Goal: Task Accomplishment & Management: Use online tool/utility

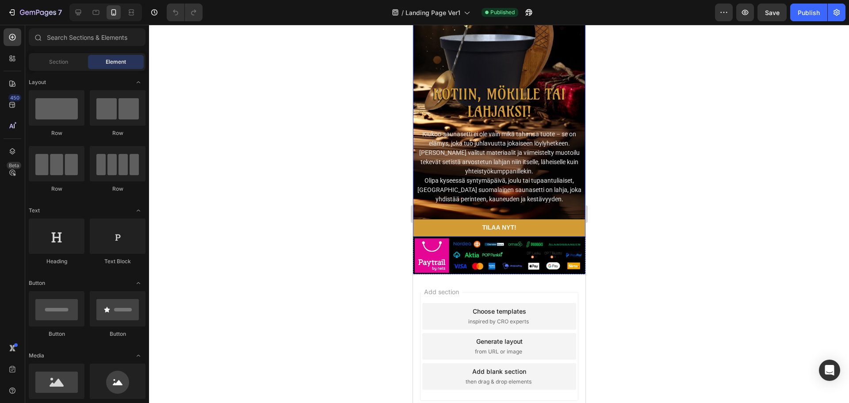
scroll to position [2357, 0]
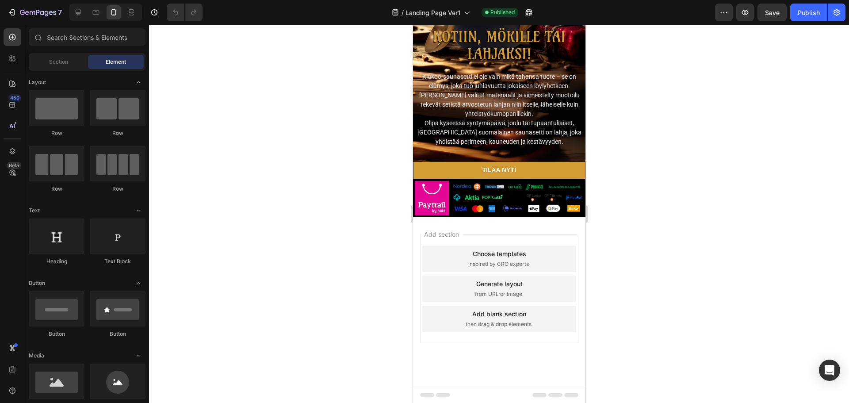
click at [444, 233] on span "Add section" at bounding box center [441, 234] width 42 height 9
click at [52, 61] on span "Section" at bounding box center [58, 62] width 19 height 8
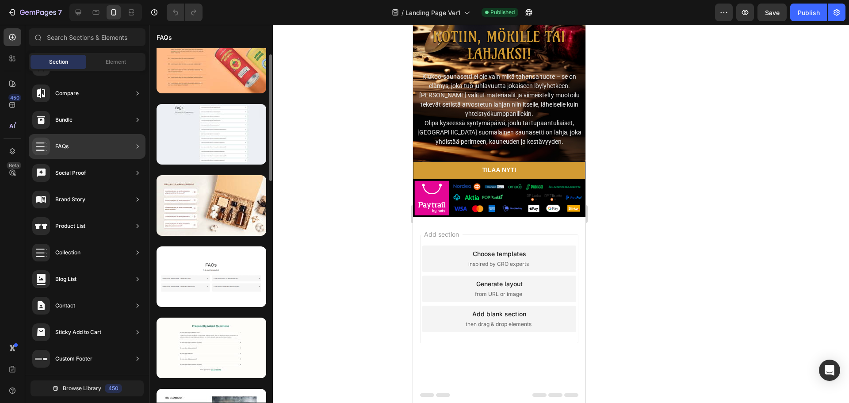
scroll to position [0, 0]
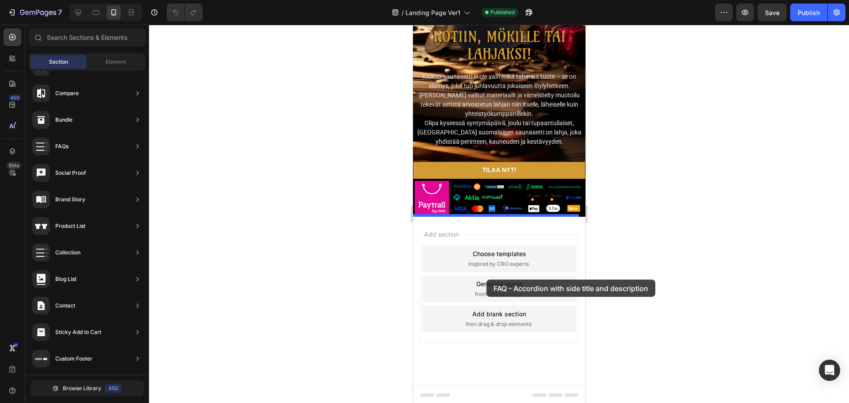
drag, startPoint x: 640, startPoint y: 181, endPoint x: 486, endPoint y: 280, distance: 183.0
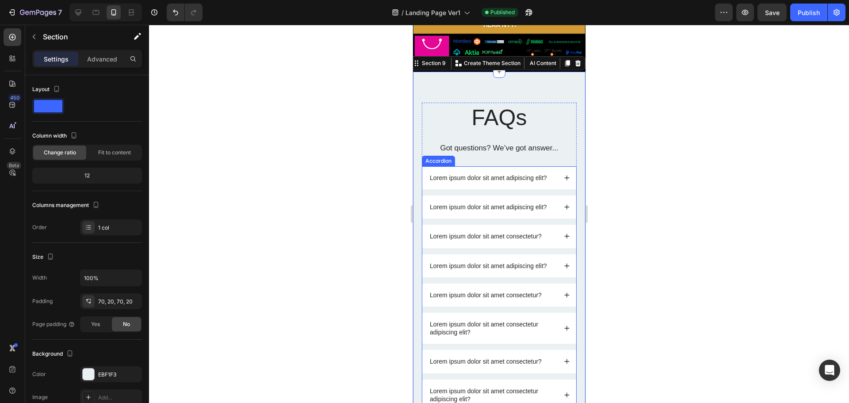
scroll to position [2516, 0]
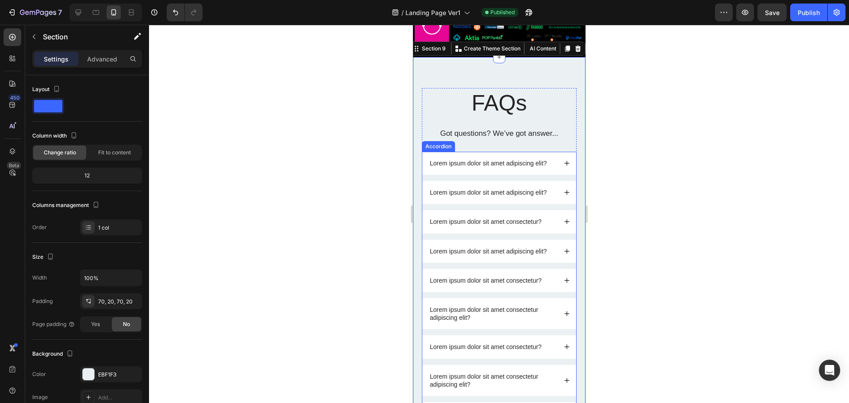
click at [564, 161] on icon at bounding box center [567, 163] width 6 height 6
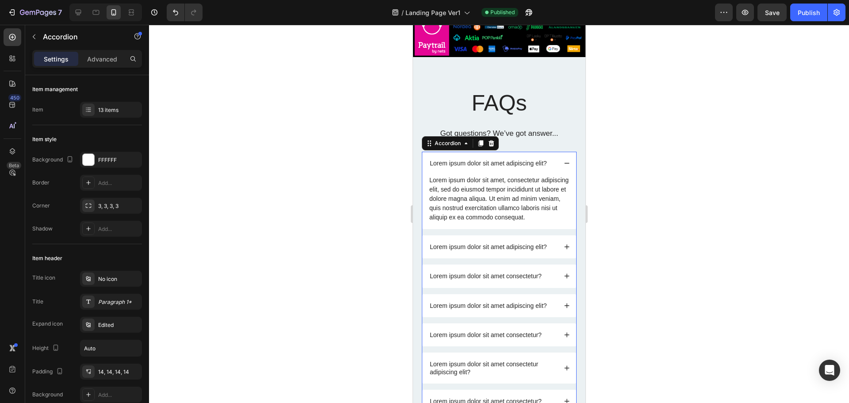
click at [564, 161] on icon at bounding box center [567, 163] width 6 height 6
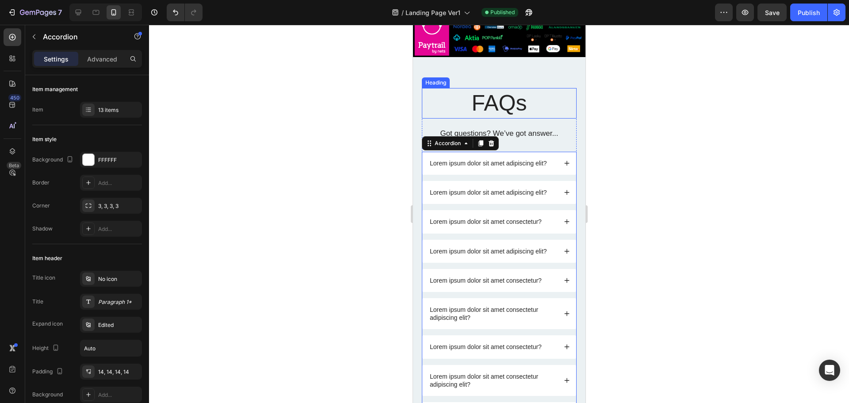
click at [537, 102] on h2 "FAQs" at bounding box center [499, 103] width 155 height 31
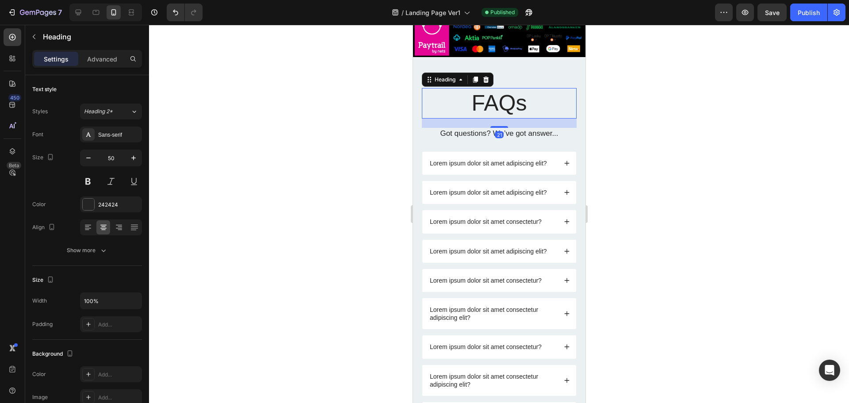
click at [531, 103] on h2 "FAQs" at bounding box center [499, 103] width 155 height 31
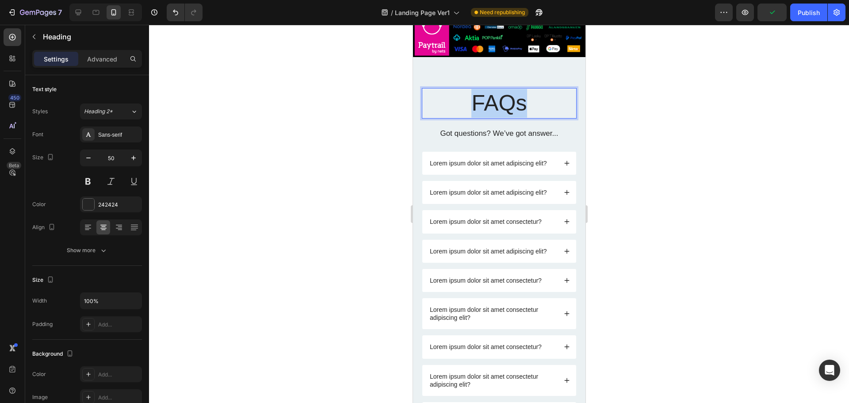
drag, startPoint x: 532, startPoint y: 103, endPoint x: 471, endPoint y: 108, distance: 60.8
click at [471, 108] on p "FAQs" at bounding box center [498, 103] width 153 height 29
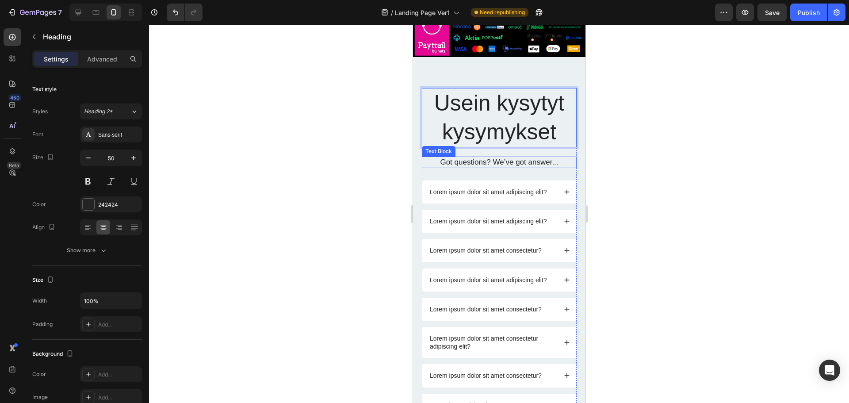
click at [511, 160] on p "Got questions? We’ve got answer..." at bounding box center [498, 162] width 153 height 10
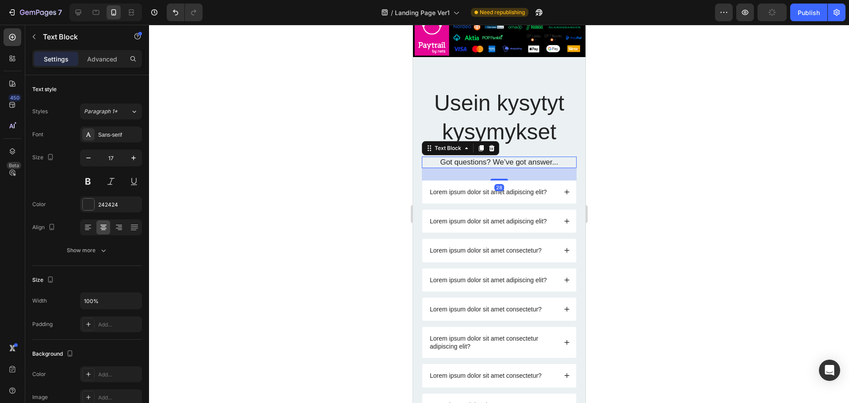
click at [552, 162] on p "Got questions? We’ve got answer..." at bounding box center [498, 162] width 153 height 10
click at [557, 162] on p "Got questions? We’ve got answer..." at bounding box center [498, 162] width 153 height 10
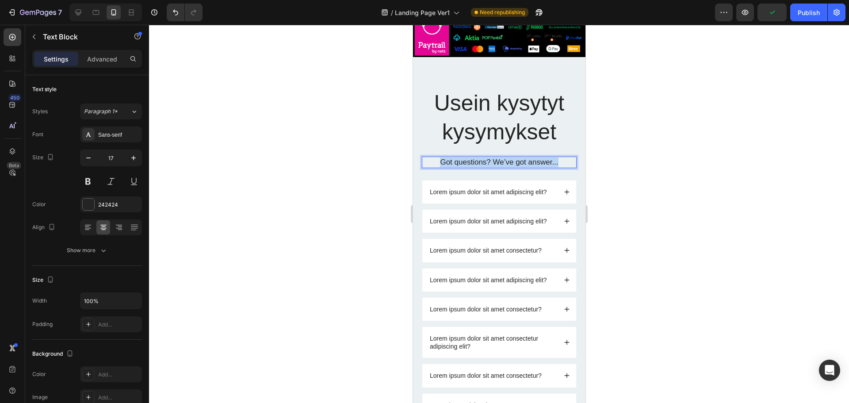
drag, startPoint x: 557, startPoint y: 162, endPoint x: 430, endPoint y: 161, distance: 126.9
click at [430, 161] on p "Got questions? We’ve got answer..." at bounding box center [498, 162] width 153 height 10
click at [619, 127] on div at bounding box center [499, 214] width 700 height 378
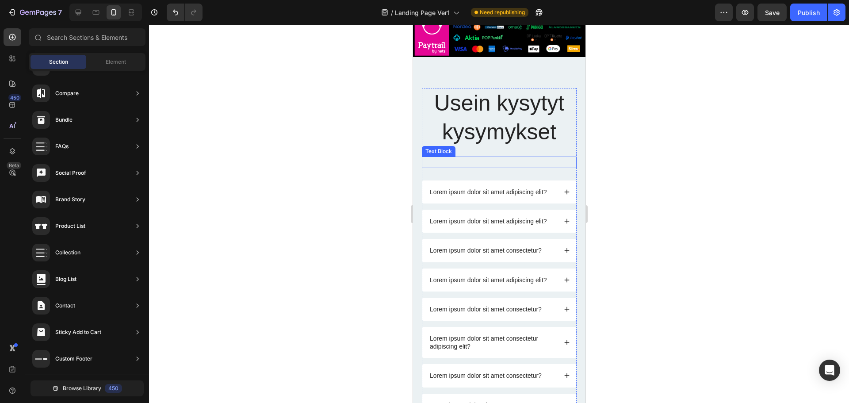
click at [499, 157] on p "Rich Text Editor. Editing area: main" at bounding box center [498, 162] width 153 height 10
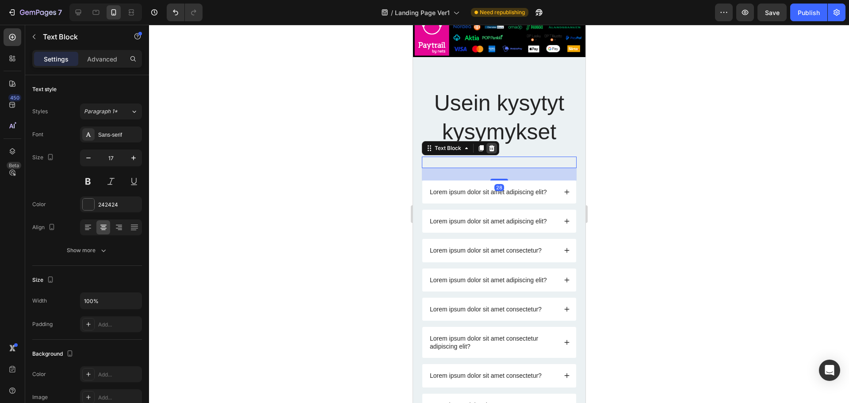
click at [492, 147] on icon at bounding box center [491, 148] width 7 height 7
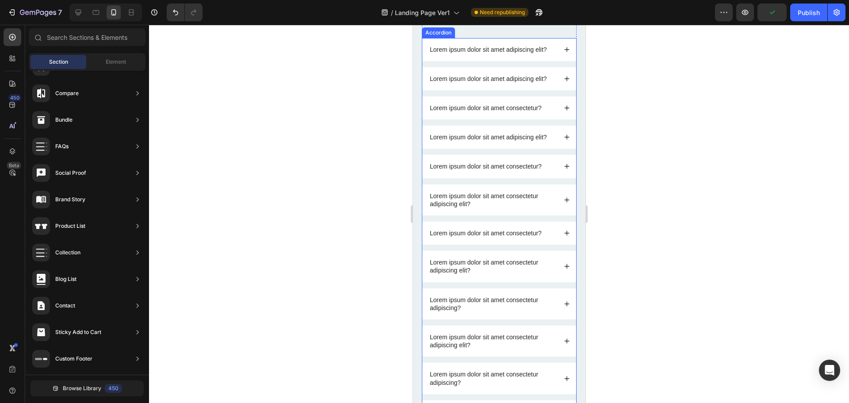
scroll to position [2782, 0]
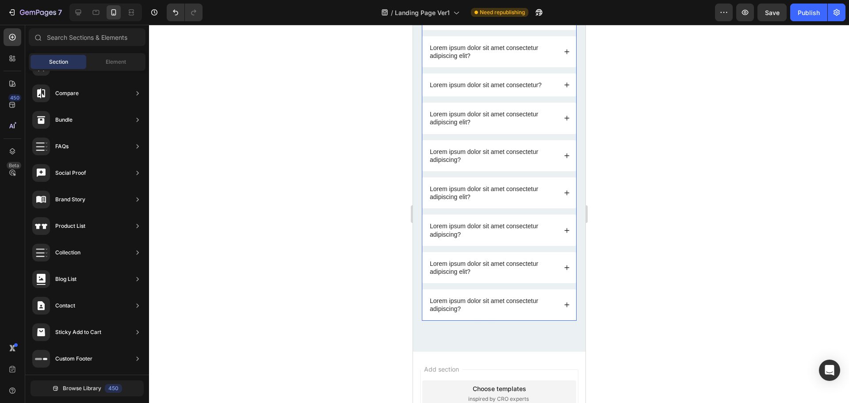
click at [560, 294] on div "Lorem ipsum dolor sit amet consectetur adipiscing?" at bounding box center [499, 304] width 154 height 31
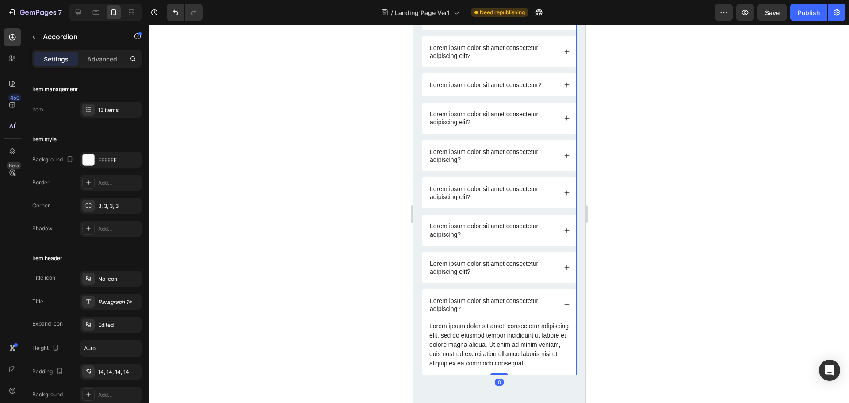
click at [564, 304] on icon at bounding box center [567, 305] width 6 height 6
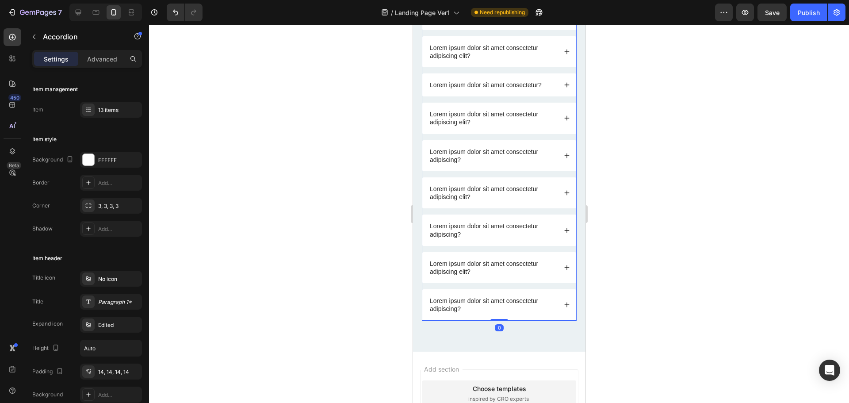
drag, startPoint x: 492, startPoint y: 319, endPoint x: 498, endPoint y: 285, distance: 34.6
click at [498, 285] on div "Lorem ipsum dolor sit amet adipiscing elit? Lorem ipsum dolor sit amet adipisci…" at bounding box center [499, 105] width 155 height 431
type input "100%"
type input "100"
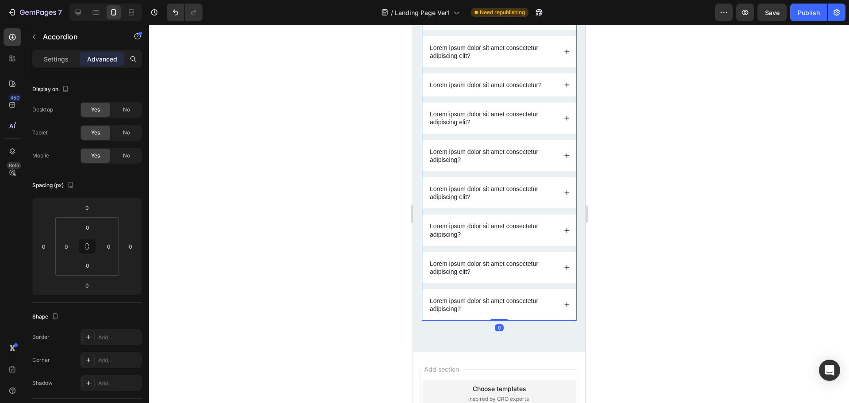
drag, startPoint x: 496, startPoint y: 319, endPoint x: 504, endPoint y: 289, distance: 30.7
click at [504, 290] on div "Lorem ipsum dolor sit amet adipiscing elit? Lorem ipsum dolor sit amet adipisci…" at bounding box center [499, 105] width 155 height 431
click at [504, 289] on div "Lorem ipsum dolor sit amet adipiscing elit? Lorem ipsum dolor sit amet adipisci…" at bounding box center [499, 105] width 155 height 431
click at [510, 280] on div "Lorem ipsum dolor sit amet consectetur adipiscing elit?" at bounding box center [499, 267] width 154 height 31
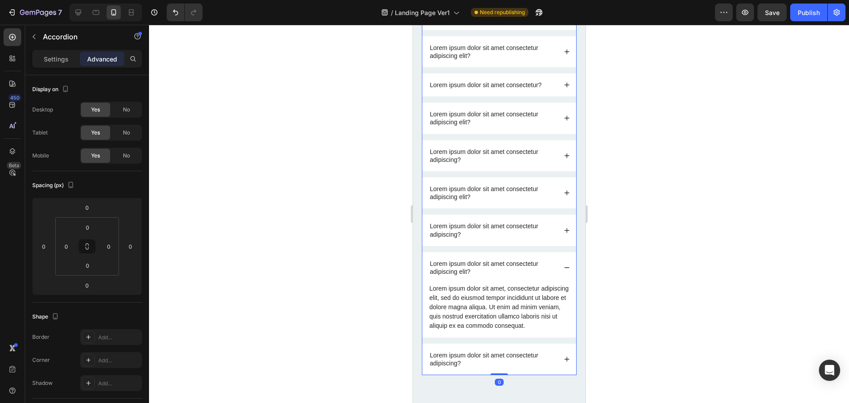
click at [510, 280] on div "Lorem ipsum dolor sit amet consectetur adipiscing elit?" at bounding box center [499, 267] width 154 height 31
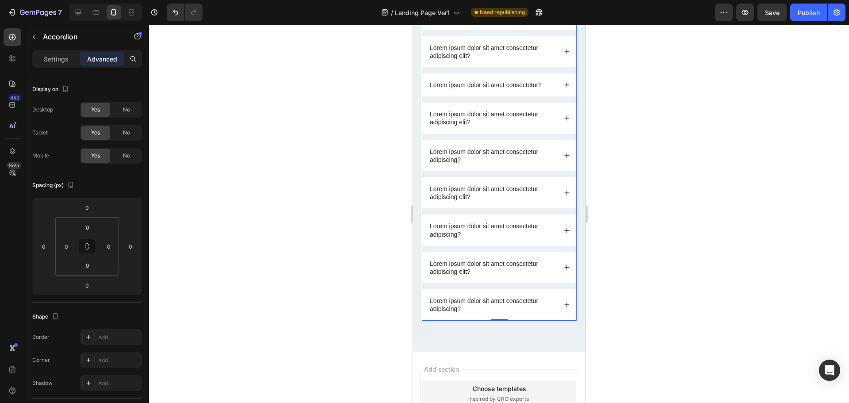
scroll to position [2516, 0]
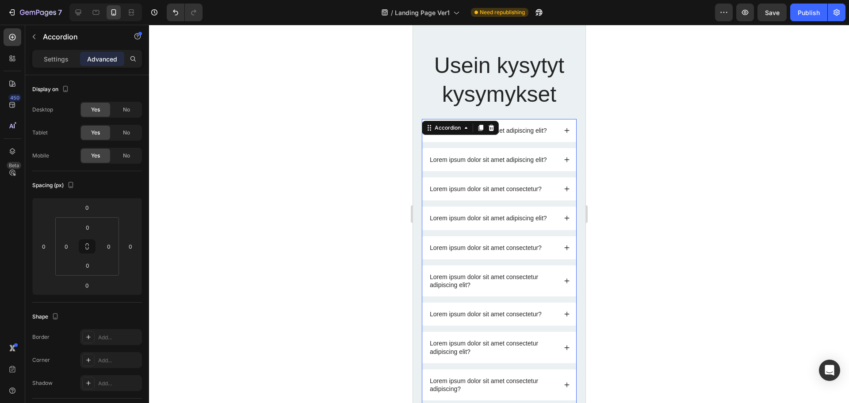
click at [434, 157] on p "Lorem ipsum dolor sit amet adipiscing elit?" at bounding box center [487, 160] width 117 height 8
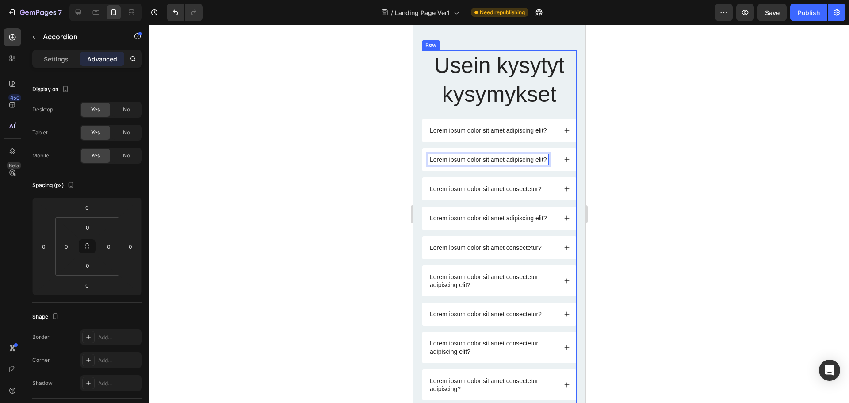
click at [493, 112] on div "Usein kysytyt kysymykset Heading" at bounding box center [499, 84] width 155 height 69
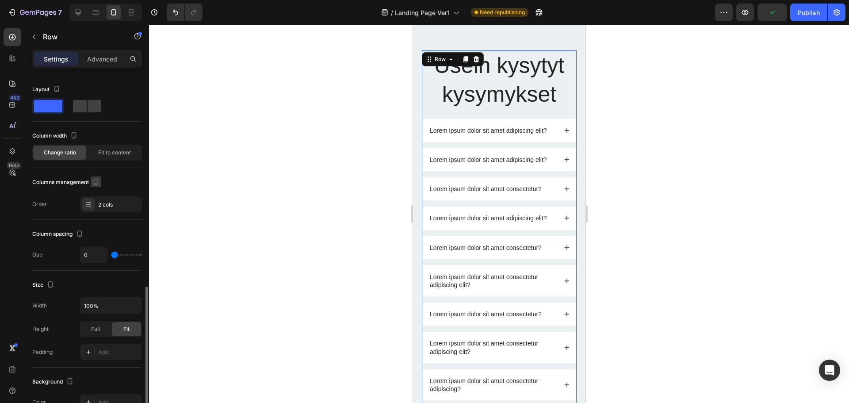
scroll to position [242, 0]
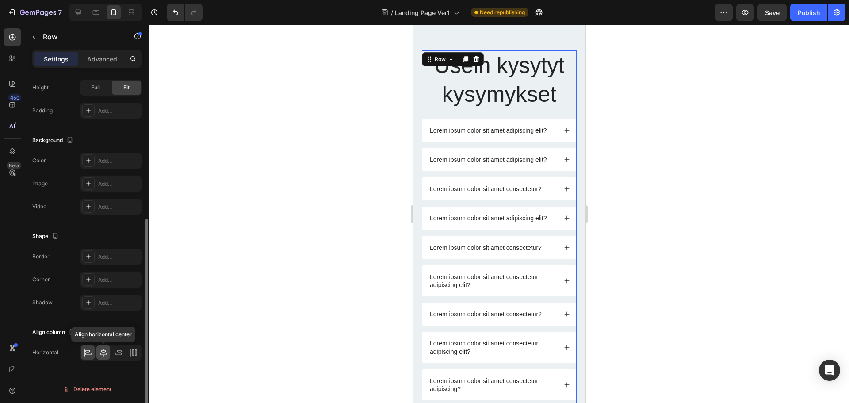
click at [102, 354] on icon at bounding box center [103, 352] width 9 height 9
click at [89, 354] on icon at bounding box center [88, 352] width 9 height 9
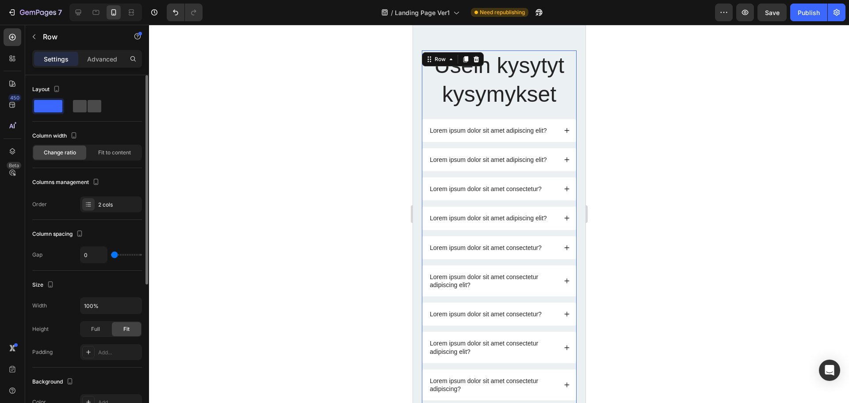
click at [87, 103] on div at bounding box center [87, 106] width 28 height 12
type input "30"
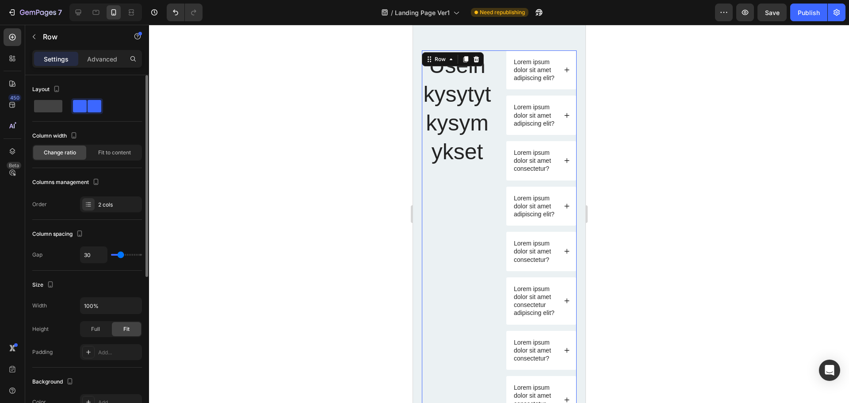
click at [30, 107] on div "Layout Column width Change ratio Fit to content Columns management Order 2 cols…" at bounding box center [87, 383] width 124 height 617
click at [42, 105] on span at bounding box center [48, 106] width 28 height 12
type input "0"
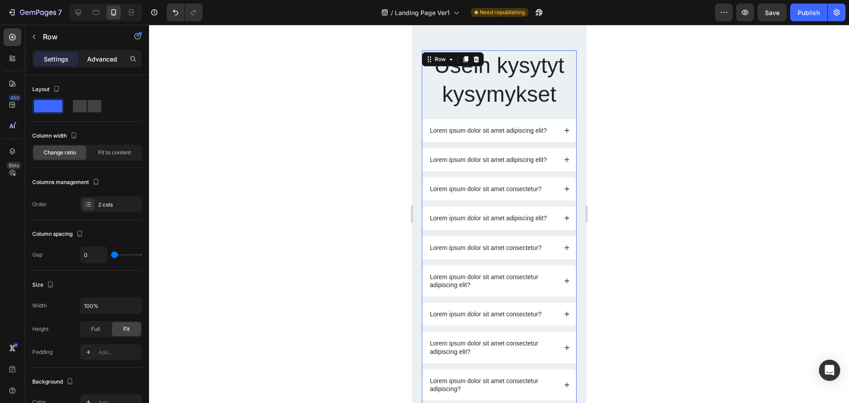
click at [90, 60] on p "Advanced" at bounding box center [102, 58] width 30 height 9
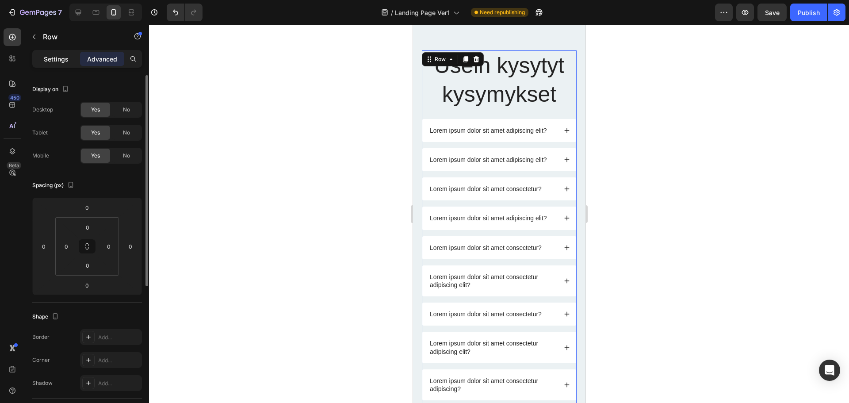
click at [49, 59] on p "Settings" at bounding box center [56, 58] width 25 height 9
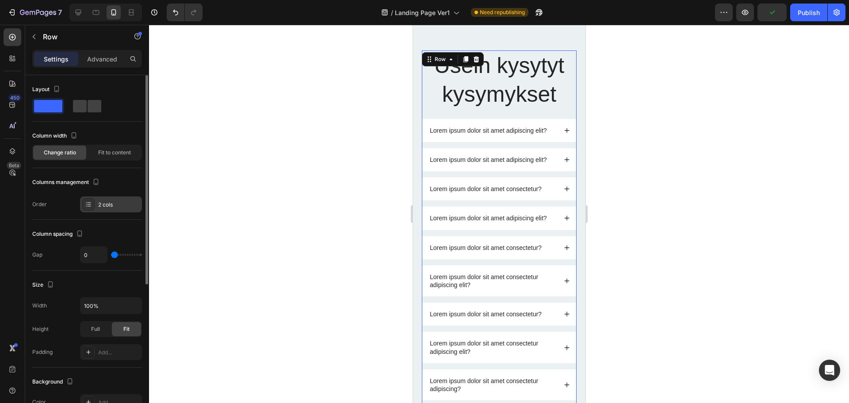
click at [88, 207] on icon at bounding box center [88, 204] width 7 height 7
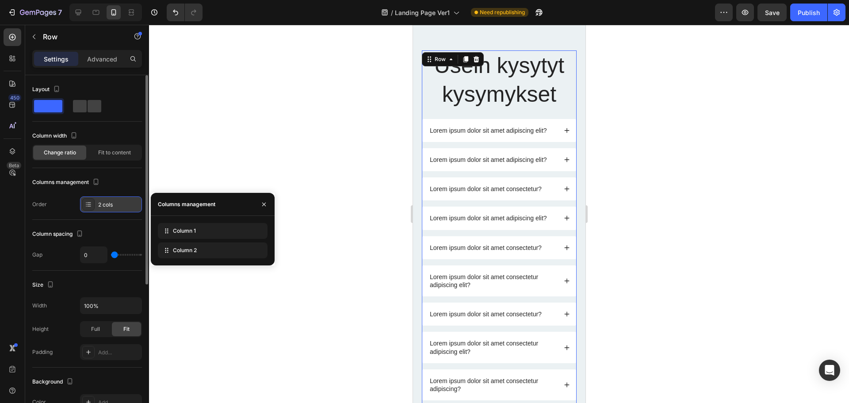
click at [88, 207] on icon at bounding box center [88, 204] width 7 height 7
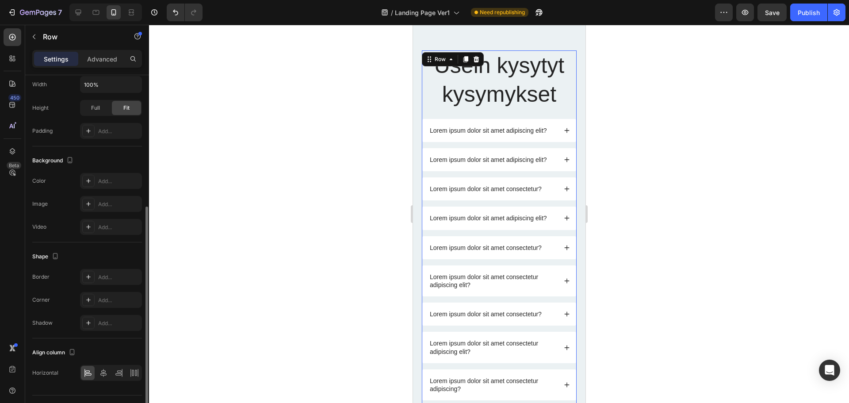
scroll to position [242, 0]
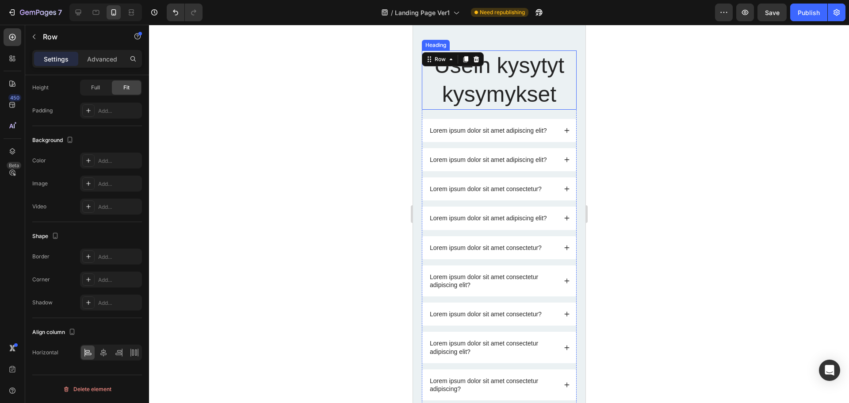
click at [563, 95] on p "Usein kysytyt kysymykset" at bounding box center [498, 80] width 153 height 58
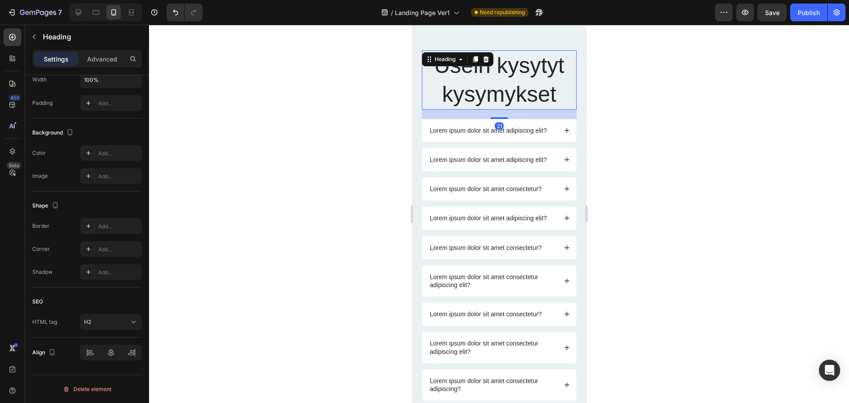
scroll to position [0, 0]
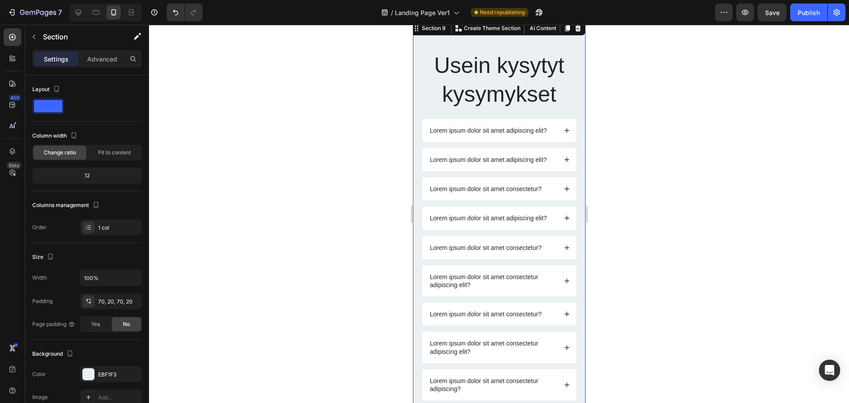
click at [416, 109] on div "Usein kysytyt kysymykset Heading Lorem ipsum dolor sit amet adipiscing elit? Lo…" at bounding box center [499, 299] width 173 height 561
click at [94, 179] on div "12" at bounding box center [87, 175] width 106 height 12
click at [87, 177] on div "12" at bounding box center [87, 175] width 106 height 12
click at [89, 175] on div "12" at bounding box center [87, 175] width 106 height 12
click at [83, 178] on div "12" at bounding box center [87, 175] width 106 height 12
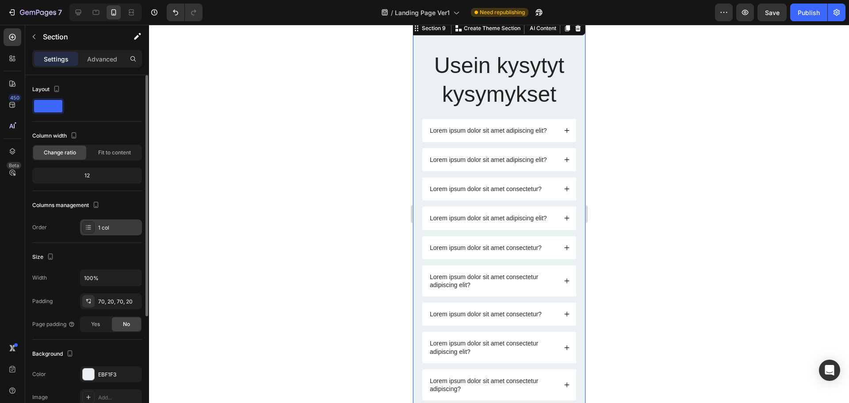
click at [90, 228] on icon at bounding box center [88, 227] width 7 height 7
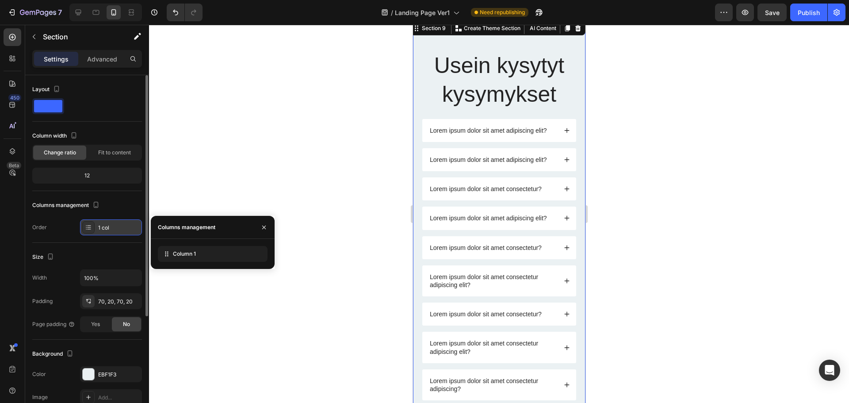
click at [90, 228] on icon at bounding box center [88, 227] width 7 height 7
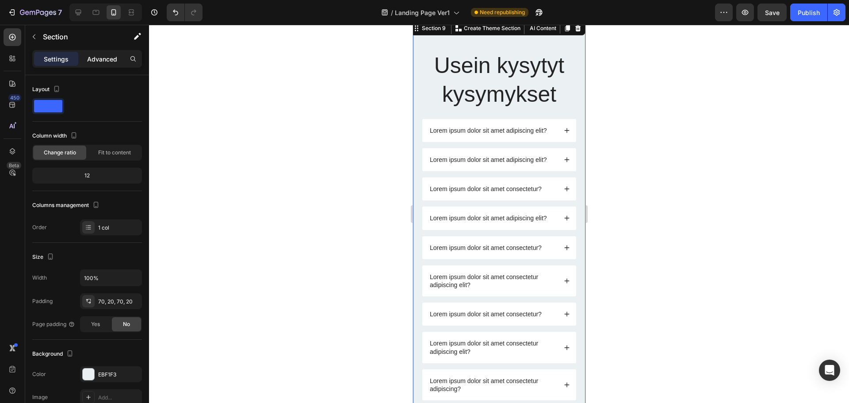
click at [105, 57] on p "Advanced" at bounding box center [102, 58] width 30 height 9
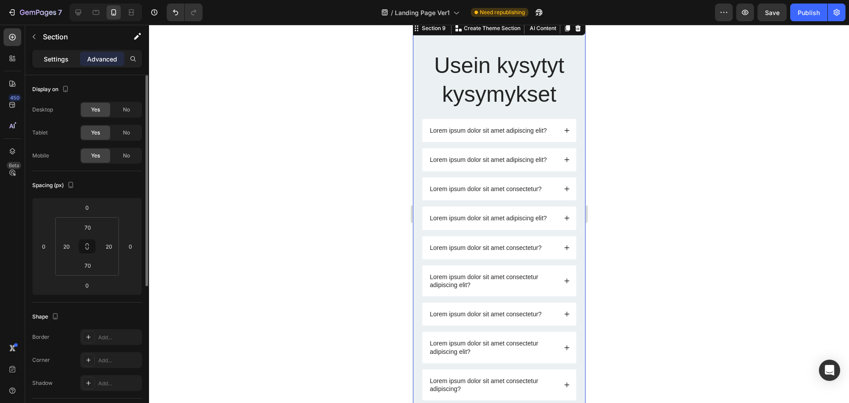
click at [54, 53] on div "Settings" at bounding box center [56, 59] width 44 height 14
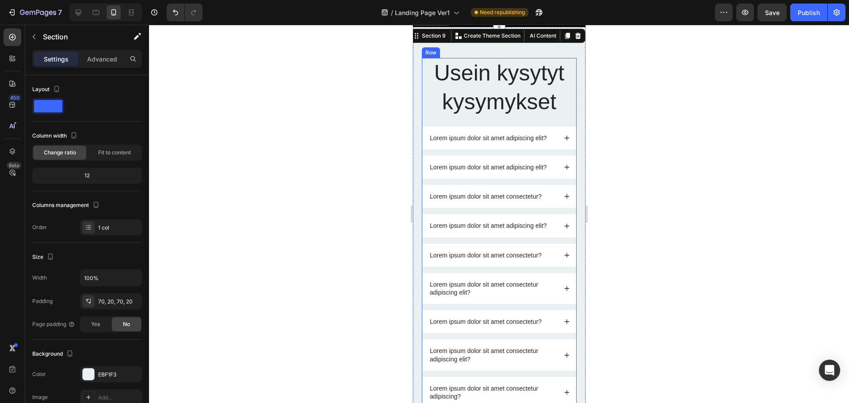
scroll to position [2561, 0]
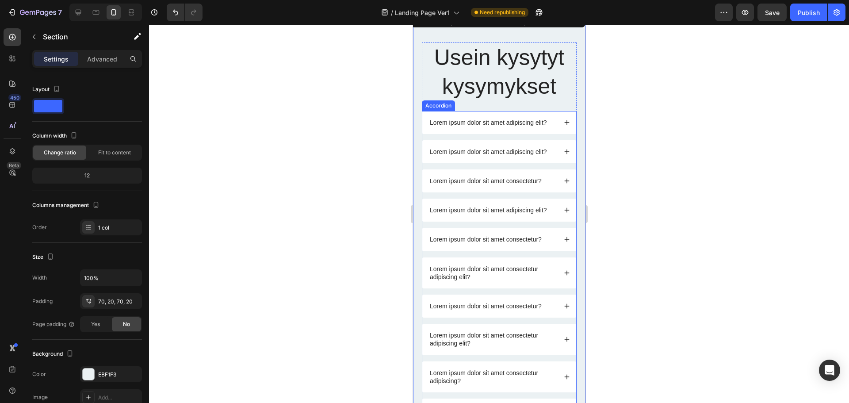
click at [426, 138] on div "Lorem ipsum dolor sit amet adipiscing elit? Lorem ipsum dolor sit amet adipisci…" at bounding box center [499, 326] width 155 height 431
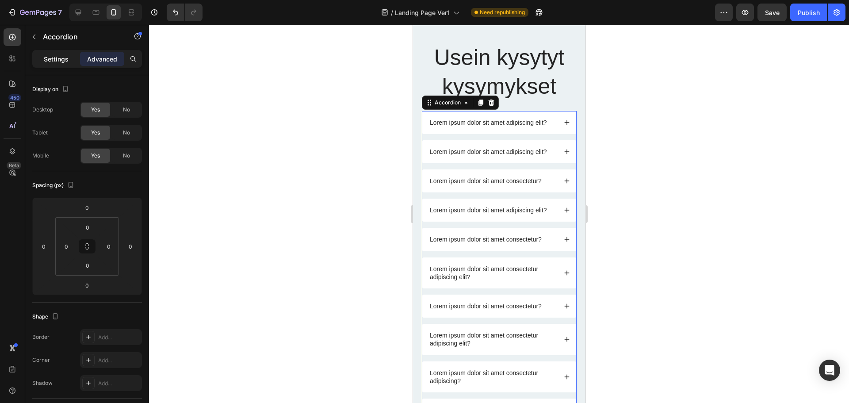
click at [54, 59] on p "Settings" at bounding box center [56, 58] width 25 height 9
type input "14"
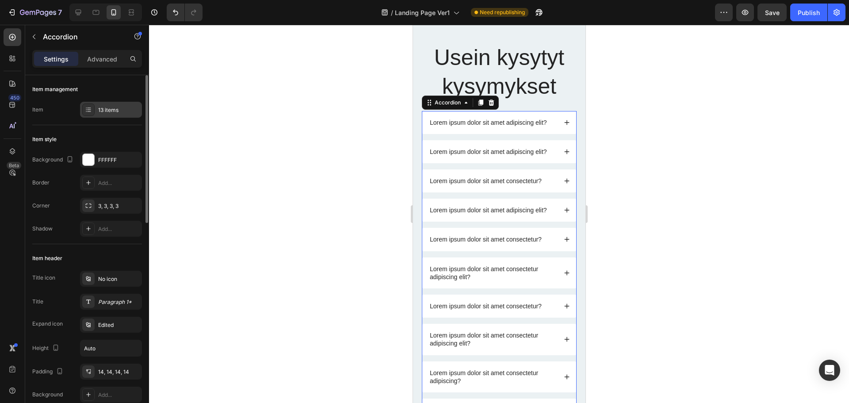
click at [105, 106] on div "13 items" at bounding box center [119, 110] width 42 height 8
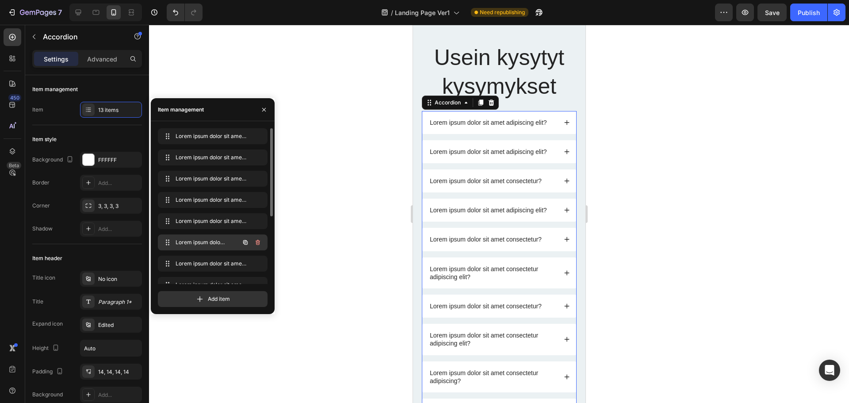
scroll to position [119, 0]
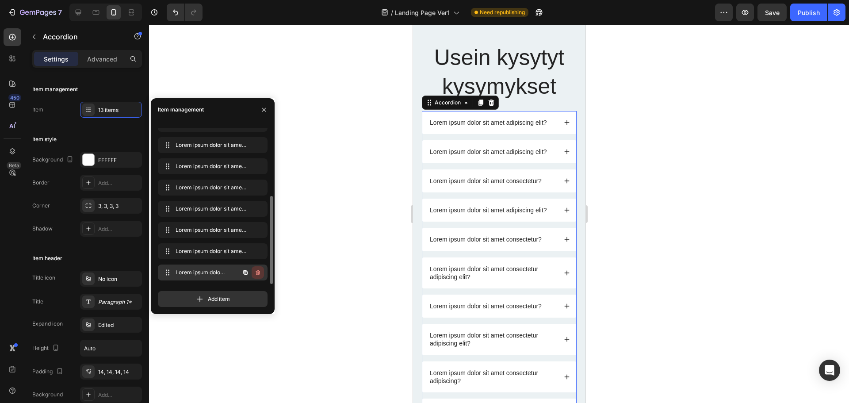
click at [258, 274] on icon "button" at bounding box center [258, 273] width 0 height 2
click at [258, 253] on icon "button" at bounding box center [258, 251] width 4 height 5
click at [260, 230] on icon "button" at bounding box center [258, 229] width 4 height 5
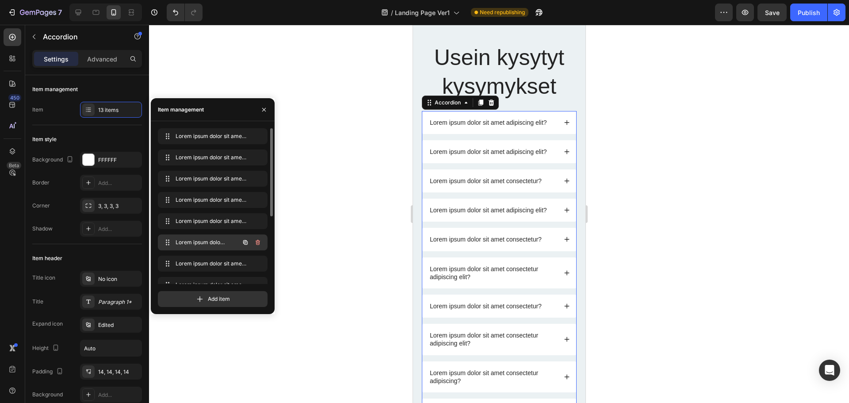
scroll to position [88, 0]
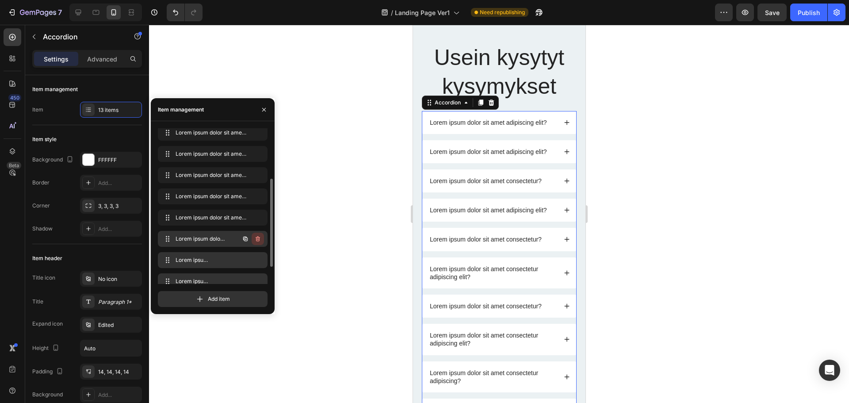
click at [260, 239] on icon "button" at bounding box center [257, 238] width 7 height 7
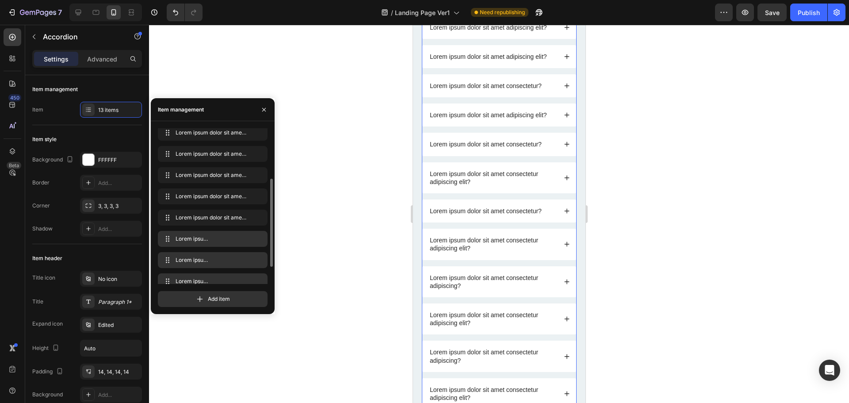
scroll to position [2561, 0]
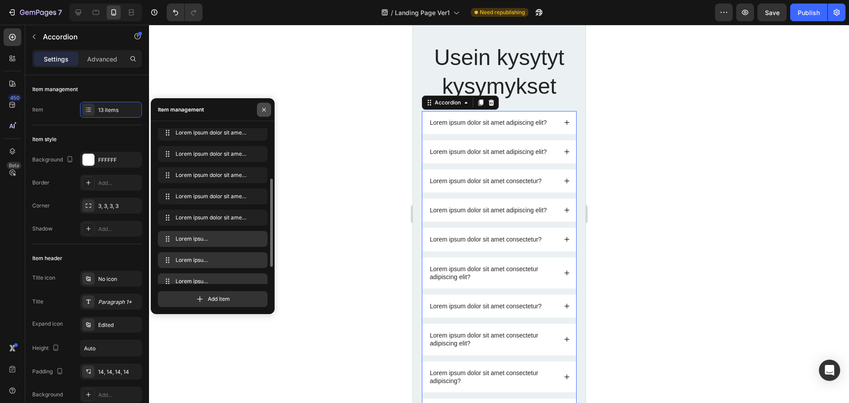
click at [263, 111] on icon "button" at bounding box center [264, 109] width 4 height 4
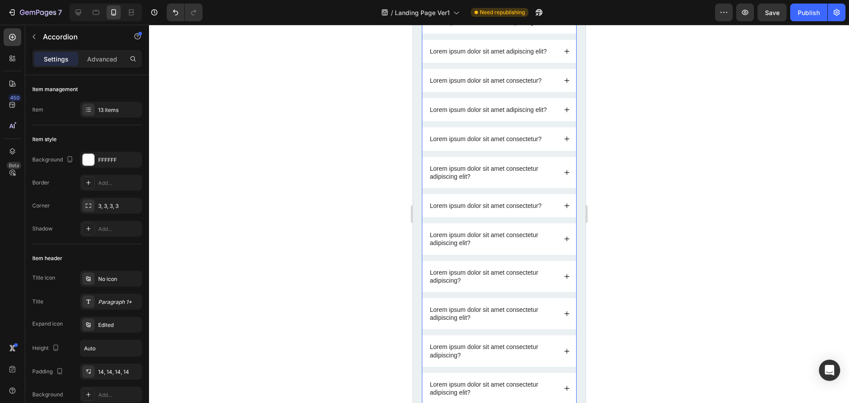
scroll to position [2649, 0]
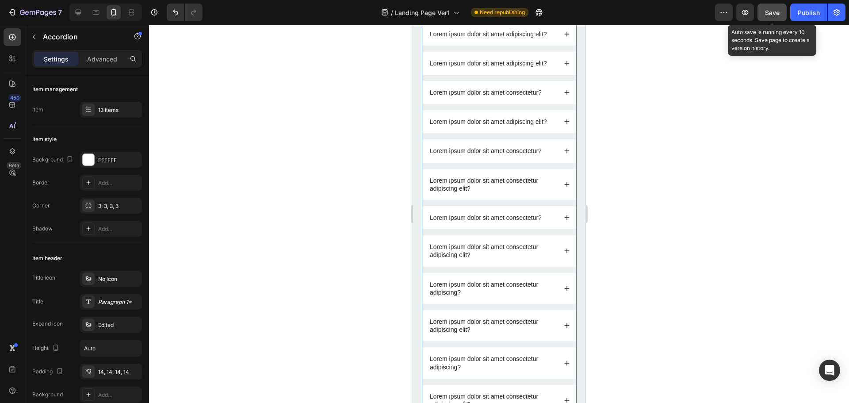
click at [780, 15] on button "Save" at bounding box center [772, 13] width 29 height 18
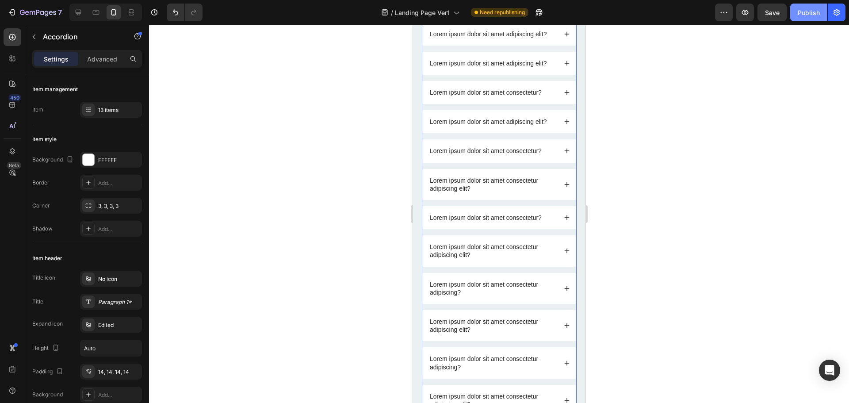
click at [813, 15] on div "Publish" at bounding box center [809, 12] width 22 height 9
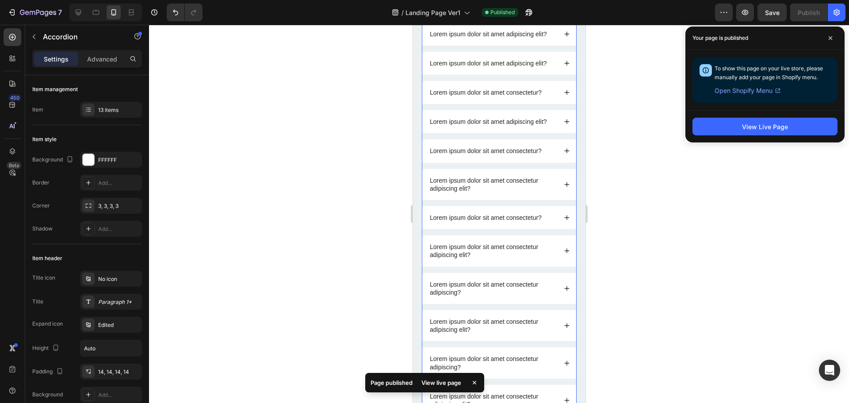
scroll to position [2870, 0]
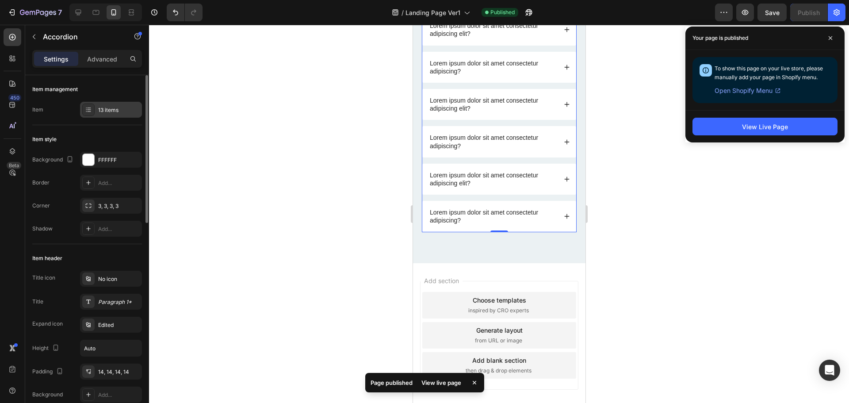
click at [114, 111] on div "13 items" at bounding box center [119, 110] width 42 height 8
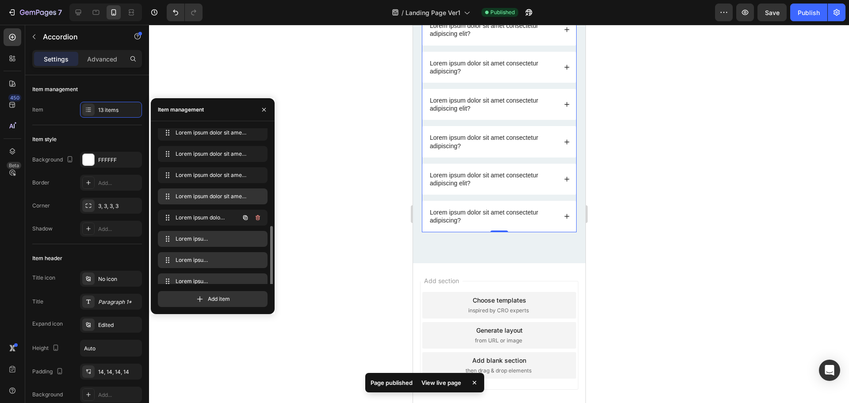
scroll to position [119, 0]
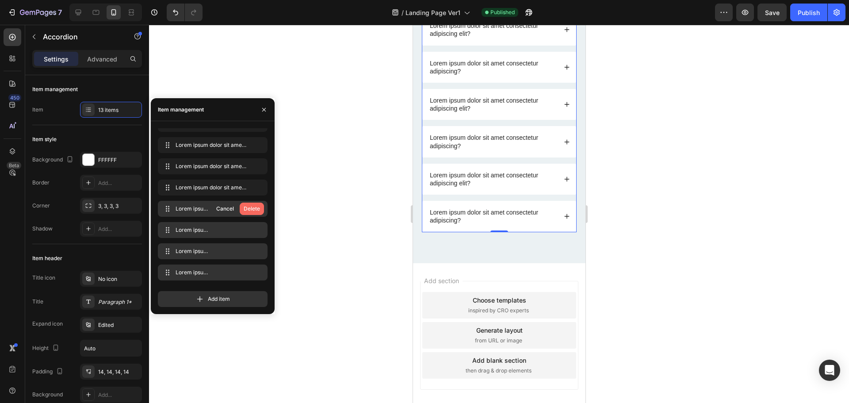
click at [249, 208] on div "Delete" at bounding box center [252, 209] width 16 height 8
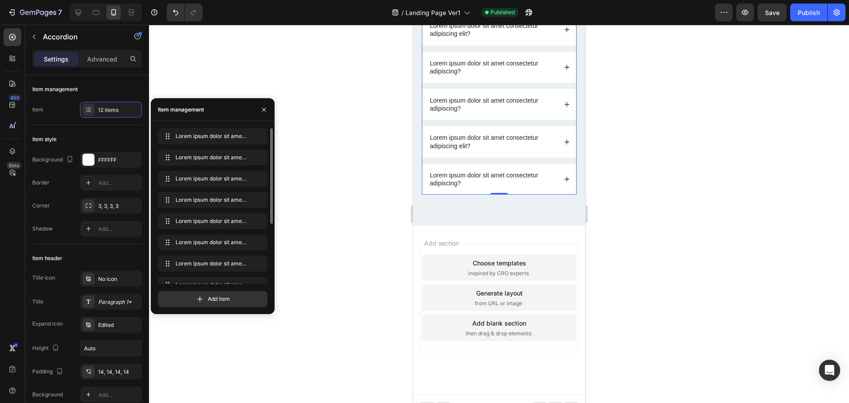
scroll to position [97, 0]
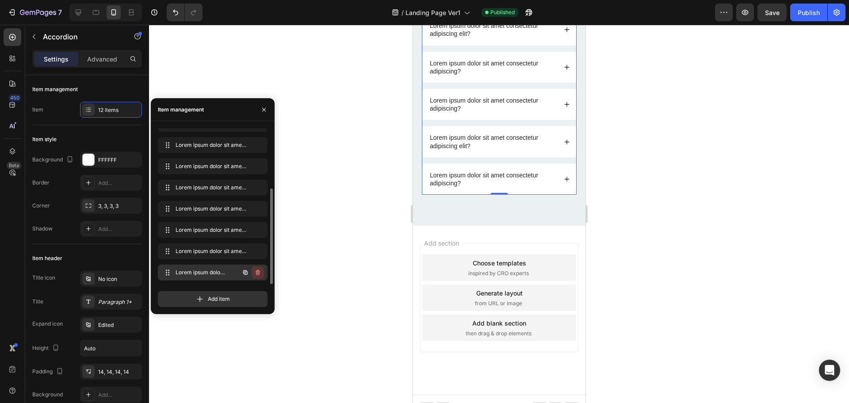
click at [258, 272] on icon "button" at bounding box center [257, 272] width 7 height 7
click at [251, 272] on div "Delete" at bounding box center [252, 272] width 16 height 8
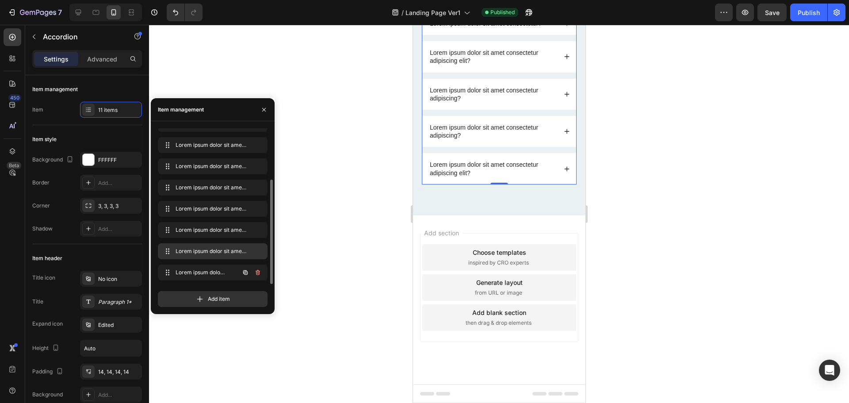
scroll to position [2843, 0]
click at [259, 275] on icon "button" at bounding box center [258, 272] width 4 height 5
click at [258, 272] on div "Delete" at bounding box center [252, 272] width 16 height 8
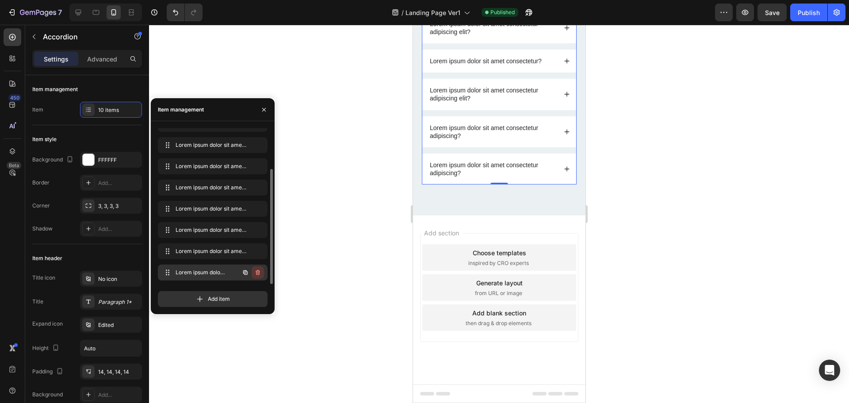
click at [261, 271] on icon "button" at bounding box center [257, 272] width 7 height 7
click at [253, 271] on div "Delete" at bounding box center [252, 272] width 16 height 8
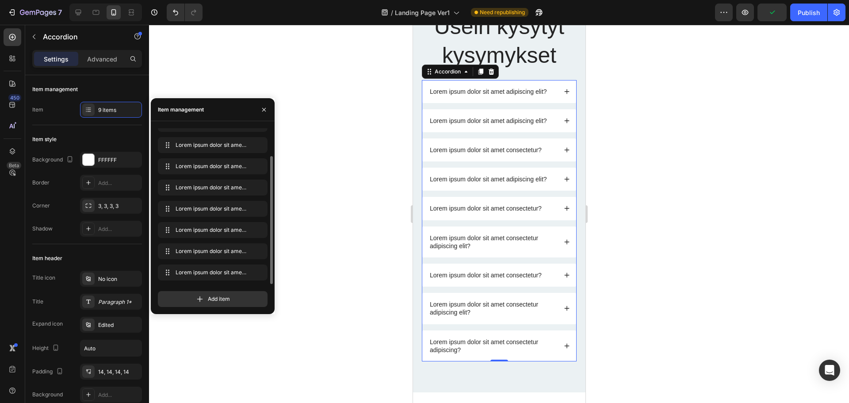
scroll to position [2680, 0]
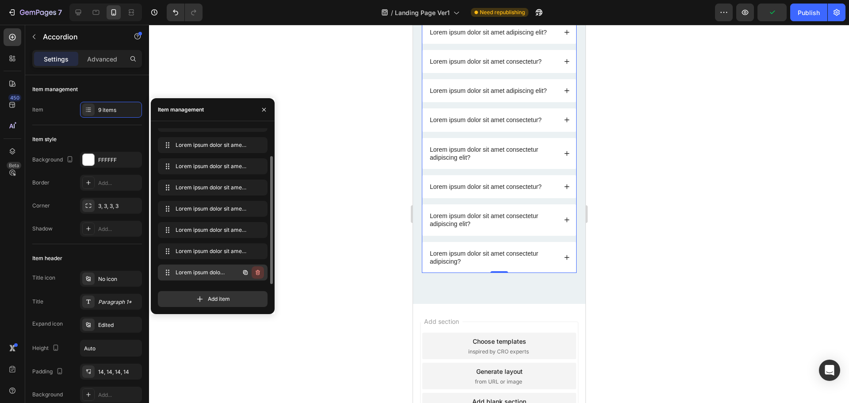
click at [257, 273] on icon "button" at bounding box center [257, 272] width 7 height 7
click at [255, 272] on div "Delete" at bounding box center [252, 272] width 16 height 8
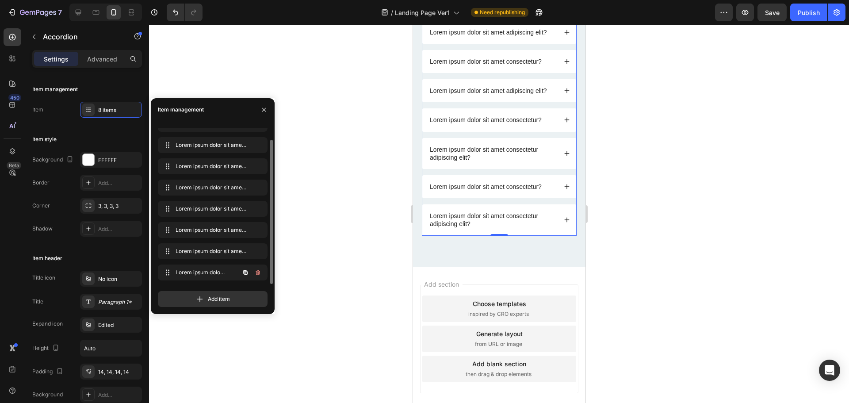
scroll to position [12, 0]
click at [258, 273] on icon "button" at bounding box center [257, 272] width 7 height 7
click at [254, 274] on div "Delete" at bounding box center [252, 272] width 16 height 8
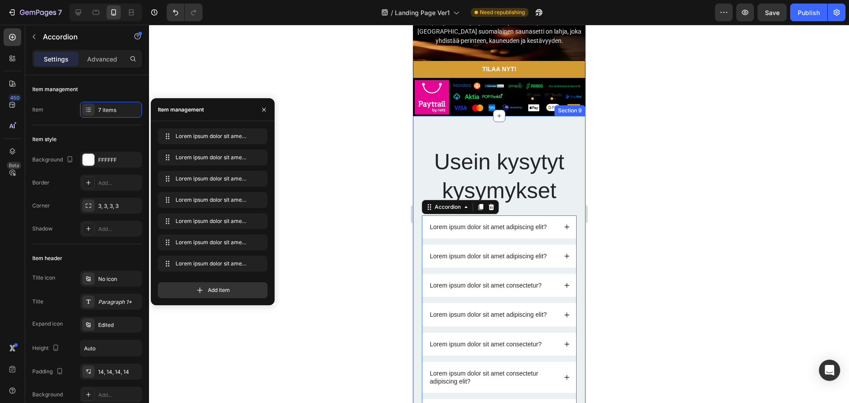
scroll to position [2459, 0]
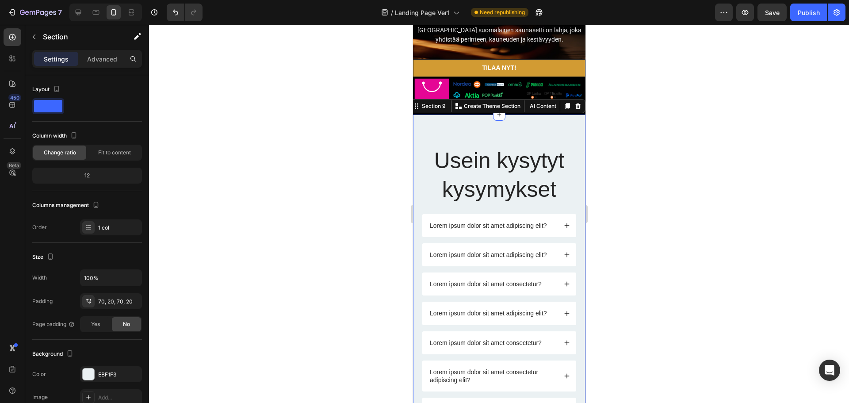
click at [564, 129] on div "Usein kysytyt kysymykset Heading Lorem ipsum dolor sit amet adipiscing elit? Lo…" at bounding box center [499, 283] width 173 height 337
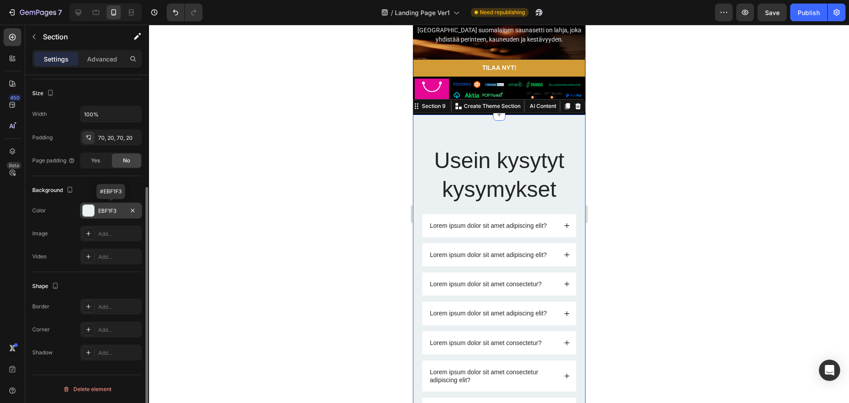
click at [90, 214] on div at bounding box center [89, 211] width 12 height 12
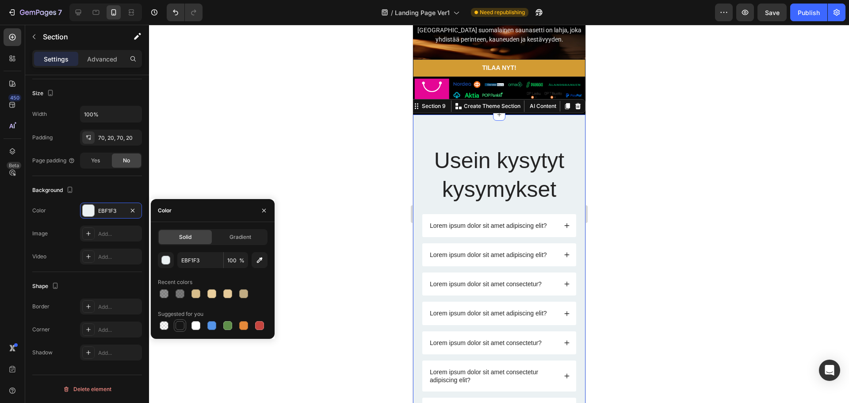
click at [180, 327] on div at bounding box center [180, 325] width 9 height 9
type input "151515"
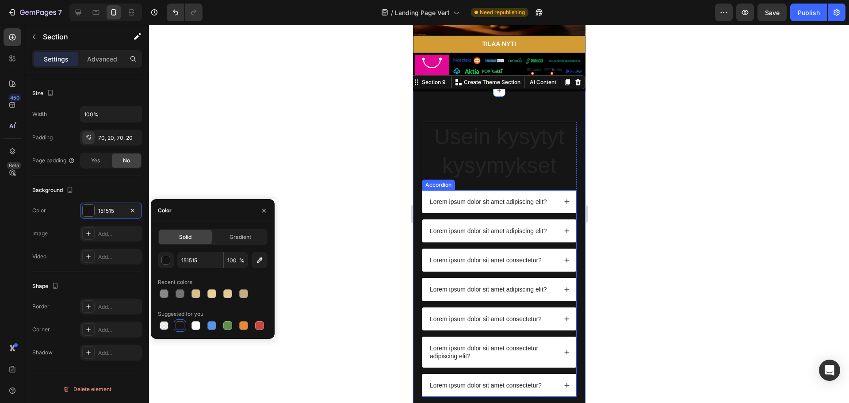
scroll to position [2503, 0]
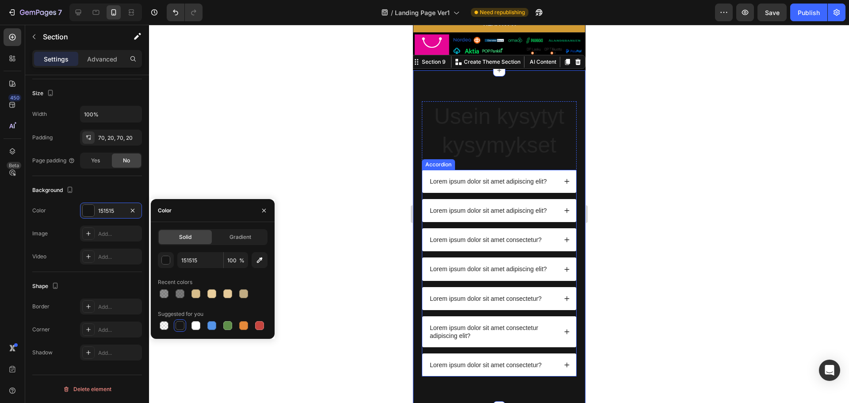
click at [564, 182] on icon at bounding box center [566, 181] width 5 height 5
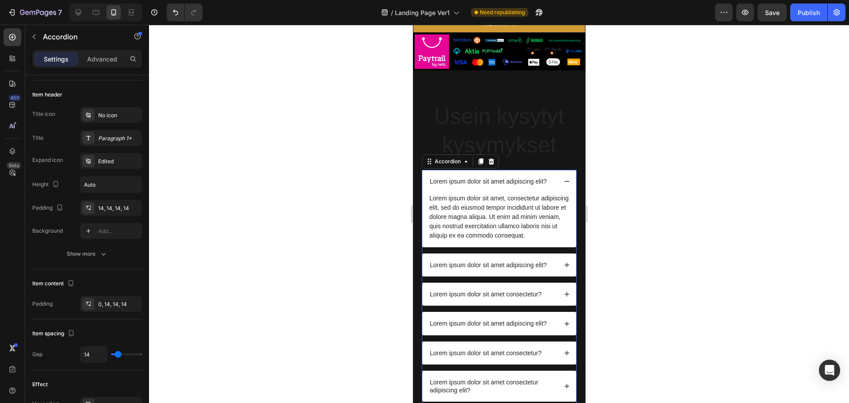
scroll to position [0, 0]
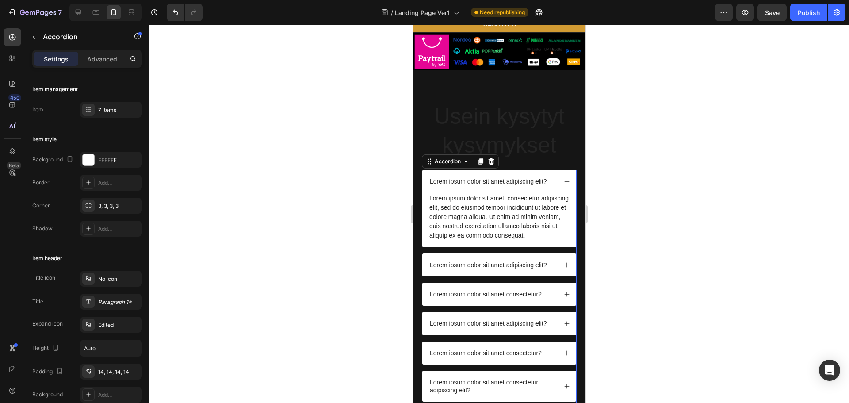
click at [564, 182] on icon at bounding box center [567, 181] width 6 height 6
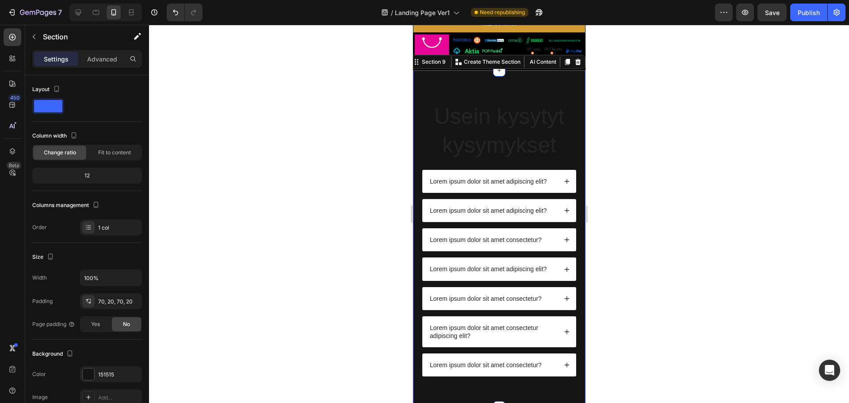
click at [567, 81] on div "Usein kysytyt kysymykset Heading Lorem ipsum dolor sit amet adipiscing elit? Lo…" at bounding box center [499, 238] width 173 height 337
click at [88, 375] on div at bounding box center [89, 374] width 12 height 12
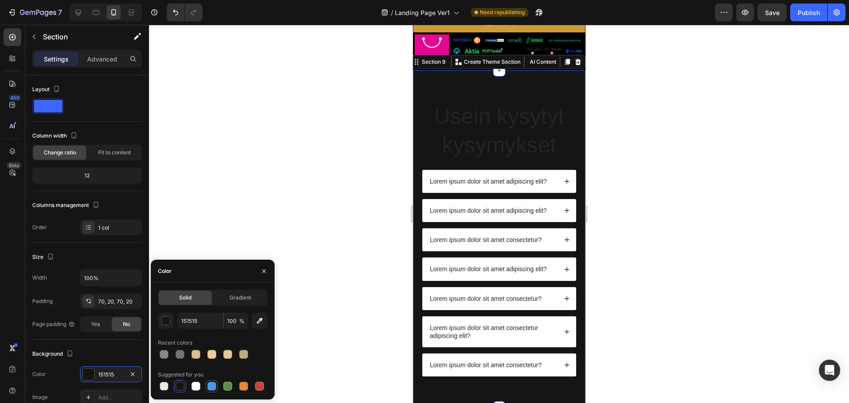
click at [213, 388] on div at bounding box center [211, 386] width 9 height 9
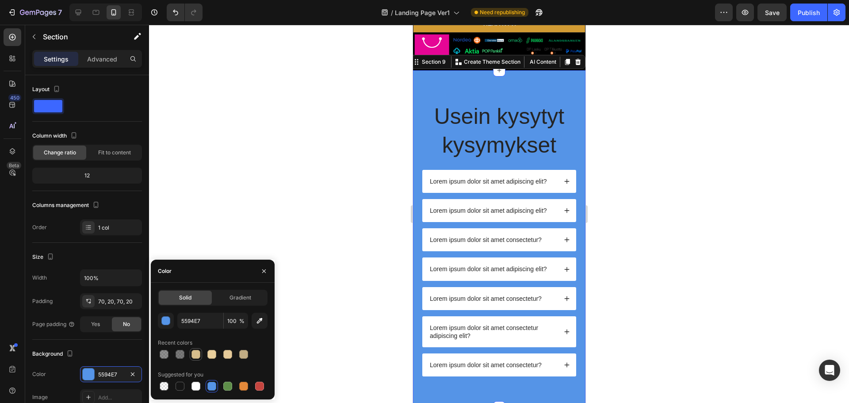
click at [196, 357] on div at bounding box center [196, 354] width 9 height 9
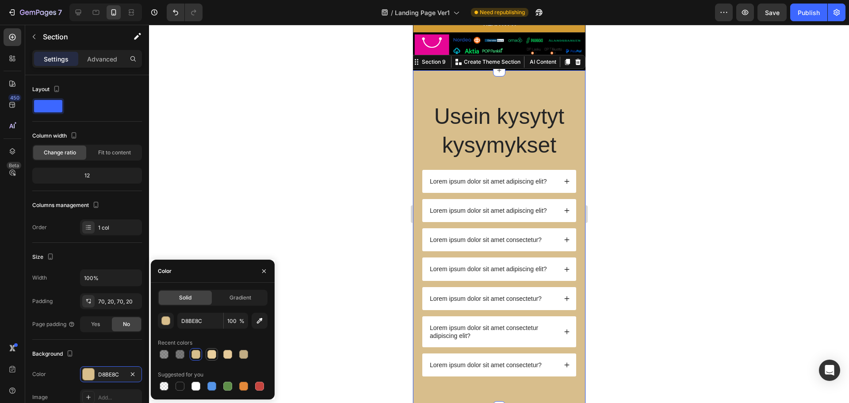
click at [215, 353] on div at bounding box center [211, 354] width 9 height 9
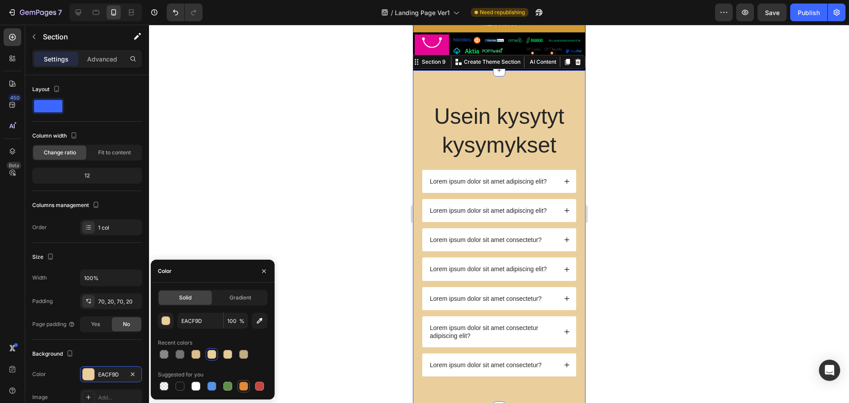
click at [245, 388] on div at bounding box center [243, 386] width 9 height 9
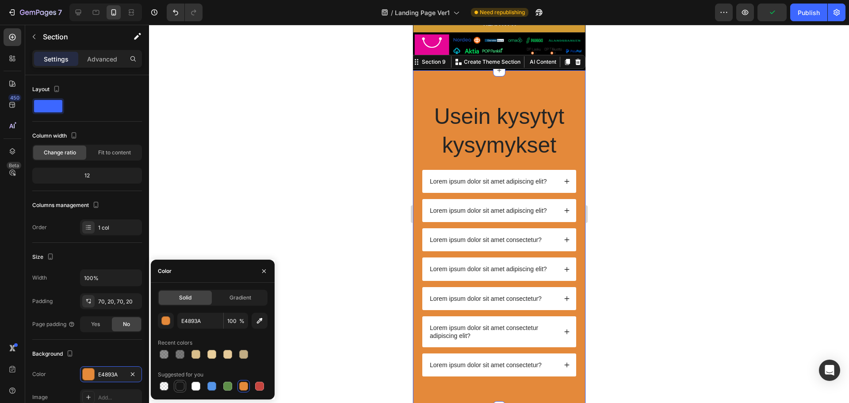
click at [182, 385] on div at bounding box center [180, 386] width 9 height 9
type input "151515"
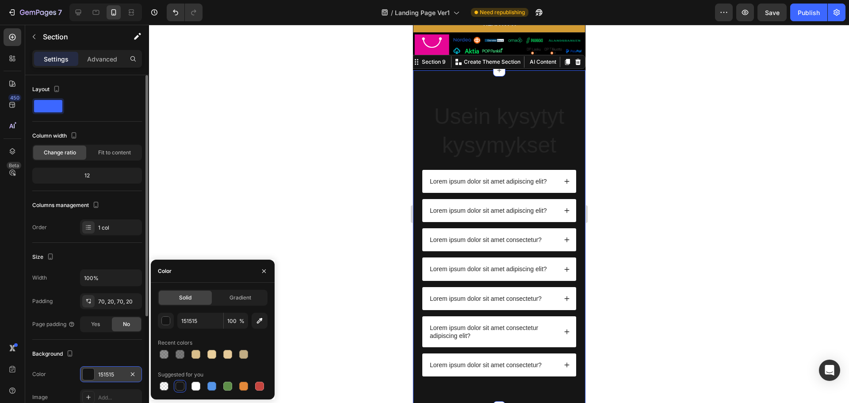
scroll to position [88, 0]
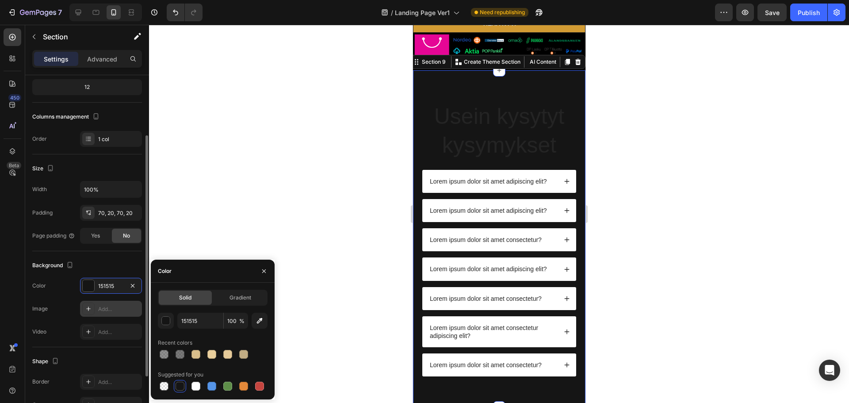
click at [90, 307] on icon at bounding box center [88, 308] width 7 height 7
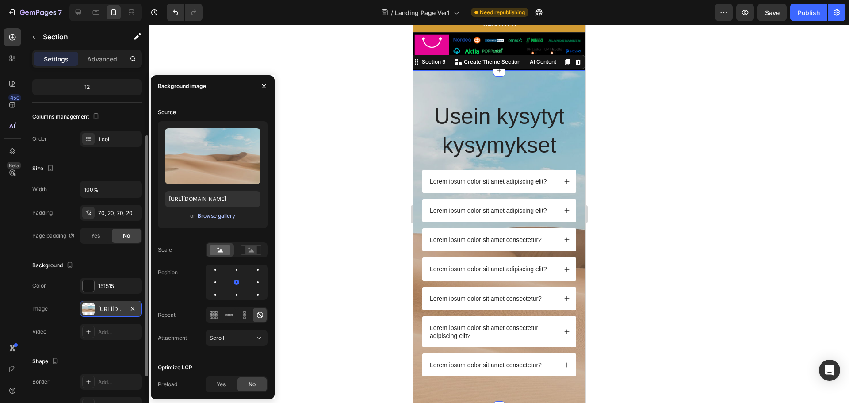
click at [218, 217] on div "Browse gallery" at bounding box center [217, 216] width 38 height 8
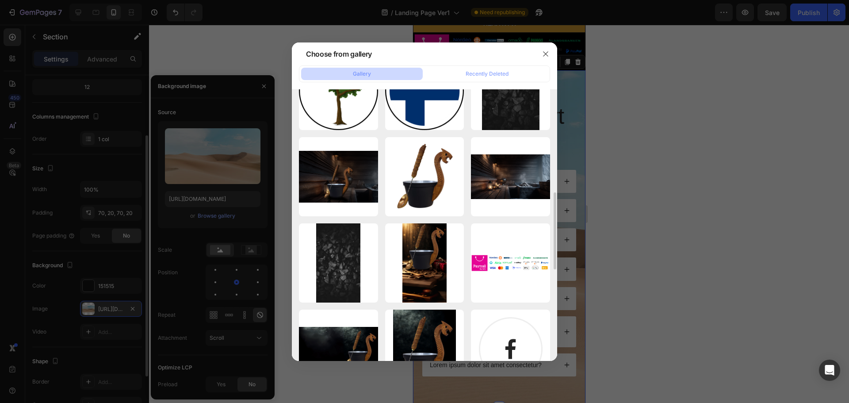
scroll to position [518, 0]
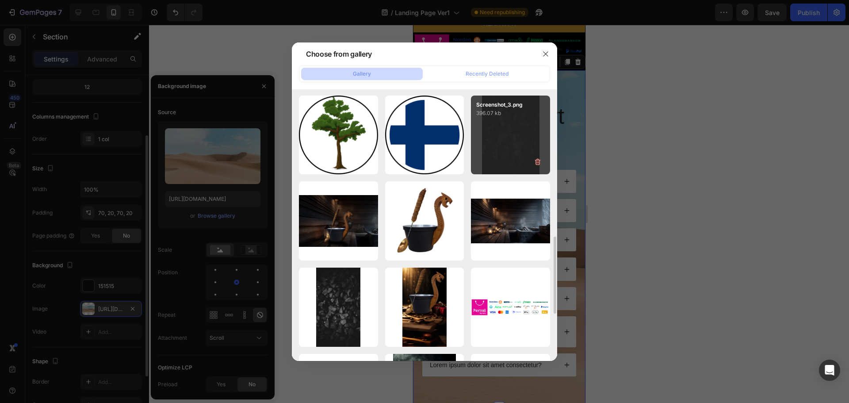
click at [514, 146] on div "Screenshot_3.png 396.07 kb" at bounding box center [510, 135] width 79 height 79
type input "[URL][DOMAIN_NAME]"
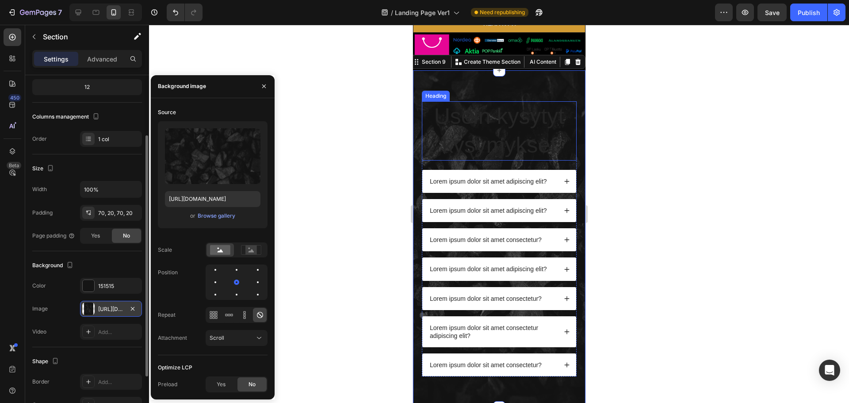
click at [472, 128] on p "Usein kysytyt kysymykset" at bounding box center [498, 131] width 153 height 58
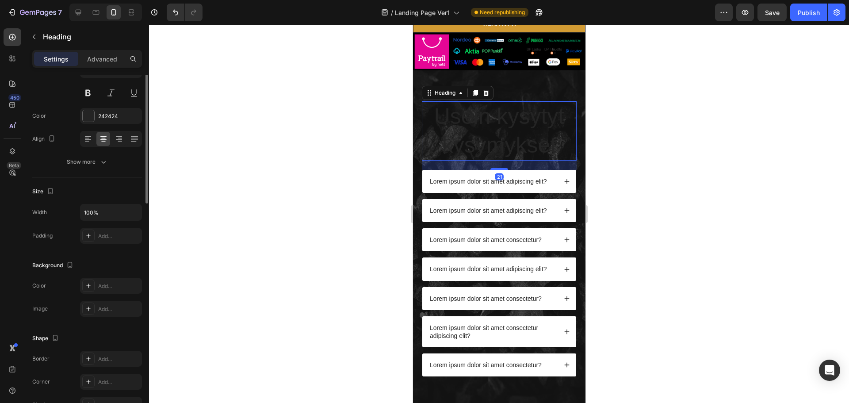
scroll to position [0, 0]
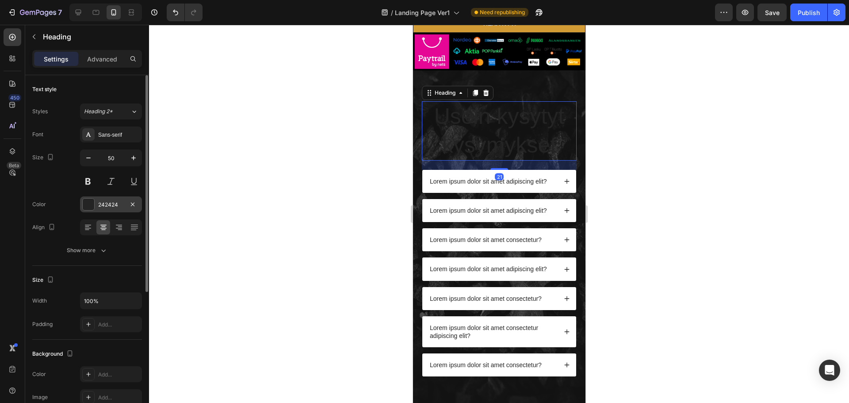
click at [86, 203] on div at bounding box center [89, 205] width 12 height 12
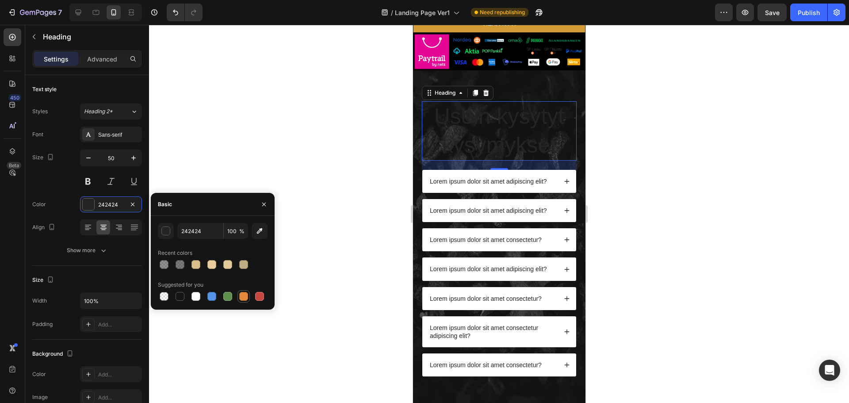
click at [246, 299] on div at bounding box center [243, 296] width 9 height 9
type input "E4893A"
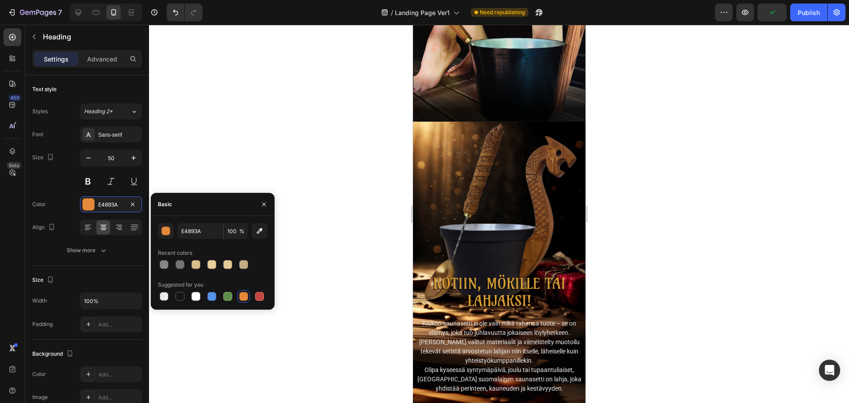
scroll to position [2105, 0]
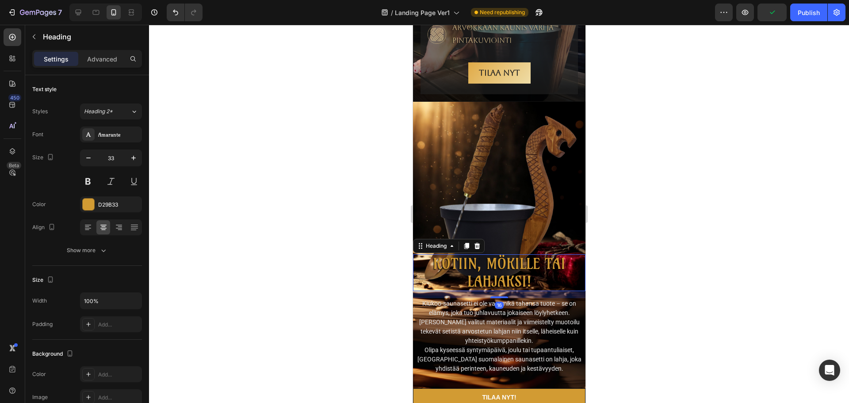
click at [494, 291] on h2 "KOTIIN, MÖKILLE TAI LAHJAKSI!" at bounding box center [499, 272] width 173 height 37
click at [104, 209] on div "D29B33" at bounding box center [111, 204] width 62 height 16
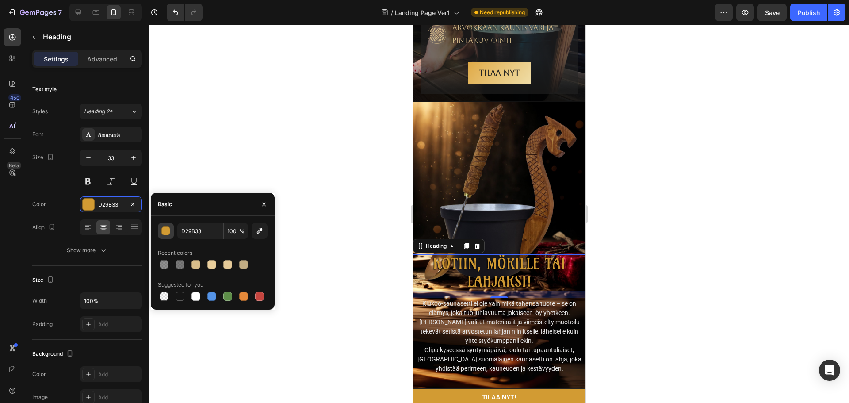
click at [167, 233] on div "button" at bounding box center [166, 231] width 9 height 9
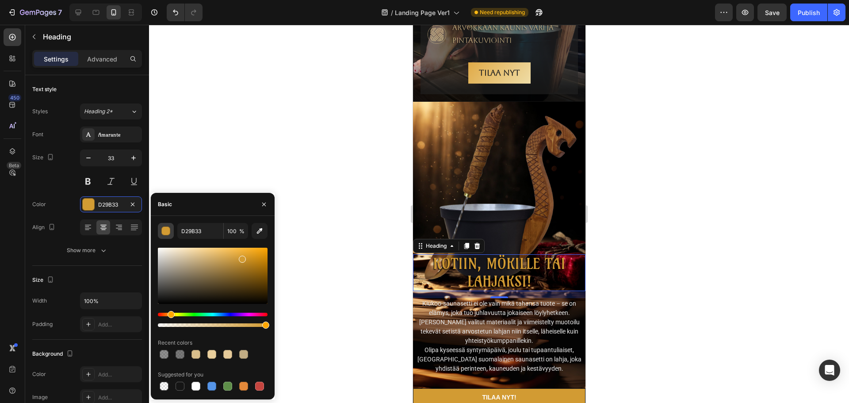
click at [167, 233] on div "button" at bounding box center [166, 231] width 9 height 9
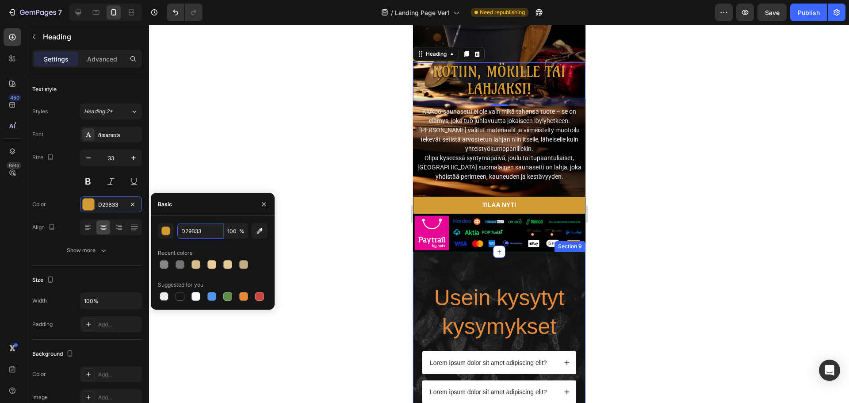
scroll to position [2327, 0]
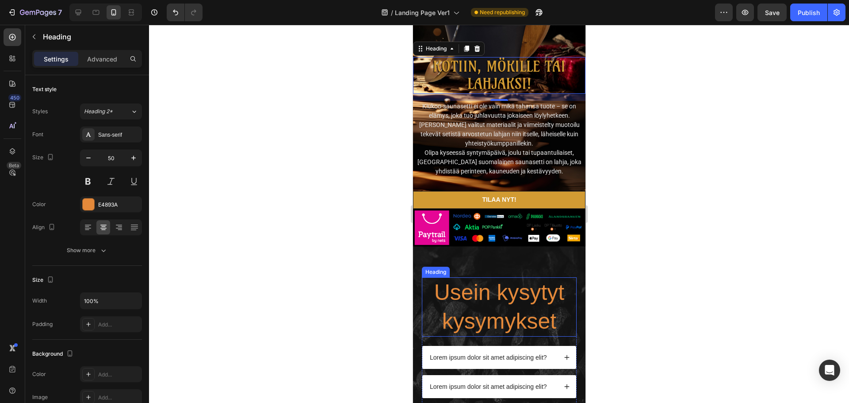
click at [509, 292] on h2 "Usein kysytyt kysymykset" at bounding box center [499, 306] width 155 height 59
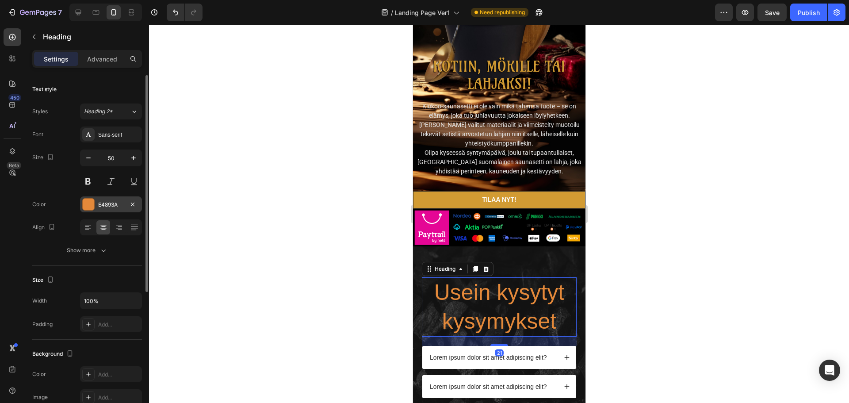
click at [87, 203] on div at bounding box center [89, 205] width 12 height 12
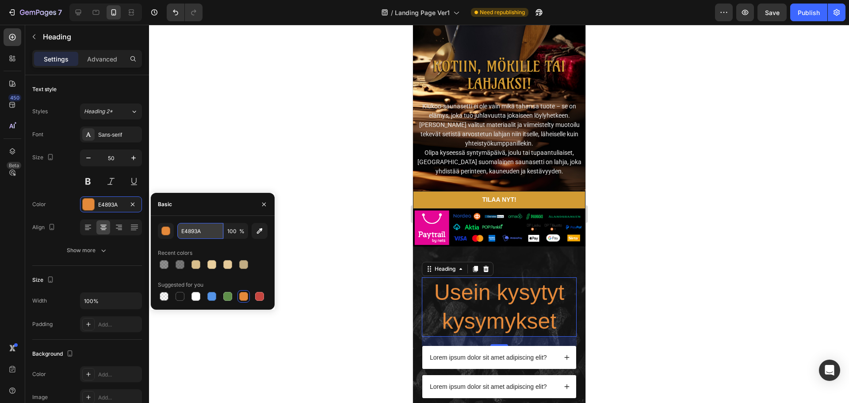
click at [199, 231] on input "E4893A" at bounding box center [200, 231] width 46 height 16
paste input "D29B33"
type input "D29B33"
click at [238, 249] on div "Recent colors" at bounding box center [213, 253] width 110 height 14
click at [265, 205] on icon "button" at bounding box center [264, 204] width 7 height 7
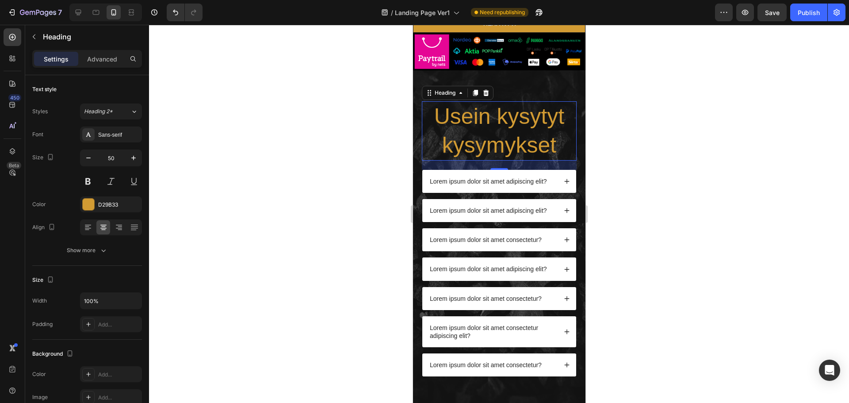
scroll to position [2504, 0]
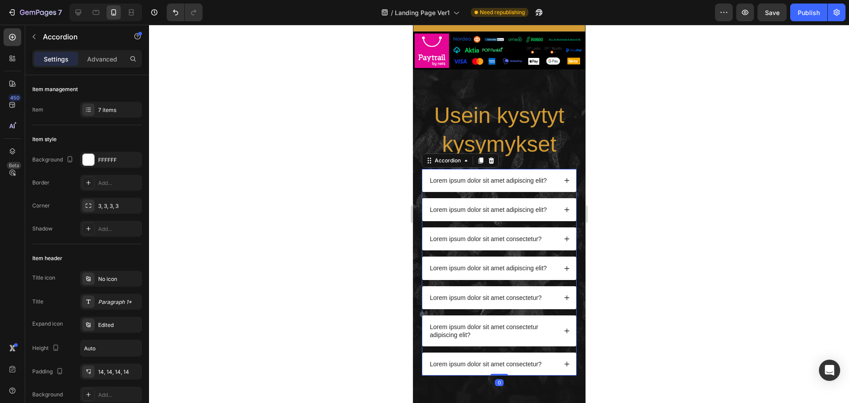
click at [458, 170] on div "Lorem ipsum dolor sit amet adipiscing elit?" at bounding box center [499, 180] width 154 height 23
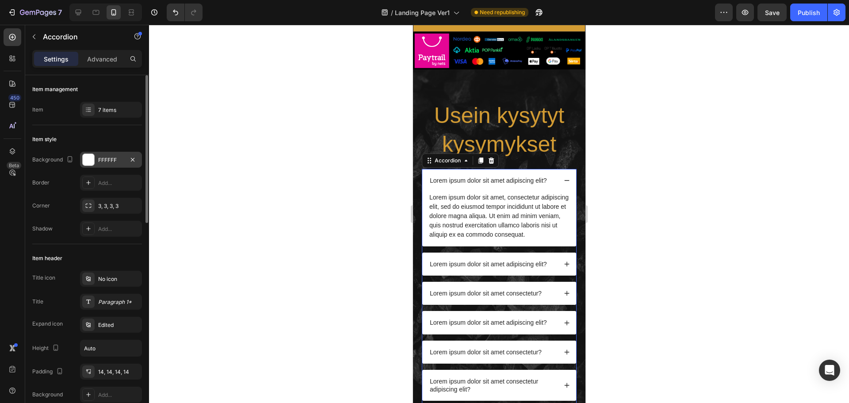
click at [90, 161] on div at bounding box center [89, 160] width 12 height 12
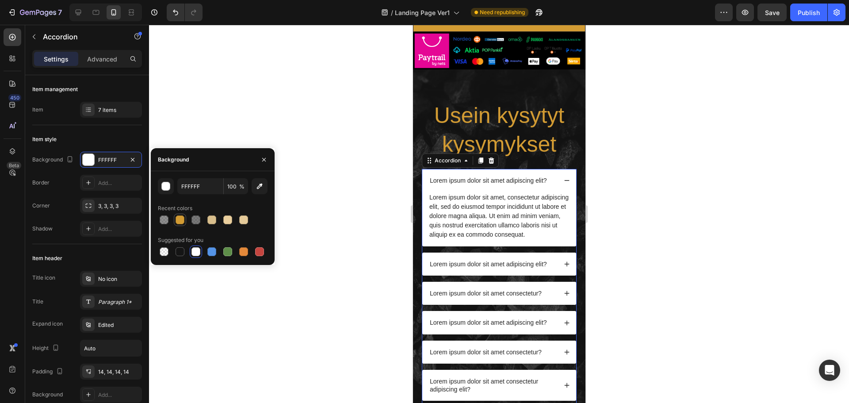
click at [180, 218] on div at bounding box center [180, 219] width 9 height 9
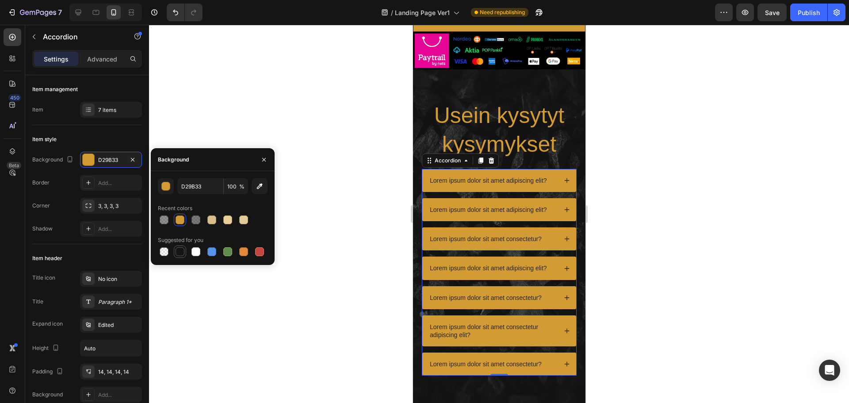
click at [182, 255] on div at bounding box center [180, 251] width 9 height 9
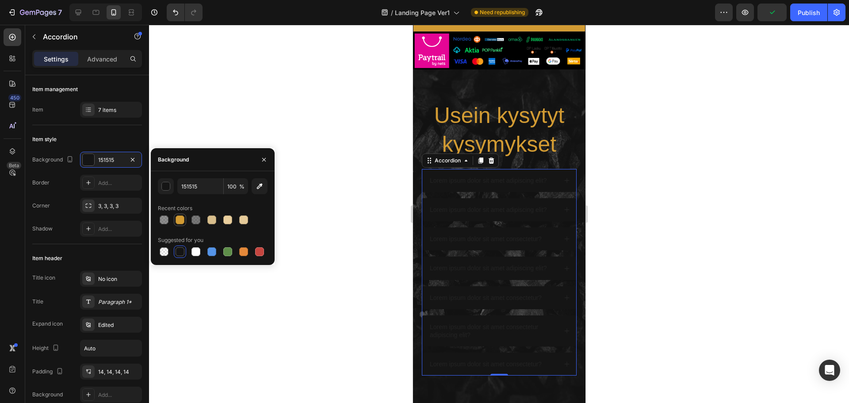
click at [180, 221] on div at bounding box center [180, 219] width 9 height 9
type input "D29B33"
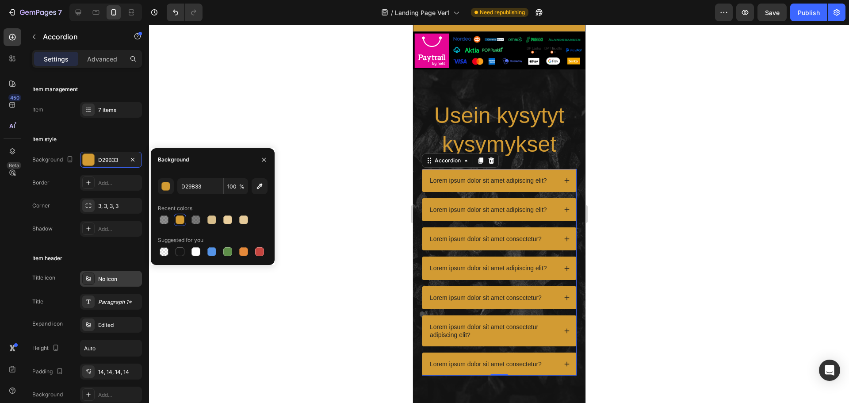
click at [99, 281] on div "No icon" at bounding box center [119, 279] width 42 height 8
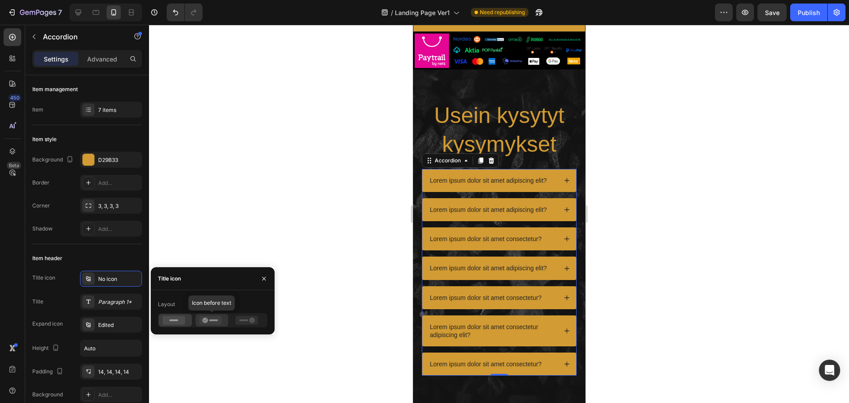
click at [218, 322] on icon at bounding box center [210, 320] width 23 height 9
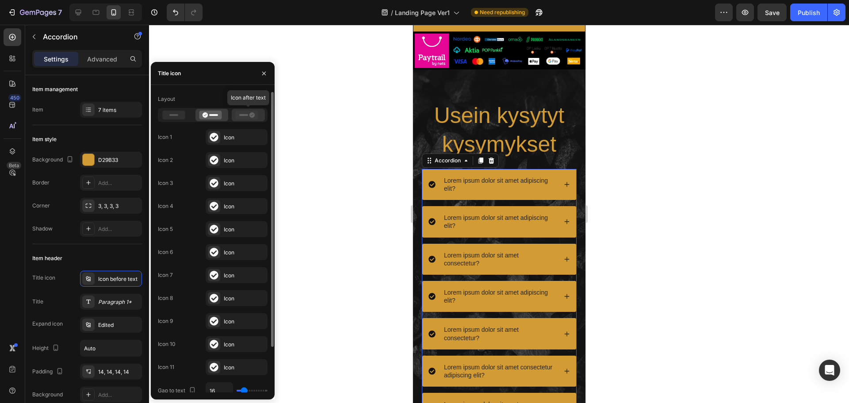
click at [235, 116] on div at bounding box center [248, 115] width 33 height 12
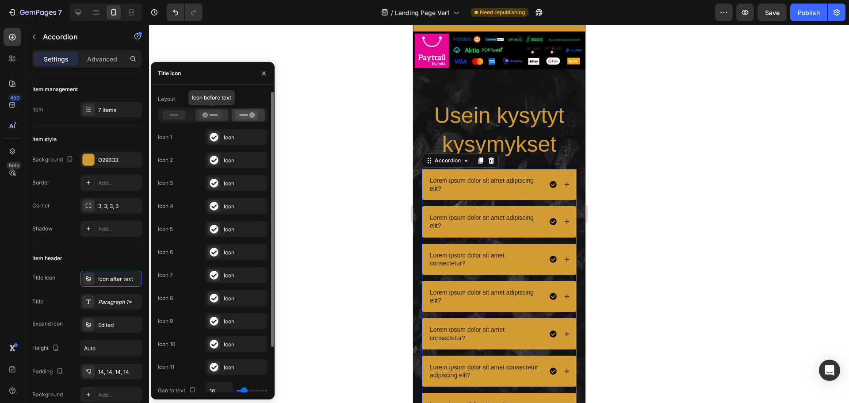
click at [223, 117] on span at bounding box center [212, 115] width 26 height 9
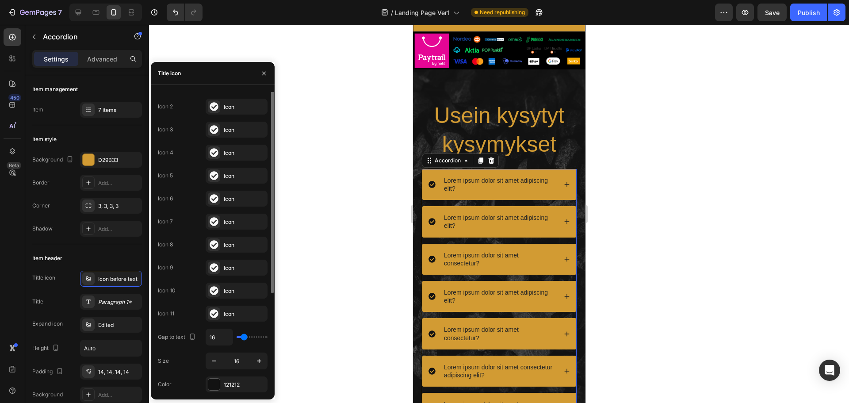
scroll to position [0, 0]
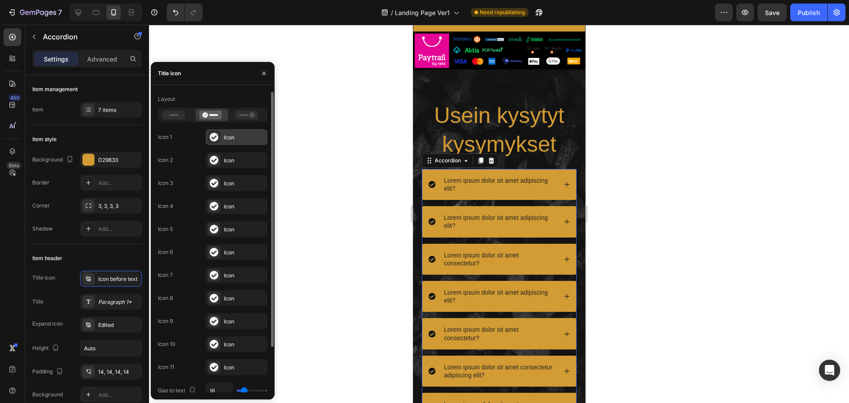
click at [250, 131] on div "Icon" at bounding box center [237, 137] width 62 height 16
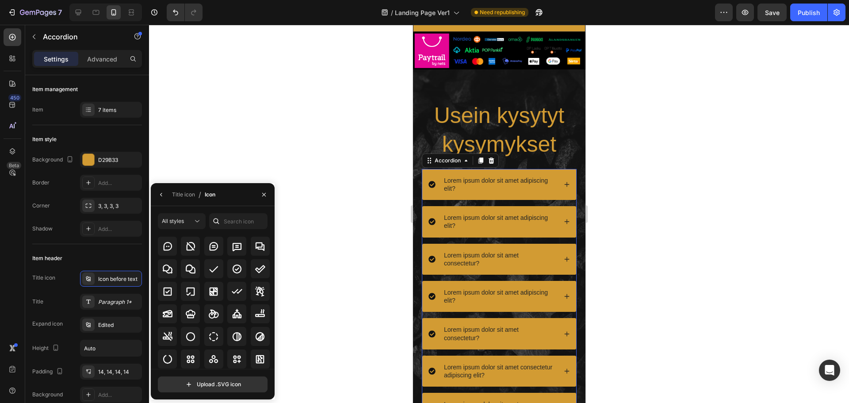
scroll to position [1296, 0]
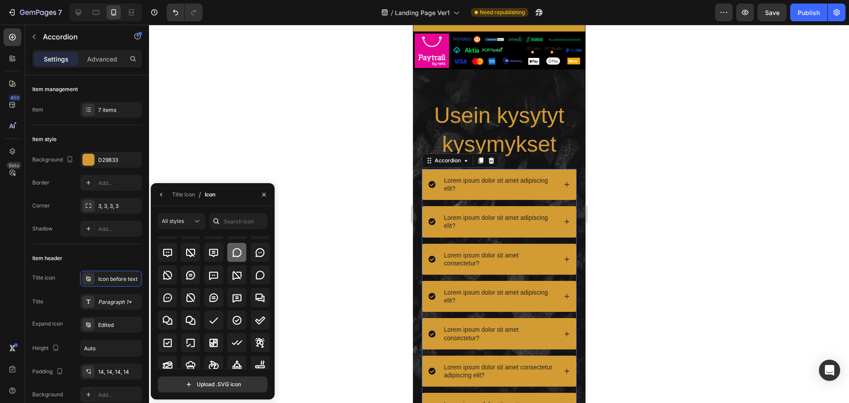
click at [236, 257] on icon at bounding box center [237, 252] width 9 height 9
click at [256, 318] on icon at bounding box center [260, 320] width 11 height 11
click at [194, 320] on icon at bounding box center [191, 319] width 10 height 9
click at [259, 256] on icon at bounding box center [260, 252] width 9 height 9
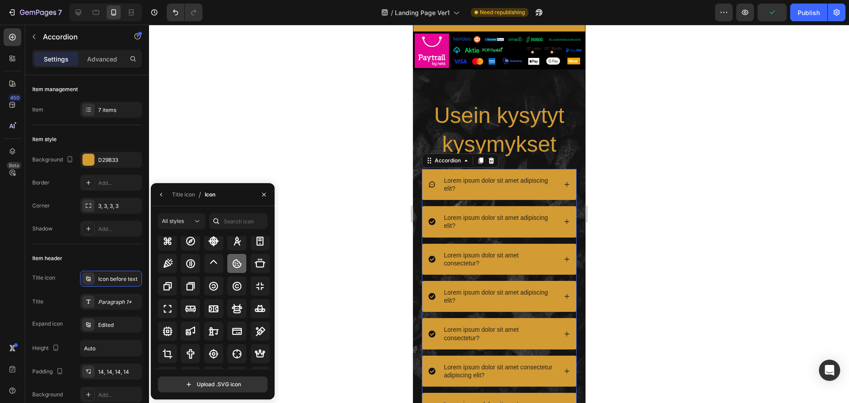
scroll to position [1619, 0]
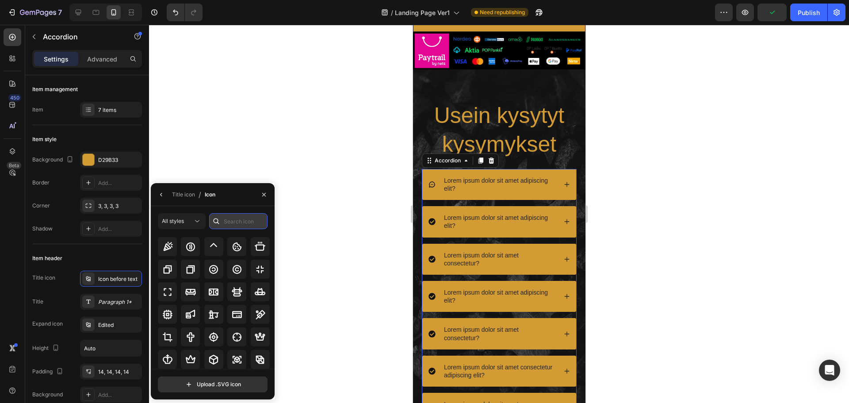
click at [243, 222] on input "text" at bounding box center [238, 221] width 58 height 16
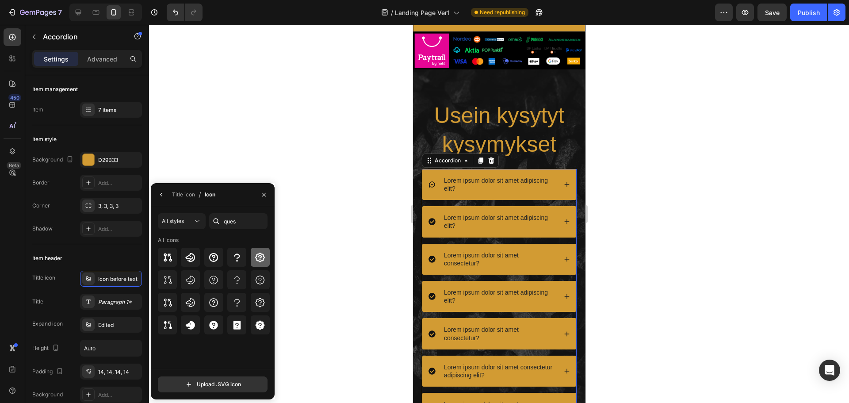
click at [265, 257] on icon at bounding box center [260, 258] width 10 height 10
click at [234, 254] on icon at bounding box center [237, 257] width 11 height 11
click at [213, 253] on icon at bounding box center [213, 257] width 9 height 9
click at [253, 258] on div at bounding box center [260, 257] width 19 height 19
click at [261, 280] on icon at bounding box center [260, 279] width 9 height 9
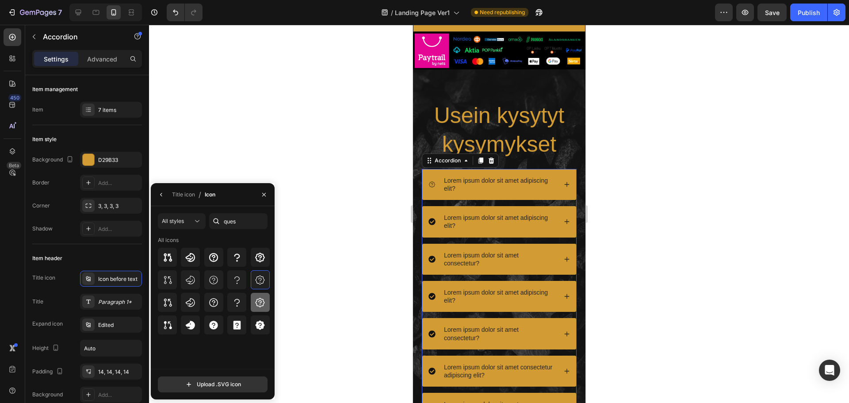
click at [264, 307] on icon at bounding box center [260, 302] width 11 height 11
click at [215, 307] on icon at bounding box center [213, 302] width 11 height 11
click at [215, 260] on icon at bounding box center [213, 257] width 11 height 11
type input "s"
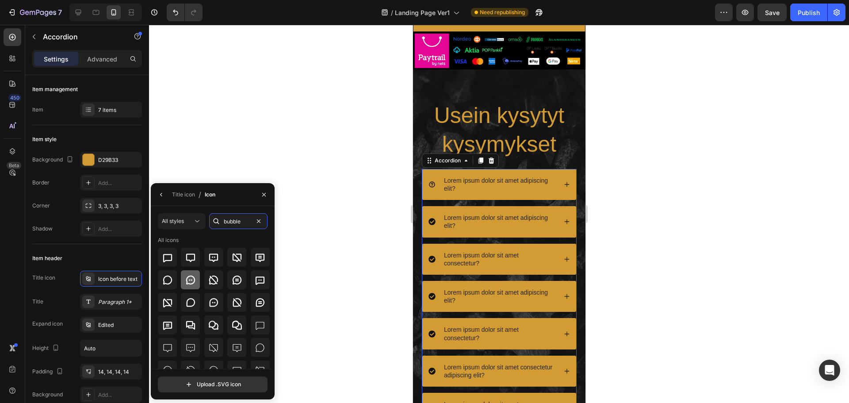
type input "bubble"
click at [195, 284] on icon at bounding box center [190, 280] width 11 height 11
click at [261, 260] on icon at bounding box center [260, 257] width 9 height 8
click at [257, 275] on icon at bounding box center [260, 280] width 11 height 11
click at [261, 301] on icon at bounding box center [260, 302] width 9 height 9
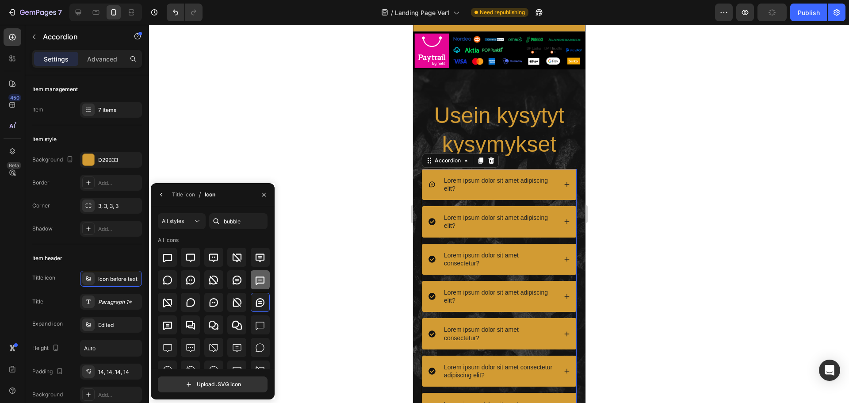
click at [257, 279] on icon at bounding box center [260, 280] width 11 height 11
click at [172, 326] on icon at bounding box center [167, 326] width 9 height 8
click at [433, 219] on icon at bounding box center [431, 222] width 7 height 7
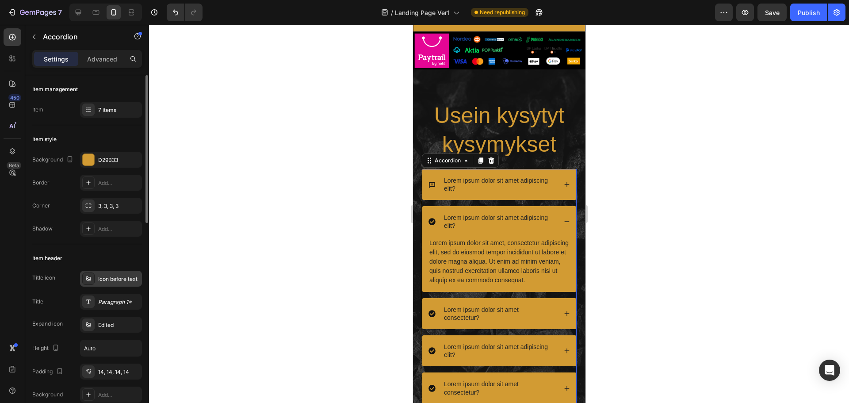
click at [120, 278] on div "Icon before text" at bounding box center [119, 279] width 42 height 8
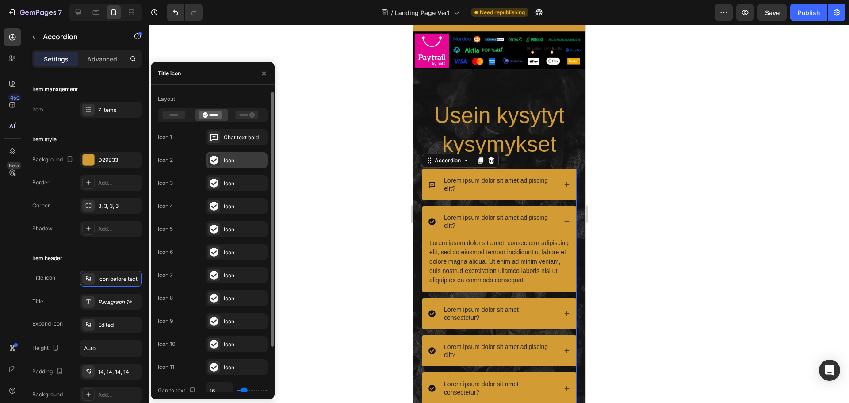
click at [240, 158] on div "Icon" at bounding box center [245, 161] width 42 height 8
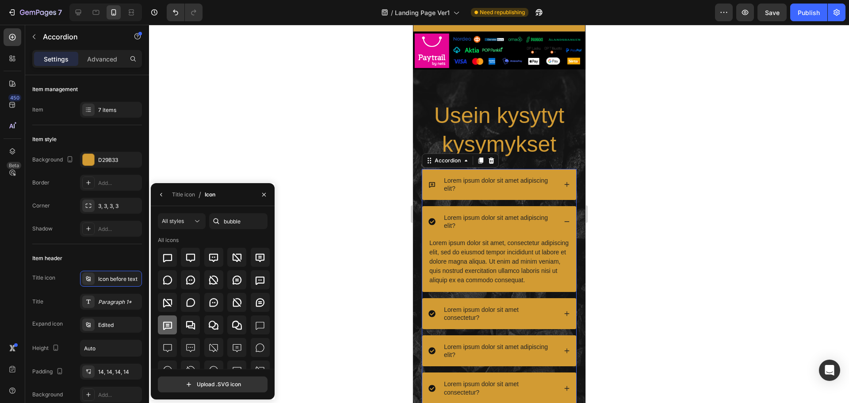
click at [173, 321] on div at bounding box center [167, 324] width 19 height 19
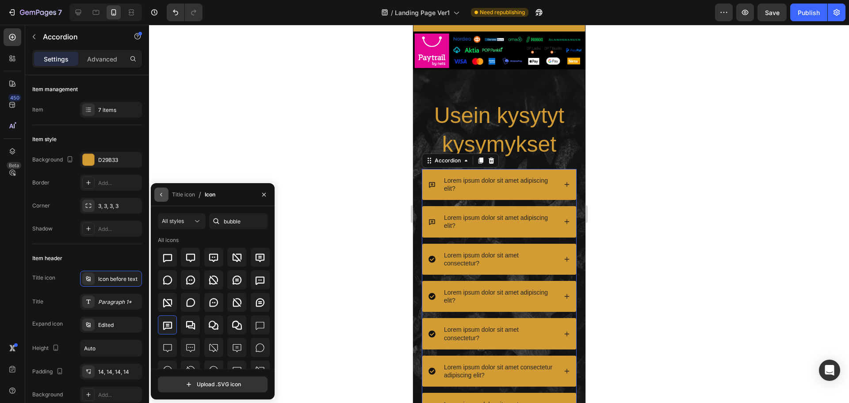
click at [158, 195] on icon "button" at bounding box center [161, 194] width 7 height 7
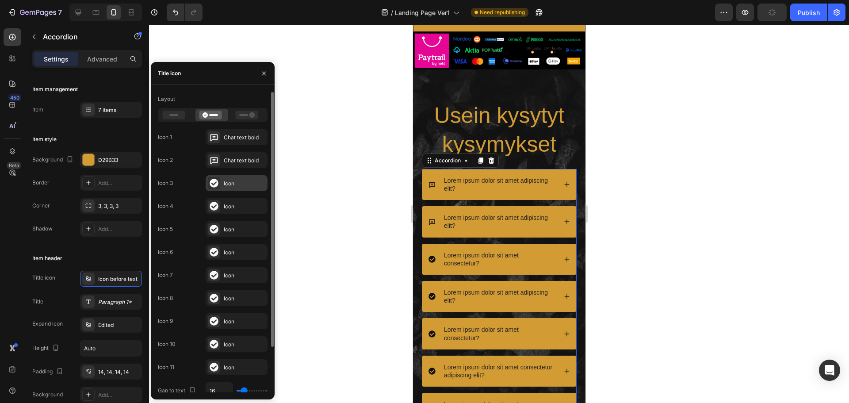
click at [226, 184] on div "Icon" at bounding box center [245, 184] width 42 height 8
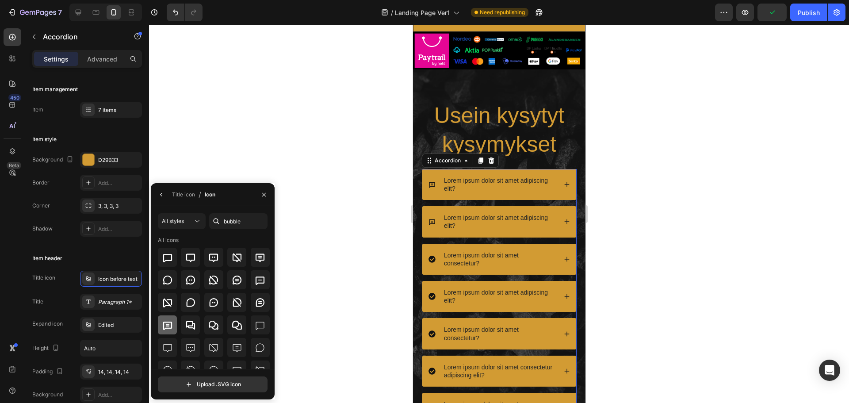
click at [169, 323] on icon at bounding box center [167, 325] width 11 height 11
click at [263, 196] on icon "button" at bounding box center [264, 194] width 4 height 4
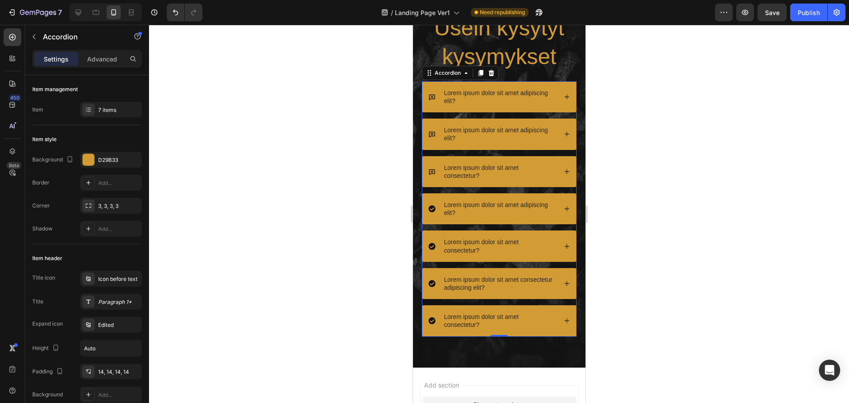
scroll to position [2592, 0]
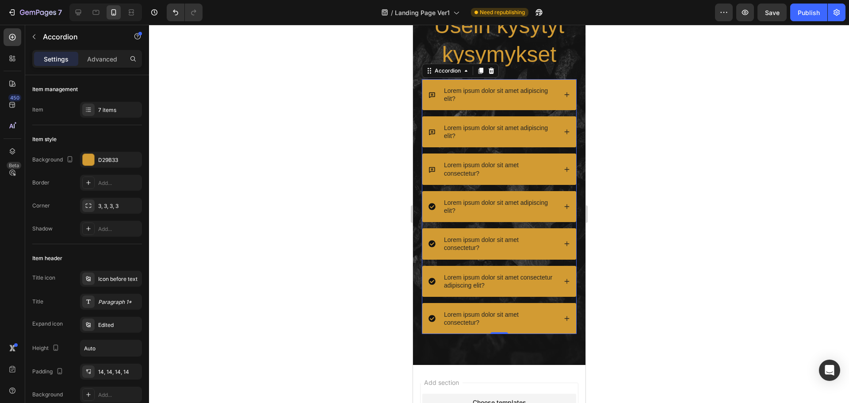
click at [431, 210] on icon at bounding box center [431, 206] width 7 height 7
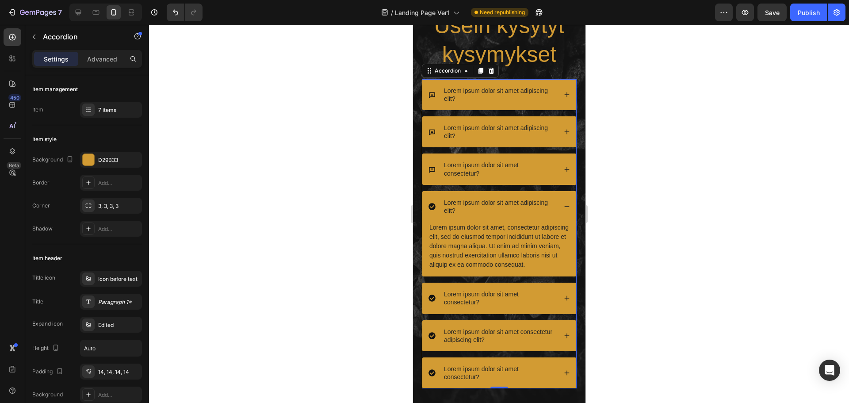
click at [431, 210] on icon at bounding box center [431, 206] width 7 height 7
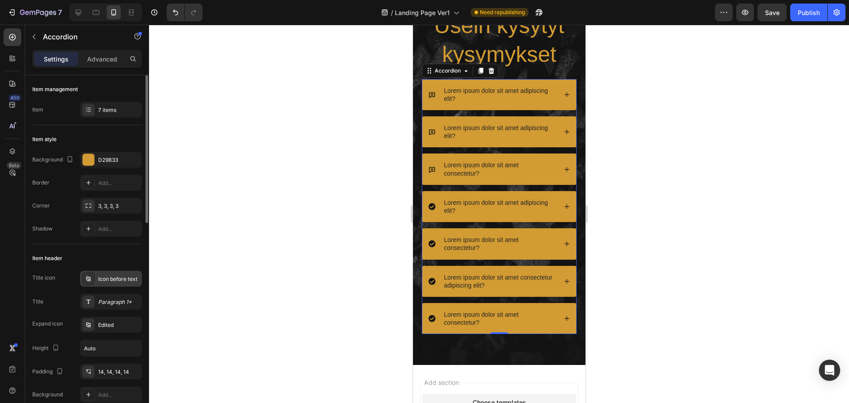
click at [117, 286] on div "Icon before text" at bounding box center [111, 279] width 62 height 16
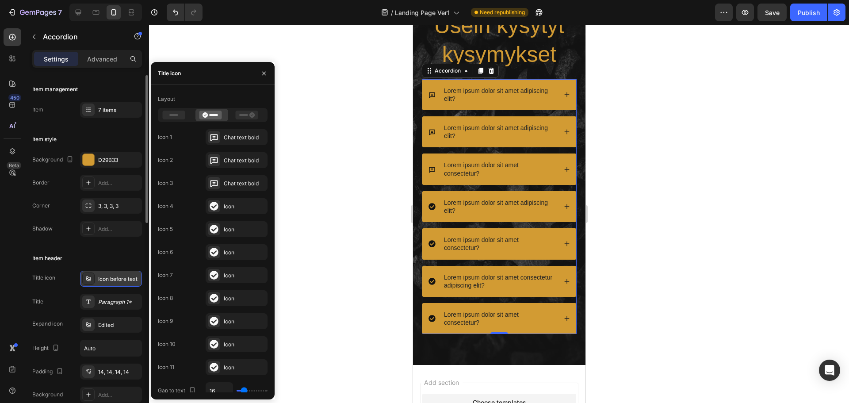
click at [112, 281] on div "Icon before text" at bounding box center [119, 279] width 42 height 8
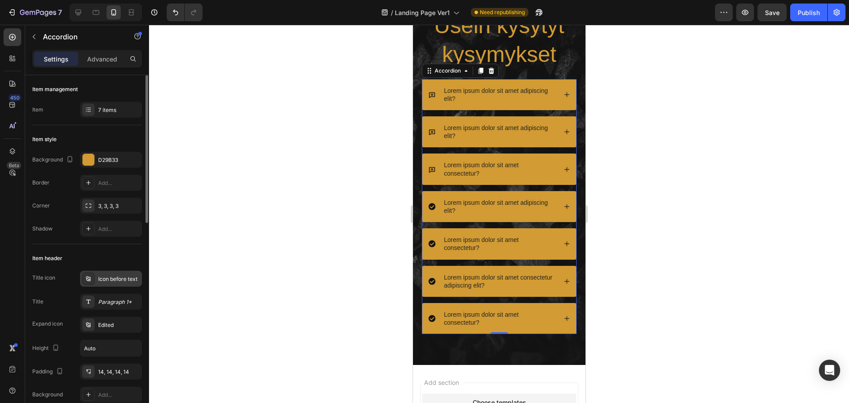
click at [88, 283] on div at bounding box center [88, 278] width 12 height 12
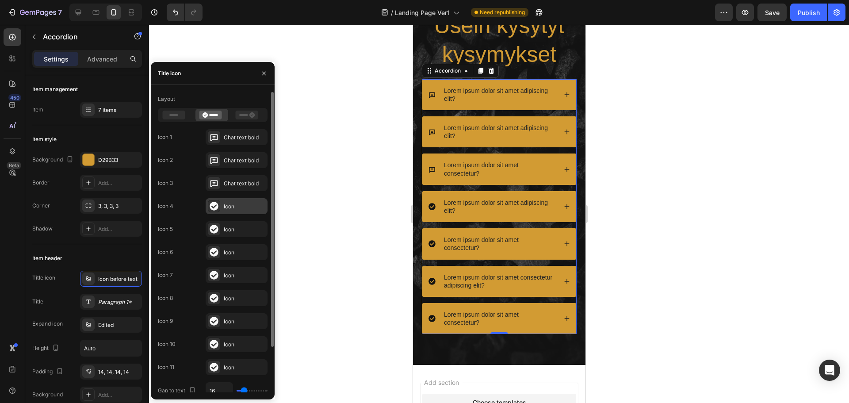
click at [222, 208] on div "Icon" at bounding box center [237, 206] width 62 height 16
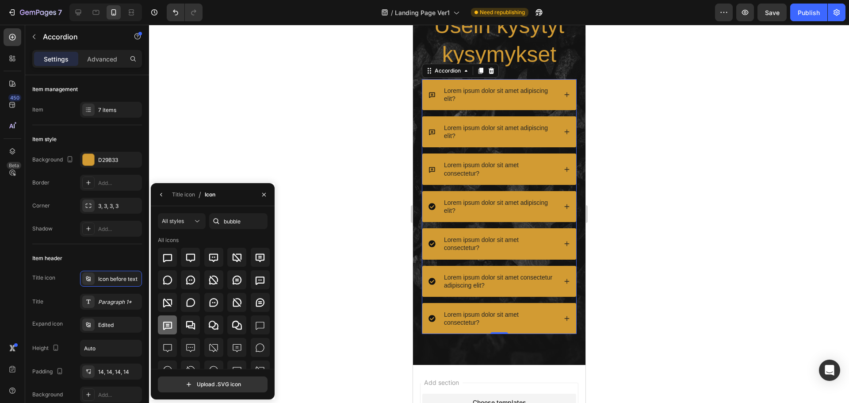
click at [168, 323] on icon at bounding box center [167, 325] width 11 height 11
click at [121, 257] on div "Item header" at bounding box center [87, 258] width 110 height 14
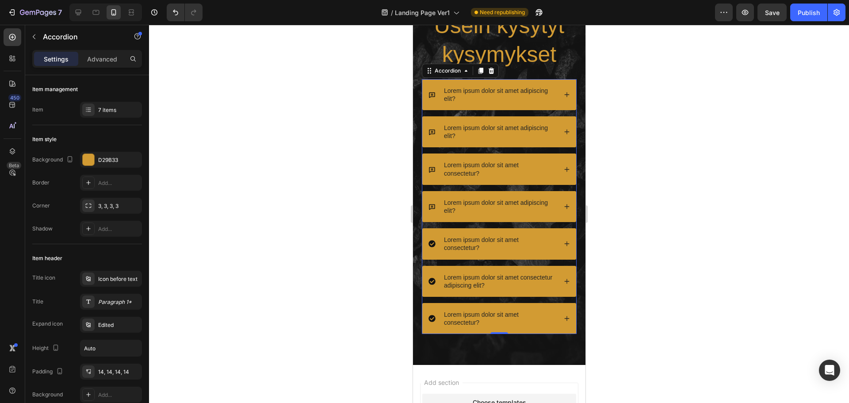
click at [428, 246] on icon at bounding box center [431, 243] width 7 height 7
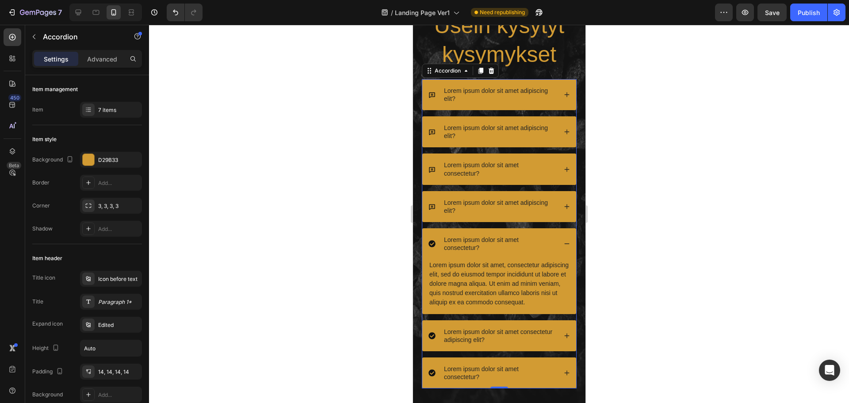
drag, startPoint x: 428, startPoint y: 246, endPoint x: 712, endPoint y: 283, distance: 286.7
click at [428, 246] on icon at bounding box center [431, 243] width 7 height 7
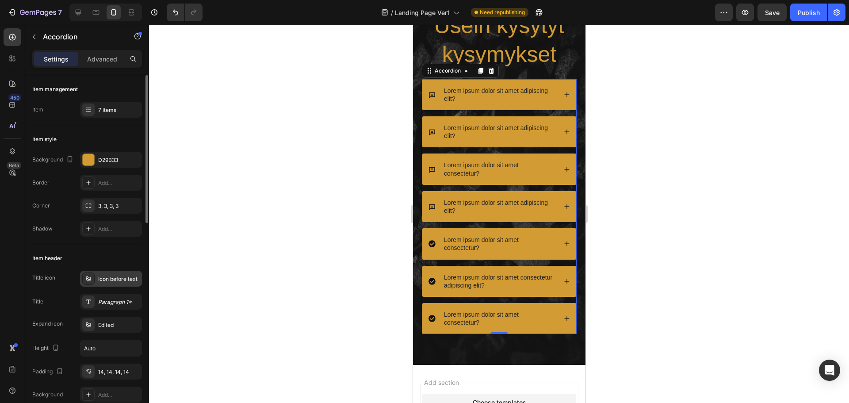
click at [104, 282] on div "Icon before text" at bounding box center [119, 279] width 42 height 8
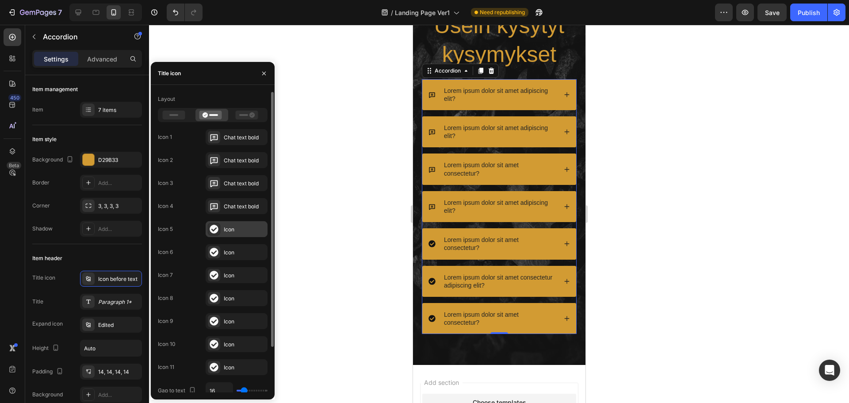
click at [241, 230] on div "Icon" at bounding box center [245, 230] width 42 height 8
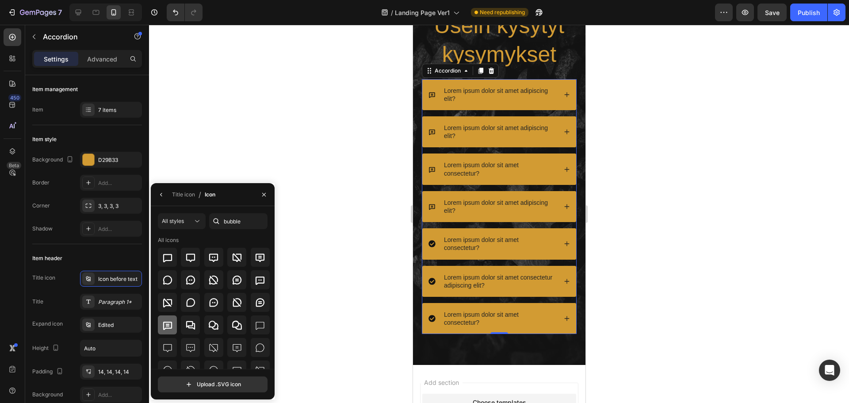
click at [170, 322] on icon at bounding box center [167, 326] width 9 height 8
click at [162, 197] on icon "button" at bounding box center [161, 194] width 7 height 7
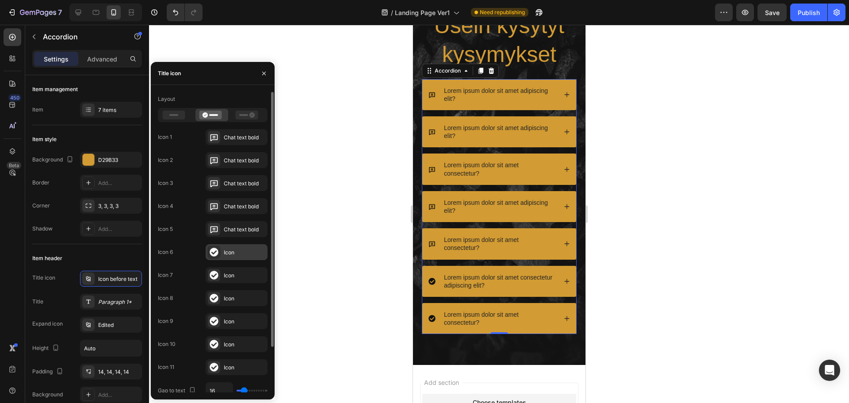
click at [236, 249] on div "Icon" at bounding box center [245, 253] width 42 height 8
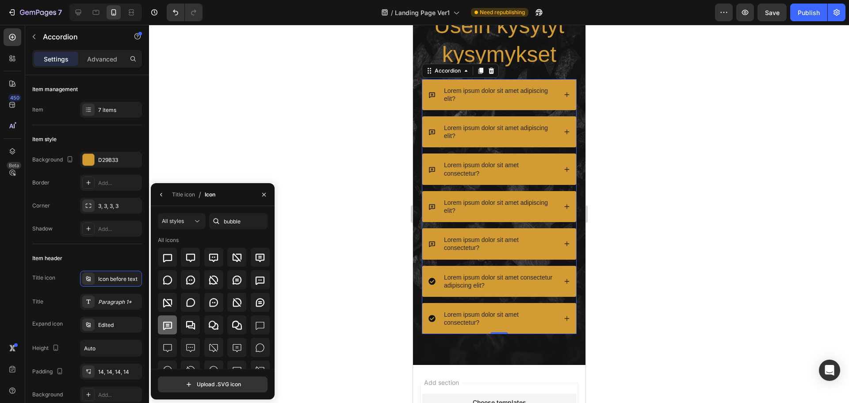
click at [166, 320] on icon at bounding box center [167, 325] width 11 height 11
click at [162, 197] on icon "button" at bounding box center [161, 194] width 7 height 7
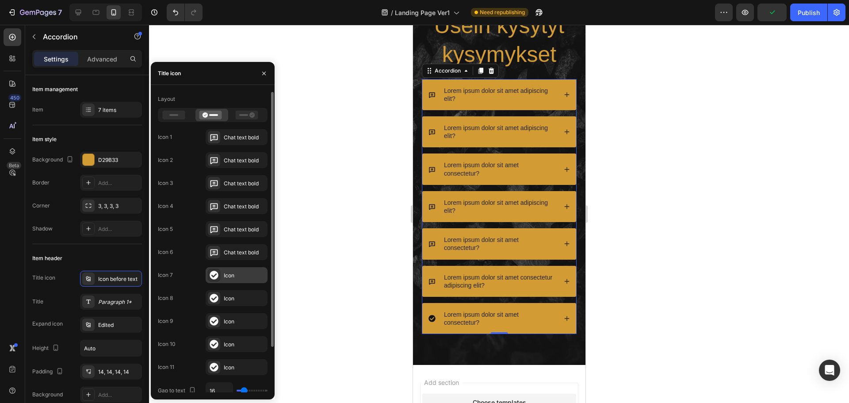
click at [241, 275] on div "Icon" at bounding box center [245, 276] width 42 height 8
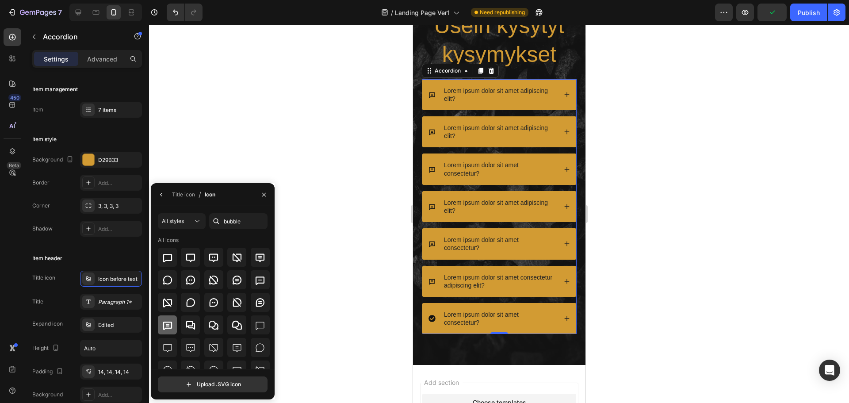
click at [162, 329] on icon at bounding box center [167, 325] width 11 height 11
click at [403, 150] on div at bounding box center [499, 214] width 700 height 378
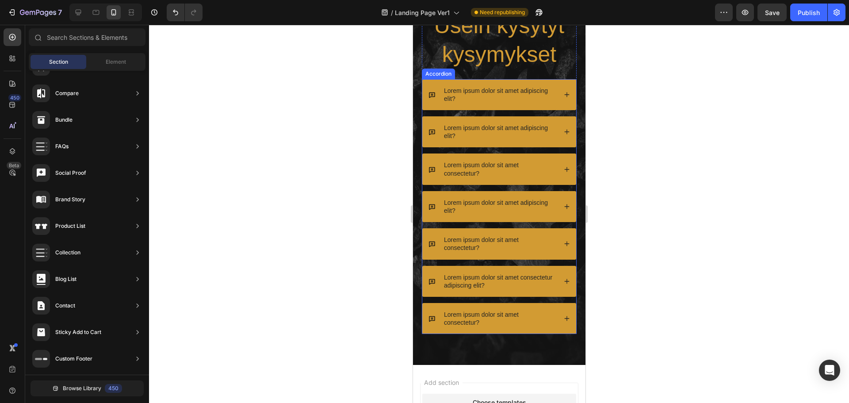
click at [488, 88] on p "Lorem ipsum dolor sit amet adipiscing elit?" at bounding box center [499, 95] width 111 height 16
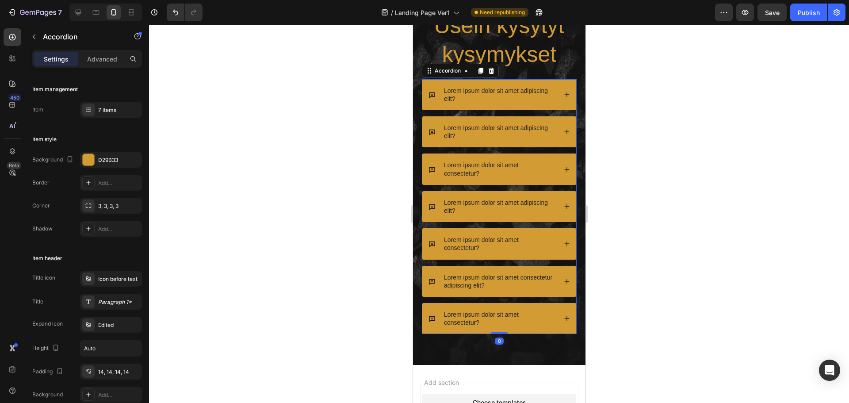
click at [524, 93] on p "Lorem ipsum dolor sit amet adipiscing elit?" at bounding box center [499, 95] width 111 height 16
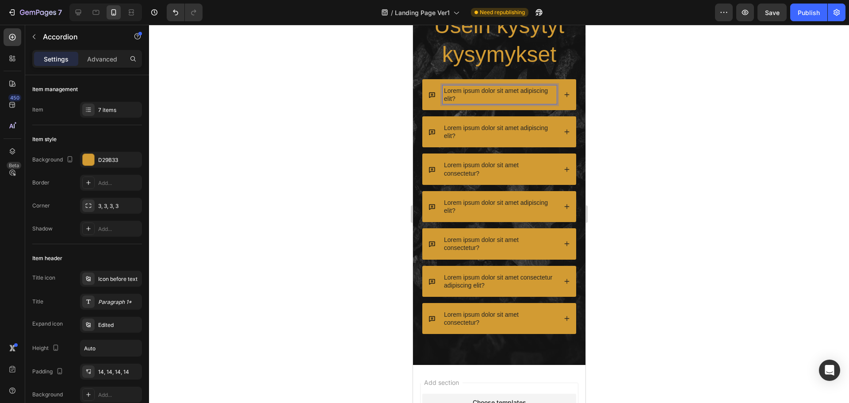
click at [459, 100] on p "Lorem ipsum dolor sit amet adipiscing elit?" at bounding box center [499, 95] width 111 height 16
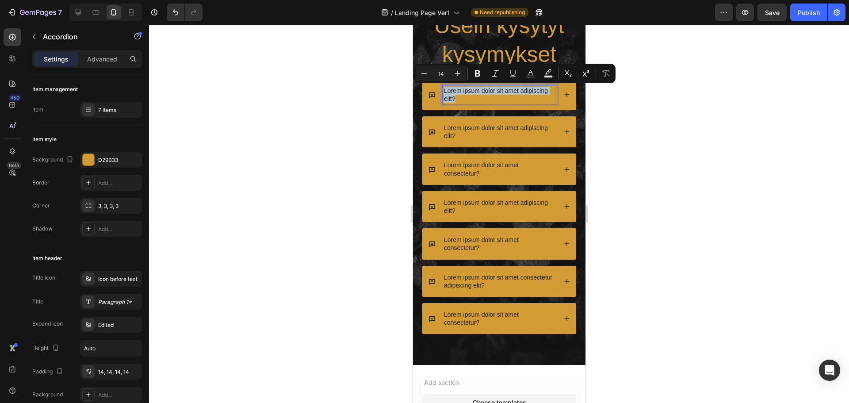
drag, startPoint x: 459, startPoint y: 99, endPoint x: 443, endPoint y: 90, distance: 18.1
click at [444, 90] on p "Lorem ipsum dolor sit amet adipiscing elit?" at bounding box center [499, 95] width 111 height 16
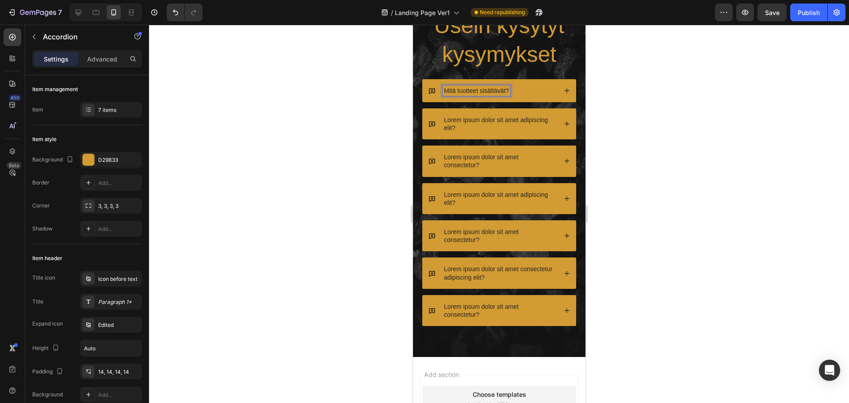
click at [478, 91] on p "Mitä tuotteet sisältävät?" at bounding box center [476, 91] width 65 height 8
click at [514, 90] on p "Mitä saunasetti sisältävät?" at bounding box center [480, 91] width 73 height 8
click at [564, 89] on icon at bounding box center [567, 91] width 6 height 6
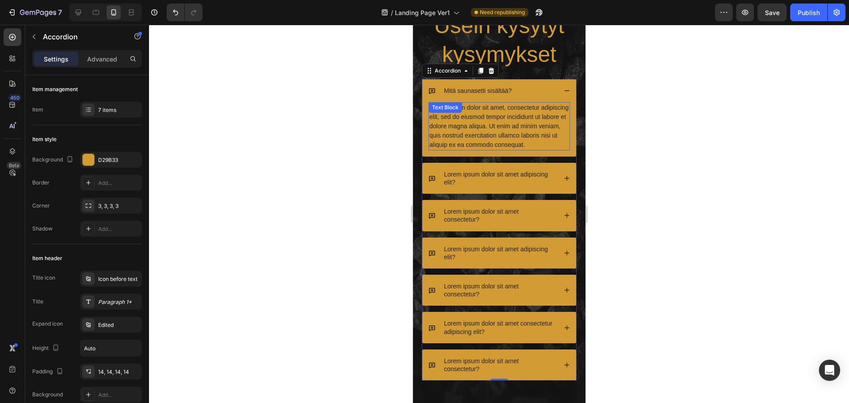
click at [464, 150] on div "Lorem ipsum dolor sit amet, consectetur adipiscing elit, sed do eiusmod tempor …" at bounding box center [499, 126] width 142 height 48
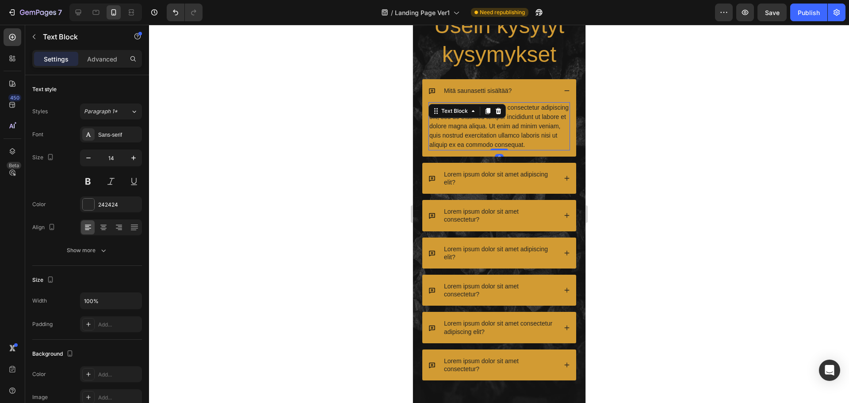
click at [473, 150] on div "Lorem ipsum dolor sit amet, consectetur adipiscing elit, sed do eiusmod tempor …" at bounding box center [499, 126] width 142 height 48
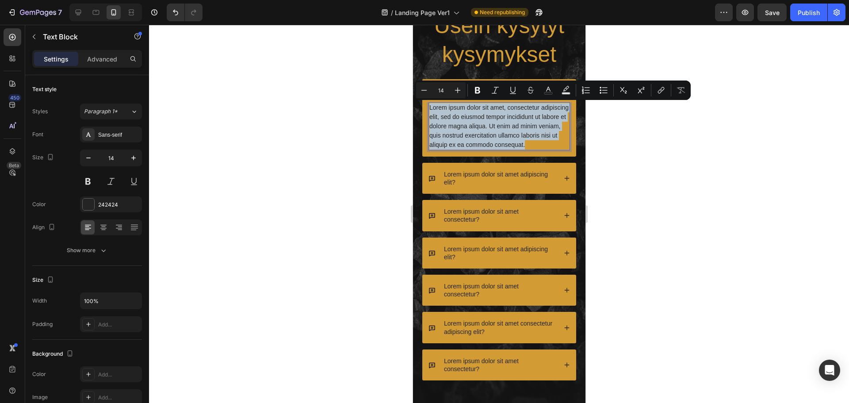
drag, startPoint x: 471, startPoint y: 155, endPoint x: 428, endPoint y: 107, distance: 63.6
click at [428, 107] on div "Lorem ipsum dolor sit amet, consectetur adipiscing elit, sed do eiusmod tempor …" at bounding box center [499, 126] width 142 height 48
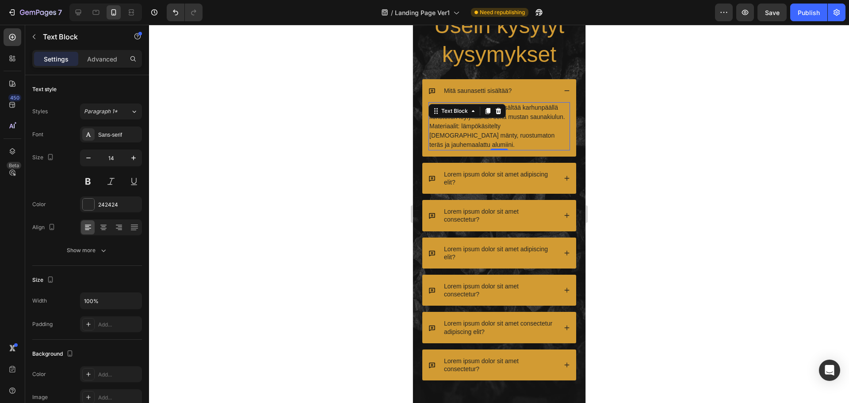
click at [705, 127] on div at bounding box center [499, 214] width 700 height 378
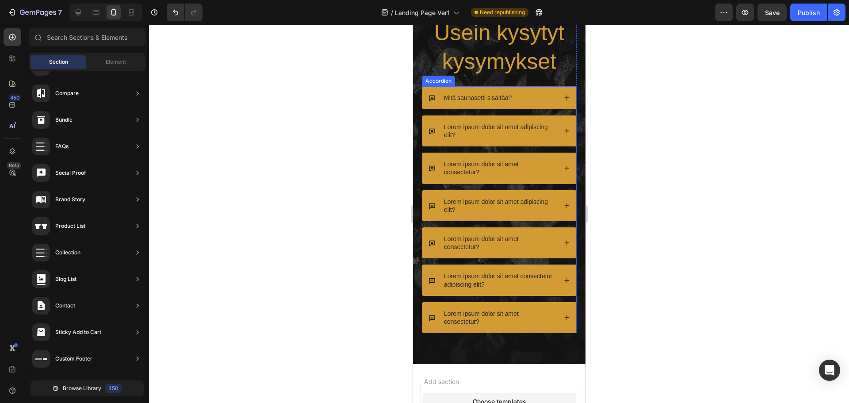
scroll to position [2601, 0]
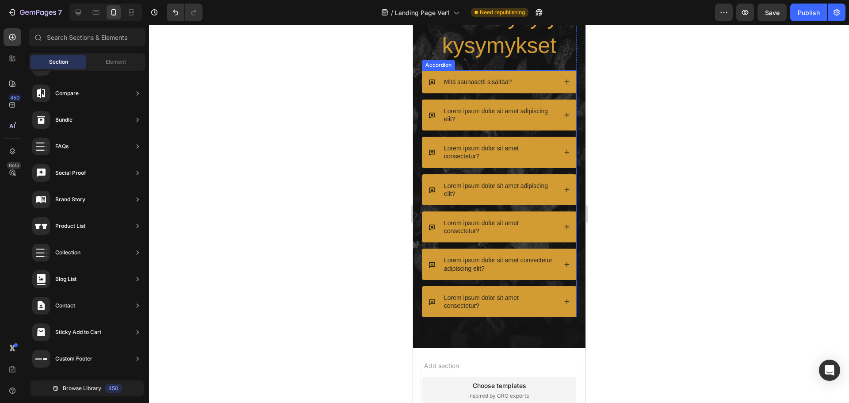
click at [494, 110] on p "Lorem ipsum dolor sit amet adipiscing elit?" at bounding box center [499, 115] width 111 height 16
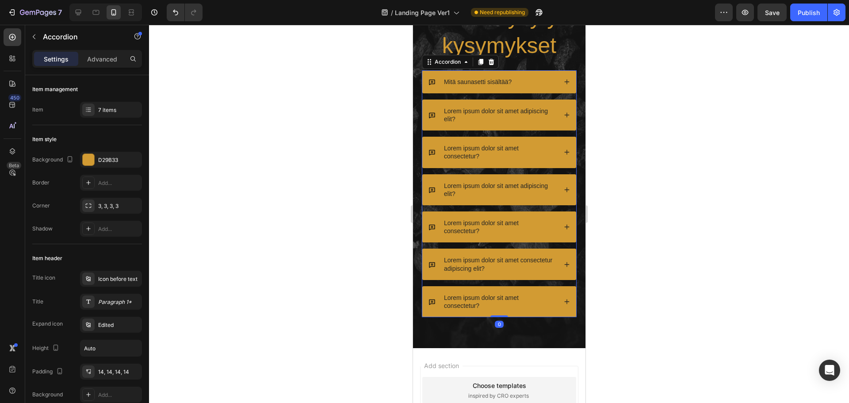
click at [475, 122] on p "Lorem ipsum dolor sit amet adipiscing elit?" at bounding box center [499, 115] width 111 height 16
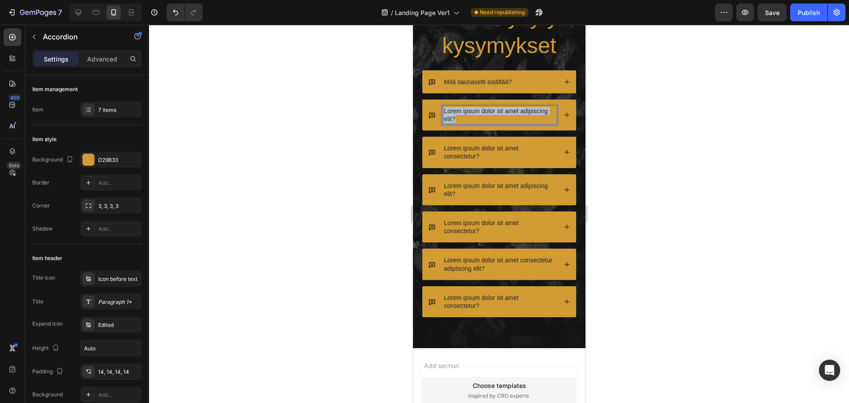
drag, startPoint x: 467, startPoint y: 120, endPoint x: 437, endPoint y: 108, distance: 32.8
click at [437, 108] on div "Lorem ipsum dolor sit amet adipiscing elit?" at bounding box center [492, 115] width 128 height 19
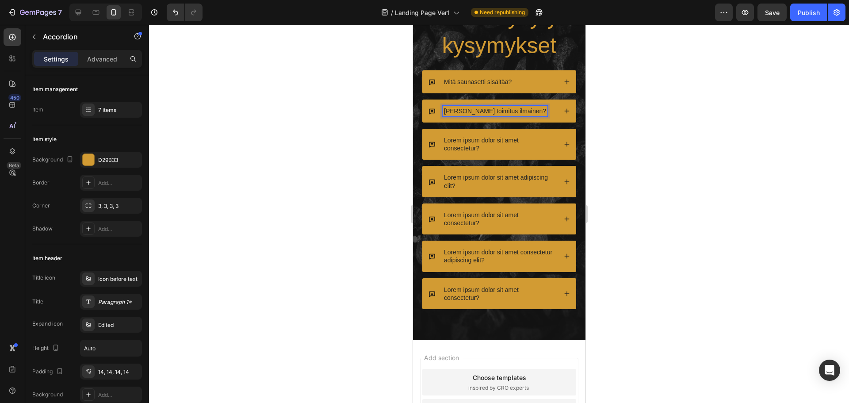
click at [564, 110] on icon at bounding box center [566, 110] width 5 height 5
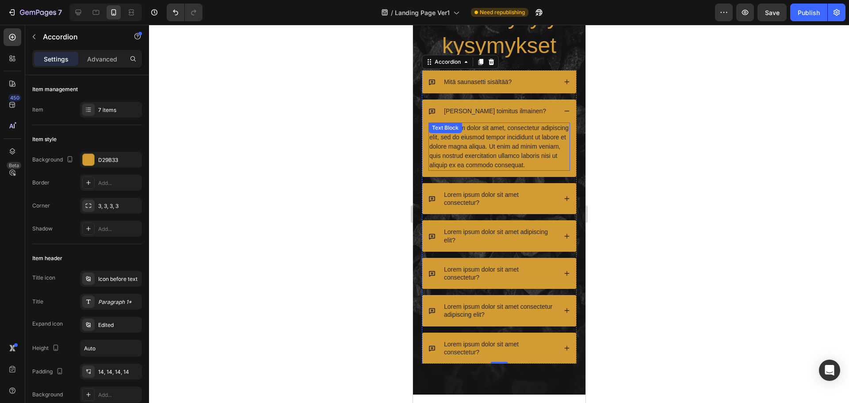
click at [487, 149] on div "Lorem ipsum dolor sit amet, consectetur adipiscing elit, sed do eiusmod tempor …" at bounding box center [499, 147] width 142 height 48
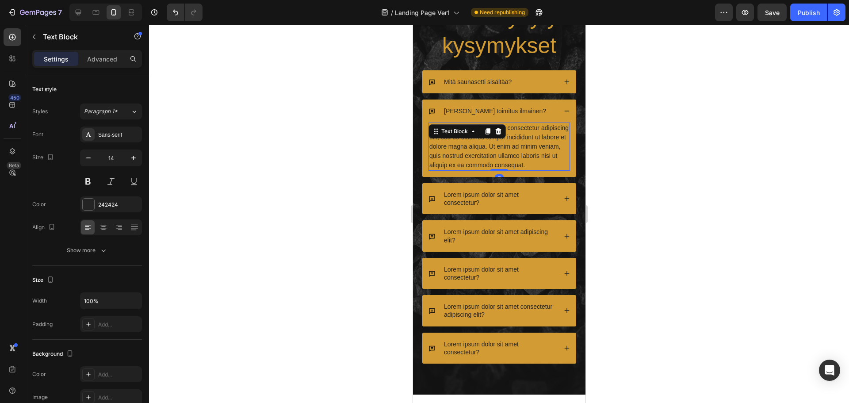
click at [475, 171] on div "Lorem ipsum dolor sit amet, consectetur adipiscing elit, sed do eiusmod tempor …" at bounding box center [499, 147] width 142 height 48
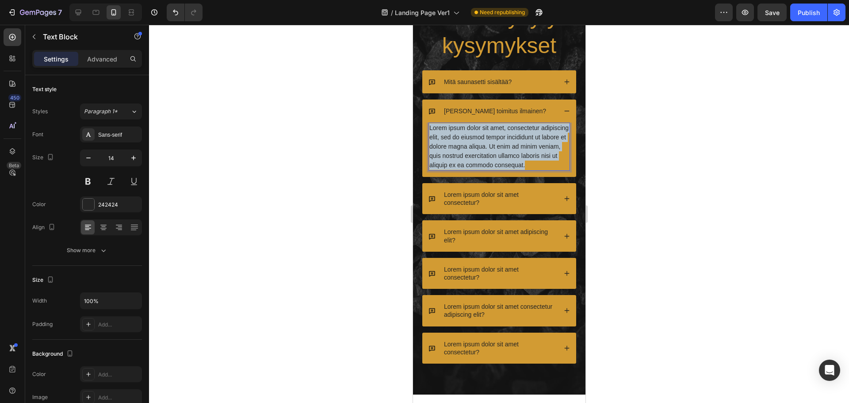
drag, startPoint x: 472, startPoint y: 175, endPoint x: 430, endPoint y: 130, distance: 62.0
click at [430, 130] on p "Lorem ipsum dolor sit amet, consectetur adipiscing elit, sed do eiusmod tempor …" at bounding box center [499, 146] width 140 height 46
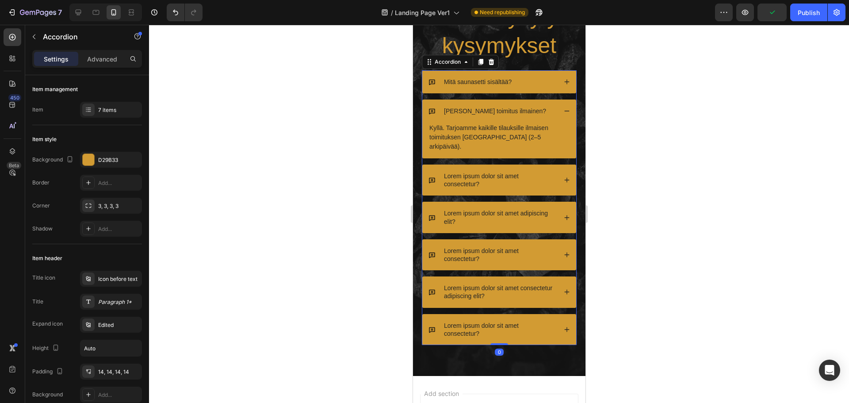
click at [511, 173] on p "Lorem ipsum dolor sit amet consectetur?" at bounding box center [499, 180] width 111 height 16
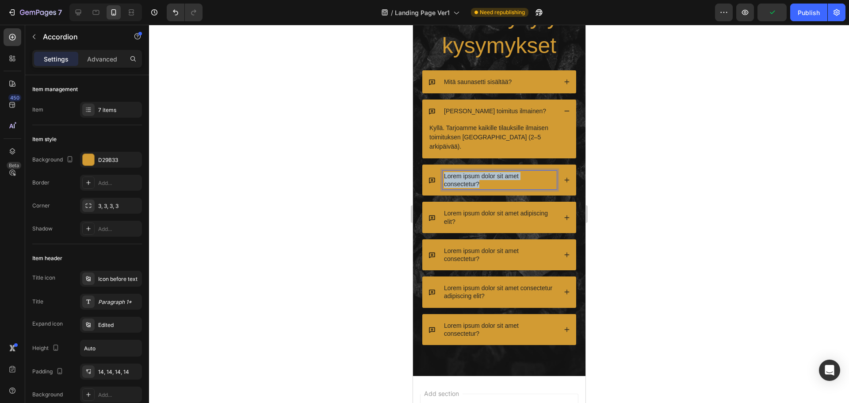
drag, startPoint x: 502, startPoint y: 174, endPoint x: 444, endPoint y: 165, distance: 59.1
click at [444, 172] on p "Lorem ipsum dolor sit amet consectetur?" at bounding box center [499, 180] width 111 height 16
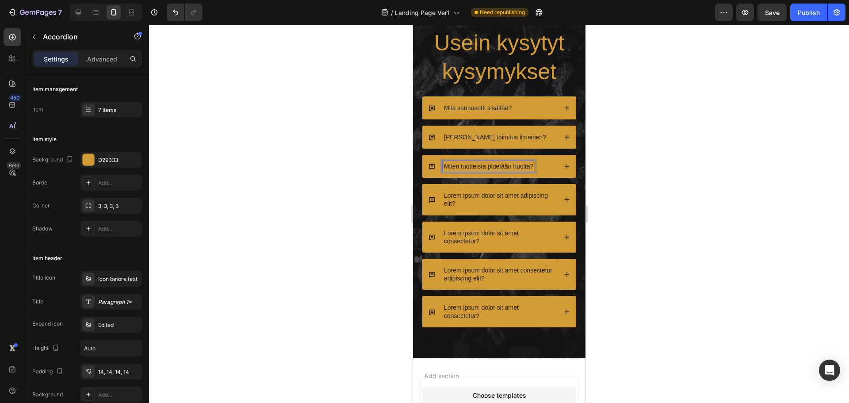
scroll to position [2575, 0]
drag, startPoint x: 531, startPoint y: 167, endPoint x: 471, endPoint y: 165, distance: 60.2
click at [471, 165] on p "Miten tuotteista pidetään huolta?" at bounding box center [488, 167] width 89 height 8
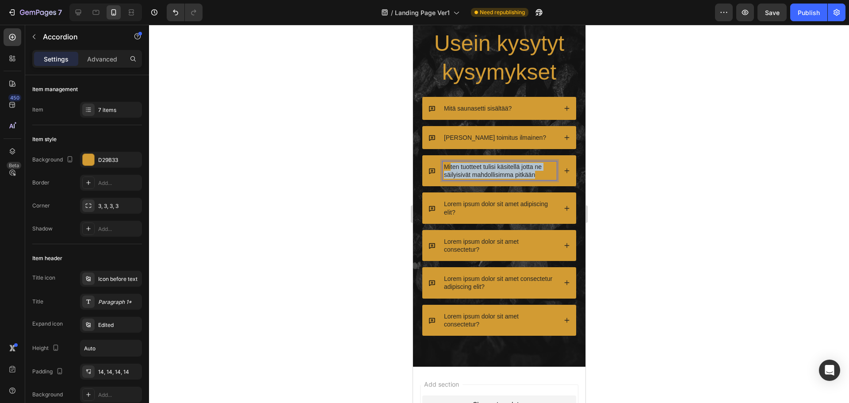
drag, startPoint x: 539, startPoint y: 174, endPoint x: 449, endPoint y: 166, distance: 90.2
click at [449, 166] on p "Miten tuotteet tulisi käsitellä jotta ne säilyisivät mahdollisimma pitkään" at bounding box center [499, 171] width 111 height 16
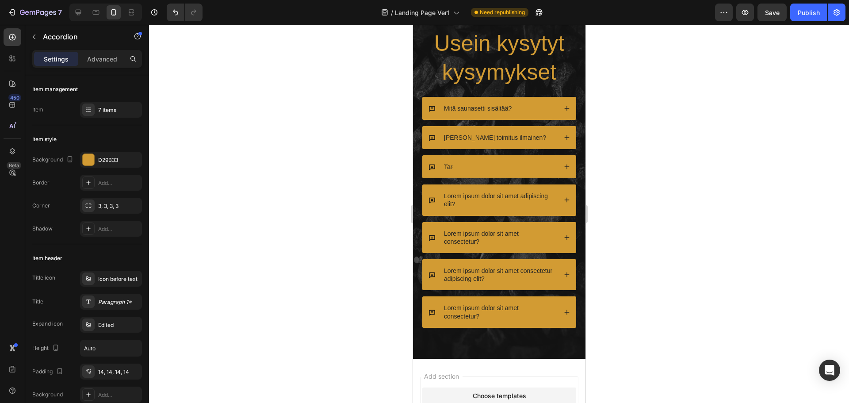
scroll to position [2573, 0]
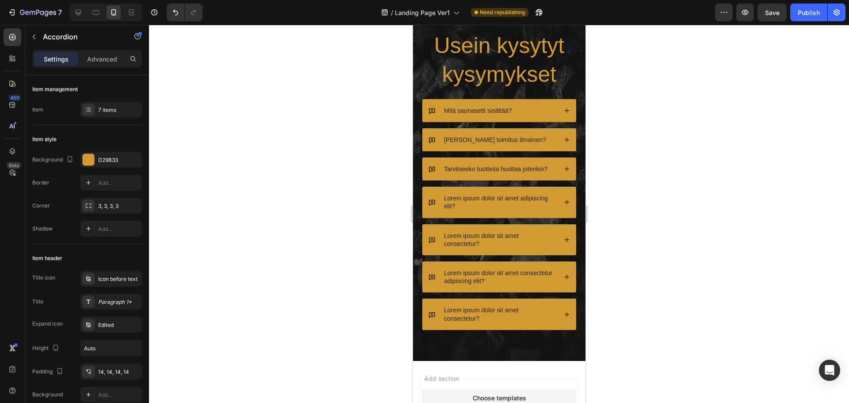
click at [564, 169] on icon at bounding box center [567, 169] width 6 height 6
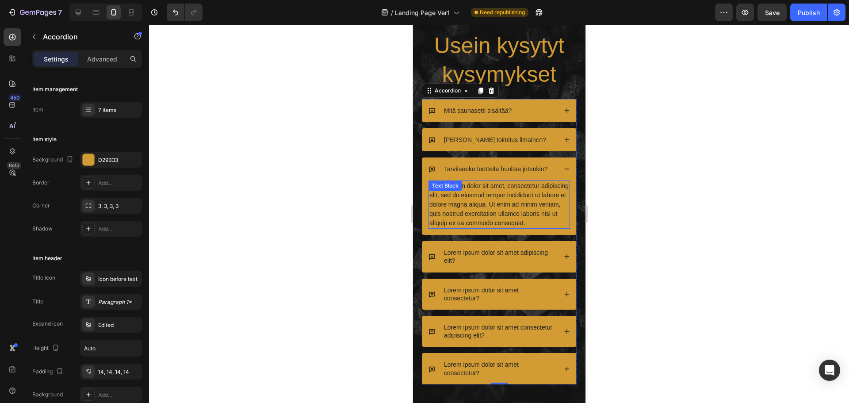
click at [485, 225] on div "Lorem ipsum dolor sit amet, consectetur adipiscing elit, sed do eiusmod tempor …" at bounding box center [499, 204] width 142 height 48
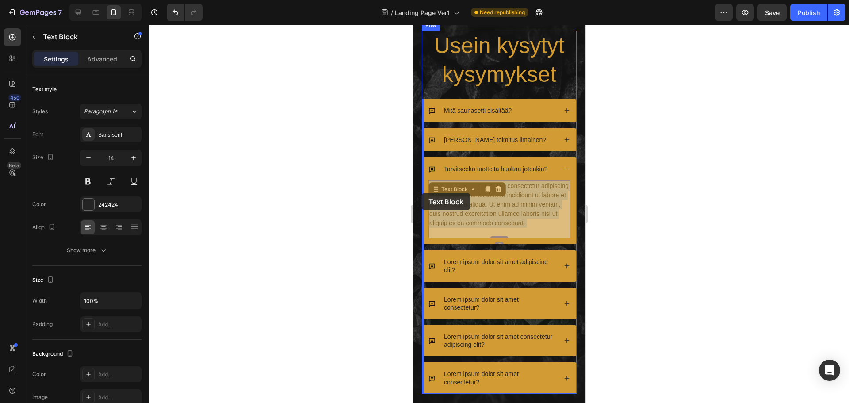
drag, startPoint x: 488, startPoint y: 230, endPoint x: 421, endPoint y: 193, distance: 76.8
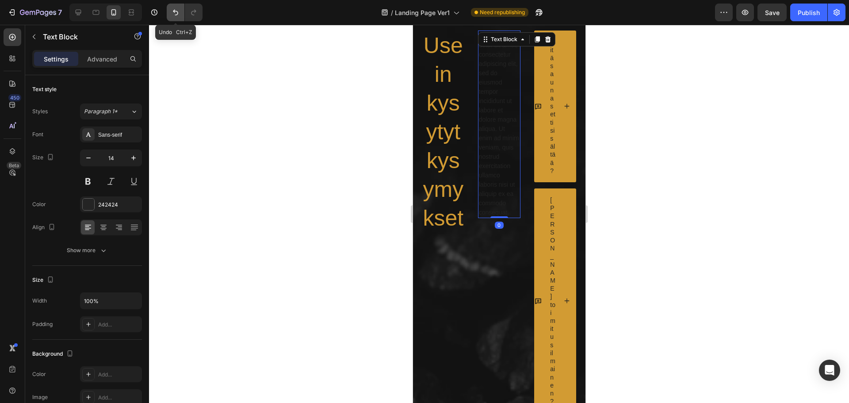
click at [170, 13] on button "Undo/Redo" at bounding box center [176, 13] width 18 height 18
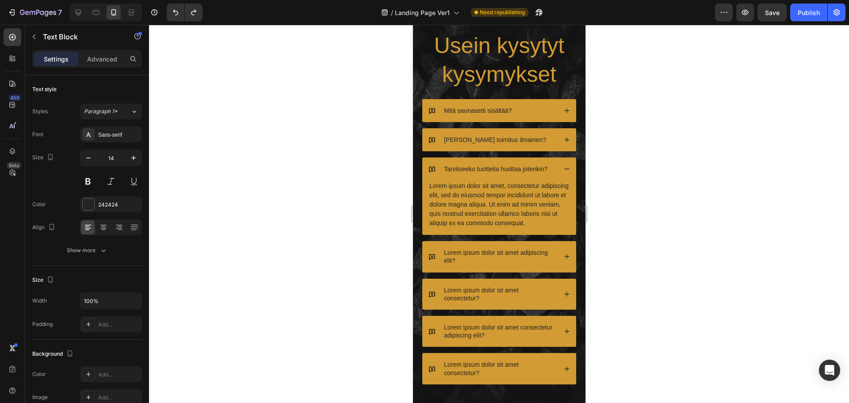
click at [465, 192] on div "Lorem ipsum dolor sit amet, consectetur adipiscing elit, sed do eiusmod tempor …" at bounding box center [499, 204] width 142 height 48
click at [480, 228] on p "Lorem ipsum dolor sit amet, consectetur adipiscing elit, sed do eiusmod tempor …" at bounding box center [499, 204] width 140 height 46
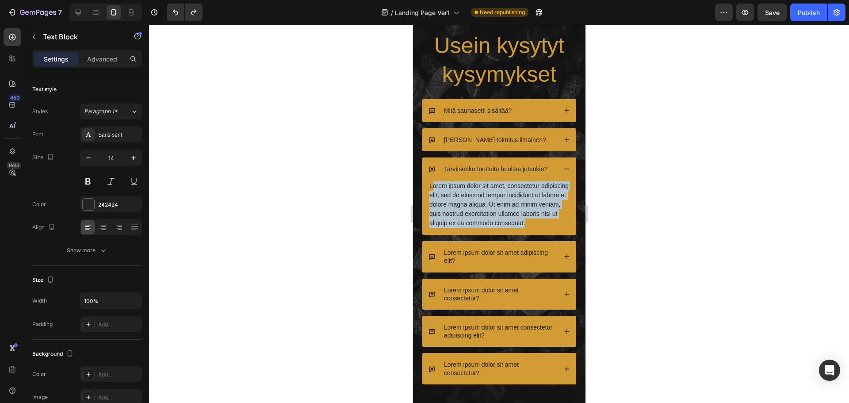
drag, startPoint x: 464, startPoint y: 234, endPoint x: 434, endPoint y: 186, distance: 57.1
click at [434, 186] on p "Lorem ipsum dolor sit amet, consectetur adipiscing elit, sed do eiusmod tempor …" at bounding box center [499, 204] width 140 height 46
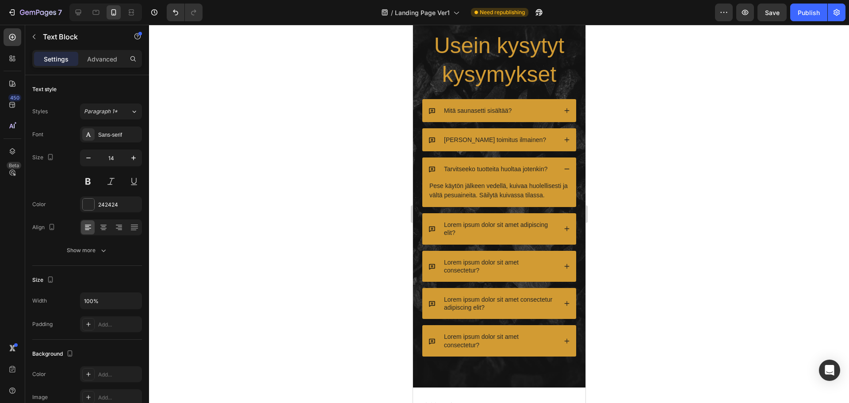
click at [429, 187] on p "Pese käytön jälkeen vedellä, kuivaa huolellisesti ja vältä pesuaineita. Säilytä…" at bounding box center [499, 190] width 140 height 19
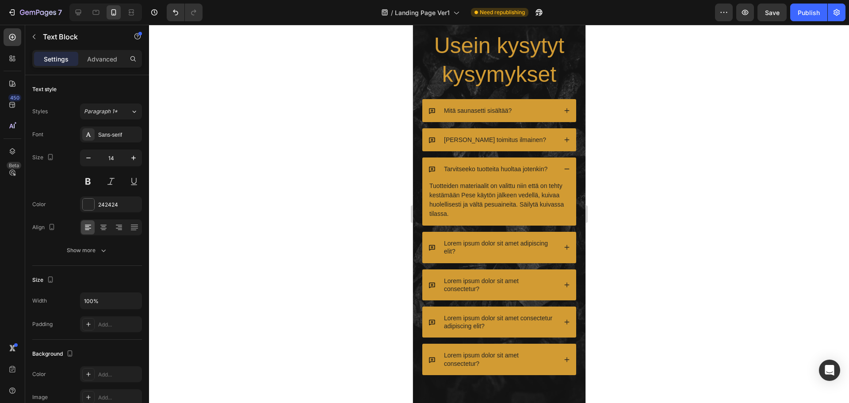
click at [538, 185] on p "Tuotteiden materiaalit on valittu niin että on tehty kestämään Pese käytön jälk…" at bounding box center [499, 199] width 140 height 37
click at [475, 194] on p "Tuotteiden materiaalit on valittu niin että ne on tehty kestämään Pese käytön j…" at bounding box center [499, 199] width 140 height 37
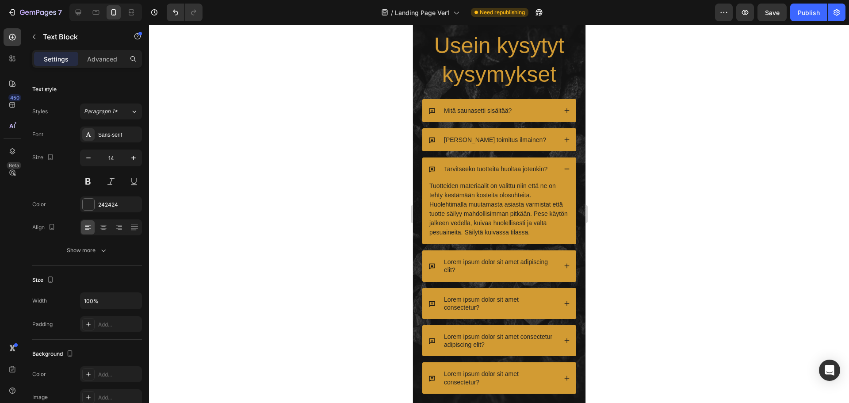
click at [456, 183] on p "Tuotteiden materiaalit on valittu niin että ne on tehty kestämään kosteita olos…" at bounding box center [499, 209] width 140 height 56
click at [547, 213] on p "Tuotteidemme materiaalit on valittu niin että ne on tehty kestämään kosteita ol…" at bounding box center [499, 209] width 140 height 56
click at [548, 211] on p "Tuotteidemme materiaalit on valittu niin että ne on tehty kestämään kosteita ol…" at bounding box center [499, 209] width 140 height 56
click at [548, 234] on p "Tuotteidemme materiaalit on valittu niin että ne on tehty kestämään kosteita ol…" at bounding box center [499, 209] width 140 height 56
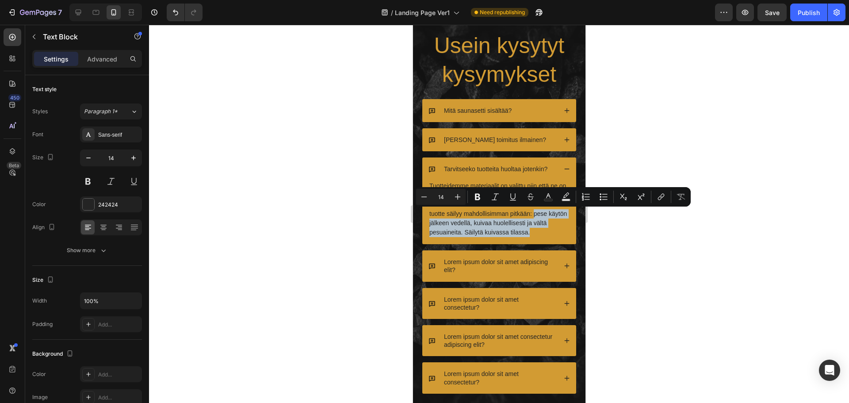
drag, startPoint x: 551, startPoint y: 232, endPoint x: 546, endPoint y: 211, distance: 20.9
click at [546, 211] on p "Tuotteidemme materiaalit on valittu niin että ne on tehty kestämään kosteita ol…" at bounding box center [499, 209] width 140 height 56
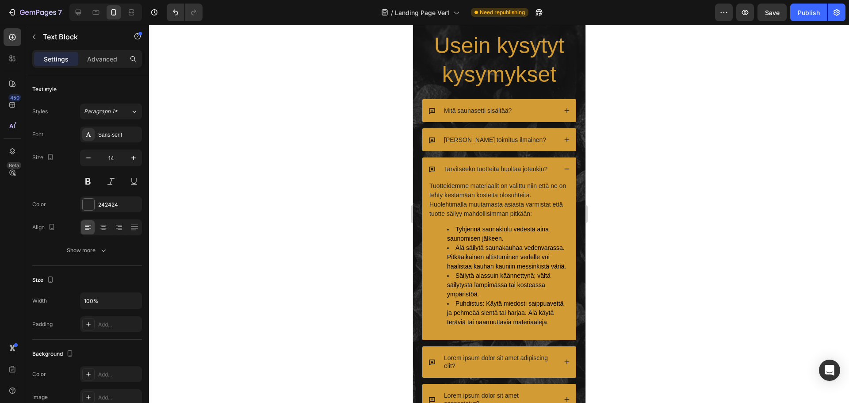
click at [485, 196] on p "Tuotteidemme materiaalit on valittu niin että ne on tehty kestämään kosteita ol…" at bounding box center [499, 199] width 140 height 37
click at [503, 204] on p "Tuotteidemme materiaalit on valittu niin että ne on tehty kestämään lämpimiä ja…" at bounding box center [499, 199] width 140 height 37
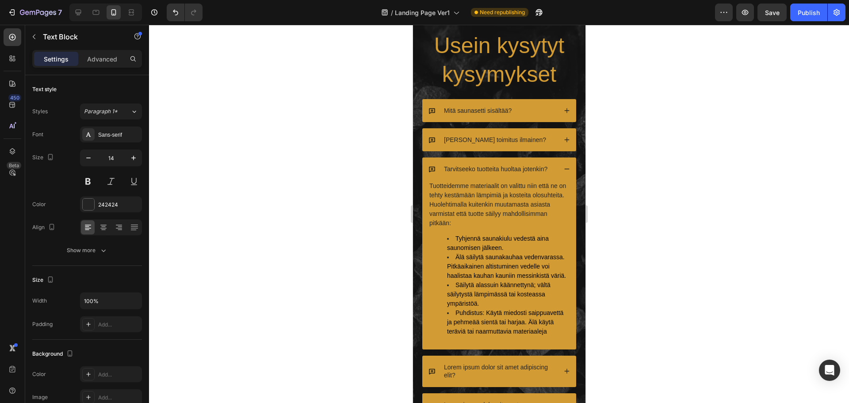
click at [472, 207] on p "Tuotteidemme materiaalit on valittu niin että ne on tehty kestämään lämpimiä ja…" at bounding box center [499, 204] width 140 height 46
click at [522, 214] on p "Tuotteidemme materiaalit on valittu niin että ne on tehty kestämään lämpimiä ja…" at bounding box center [499, 204] width 140 height 46
drag, startPoint x: 523, startPoint y: 214, endPoint x: 501, endPoint y: 217, distance: 22.3
click at [501, 217] on p "Tuotteidemme materiaalit on valittu niin että ne on tehty kestämään lämpimiä ja…" at bounding box center [499, 204] width 140 height 46
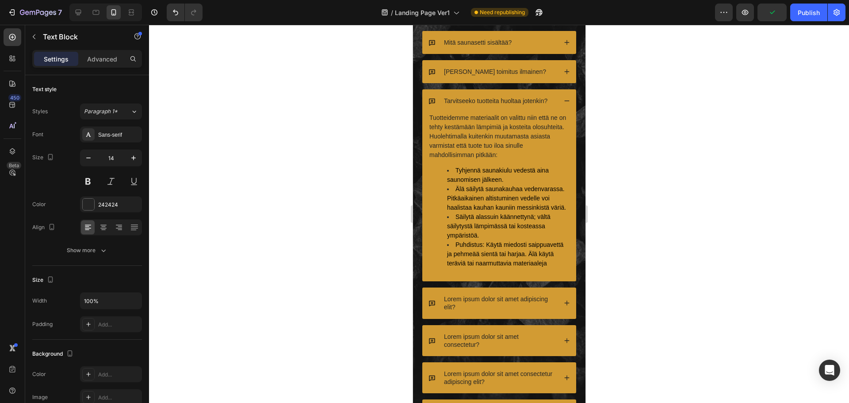
scroll to position [2661, 0]
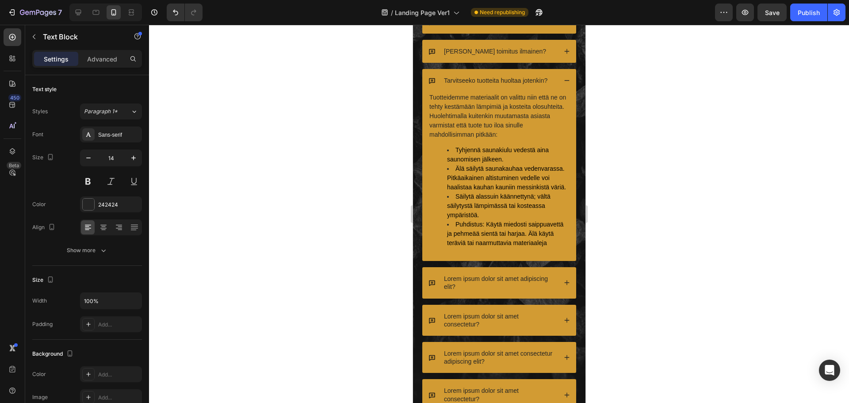
click at [506, 215] on span "Säilytä alassuin käännettynä; vältä säilytystä lämpimässä tai kosteassa ympäris…" at bounding box center [499, 206] width 104 height 26
click at [469, 88] on div "Tarvitseeko tuotteita huoltaa jotenkin?" at bounding box center [499, 80] width 154 height 23
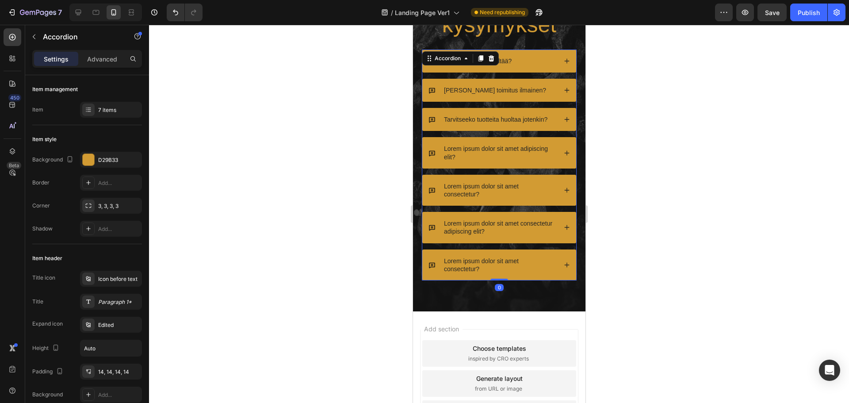
scroll to position [2484, 0]
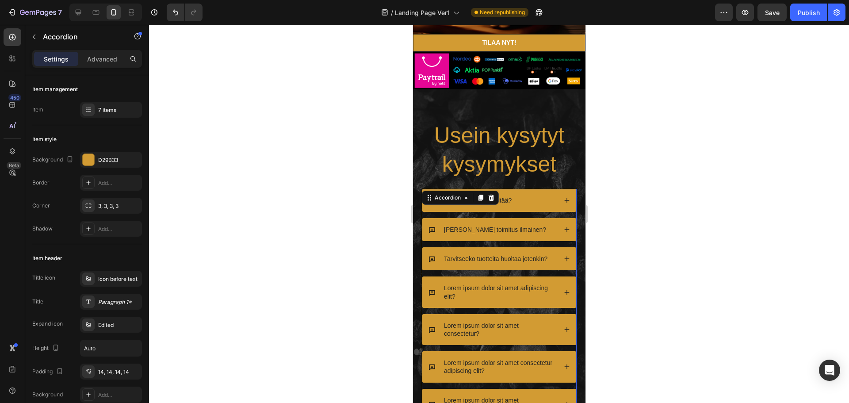
click at [564, 198] on icon at bounding box center [566, 200] width 5 height 5
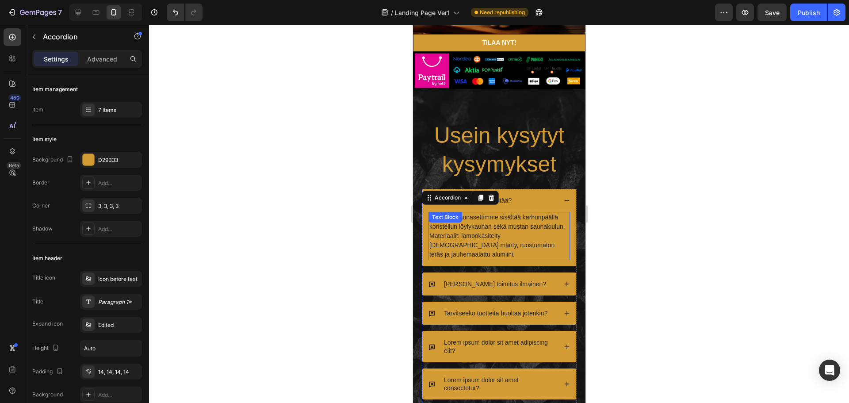
click at [448, 225] on div "Premium-saunasettimme sisältää karhunpäällä koristellun löylykauhan sekä mustan…" at bounding box center [499, 236] width 142 height 48
click at [479, 196] on p "Mitä saunasetti sisältää?" at bounding box center [478, 200] width 68 height 8
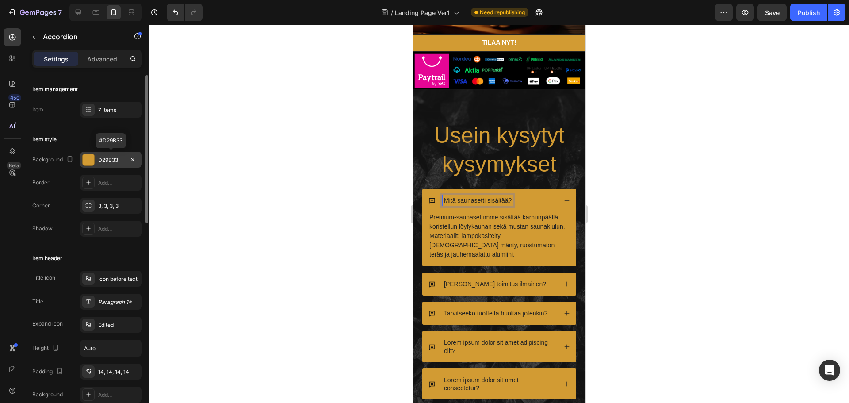
scroll to position [88, 0]
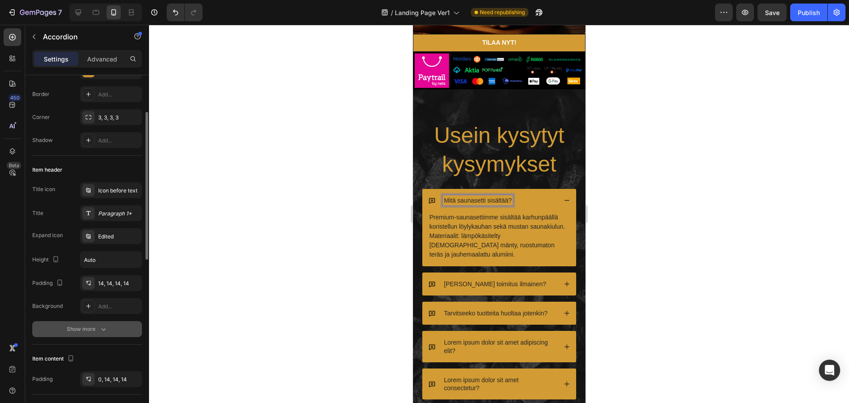
click at [93, 328] on div "Show more" at bounding box center [87, 329] width 41 height 9
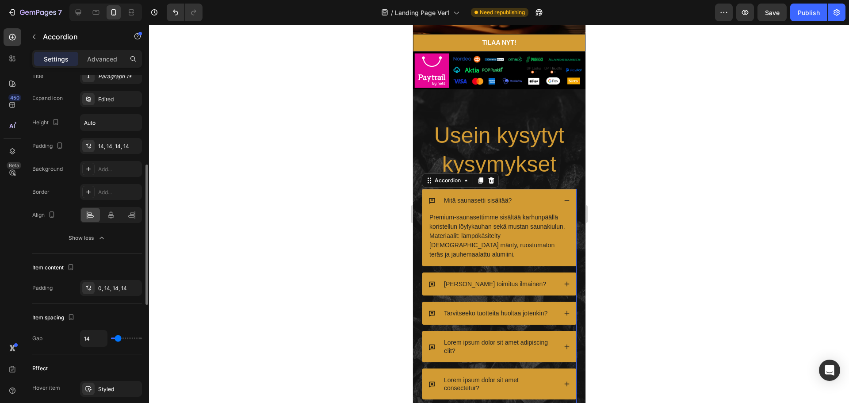
scroll to position [181, 0]
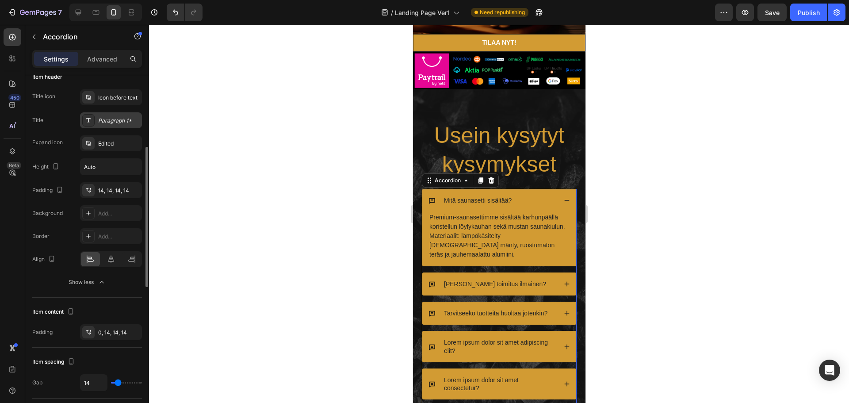
click at [122, 119] on div "Paragraph 1*" at bounding box center [119, 121] width 42 height 8
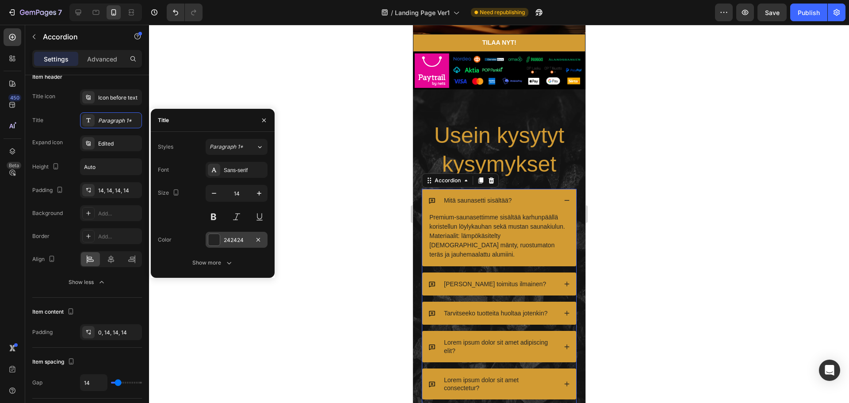
click at [215, 239] on div at bounding box center [214, 240] width 12 height 12
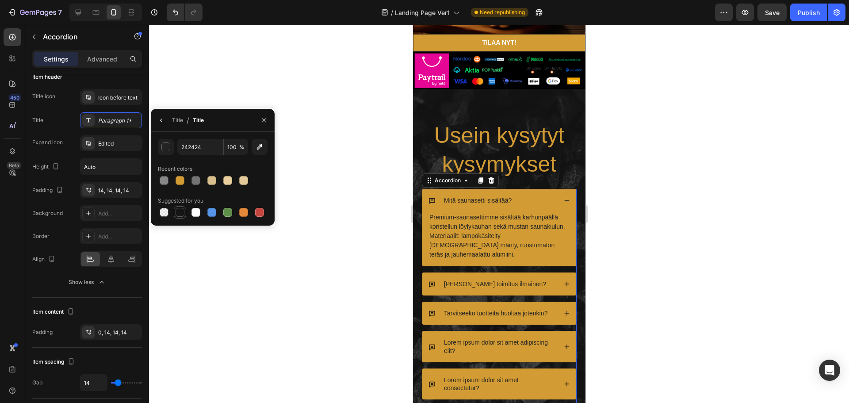
click at [178, 214] on div at bounding box center [180, 212] width 9 height 9
type input "151515"
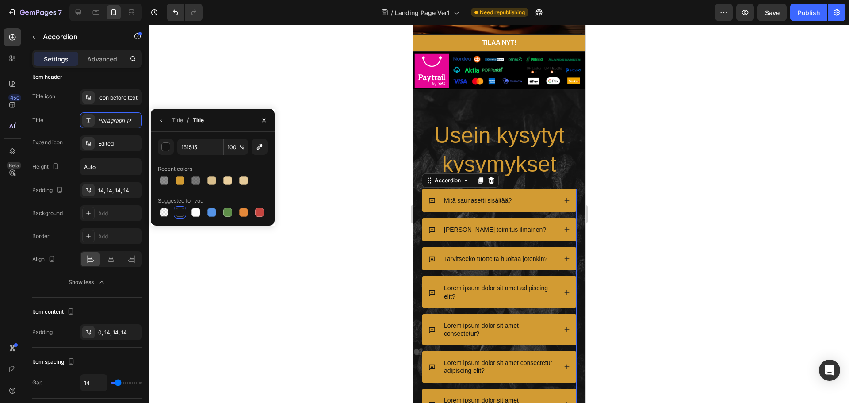
click at [564, 202] on icon at bounding box center [567, 200] width 6 height 6
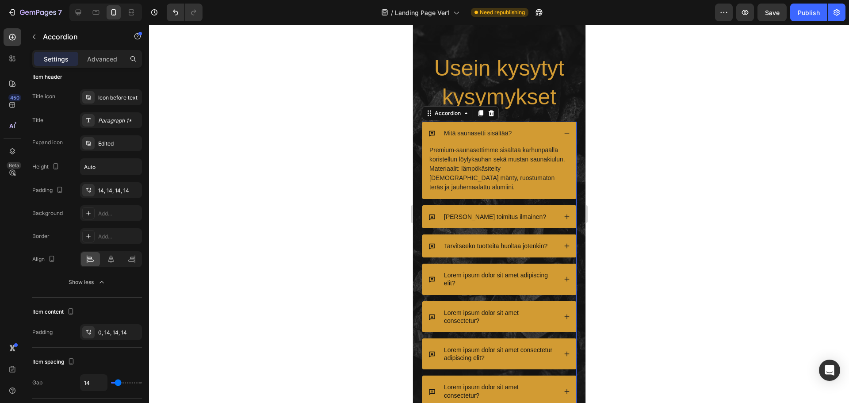
scroll to position [2573, 0]
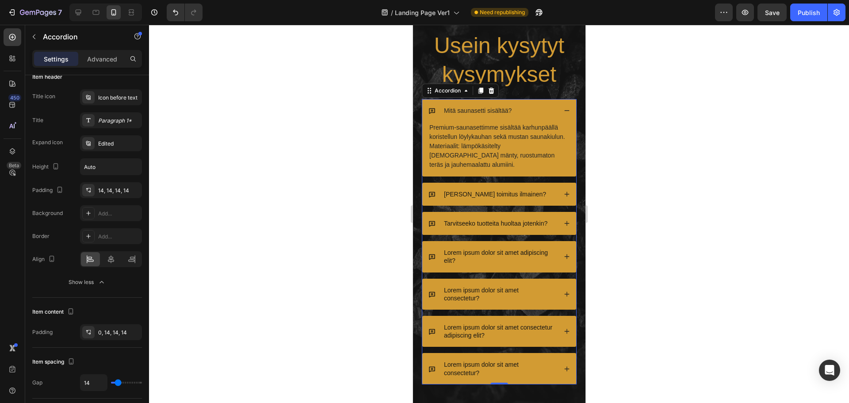
click at [564, 195] on icon at bounding box center [567, 194] width 6 height 6
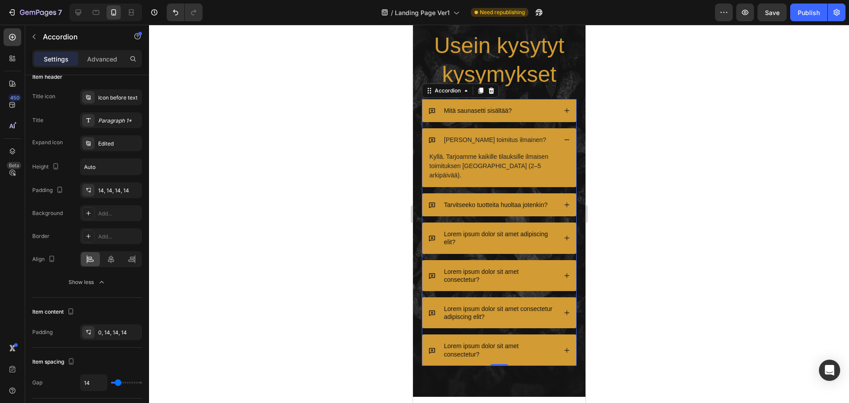
click at [564, 140] on icon at bounding box center [567, 140] width 6 height 6
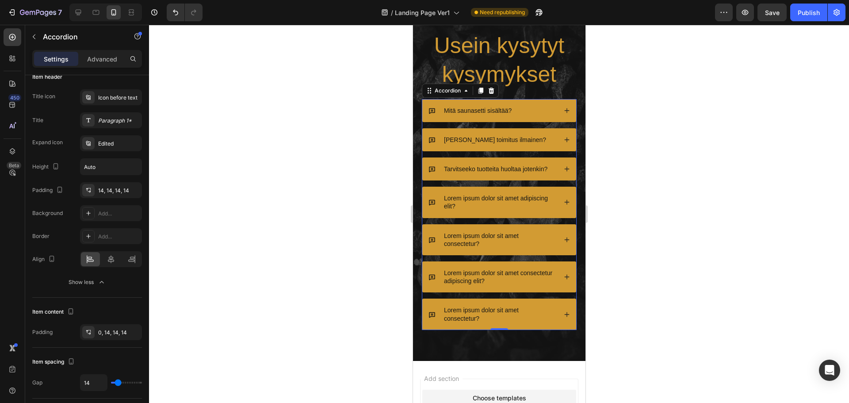
click at [564, 170] on icon at bounding box center [567, 169] width 6 height 6
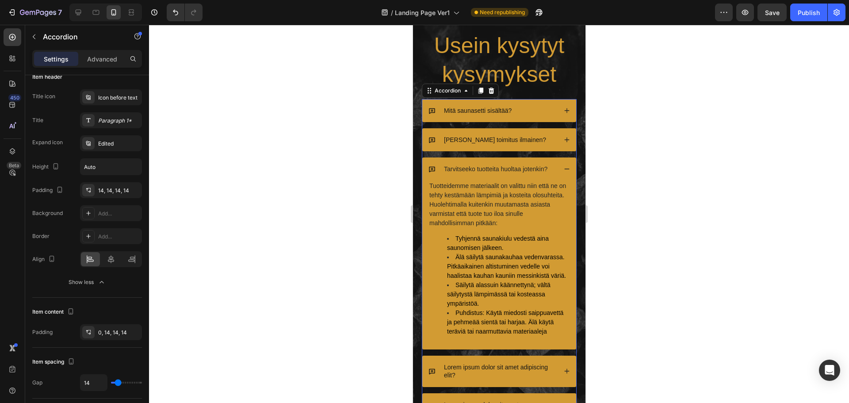
click at [564, 170] on icon at bounding box center [567, 169] width 6 height 6
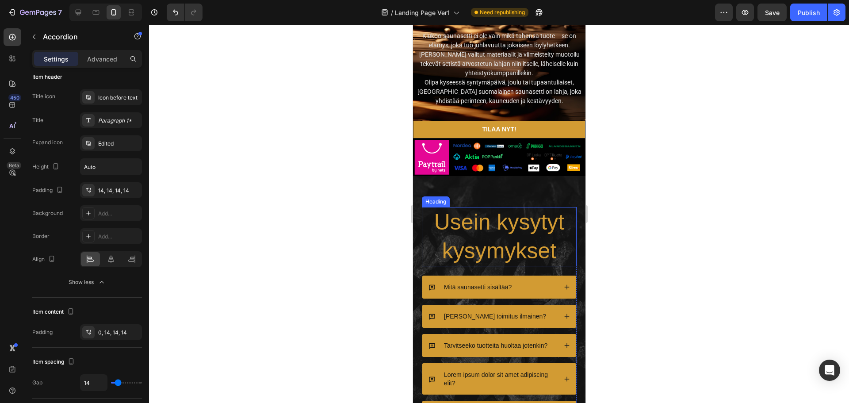
scroll to position [2486, 0]
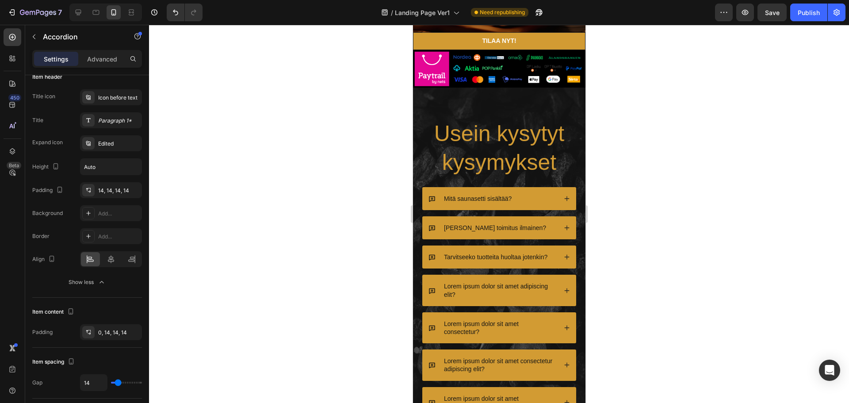
click at [564, 198] on div "Mitä saunasetti sisältää?" at bounding box center [499, 198] width 154 height 23
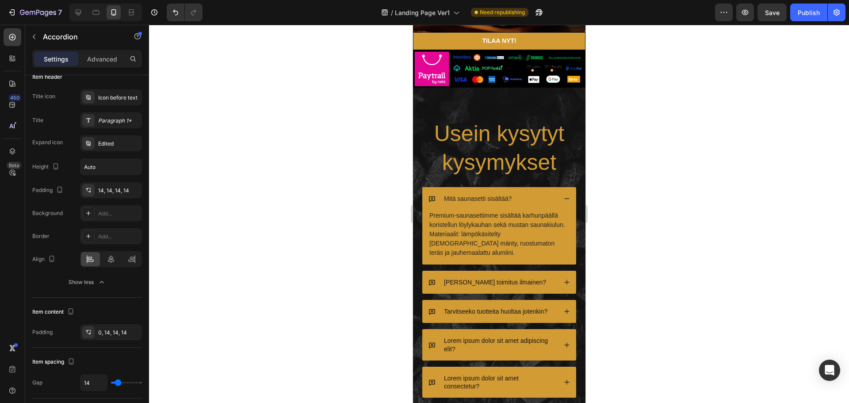
click at [564, 198] on icon at bounding box center [567, 199] width 6 height 6
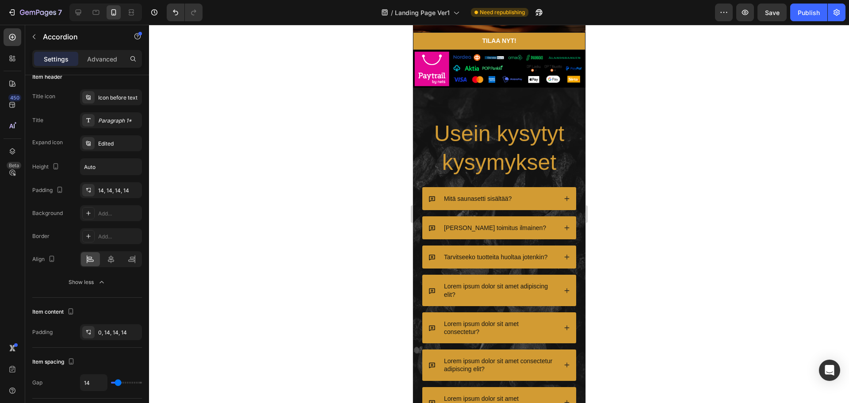
click at [564, 229] on icon at bounding box center [567, 228] width 6 height 6
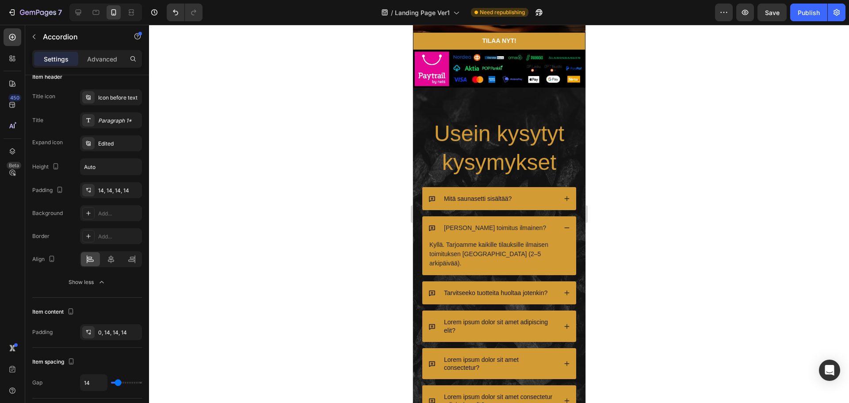
click at [564, 229] on icon at bounding box center [567, 228] width 6 height 6
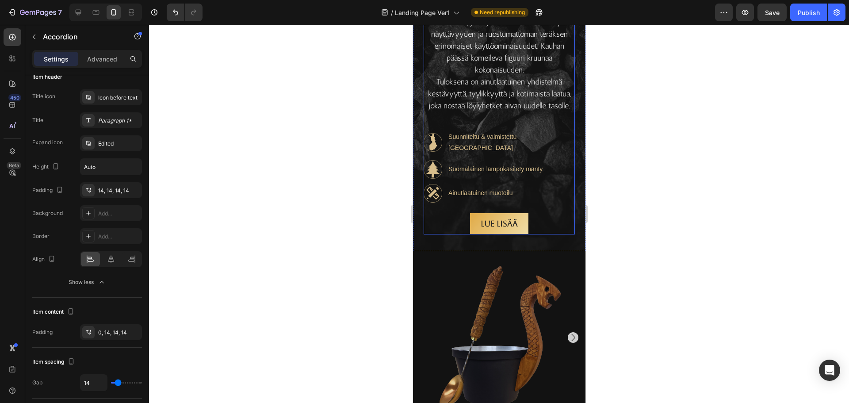
scroll to position [600, 0]
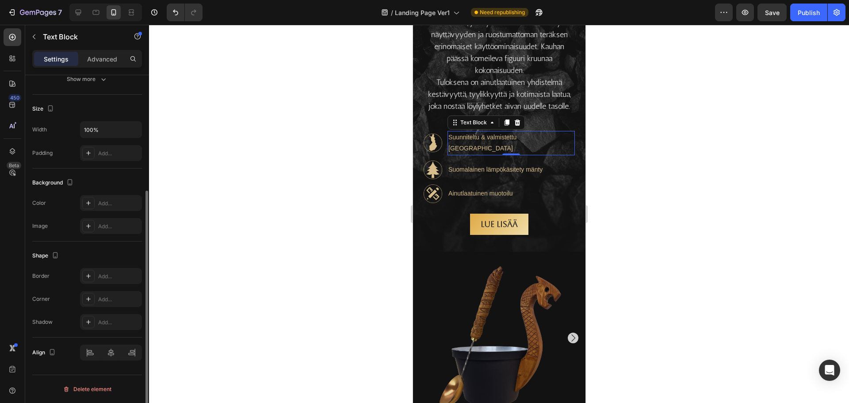
click at [484, 152] on p "Suunniteltu & valmistettu [GEOGRAPHIC_DATA]" at bounding box center [511, 143] width 126 height 22
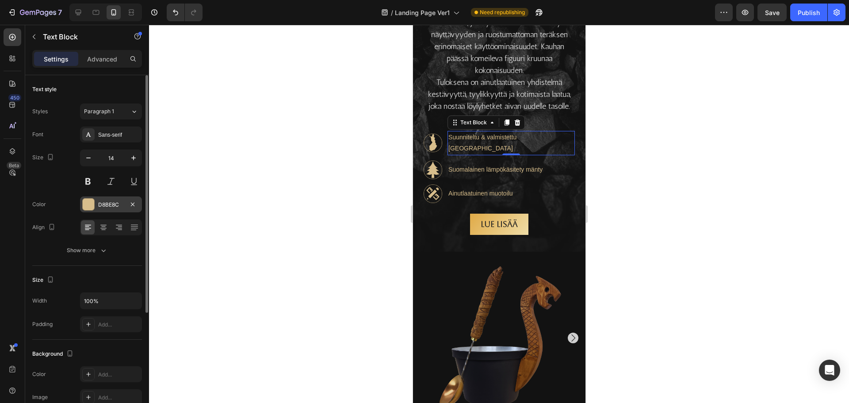
click at [88, 204] on div at bounding box center [89, 205] width 12 height 12
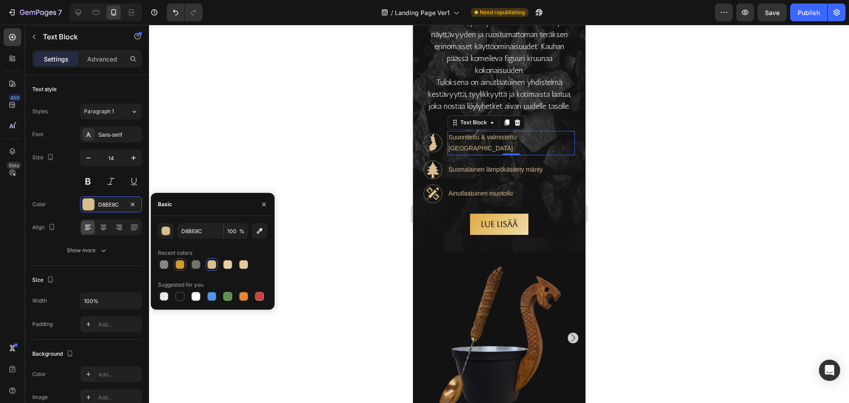
click at [181, 263] on div at bounding box center [180, 264] width 9 height 9
type input "D29B33"
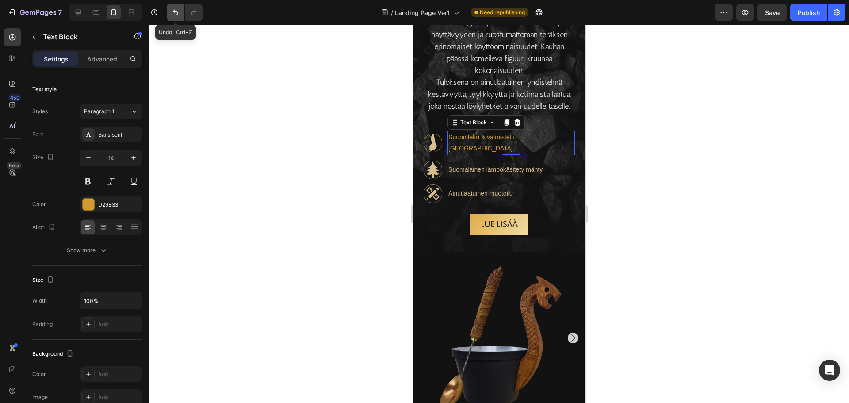
click at [176, 13] on icon "Undo/Redo" at bounding box center [175, 12] width 9 height 9
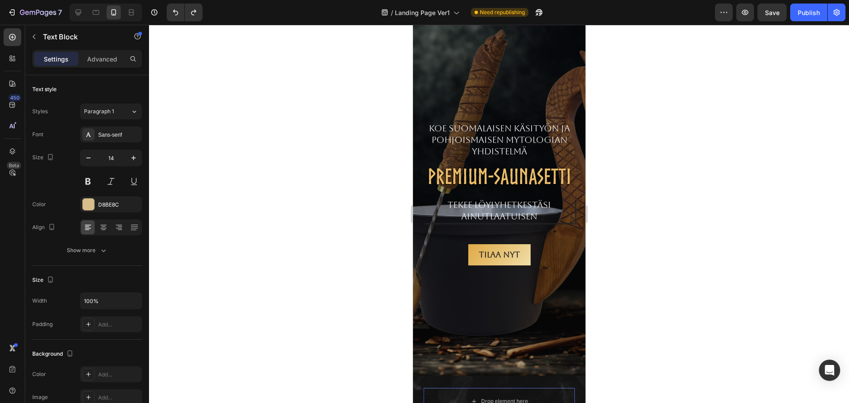
scroll to position [38, 0]
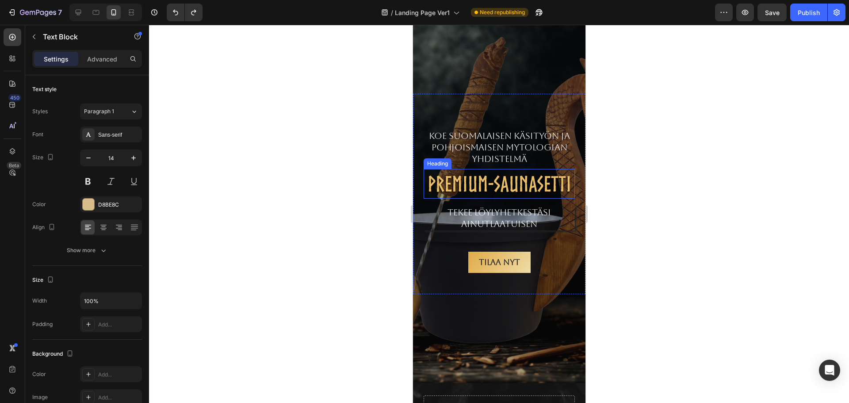
click at [495, 179] on h2 "PREMIUM-SAUNASETTI" at bounding box center [498, 183] width 151 height 29
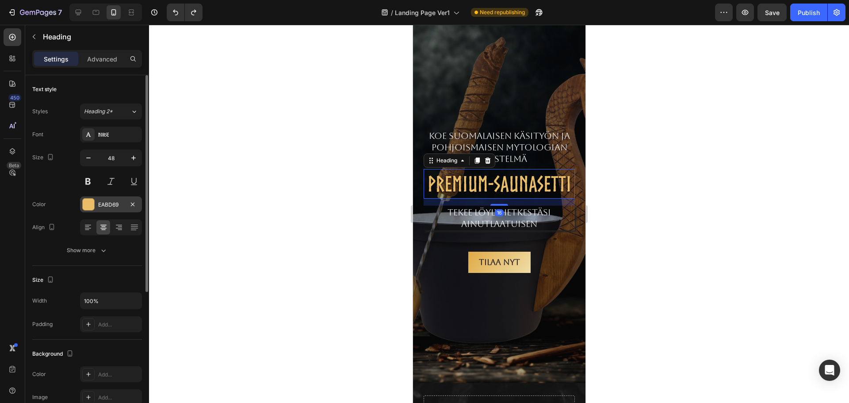
click at [91, 206] on div at bounding box center [89, 205] width 12 height 12
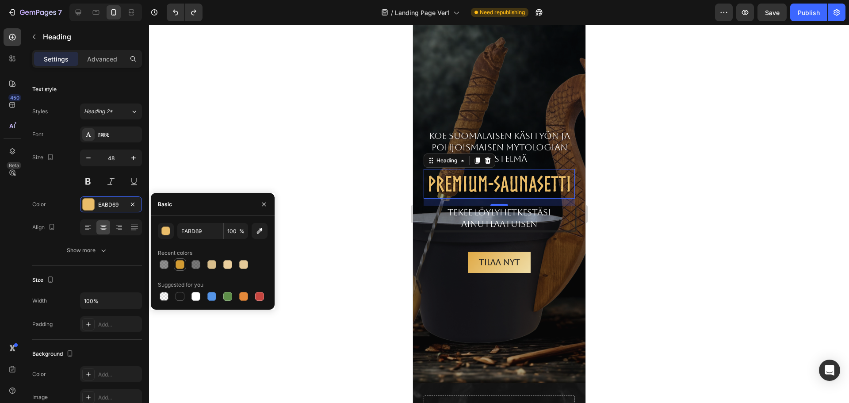
click at [179, 264] on div at bounding box center [180, 264] width 9 height 9
type input "D29B33"
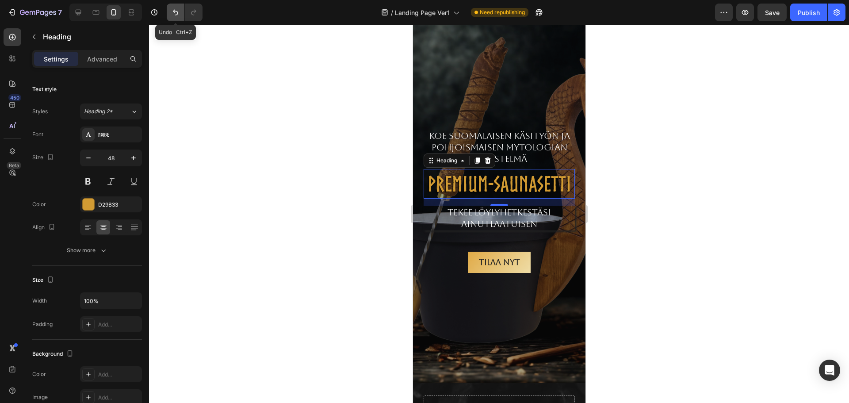
click at [174, 12] on icon "Undo/Redo" at bounding box center [175, 12] width 9 height 9
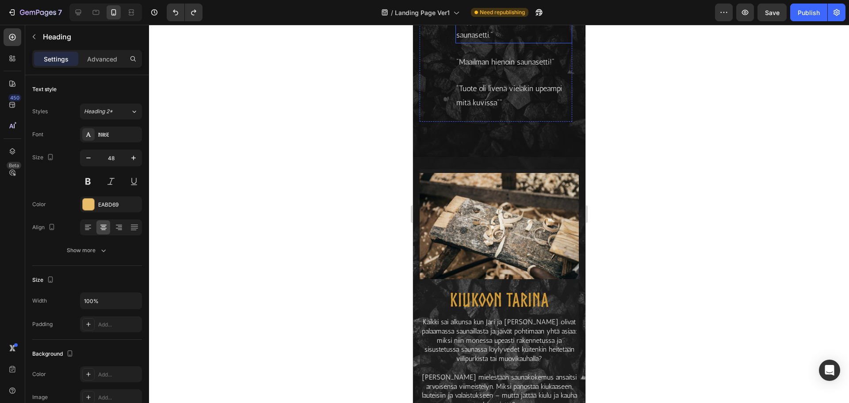
scroll to position [1144, 0]
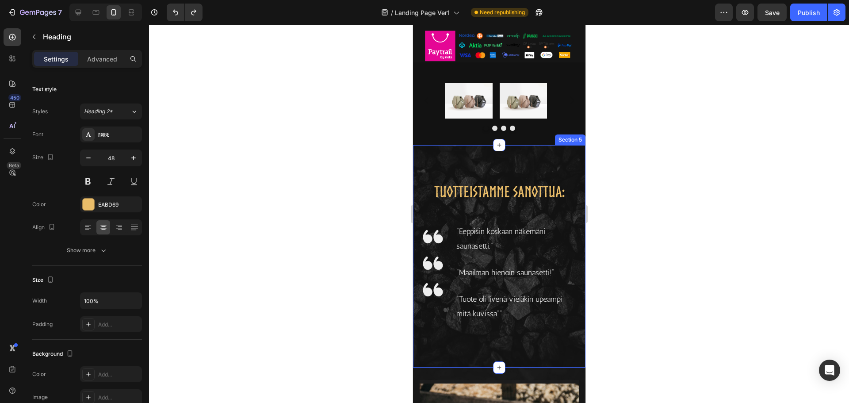
click at [558, 175] on div "TUOTTEISTAMME SANOTTUA: Heading Image Image Image "Eeppisin koskaan näkemäni sa…" at bounding box center [499, 256] width 173 height 223
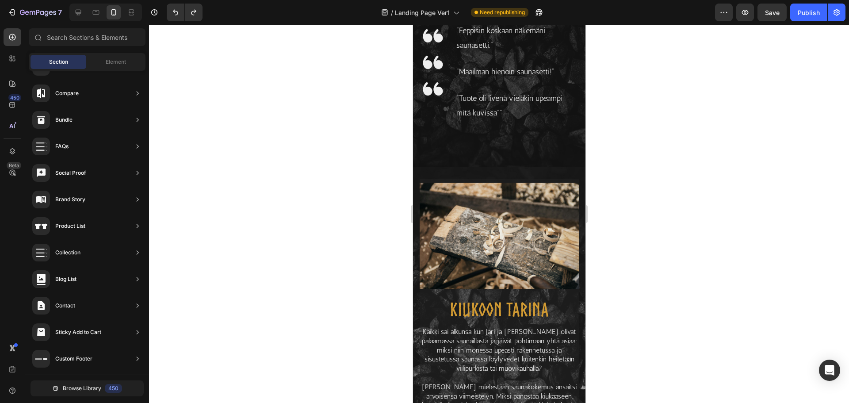
scroll to position [1211, 0]
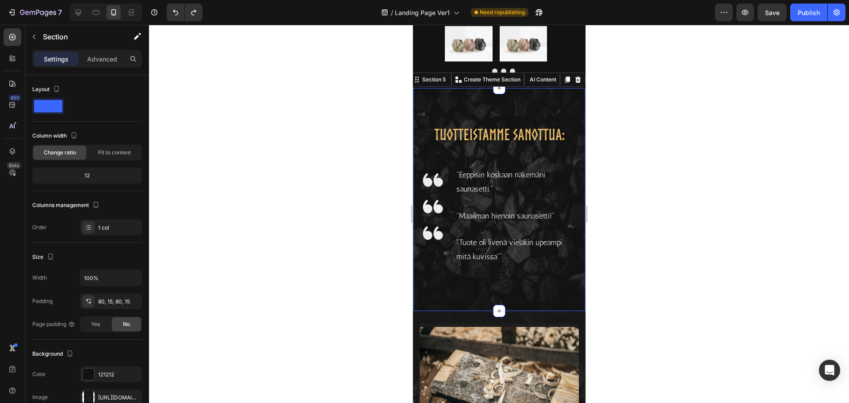
click at [435, 289] on div "TUOTTEISTAMME SANOTTUA: Heading Image Image Image "Eeppisin koskaan näkemäni sa…" at bounding box center [499, 199] width 173 height 223
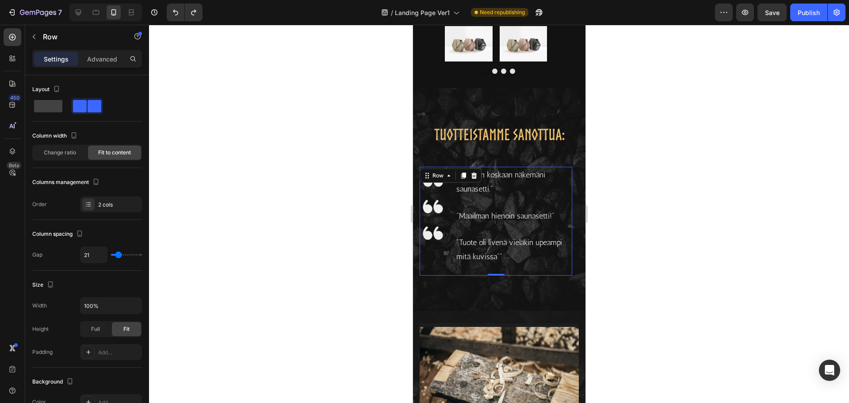
click at [454, 201] on div "Image Image Image "Eeppisin koskaan näkemäni saunasetti." Text block "Maailman …" at bounding box center [495, 221] width 153 height 109
click at [54, 104] on span at bounding box center [48, 106] width 28 height 12
type input "0"
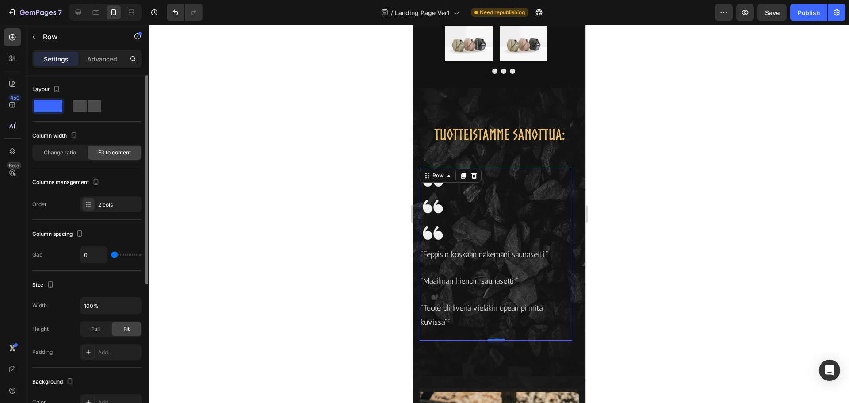
click at [88, 108] on span at bounding box center [95, 106] width 14 height 12
type input "21"
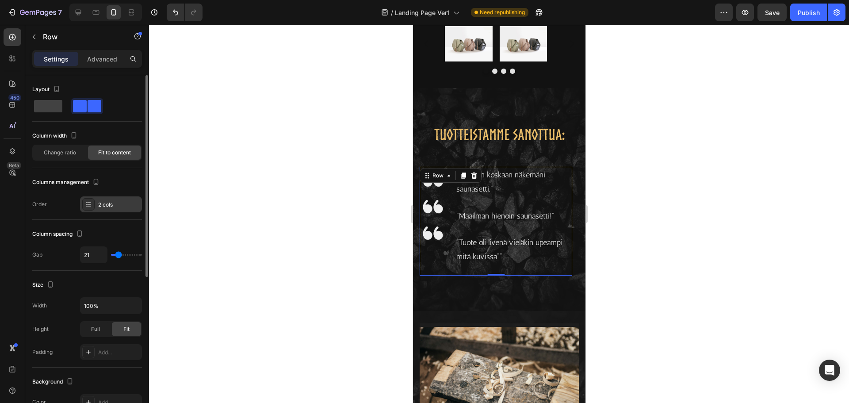
click at [107, 204] on div "2 cols" at bounding box center [119, 205] width 42 height 8
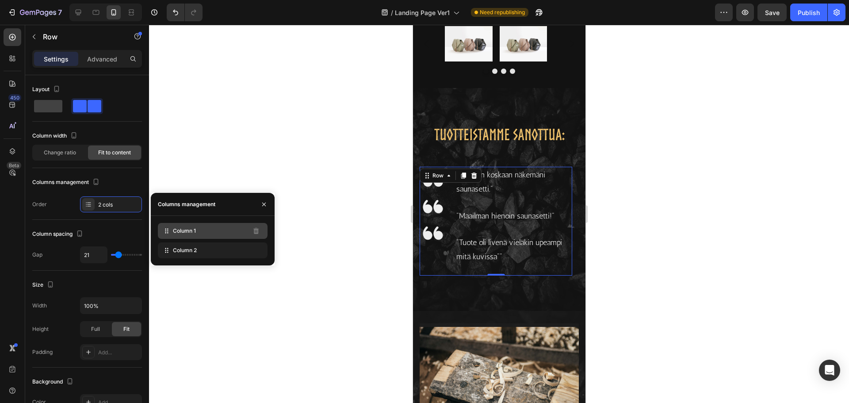
click at [205, 234] on div "Column 1" at bounding box center [213, 231] width 110 height 16
click at [205, 254] on div "Column 2" at bounding box center [213, 250] width 110 height 16
click at [188, 228] on span "Column 1" at bounding box center [184, 231] width 23 height 8
click at [189, 253] on span "Column 2" at bounding box center [185, 250] width 24 height 8
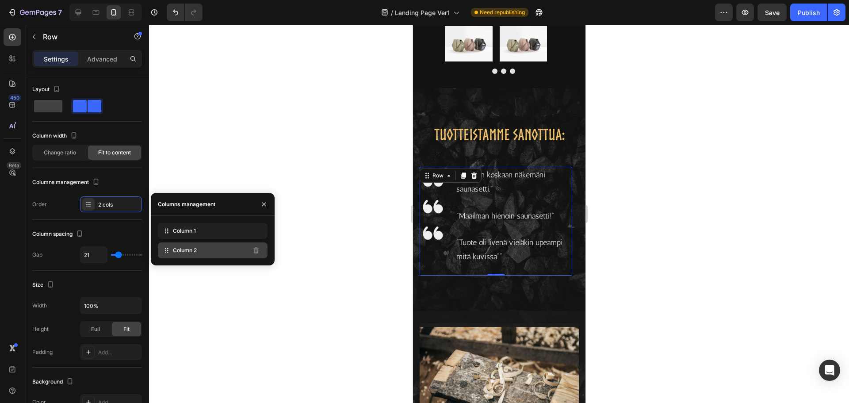
click at [189, 253] on span "Column 2" at bounding box center [185, 250] width 24 height 8
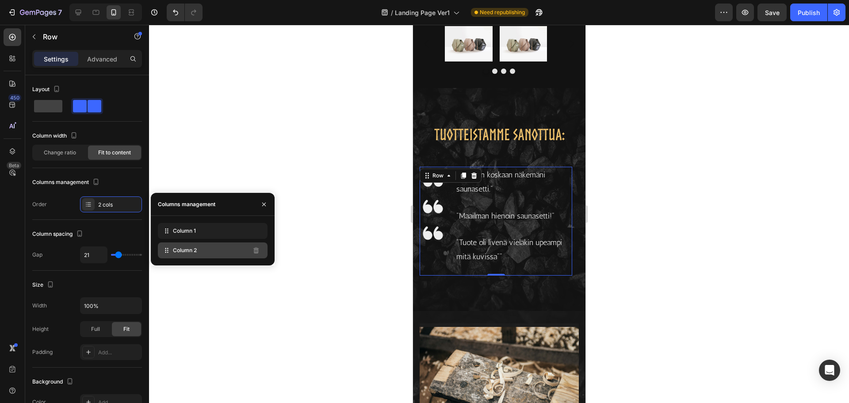
click at [189, 253] on span "Column 2" at bounding box center [185, 250] width 24 height 8
click at [44, 197] on div "Order 2 cols" at bounding box center [87, 204] width 110 height 16
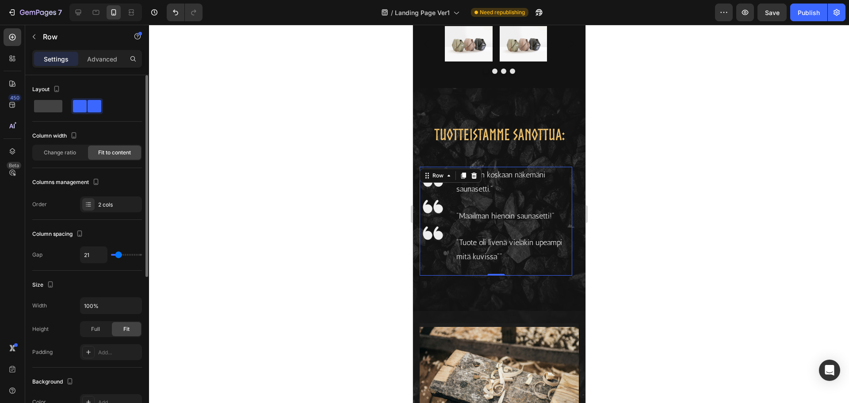
type input "27"
type input "31"
type input "36"
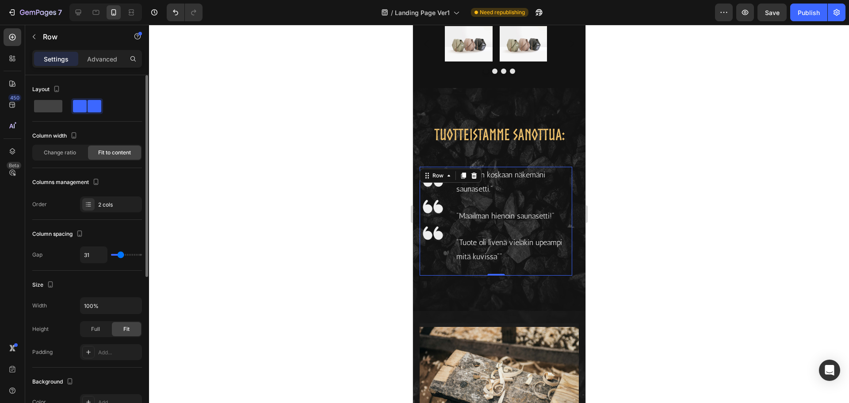
type input "36"
type input "38"
type input "40"
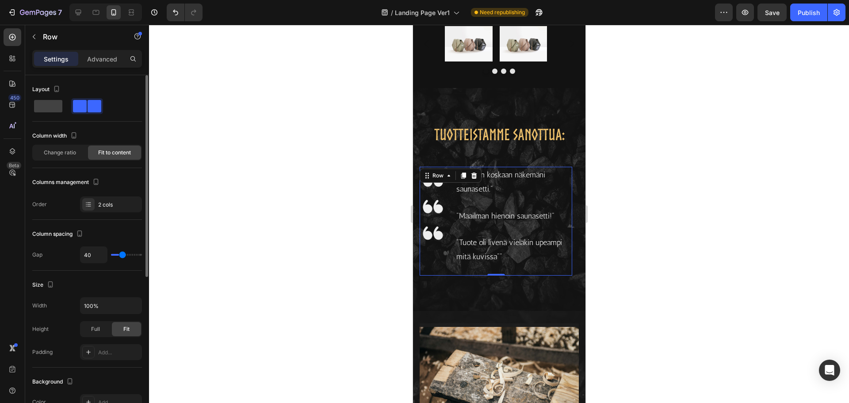
type input "42"
type input "47"
type input "49"
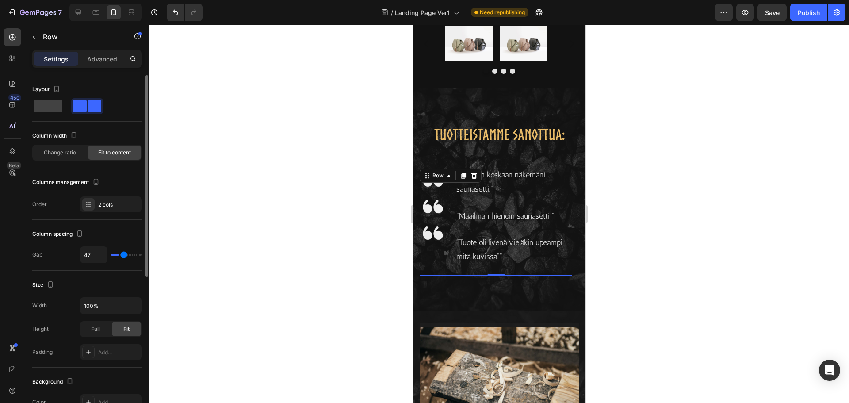
type input "49"
type input "51"
type input "53"
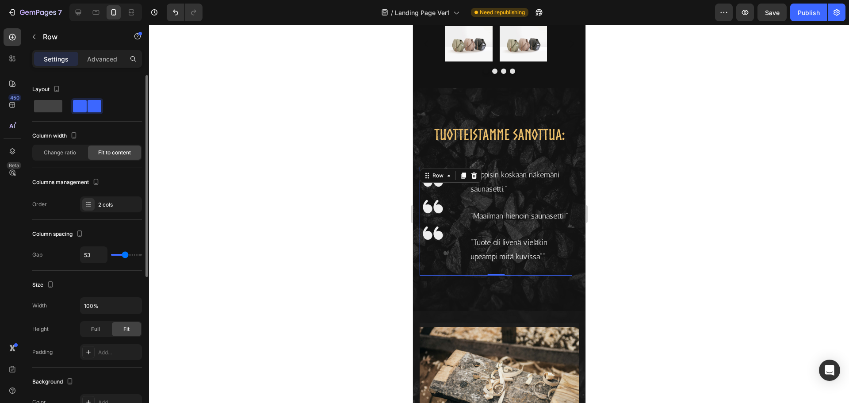
type input "56"
type input "58"
type input "62"
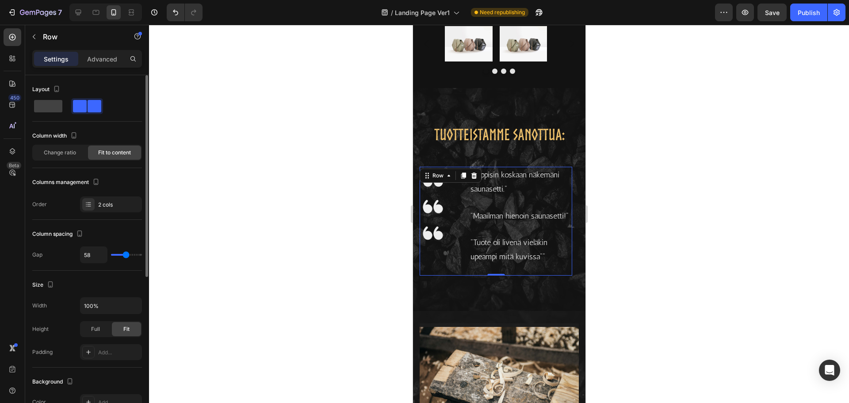
type input "62"
type input "64"
type input "67"
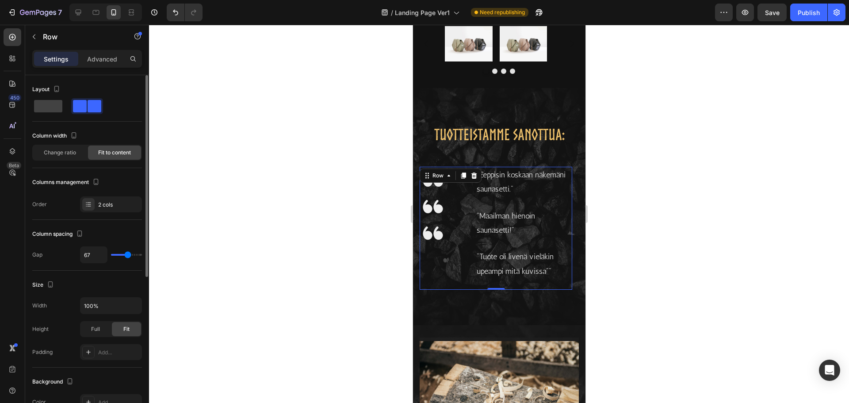
type input "69"
type input "76"
type input "84"
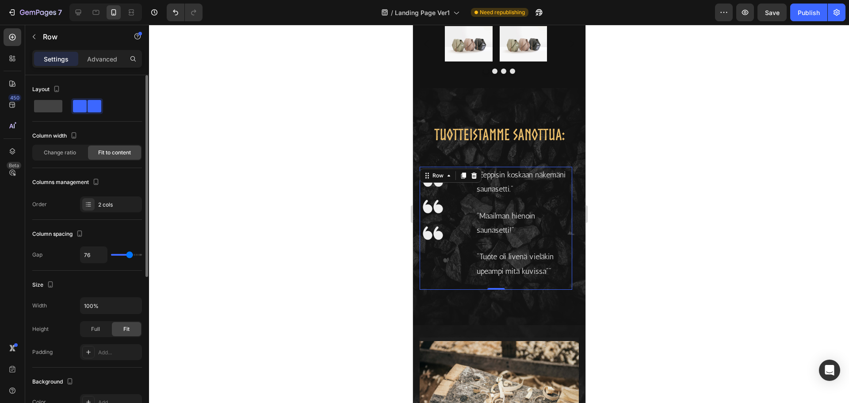
type input "84"
type input "91"
type input "98"
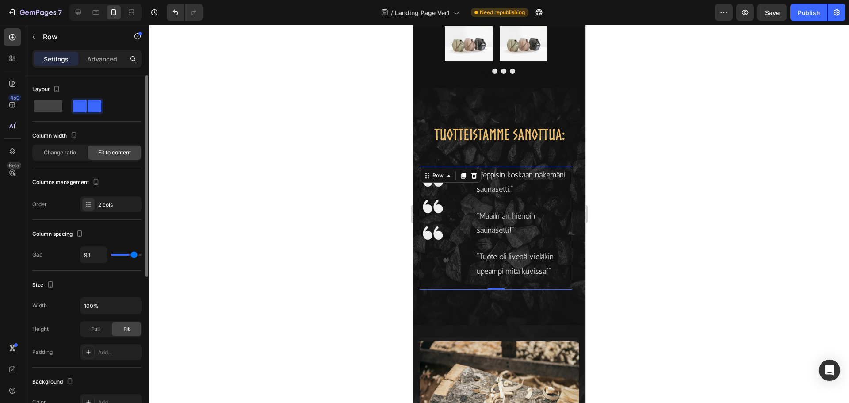
type input "102"
type input "104"
type input "109"
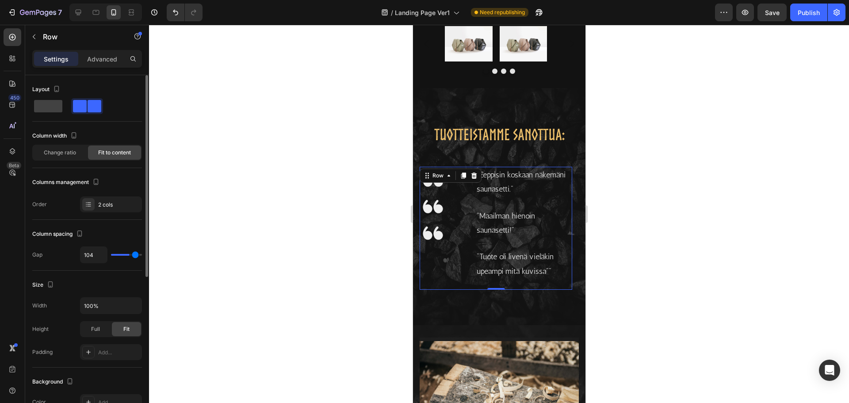
type input "109"
type input "118"
type input "120"
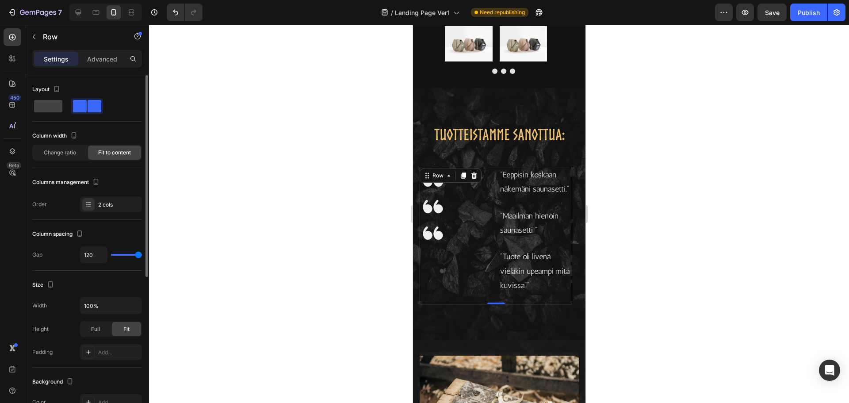
type input "116"
type input "113"
type input "111"
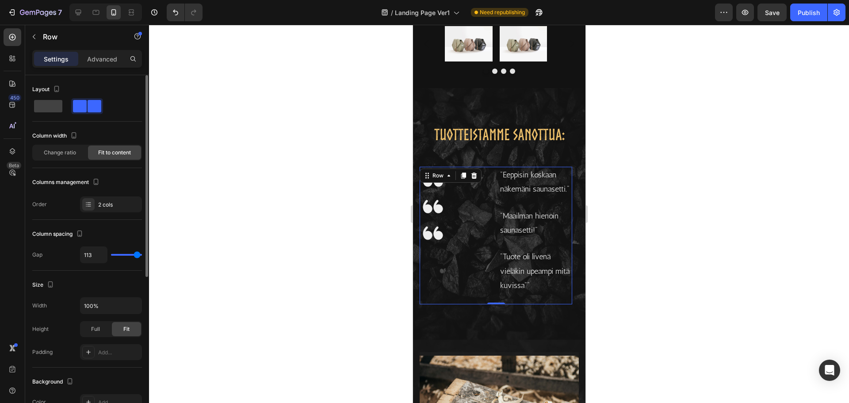
type input "111"
type input "109"
type input "98"
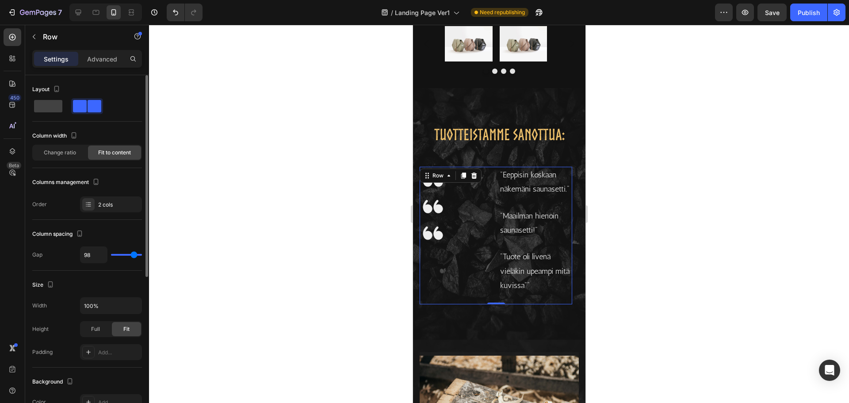
type input "84"
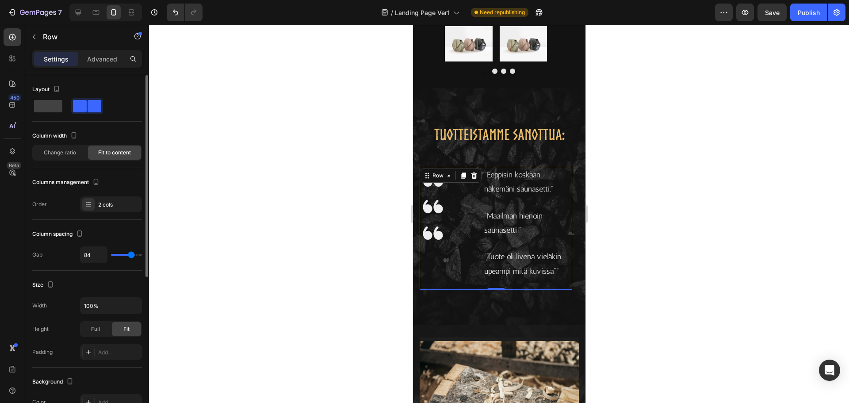
type input "69"
type input "64"
type input "62"
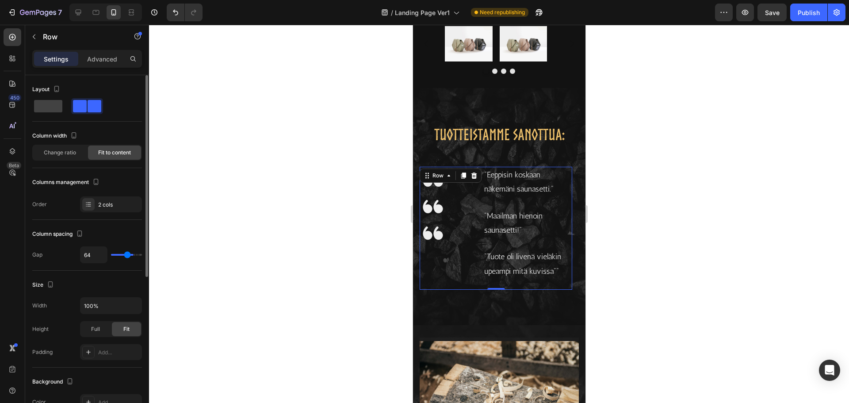
type input "62"
type input "24"
type input "11"
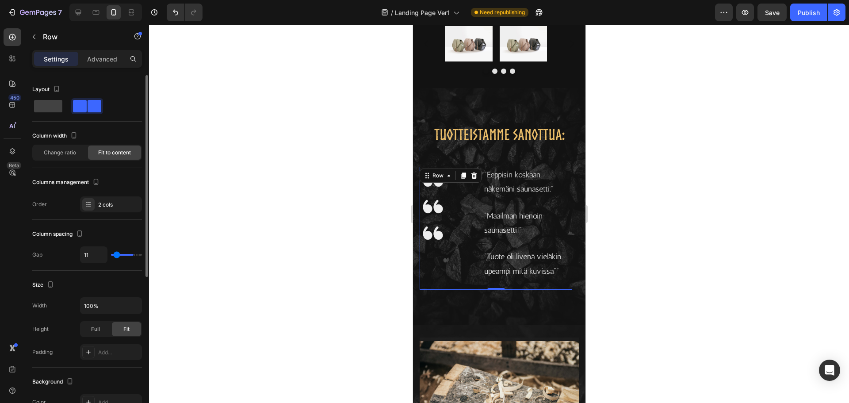
type input "4"
type input "0"
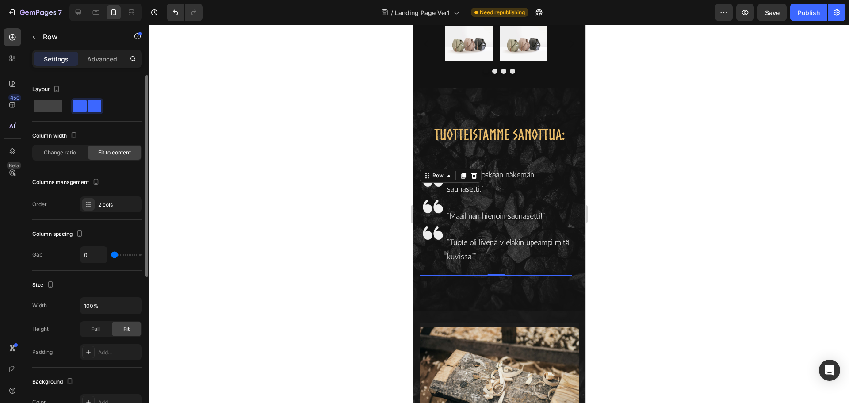
drag, startPoint x: 119, startPoint y: 254, endPoint x: 82, endPoint y: 257, distance: 36.8
type input "0"
click at [111, 256] on input "range" at bounding box center [126, 255] width 31 height 2
type input "2"
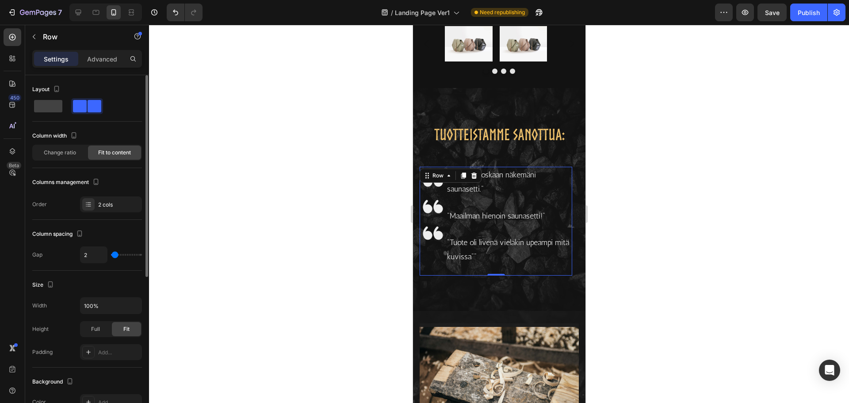
type input "4"
type input "7"
type input "9"
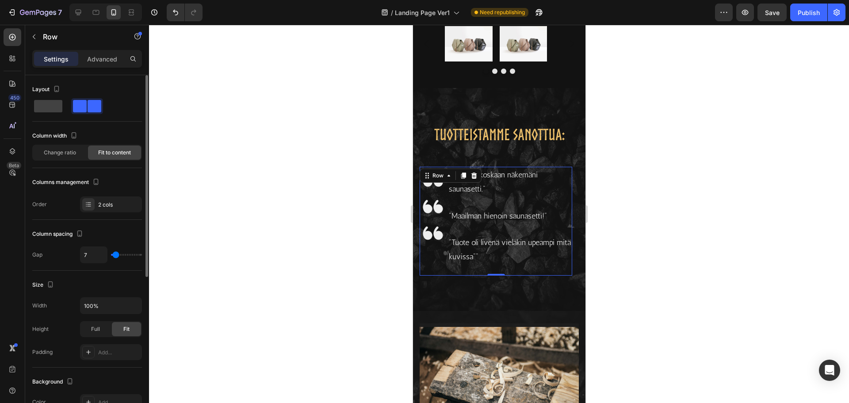
type input "9"
type input "11"
type input "13"
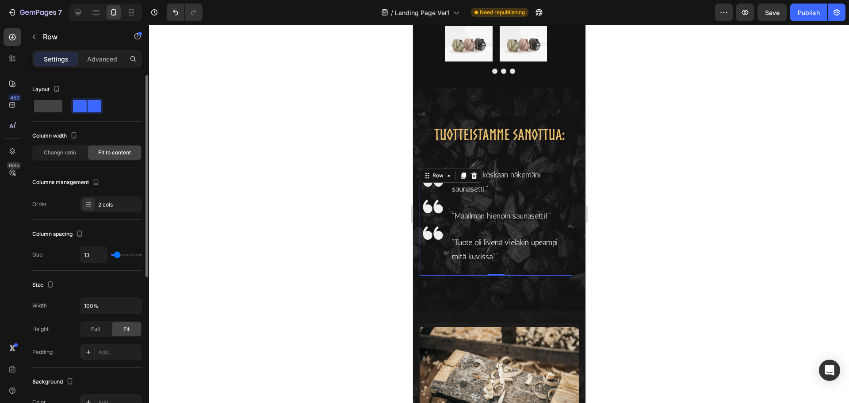
type input "16"
type input "18"
type input "22"
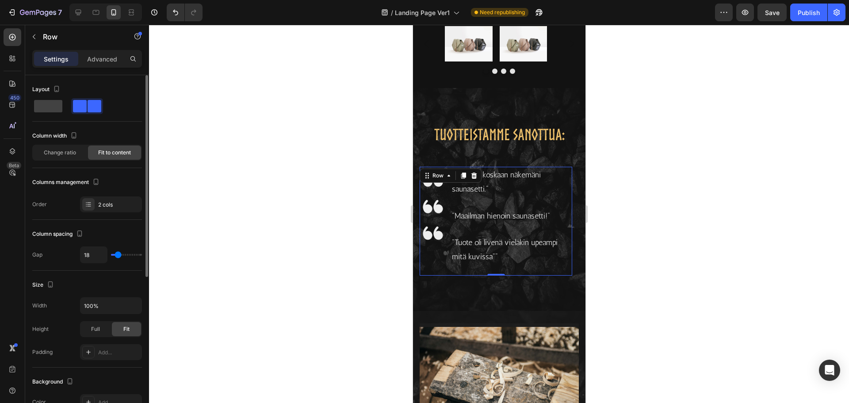
type input "22"
type input "24"
drag, startPoint x: 113, startPoint y: 256, endPoint x: 119, endPoint y: 255, distance: 6.6
type input "24"
click at [119, 255] on input "range" at bounding box center [126, 255] width 31 height 2
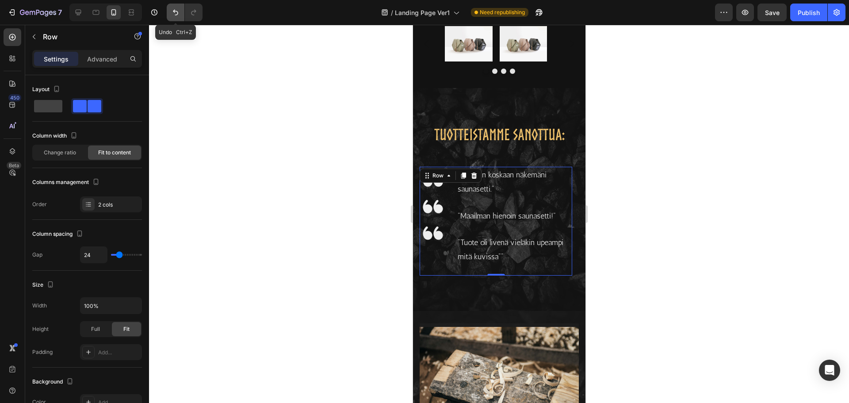
click at [176, 12] on icon "Undo/Redo" at bounding box center [175, 12] width 9 height 9
type input "21"
click at [176, 12] on icon "Undo/Redo" at bounding box center [175, 12] width 9 height 9
type input "0"
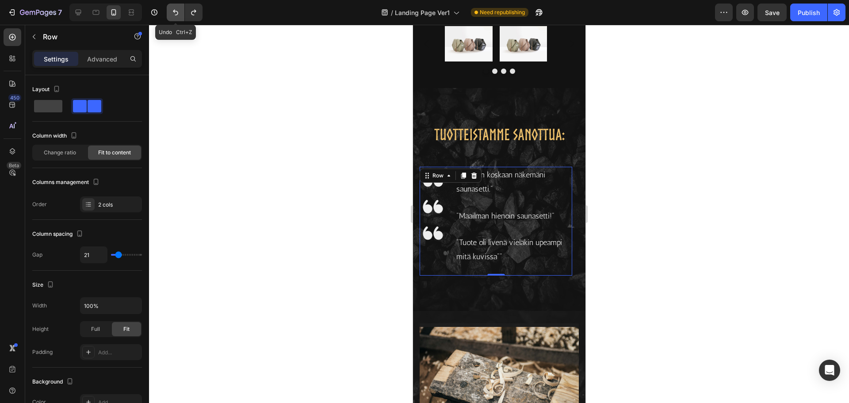
type input "0"
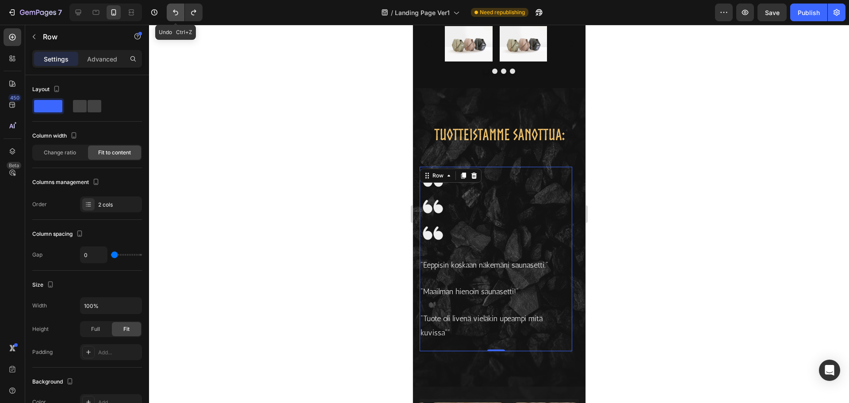
click at [176, 12] on icon "Undo/Redo" at bounding box center [175, 12] width 9 height 9
type input "21"
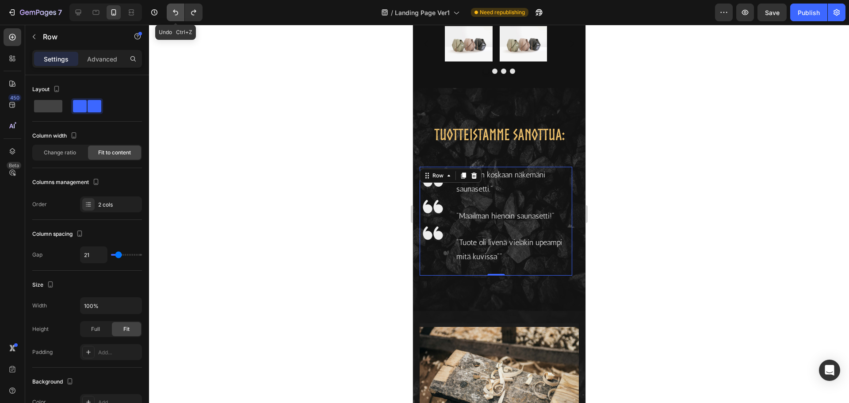
click at [176, 12] on icon "Undo/Redo" at bounding box center [175, 12] width 9 height 9
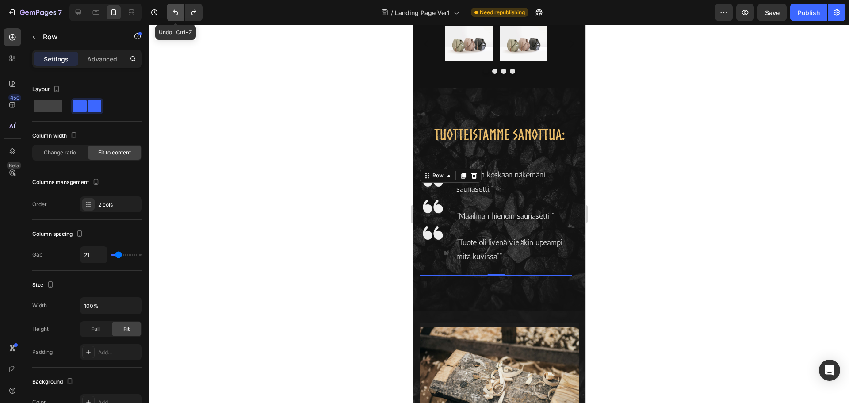
click at [176, 12] on icon "Undo/Redo" at bounding box center [175, 12] width 9 height 9
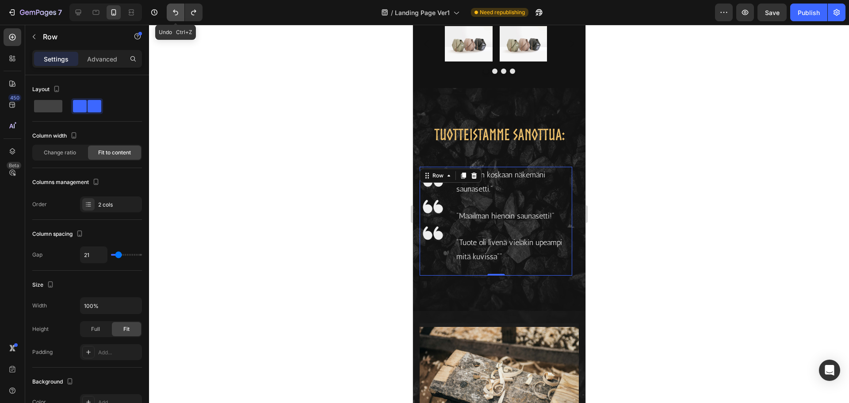
click at [176, 12] on icon "Undo/Redo" at bounding box center [175, 12] width 9 height 9
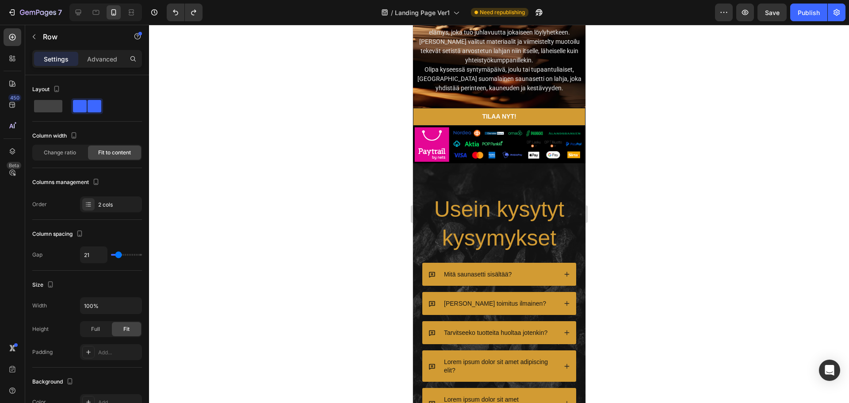
scroll to position [2495, 0]
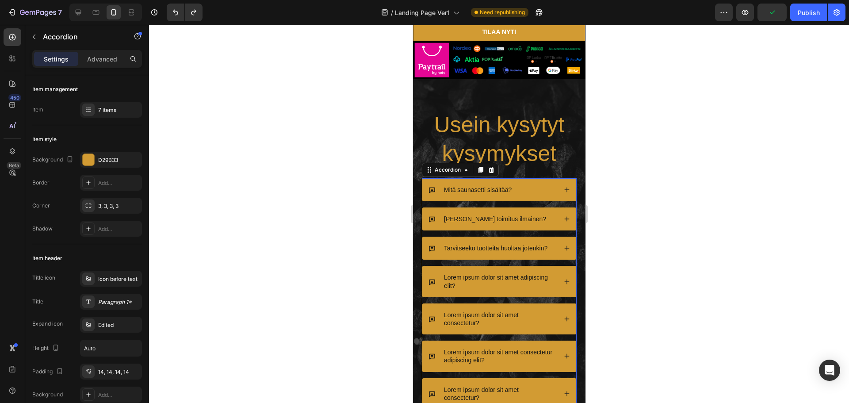
click at [564, 246] on icon at bounding box center [567, 248] width 6 height 6
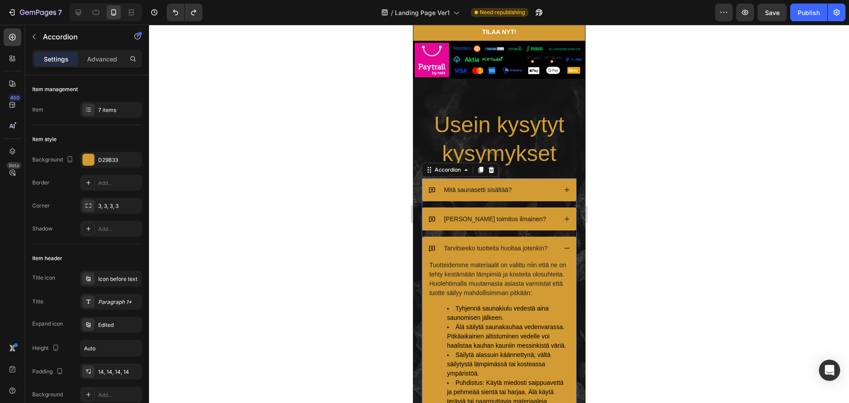
click at [358, 113] on div at bounding box center [499, 214] width 700 height 378
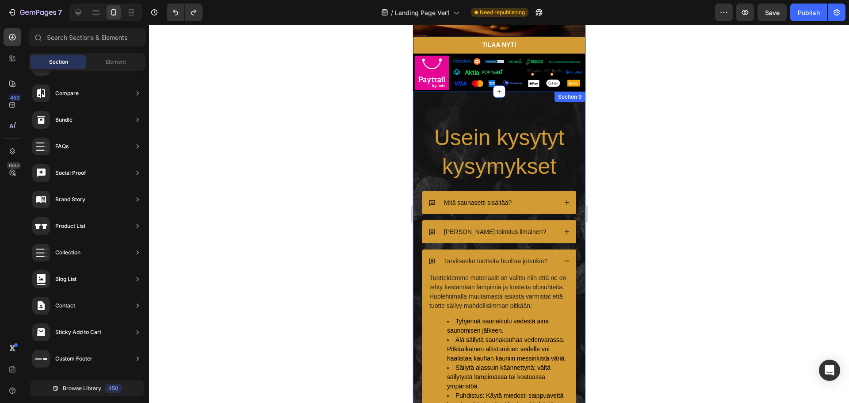
scroll to position [2362, 0]
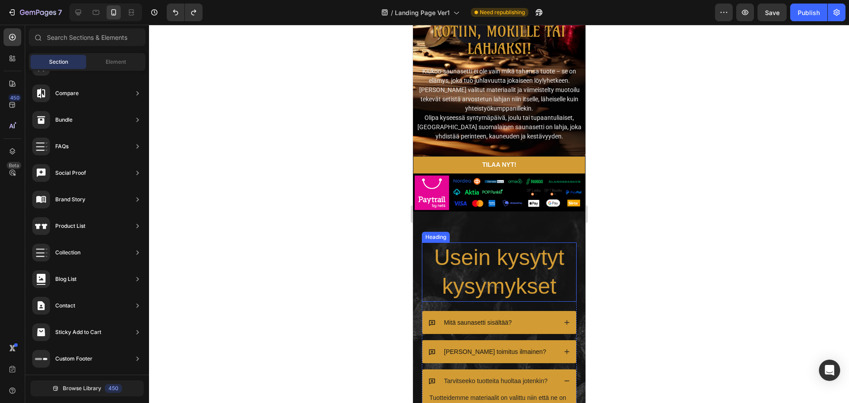
click at [515, 262] on h2 "Usein kysytyt kysymykset" at bounding box center [499, 271] width 155 height 59
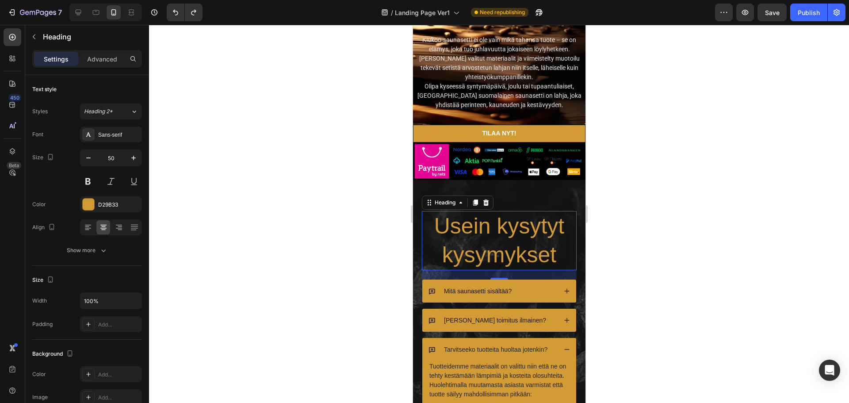
scroll to position [2495, 0]
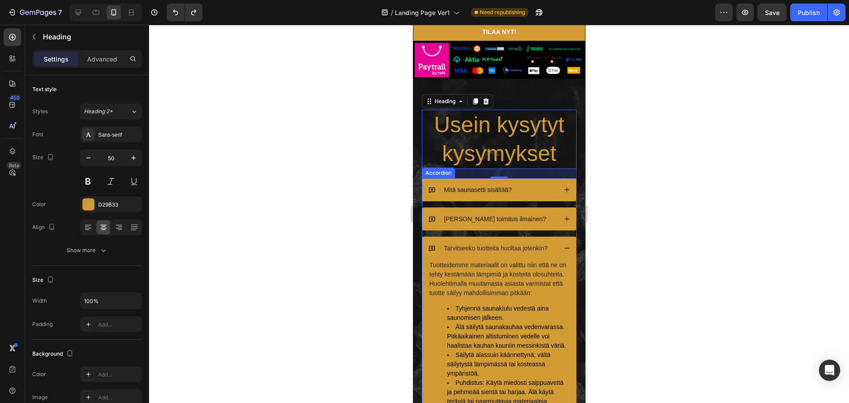
click at [530, 187] on div "Mitä saunasetti sisältää?" at bounding box center [492, 189] width 128 height 11
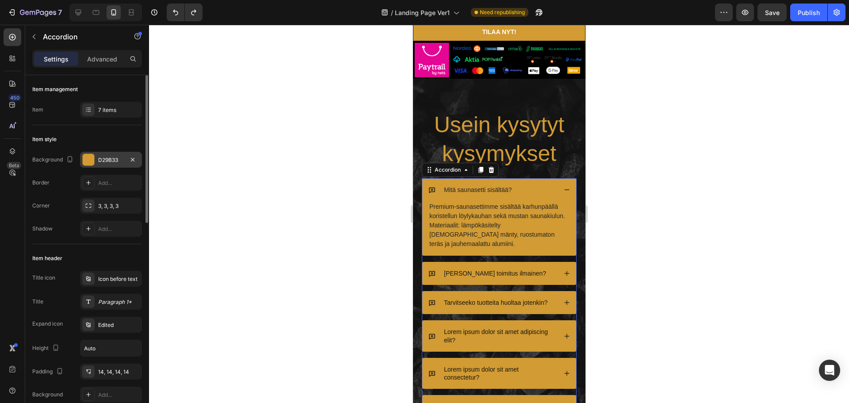
click at [84, 160] on div at bounding box center [89, 160] width 12 height 12
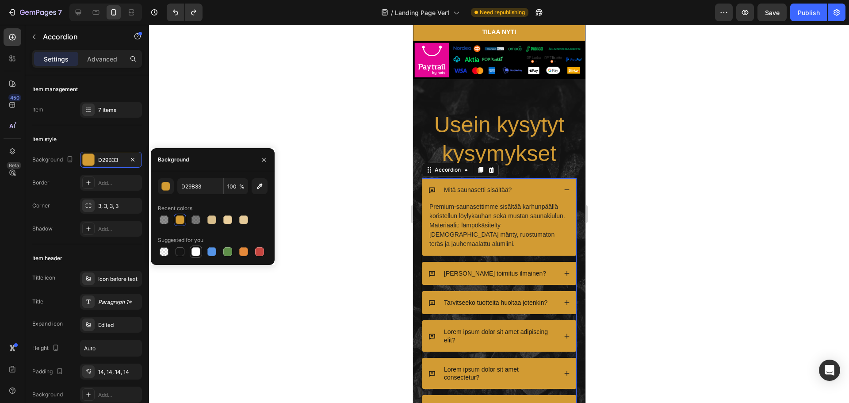
click at [199, 254] on div at bounding box center [196, 251] width 9 height 9
type input "FFFFFF"
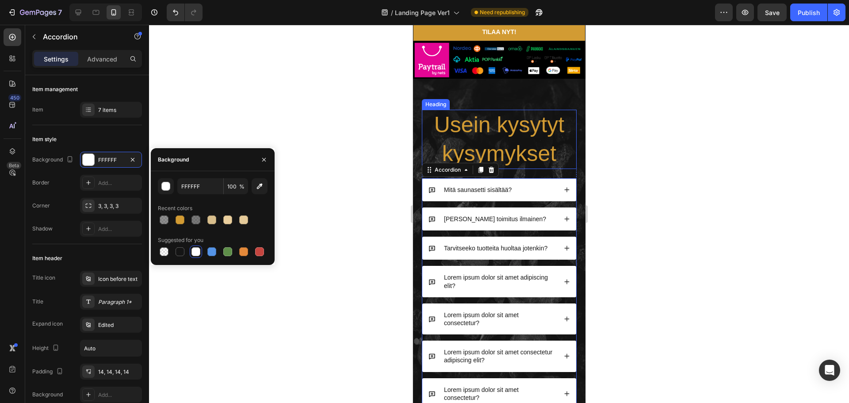
click at [641, 132] on div at bounding box center [499, 214] width 700 height 378
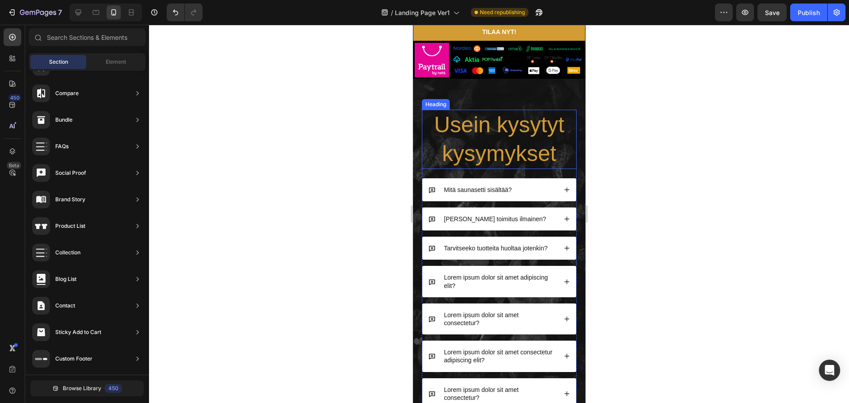
click at [658, 126] on div at bounding box center [499, 214] width 700 height 378
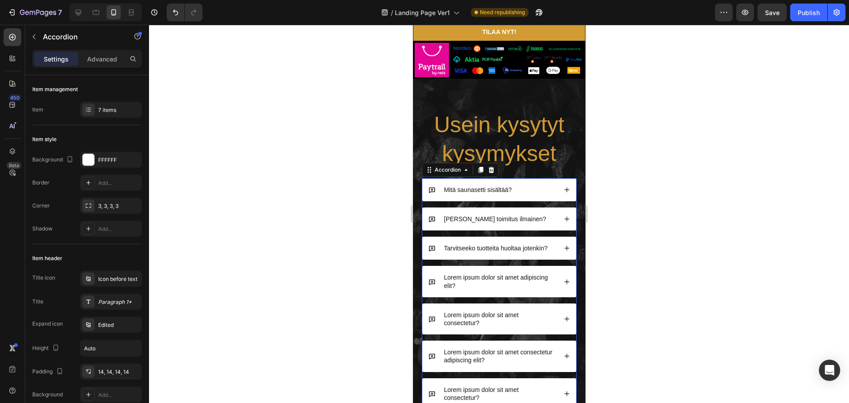
click at [542, 207] on div "[PERSON_NAME] toimitus ilmainen?" at bounding box center [499, 218] width 154 height 23
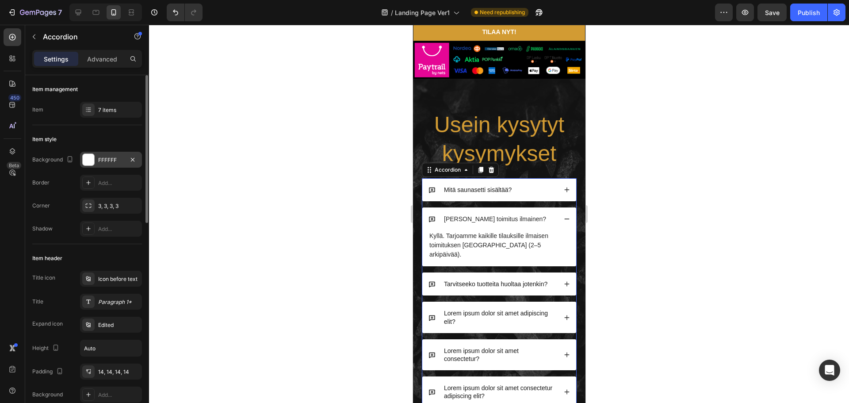
click at [84, 158] on div at bounding box center [89, 160] width 12 height 12
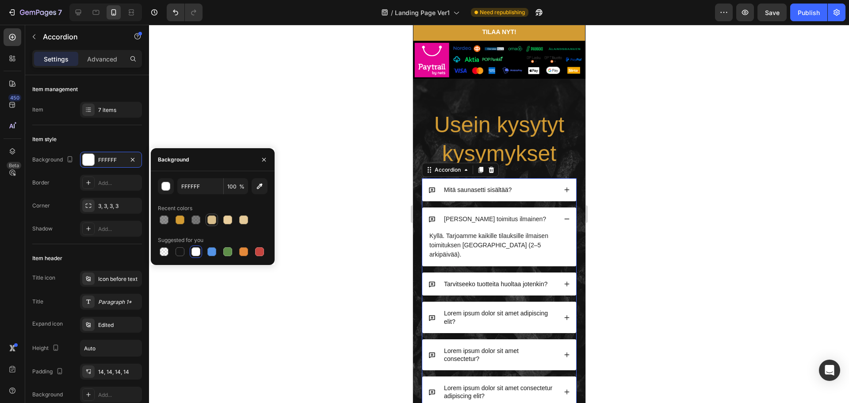
click at [214, 219] on div at bounding box center [211, 219] width 9 height 9
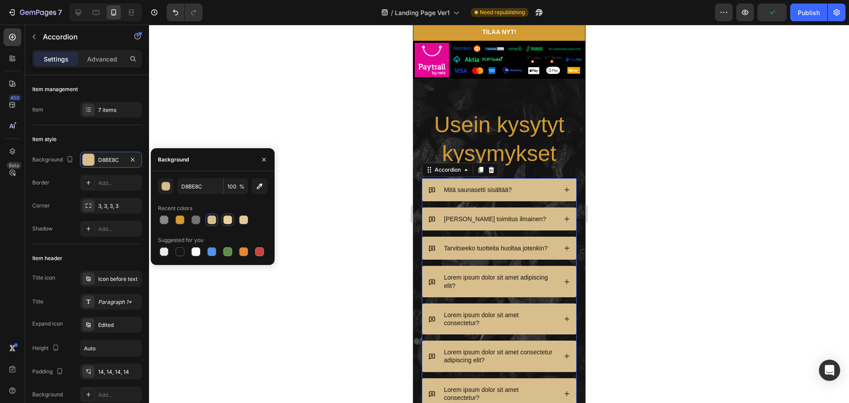
click at [231, 222] on div at bounding box center [227, 219] width 9 height 9
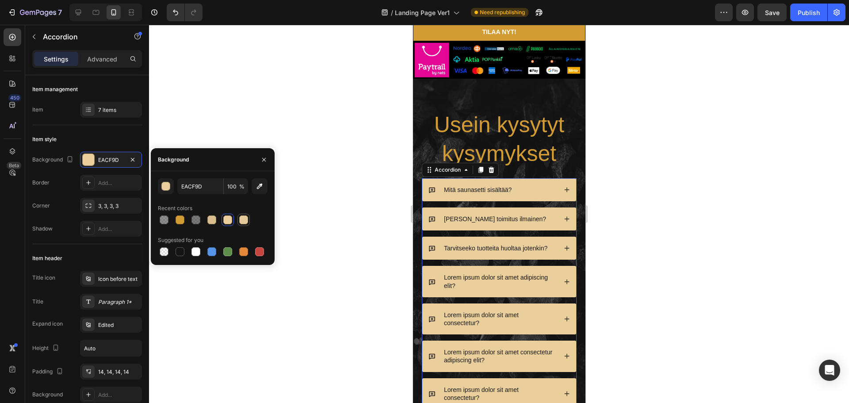
click at [245, 221] on div at bounding box center [243, 219] width 9 height 9
click at [180, 251] on div at bounding box center [180, 251] width 9 height 9
type input "151515"
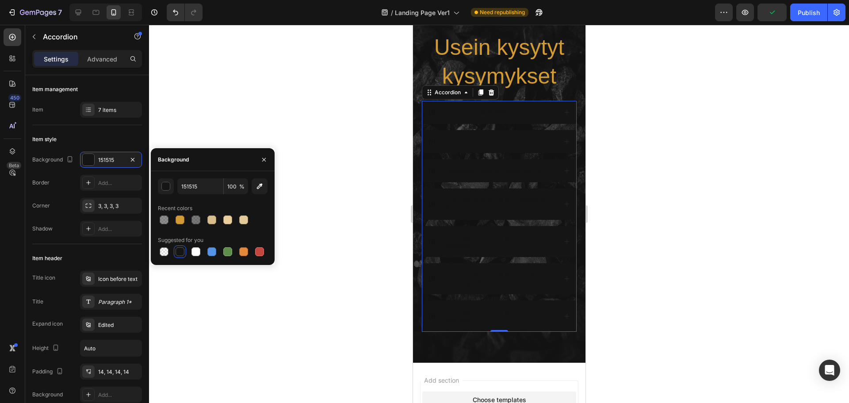
scroll to position [2450, 0]
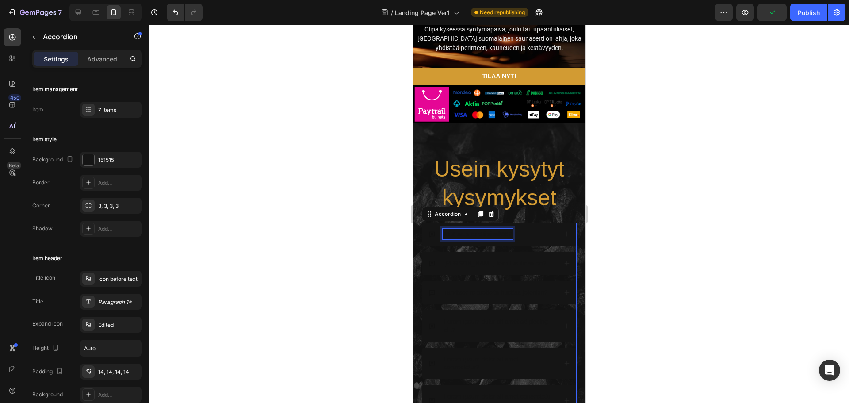
click at [459, 236] on p "Mitä saunasetti sisältää?" at bounding box center [478, 234] width 68 height 8
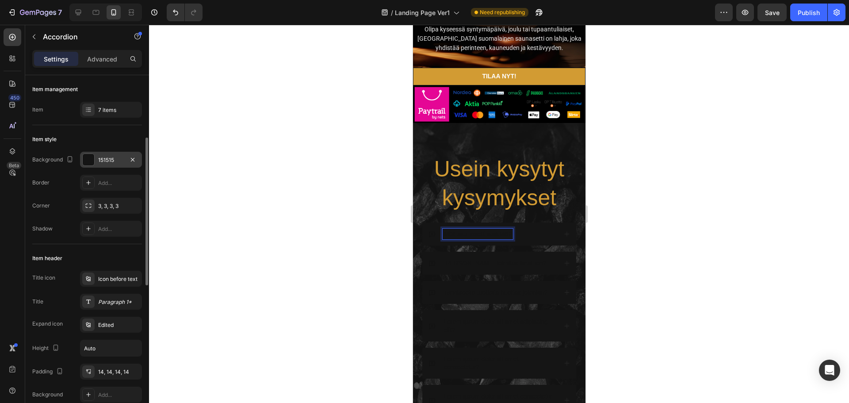
scroll to position [133, 0]
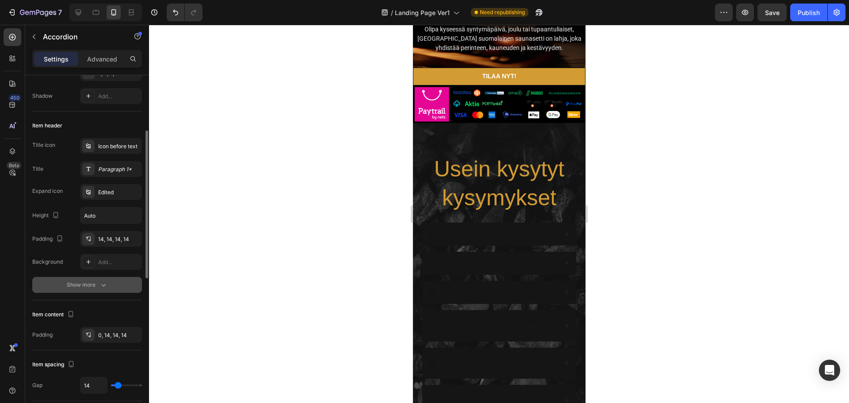
click at [98, 284] on div "Show more" at bounding box center [87, 284] width 41 height 9
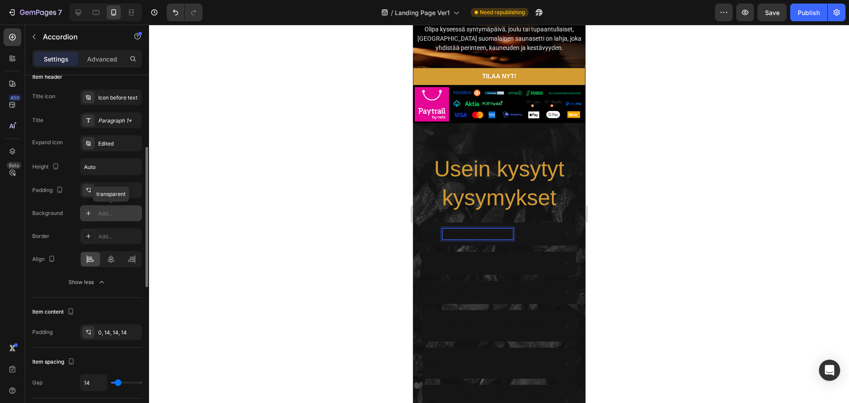
scroll to position [0, 0]
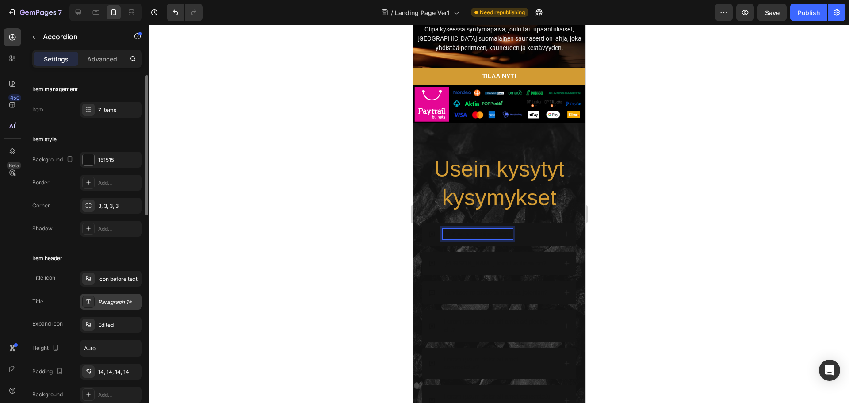
click at [122, 300] on div "Paragraph 1*" at bounding box center [119, 302] width 42 height 8
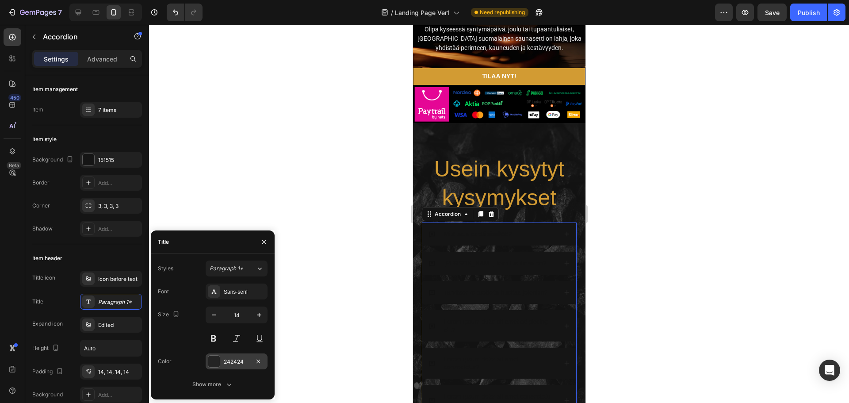
click at [215, 362] on div at bounding box center [214, 362] width 12 height 12
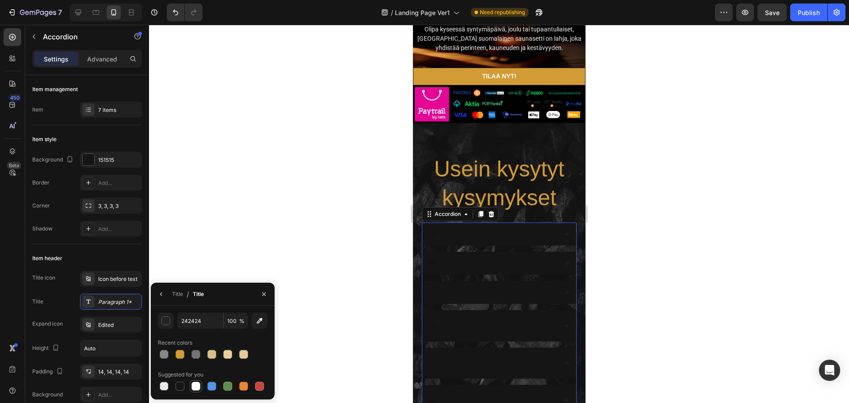
click at [194, 388] on div at bounding box center [196, 386] width 9 height 9
type input "FFFFFF"
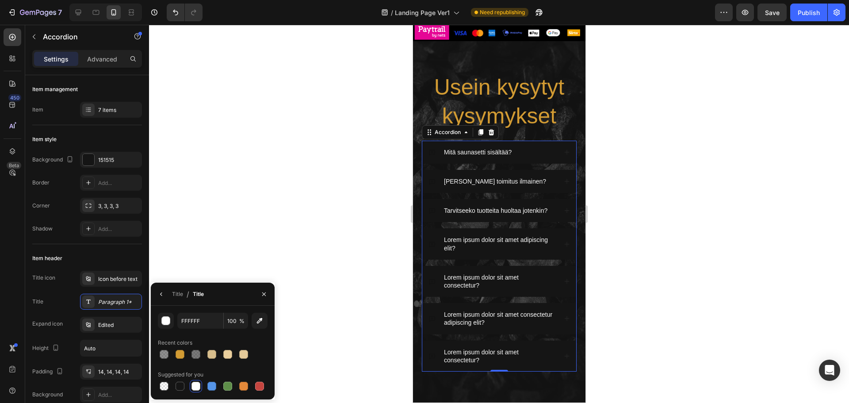
scroll to position [2539, 0]
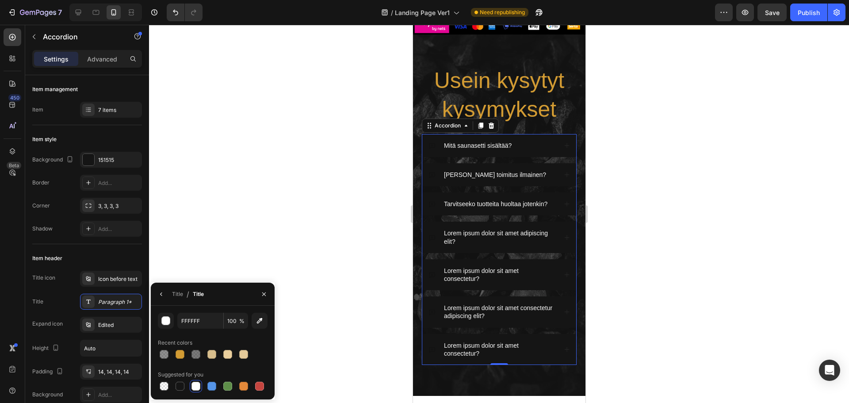
click at [633, 192] on div at bounding box center [499, 214] width 700 height 378
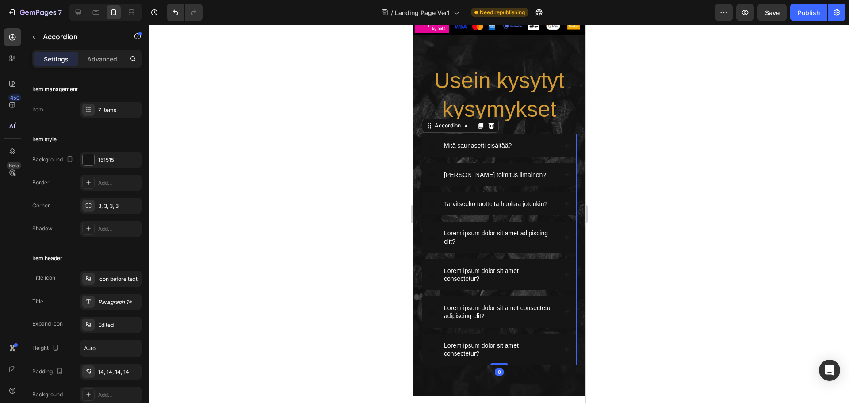
click at [564, 146] on icon at bounding box center [567, 145] width 6 height 6
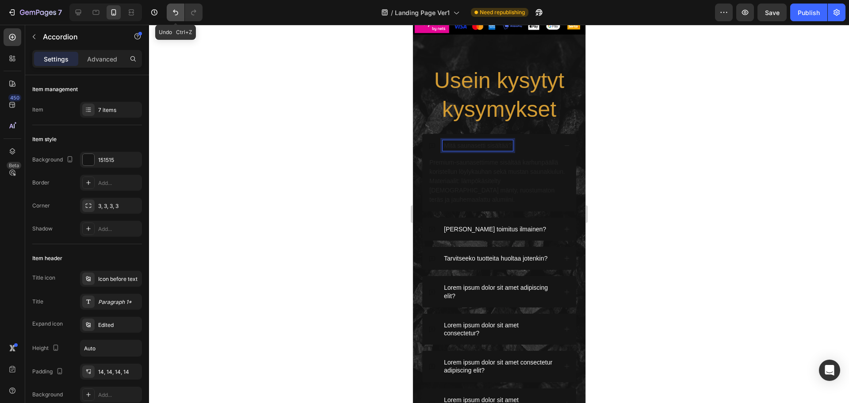
click at [175, 13] on icon "Undo/Redo" at bounding box center [175, 12] width 9 height 9
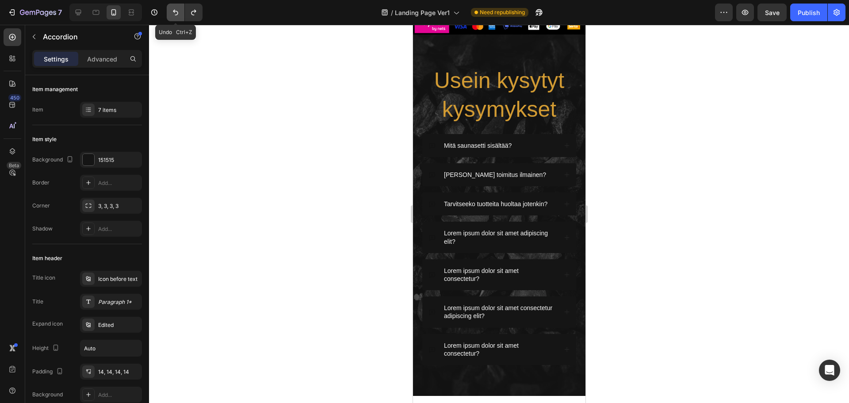
click at [175, 13] on icon "Undo/Redo" at bounding box center [175, 12] width 9 height 9
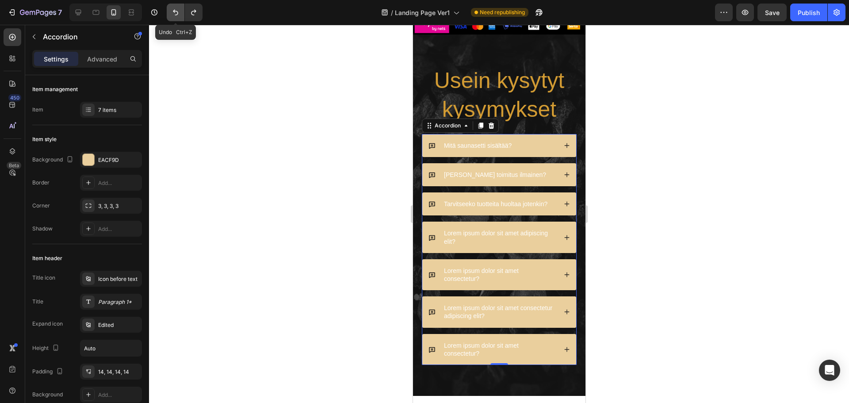
click at [175, 13] on icon "Undo/Redo" at bounding box center [175, 12] width 9 height 9
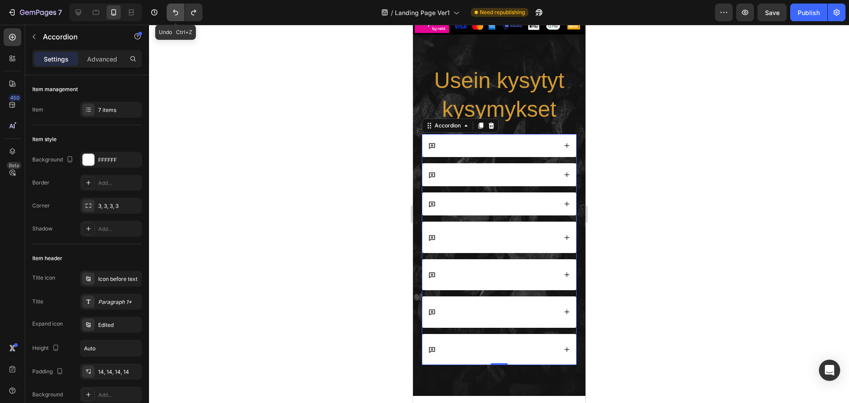
click at [175, 13] on icon "Undo/Redo" at bounding box center [175, 12] width 9 height 9
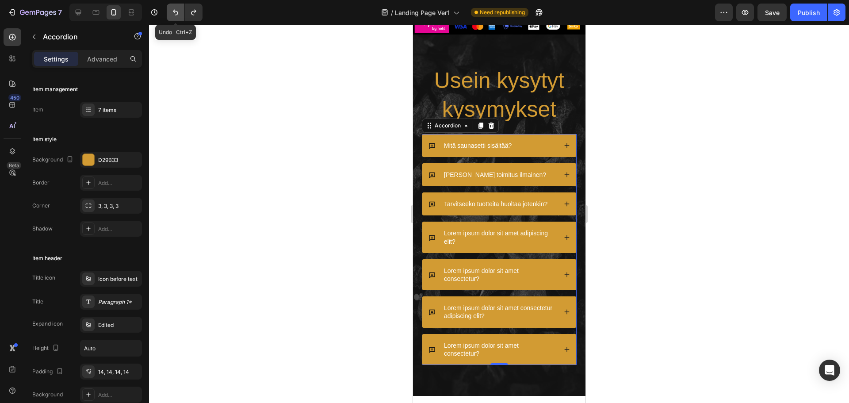
click at [173, 12] on icon "Undo/Redo" at bounding box center [175, 13] width 5 height 6
click at [173, 12] on icon "Undo/Redo" at bounding box center [175, 12] width 9 height 9
click at [564, 144] on icon at bounding box center [567, 145] width 6 height 6
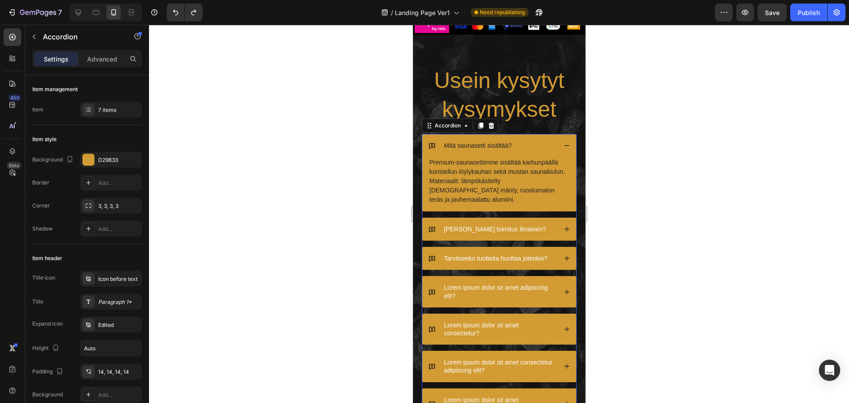
click at [565, 145] on div "Mitä saunasetti sisältää?" at bounding box center [499, 145] width 154 height 23
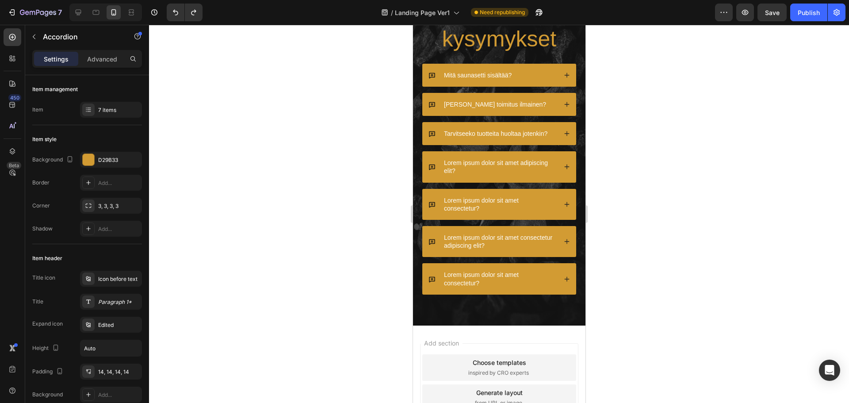
scroll to position [2478, 0]
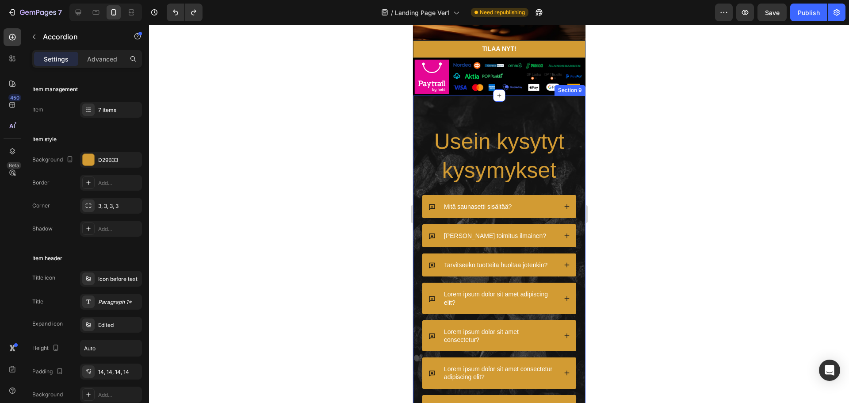
click at [431, 177] on h2 "Usein kysytyt kysymykset" at bounding box center [499, 156] width 155 height 59
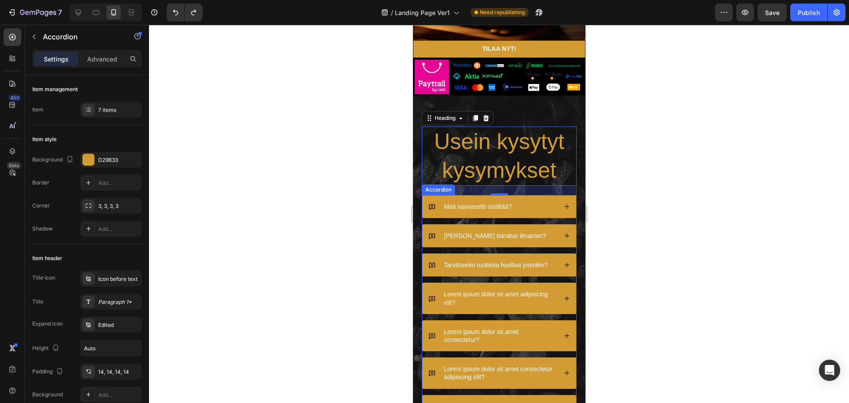
click at [433, 197] on div "Mitä saunasetti sisältää?" at bounding box center [499, 206] width 154 height 23
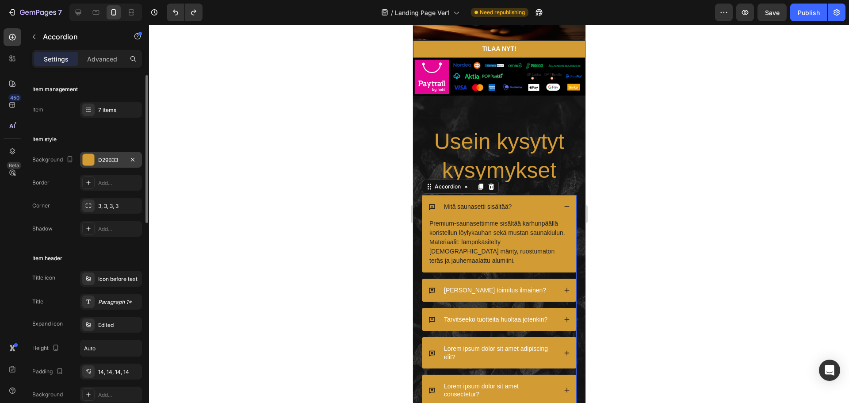
click at [84, 161] on div at bounding box center [89, 160] width 12 height 12
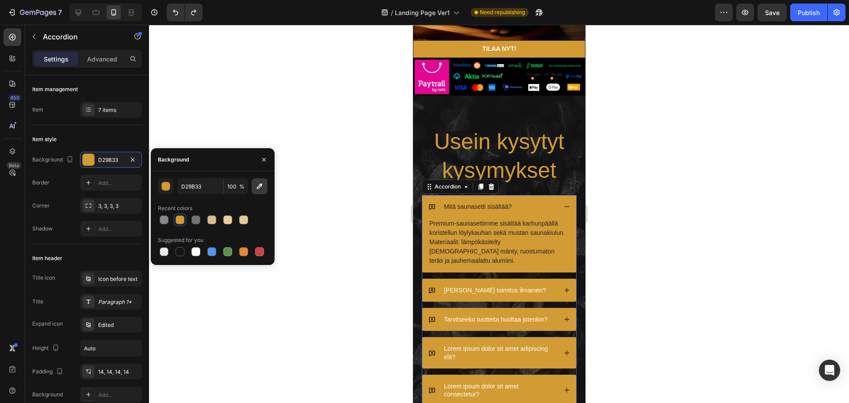
click at [261, 187] on icon "button" at bounding box center [260, 187] width 6 height 6
type input "151515"
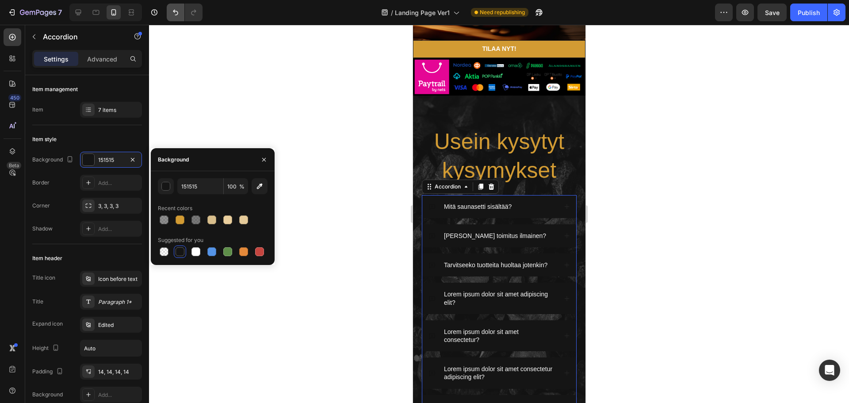
click at [177, 16] on icon "Undo/Redo" at bounding box center [175, 12] width 9 height 9
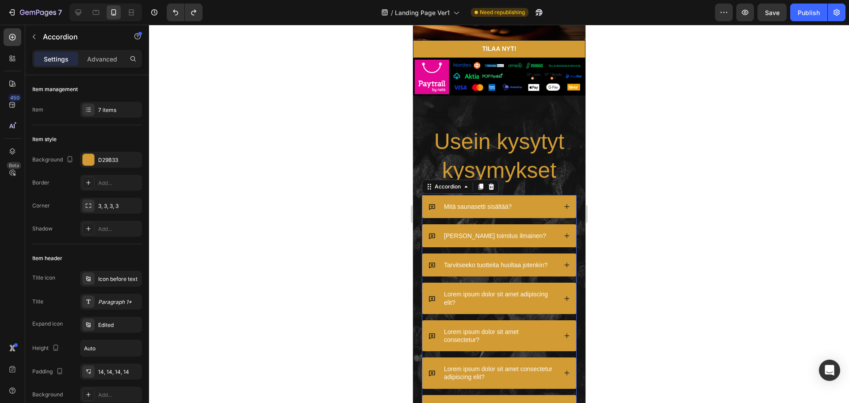
click at [478, 203] on p "Mitä saunasetti sisältää?" at bounding box center [478, 207] width 68 height 8
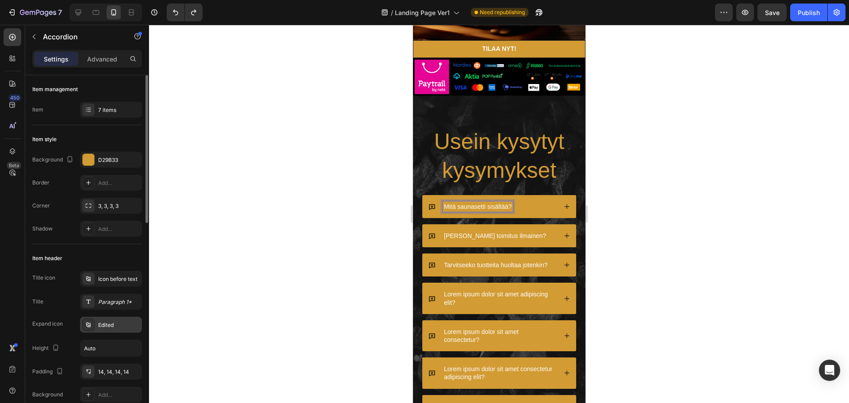
scroll to position [88, 0]
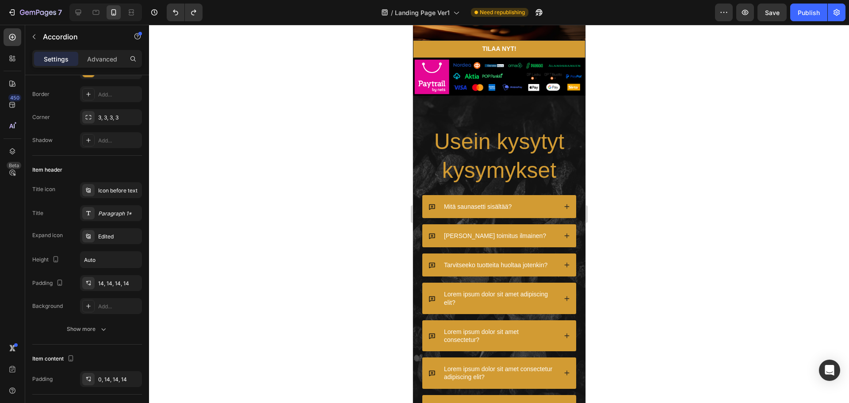
click at [644, 159] on div at bounding box center [499, 214] width 700 height 378
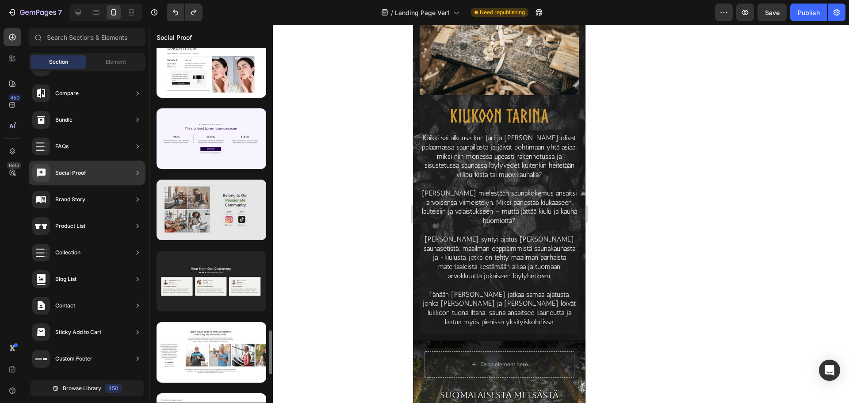
scroll to position [1998, 0]
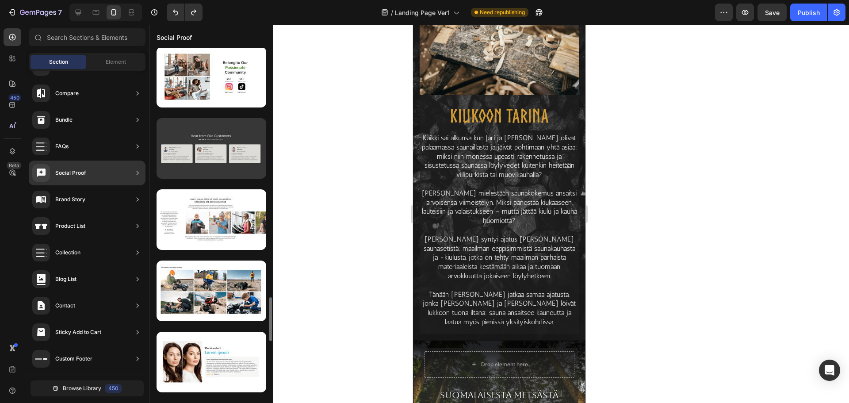
click at [235, 133] on div at bounding box center [212, 148] width 110 height 61
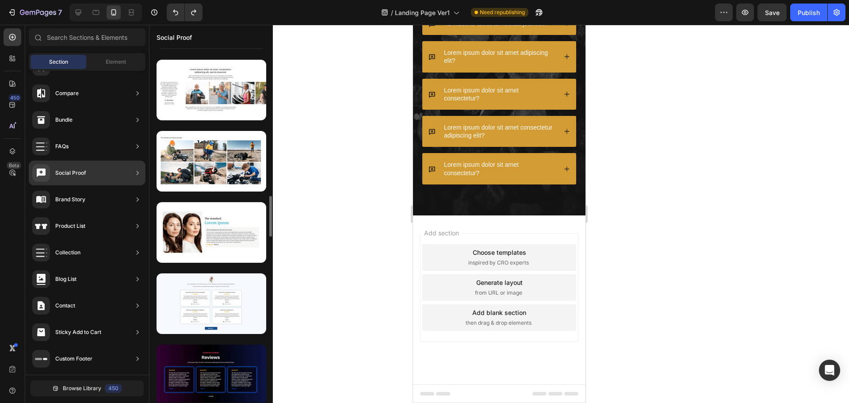
scroll to position [1951, 0]
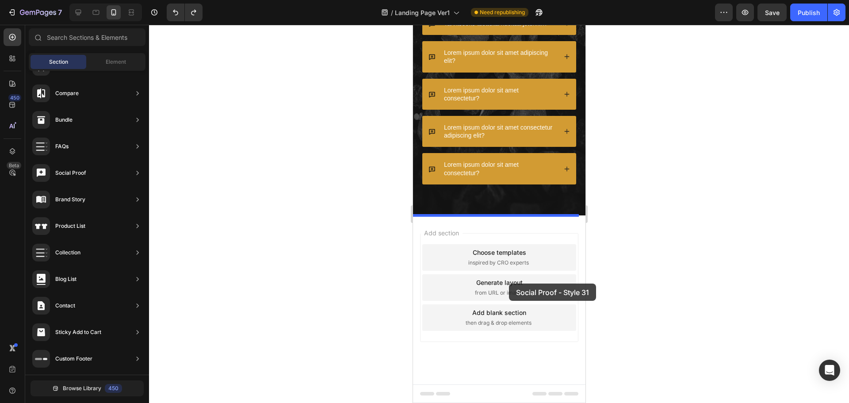
drag, startPoint x: 641, startPoint y: 210, endPoint x: 509, endPoint y: 284, distance: 151.3
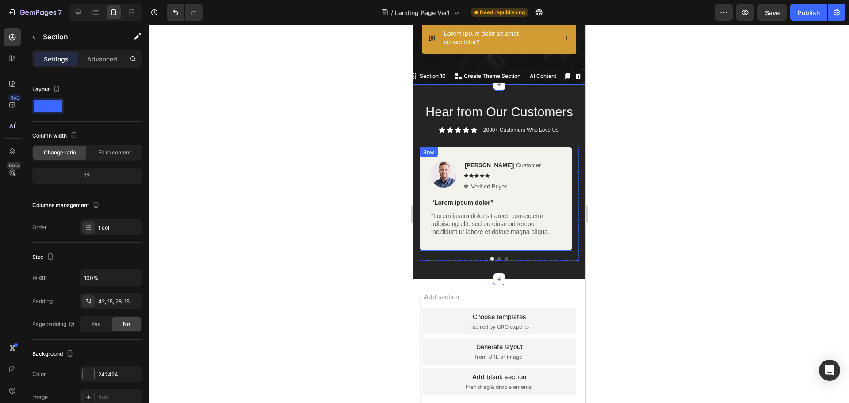
scroll to position [2851, 0]
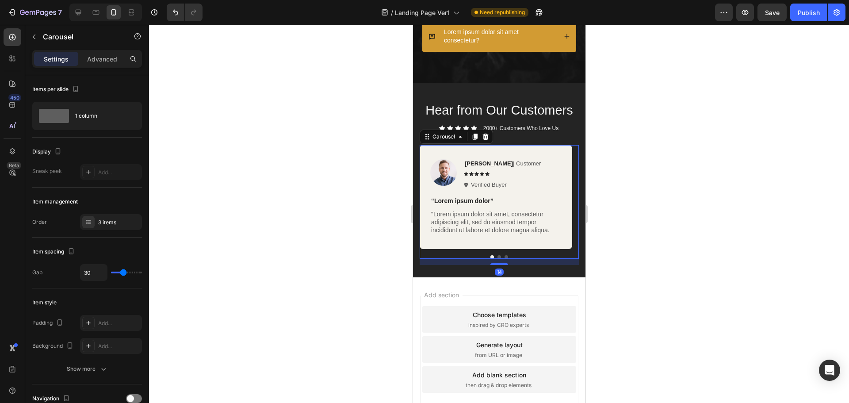
click at [497, 258] on button "Dot" at bounding box center [499, 257] width 4 height 4
click at [504, 257] on div at bounding box center [498, 257] width 159 height 4
click at [503, 254] on div "Image [PERSON_NAME] | Customer Text Block Icon Icon Icon Icon Icon Icon List Ve…" at bounding box center [498, 202] width 159 height 114
click at [504, 257] on button "Dot" at bounding box center [506, 257] width 4 height 4
click at [490, 257] on button "Dot" at bounding box center [492, 257] width 4 height 4
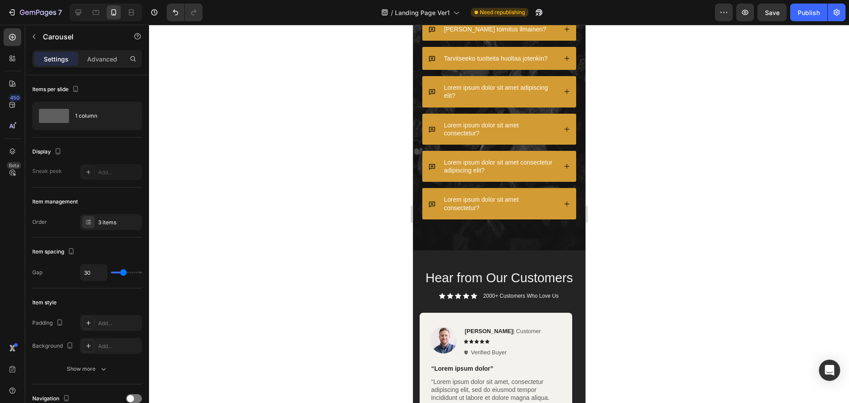
scroll to position [2869, 0]
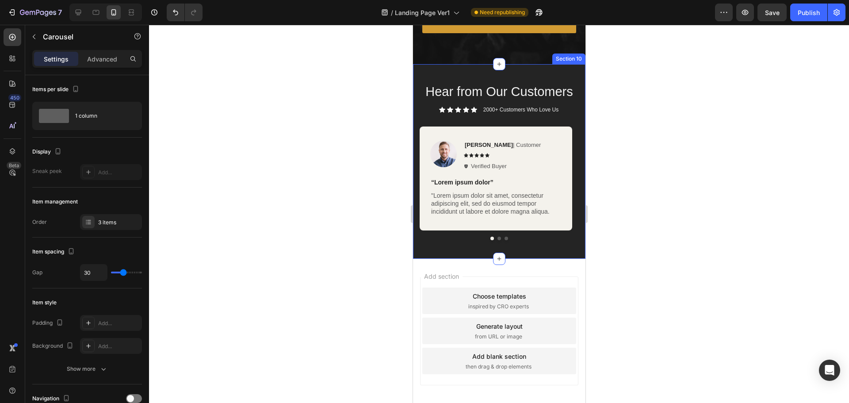
click at [565, 71] on div "Hear from Our Customers Heading Icon Icon Icon Icon Icon Icon List 2000+ Custom…" at bounding box center [499, 161] width 173 height 195
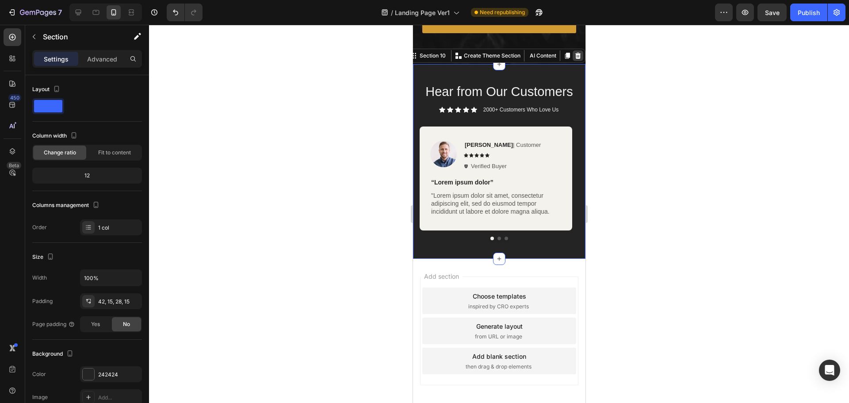
click at [575, 57] on div at bounding box center [577, 55] width 11 height 11
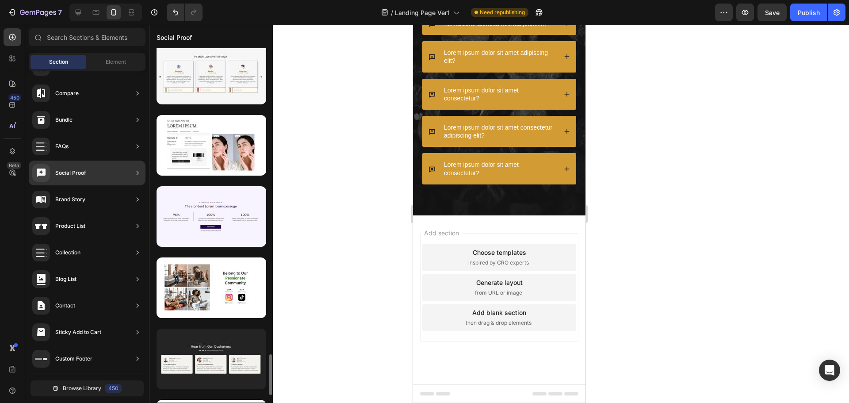
scroll to position [1876, 0]
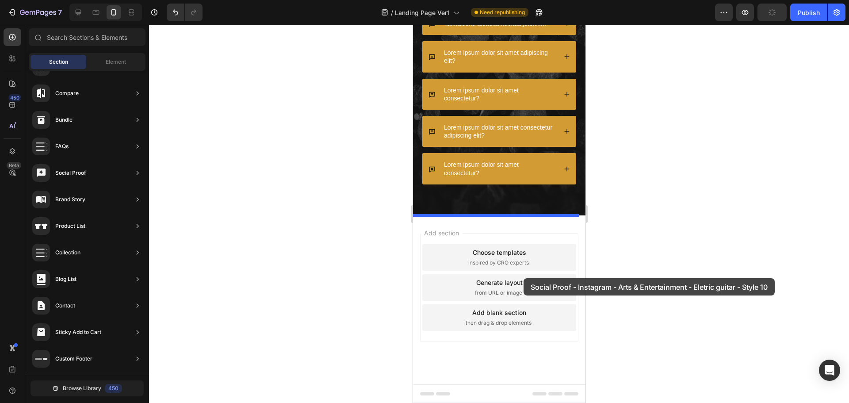
drag, startPoint x: 632, startPoint y: 221, endPoint x: 523, endPoint y: 278, distance: 122.5
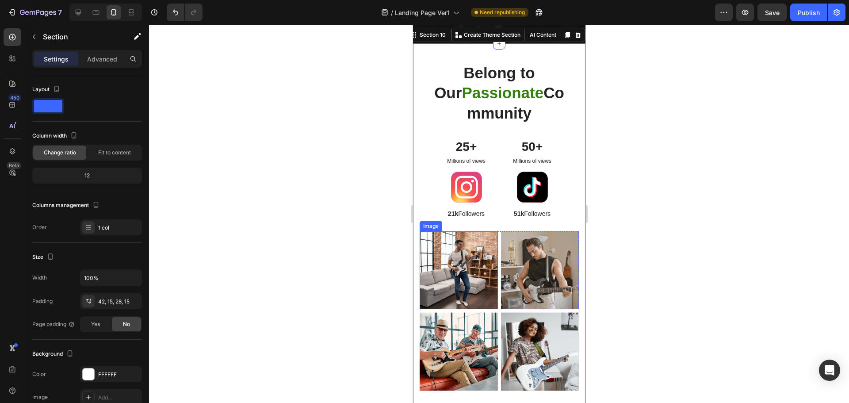
scroll to position [2869, 0]
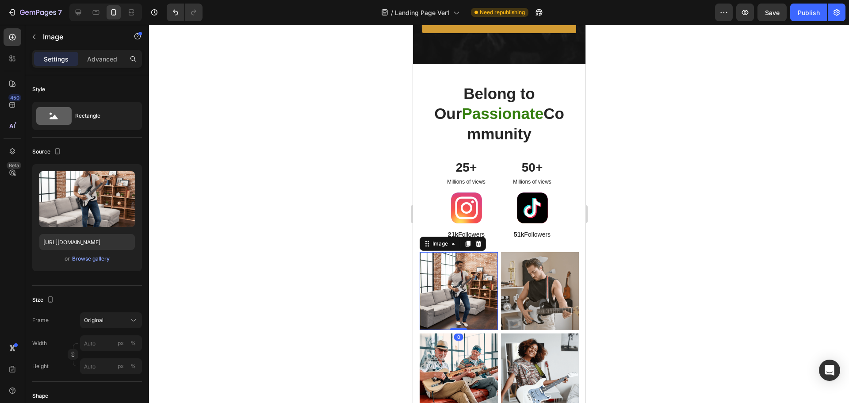
click at [466, 280] on img at bounding box center [458, 291] width 78 height 78
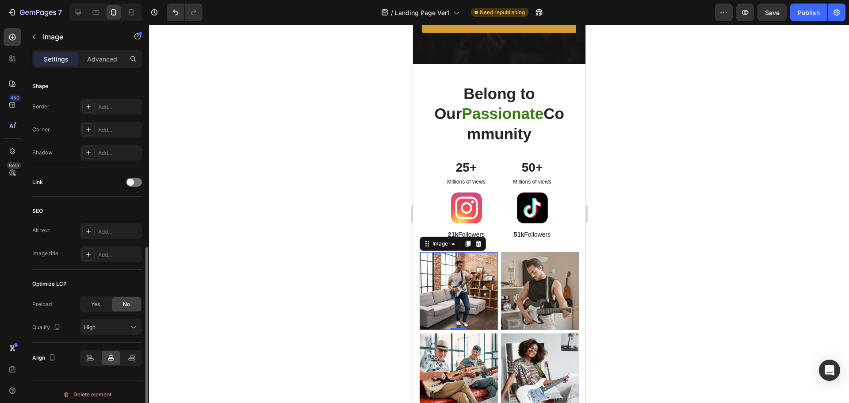
scroll to position [315, 0]
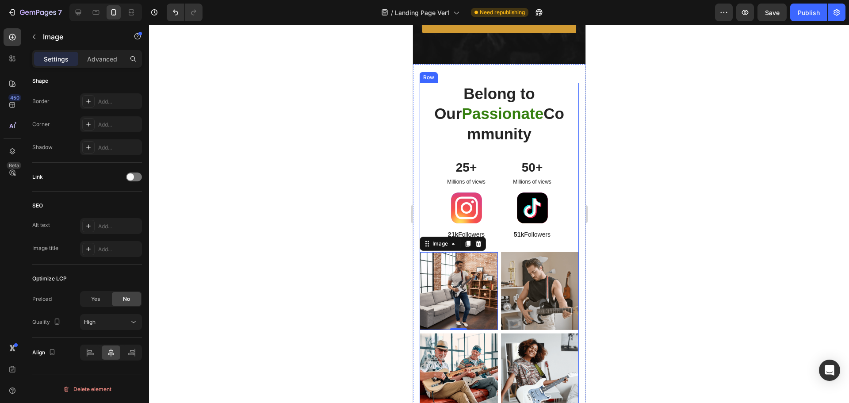
click at [560, 248] on div "Belong to Our Passionate Community Heading 25+ Text Block Millions of views Tex…" at bounding box center [498, 167] width 159 height 169
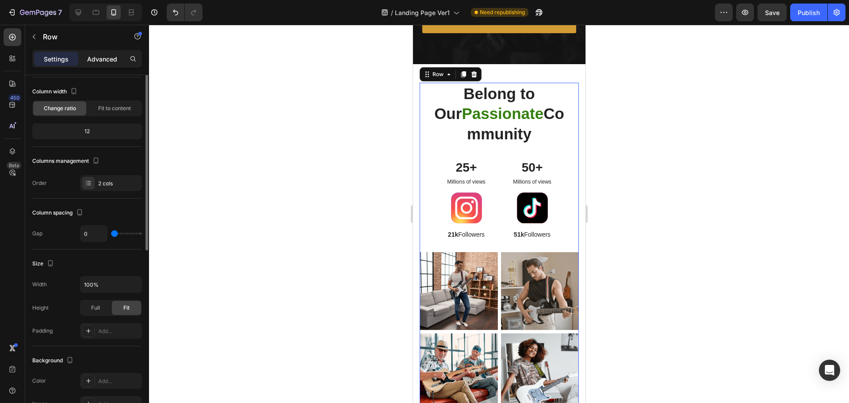
scroll to position [0, 0]
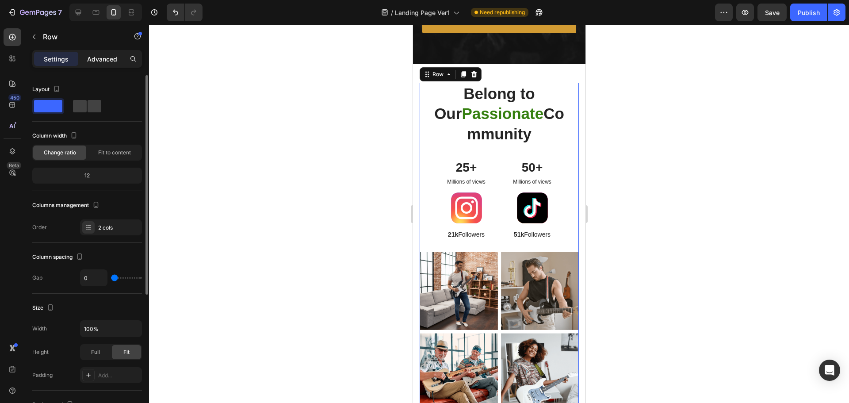
click at [101, 61] on p "Advanced" at bounding box center [102, 58] width 30 height 9
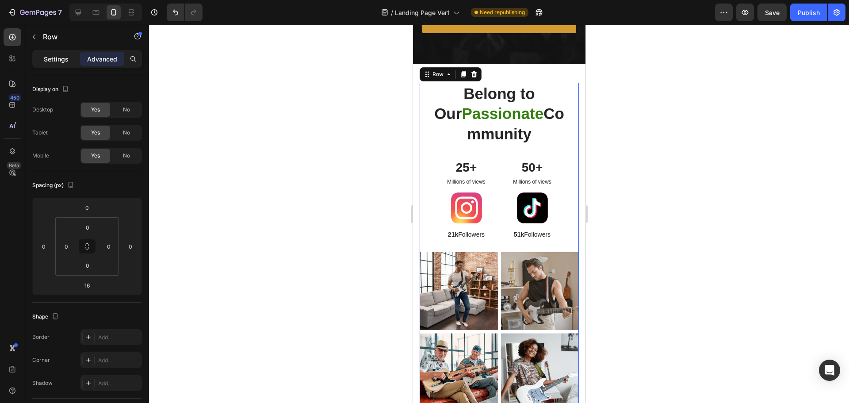
click at [59, 58] on p "Settings" at bounding box center [56, 58] width 25 height 9
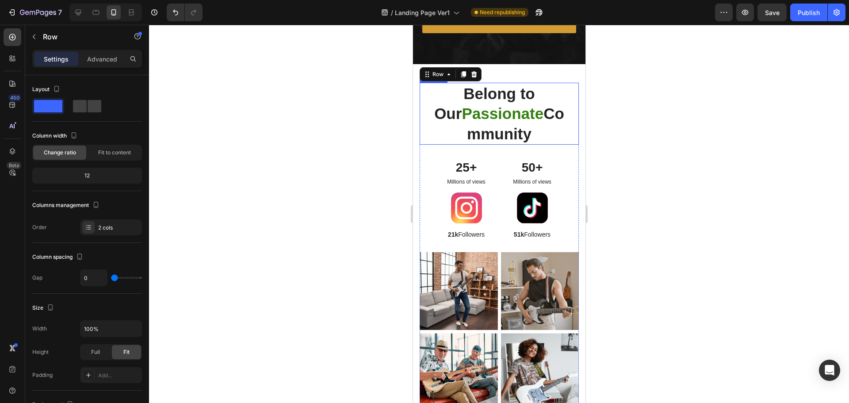
click at [533, 110] on span "Passionate" at bounding box center [502, 113] width 82 height 17
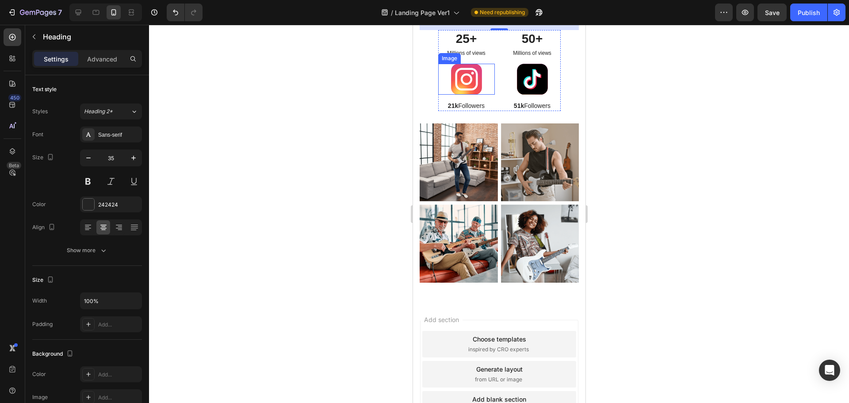
scroll to position [3002, 0]
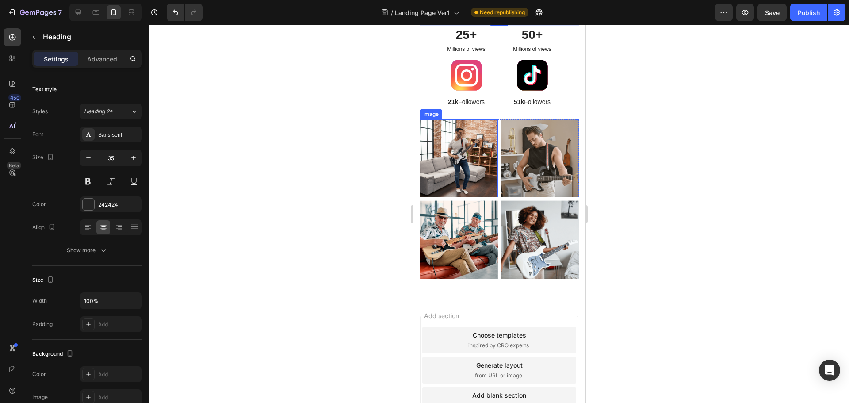
click at [465, 153] on img at bounding box center [458, 158] width 78 height 78
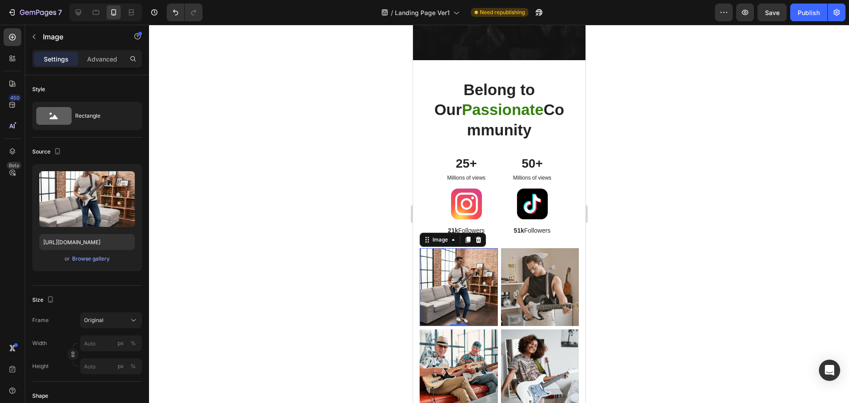
scroll to position [2737, 0]
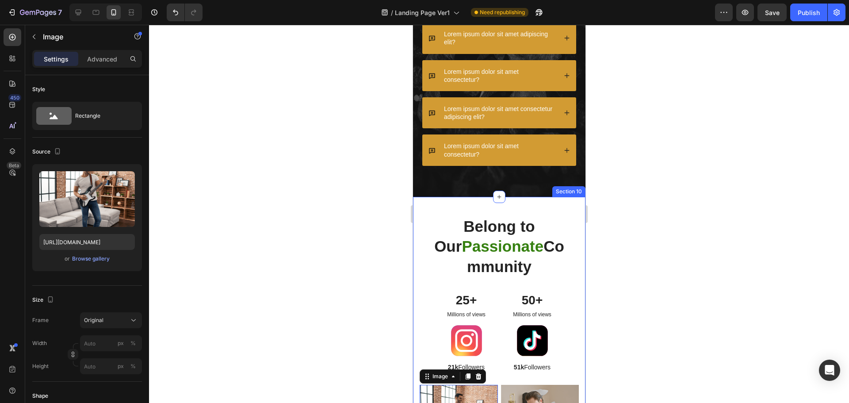
click at [575, 204] on div "Image 0 Image Row Image Image Row Belong to Our Passionate Community Heading 25…" at bounding box center [499, 380] width 173 height 367
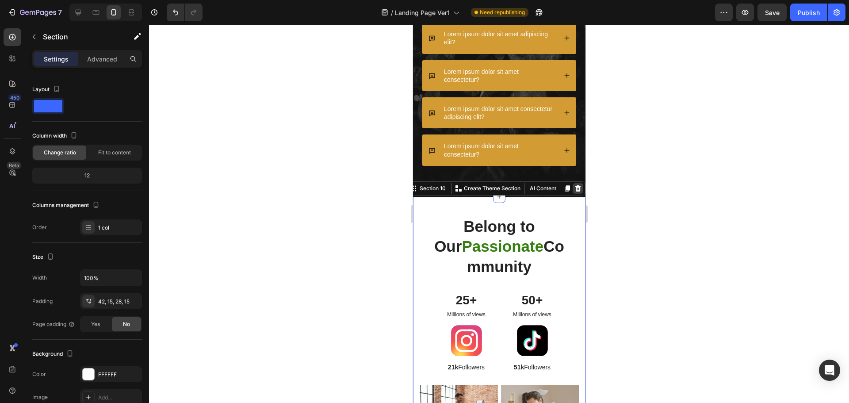
click at [574, 192] on icon at bounding box center [577, 188] width 7 height 7
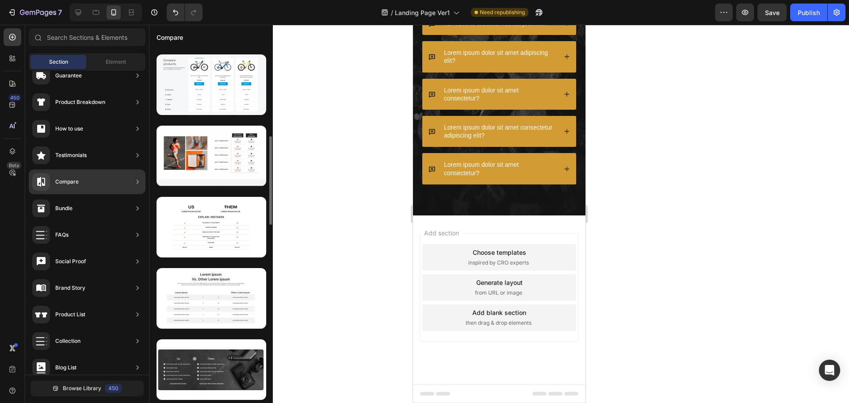
scroll to position [574, 0]
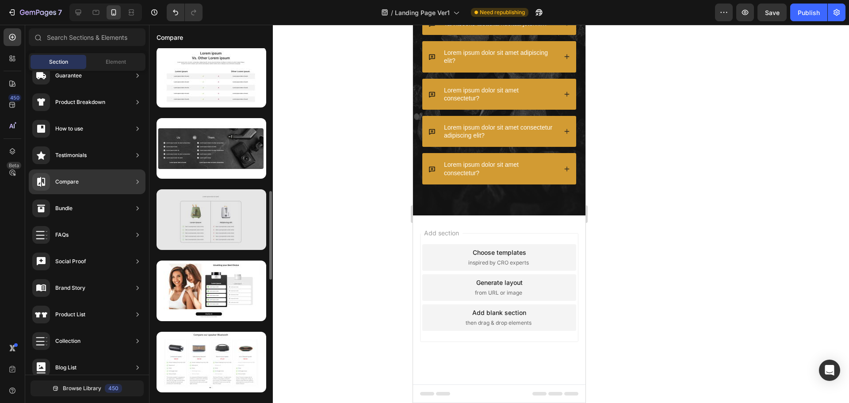
click at [200, 234] on div at bounding box center [212, 219] width 110 height 61
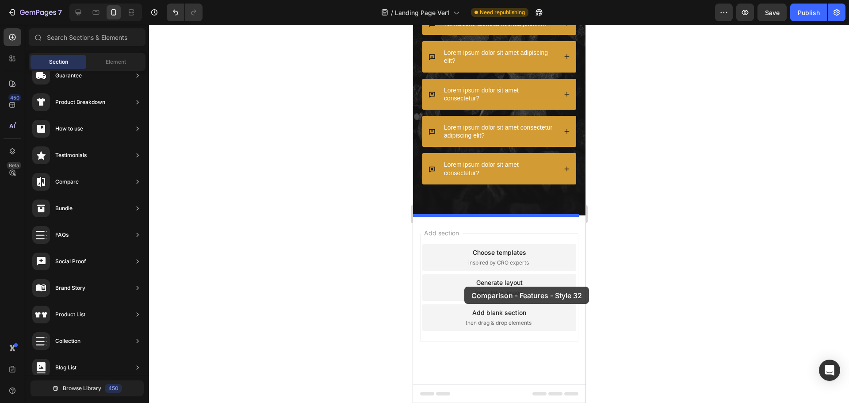
drag, startPoint x: 613, startPoint y: 259, endPoint x: 464, endPoint y: 287, distance: 151.6
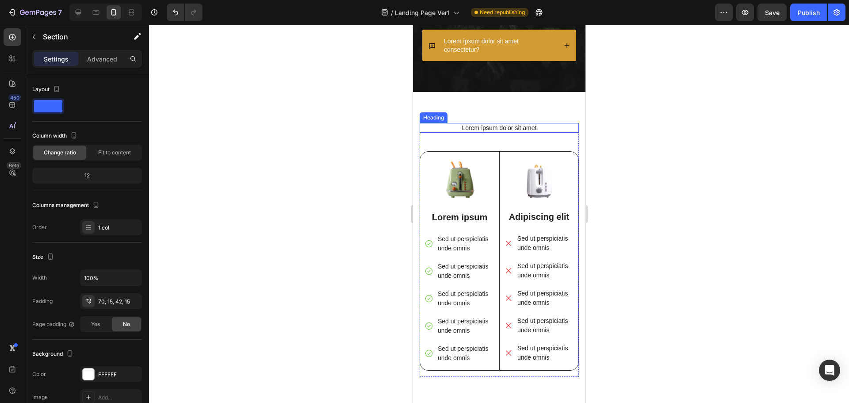
scroll to position [2849, 0]
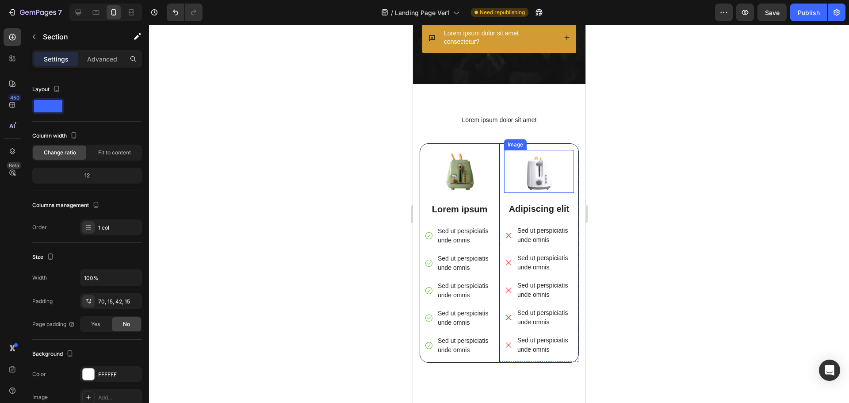
click at [532, 173] on img at bounding box center [539, 171] width 70 height 43
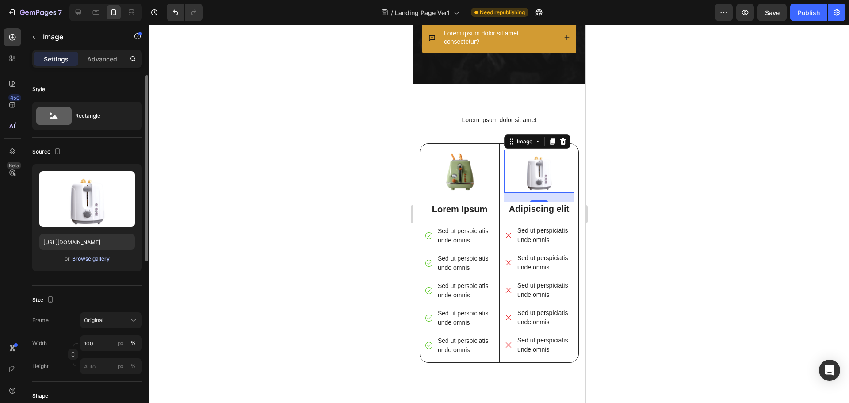
click at [99, 257] on div "Browse gallery" at bounding box center [91, 259] width 38 height 8
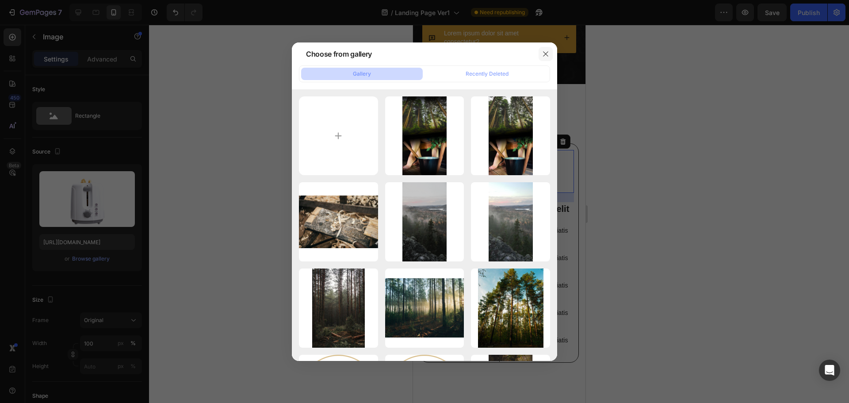
click at [550, 52] on button "button" at bounding box center [546, 54] width 14 height 14
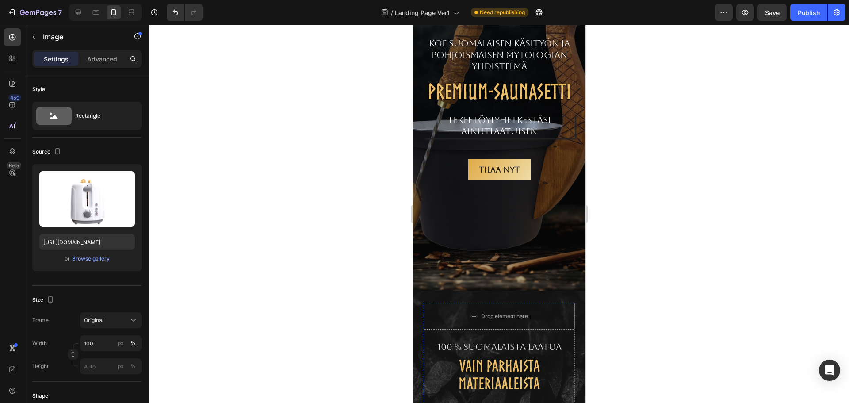
scroll to position [0, 0]
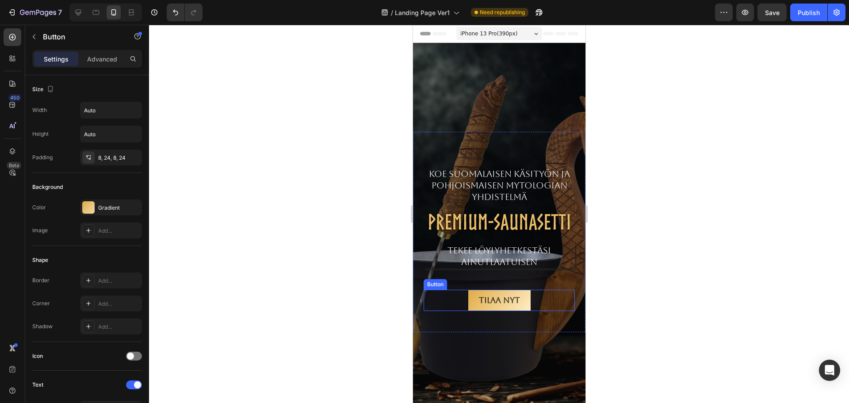
click at [523, 311] on link "TILAA NYT" at bounding box center [499, 300] width 62 height 21
click at [656, 185] on div at bounding box center [499, 214] width 700 height 378
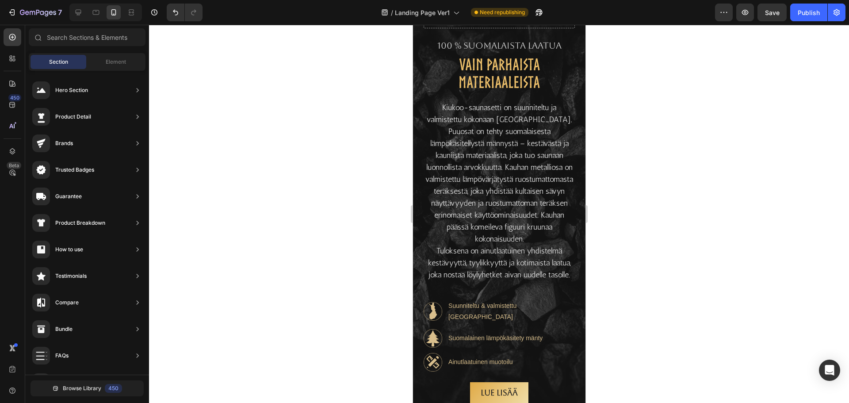
scroll to position [575, 0]
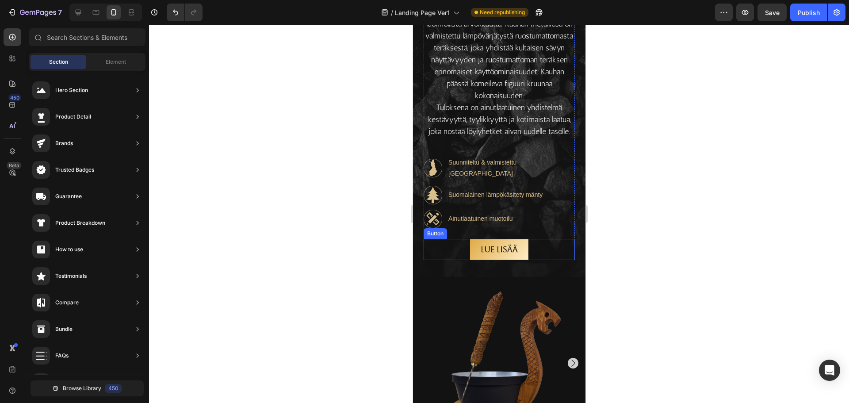
click at [522, 251] on link "LUE LISÄÄ" at bounding box center [499, 249] width 58 height 21
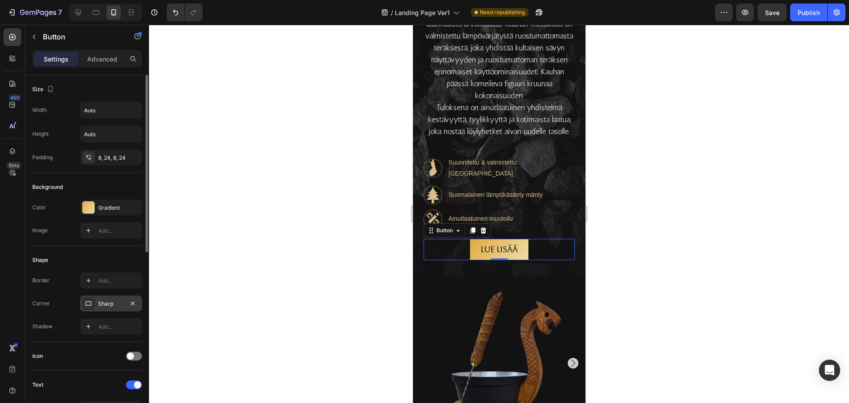
click at [93, 304] on div at bounding box center [88, 303] width 12 height 12
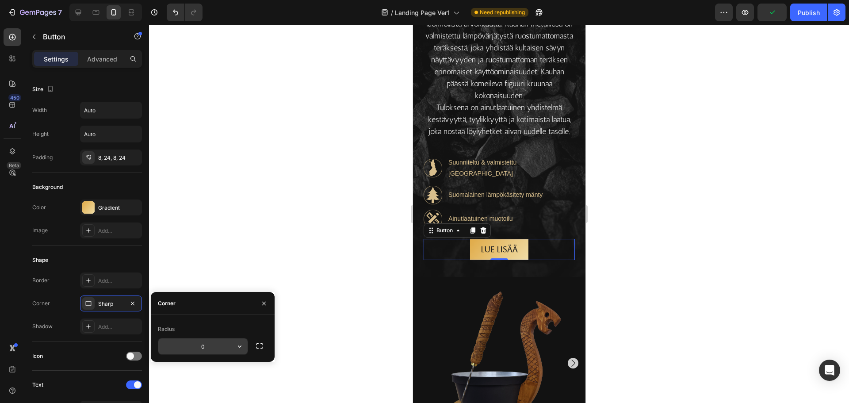
click at [206, 350] on input "0" at bounding box center [202, 346] width 89 height 16
click at [239, 347] on icon "button" at bounding box center [240, 346] width 4 height 2
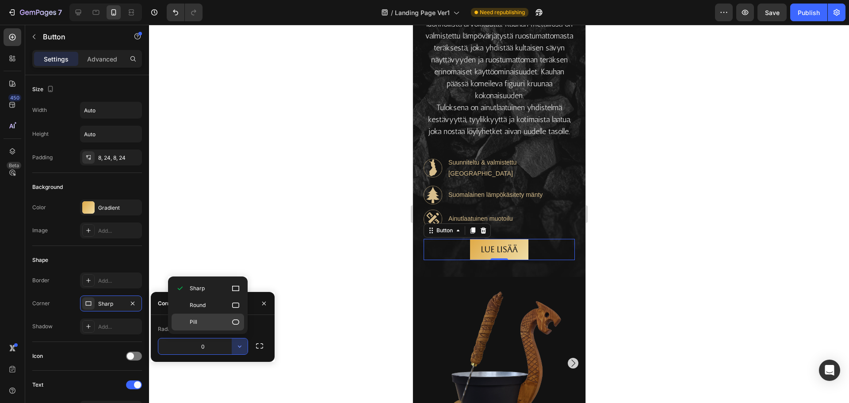
click at [235, 325] on icon at bounding box center [235, 322] width 9 height 9
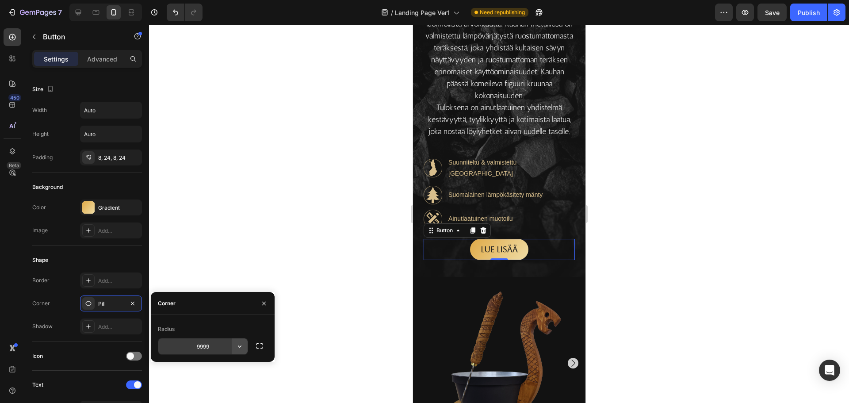
click at [240, 348] on icon "button" at bounding box center [239, 346] width 9 height 9
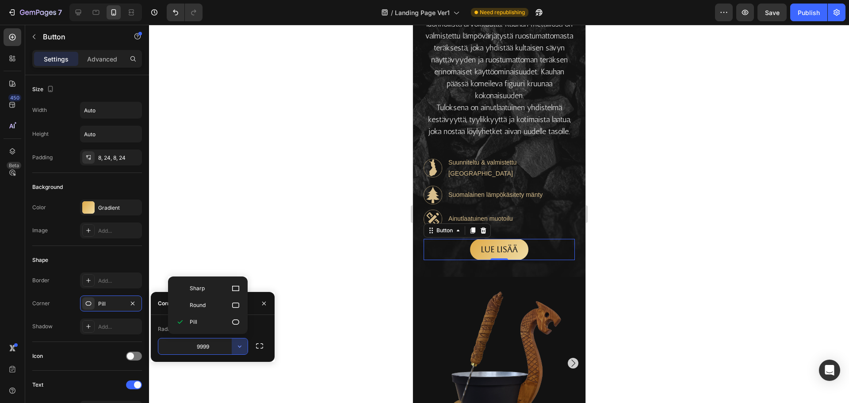
click at [238, 307] on icon at bounding box center [235, 305] width 9 height 9
type input "8"
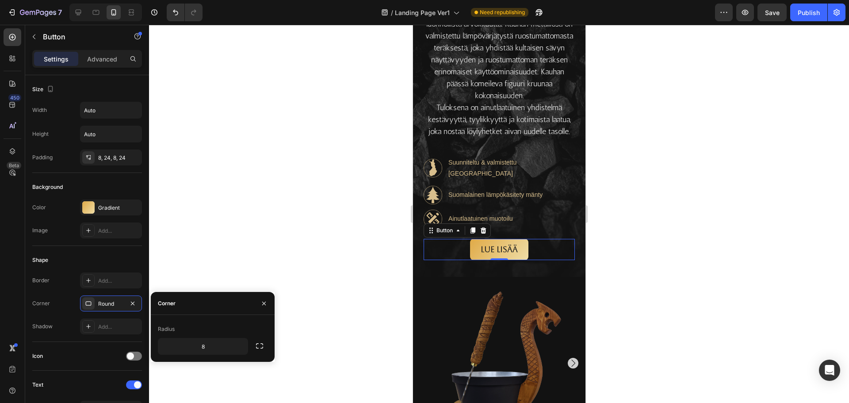
click at [348, 192] on div at bounding box center [499, 214] width 700 height 378
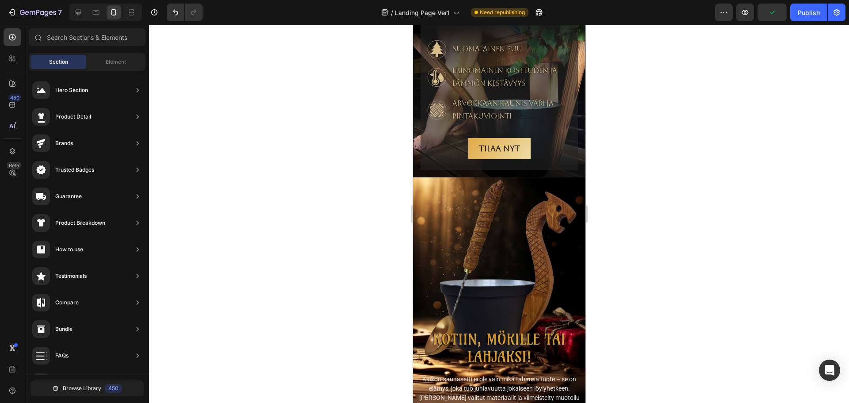
scroll to position [2035, 0]
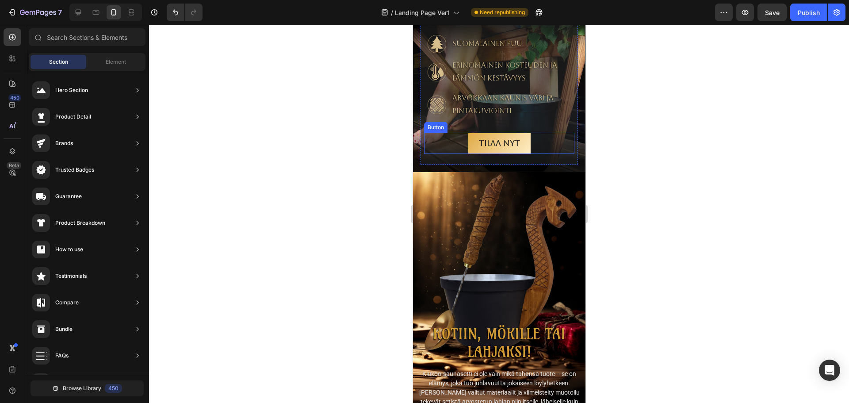
click at [525, 154] on link "TILAA NYT" at bounding box center [499, 143] width 62 height 21
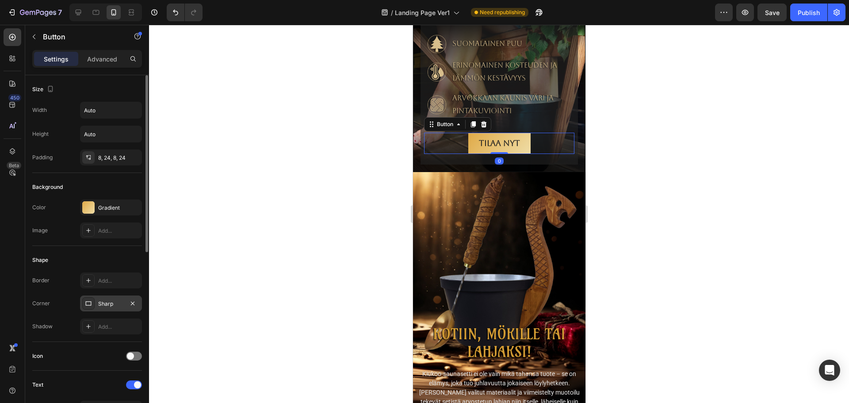
click at [102, 306] on div "Sharp" at bounding box center [111, 304] width 26 height 8
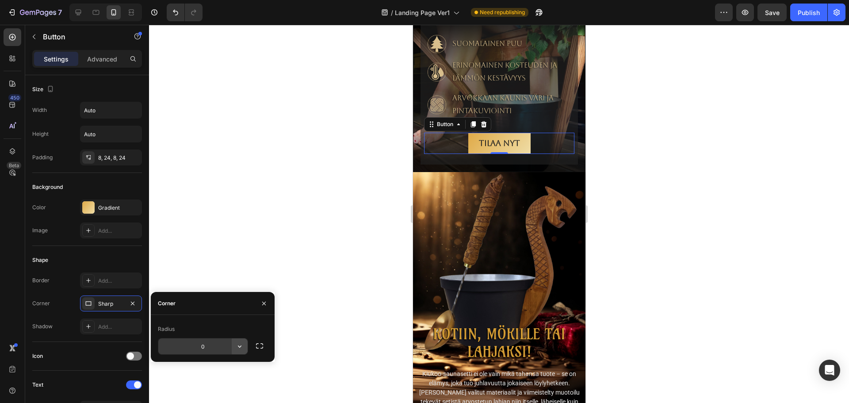
click at [244, 348] on button "button" at bounding box center [240, 346] width 16 height 16
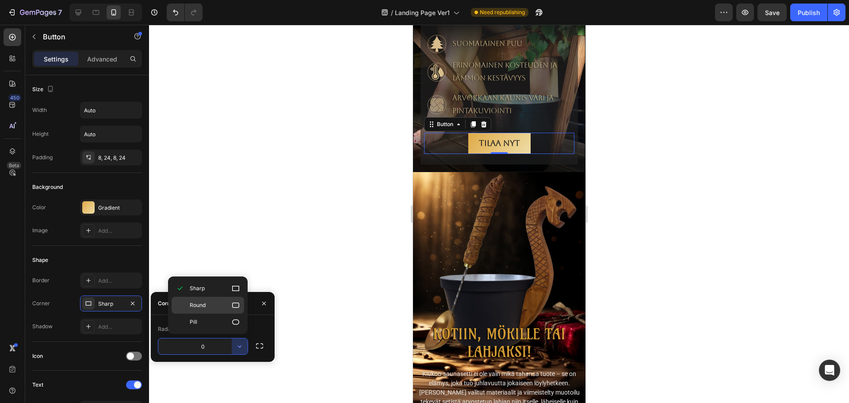
click at [234, 304] on icon at bounding box center [235, 305] width 9 height 9
type input "8"
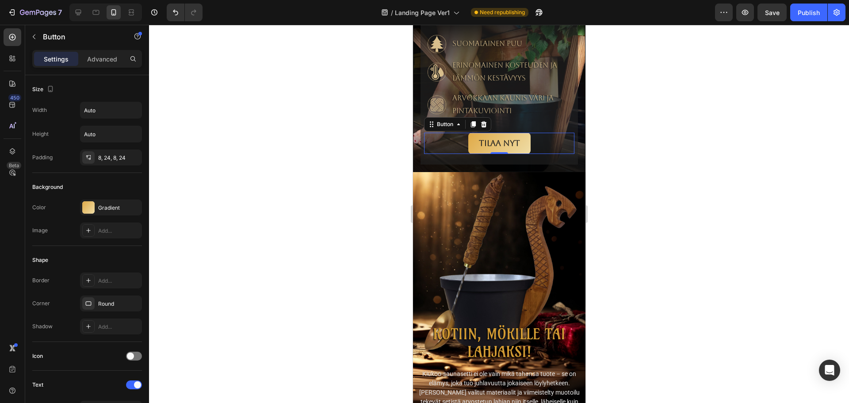
click at [325, 226] on div at bounding box center [499, 214] width 700 height 378
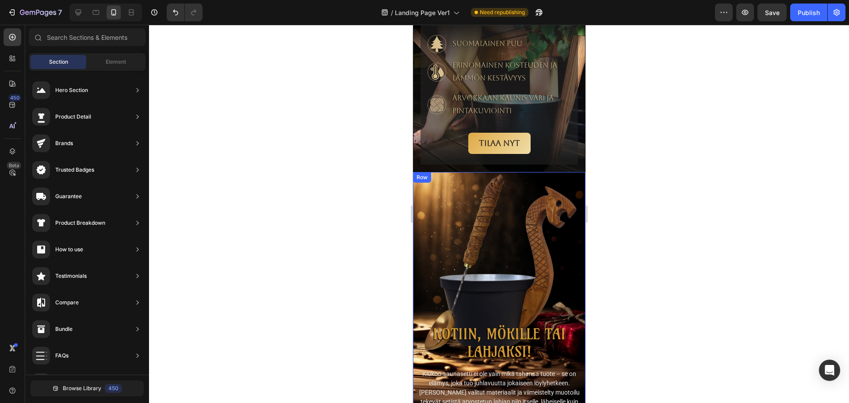
scroll to position [2301, 0]
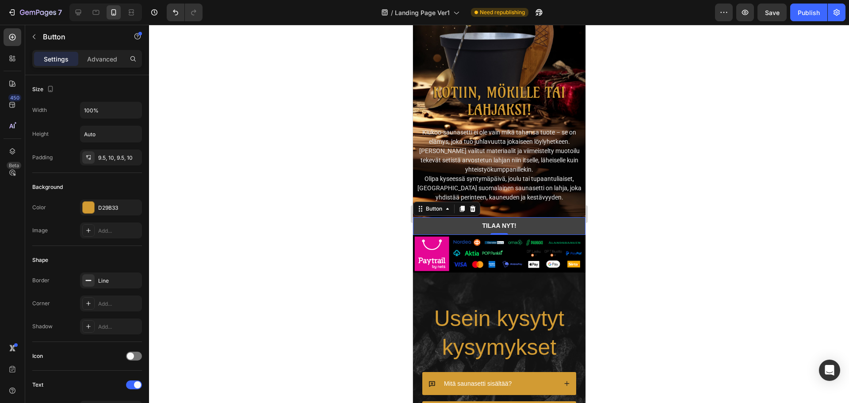
click at [559, 223] on link "TILAA NYT!" at bounding box center [499, 226] width 173 height 18
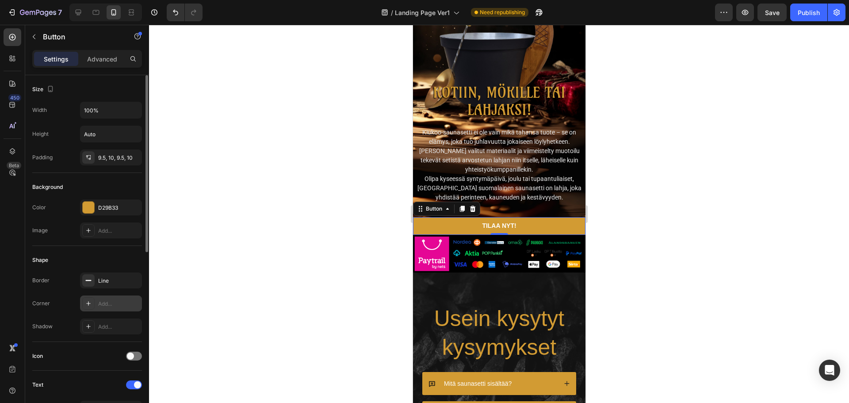
click at [93, 304] on div at bounding box center [88, 303] width 12 height 12
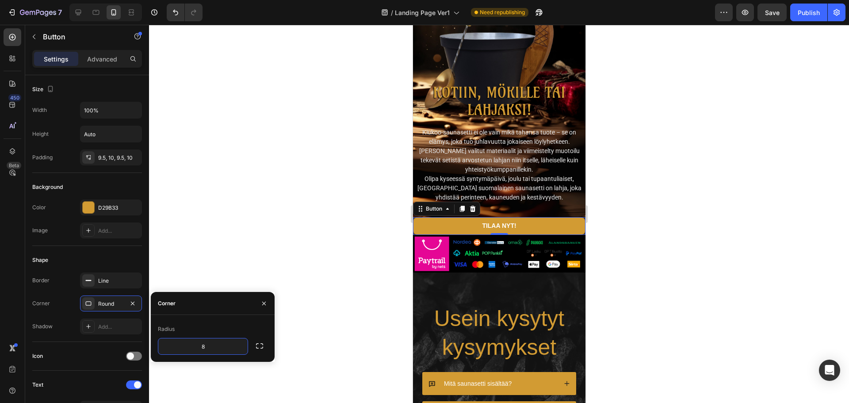
click at [311, 257] on div at bounding box center [499, 214] width 700 height 378
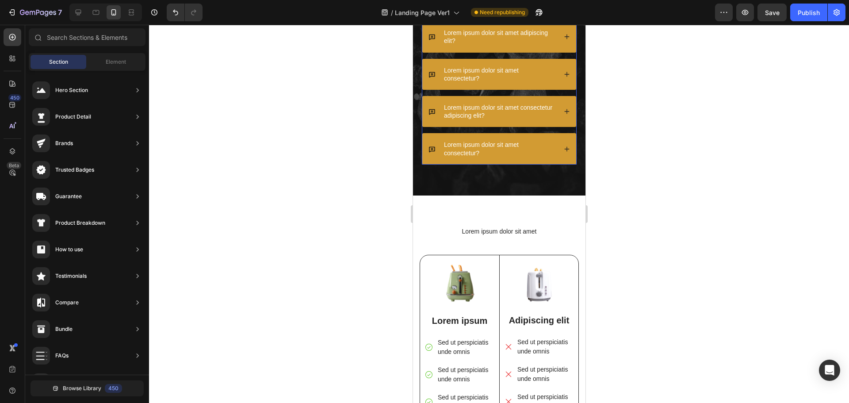
scroll to position [2832, 0]
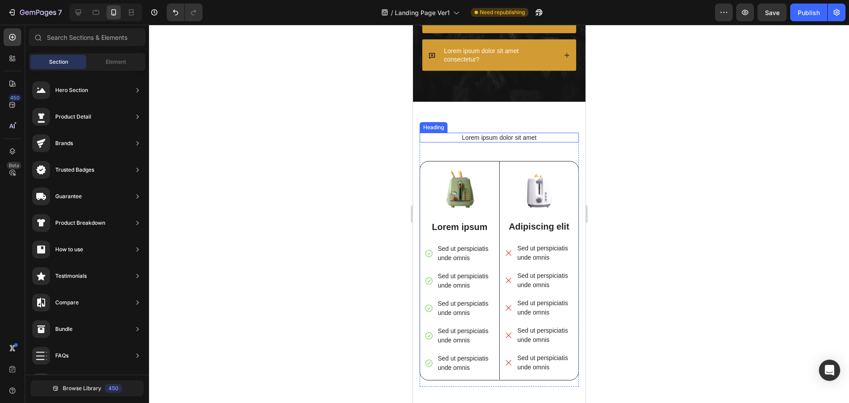
click at [514, 139] on h2 "Lorem ipsum dolor sit amet" at bounding box center [498, 138] width 159 height 10
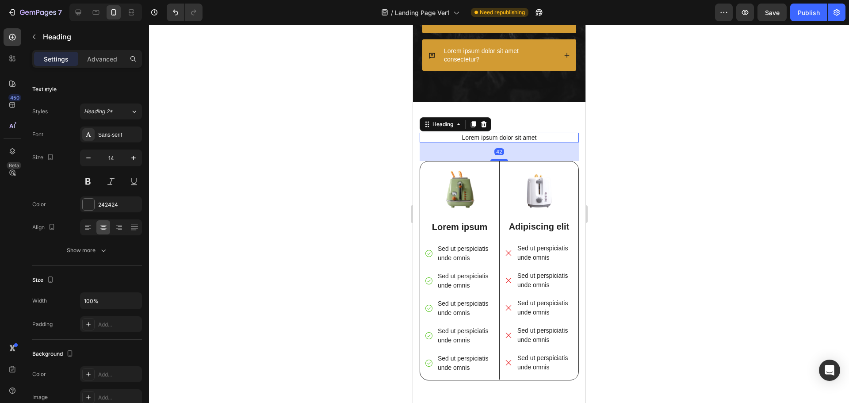
click at [542, 138] on h2 "Lorem ipsum dolor sit amet" at bounding box center [498, 138] width 159 height 10
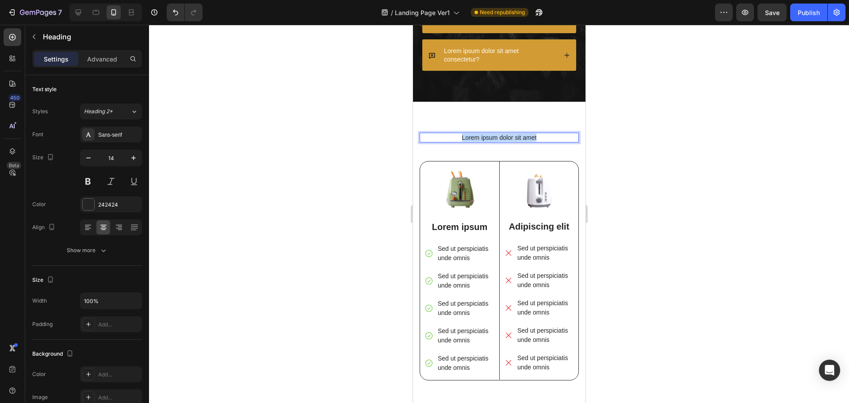
drag, startPoint x: 545, startPoint y: 137, endPoint x: 452, endPoint y: 142, distance: 93.0
click at [452, 142] on h2 "Lorem ipsum dolor sit amet" at bounding box center [498, 138] width 159 height 10
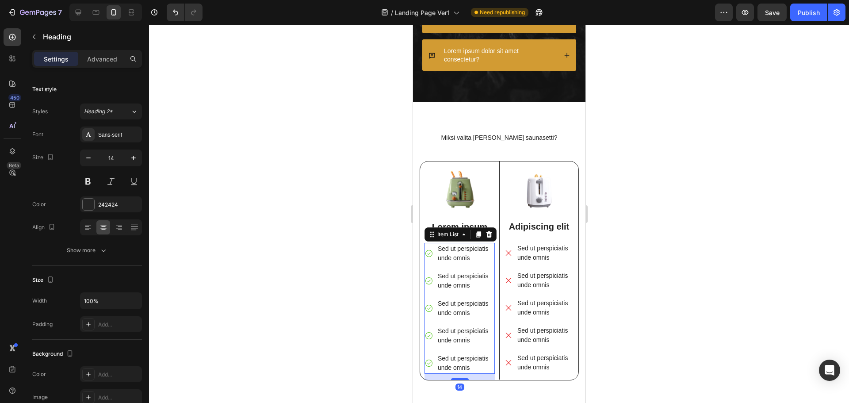
click at [468, 253] on p "Sed ut perspiciatis unde omnis" at bounding box center [465, 253] width 56 height 19
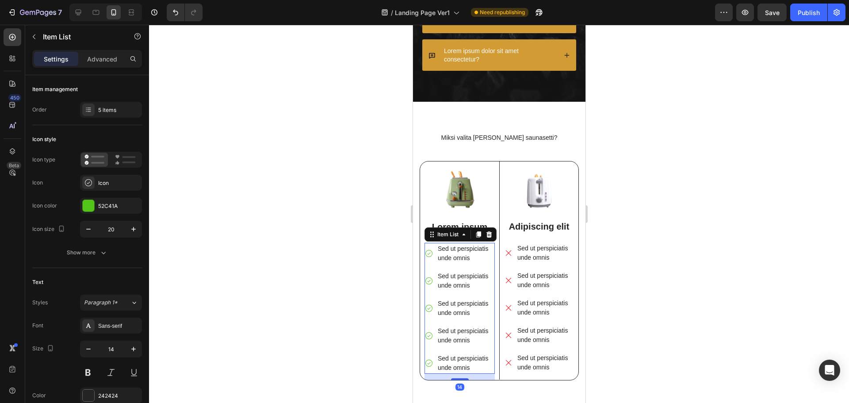
click at [471, 255] on p "Sed ut perspiciatis unde omnis" at bounding box center [465, 253] width 56 height 19
drag, startPoint x: 476, startPoint y: 256, endPoint x: 445, endPoint y: 245, distance: 32.7
click at [439, 246] on p "Sed ut perspiciatis unde omnis" at bounding box center [465, 253] width 56 height 19
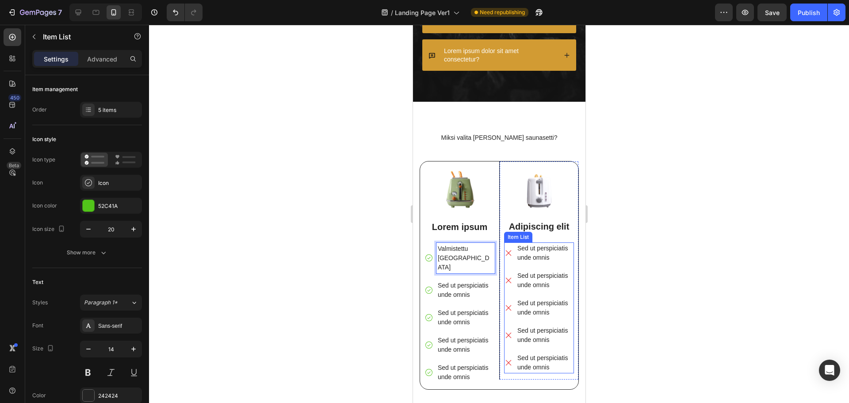
click at [526, 248] on p "Sed ut perspiciatis unde omnis" at bounding box center [544, 253] width 55 height 19
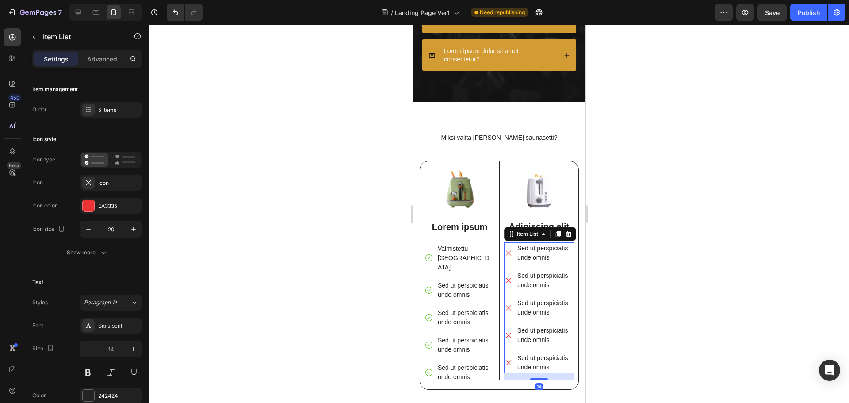
click at [548, 257] on p "Sed ut perspiciatis unde omnis" at bounding box center [544, 253] width 55 height 19
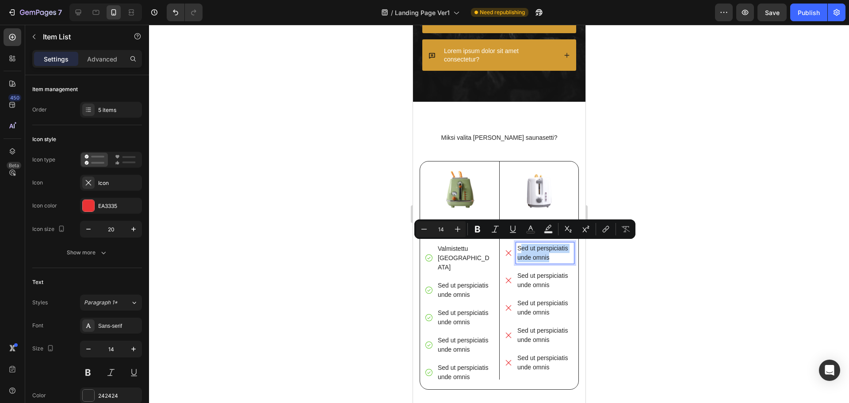
drag, startPoint x: 549, startPoint y: 256, endPoint x: 516, endPoint y: 247, distance: 34.3
click at [517, 247] on p "Sed ut perspiciatis unde omnis" at bounding box center [544, 253] width 55 height 19
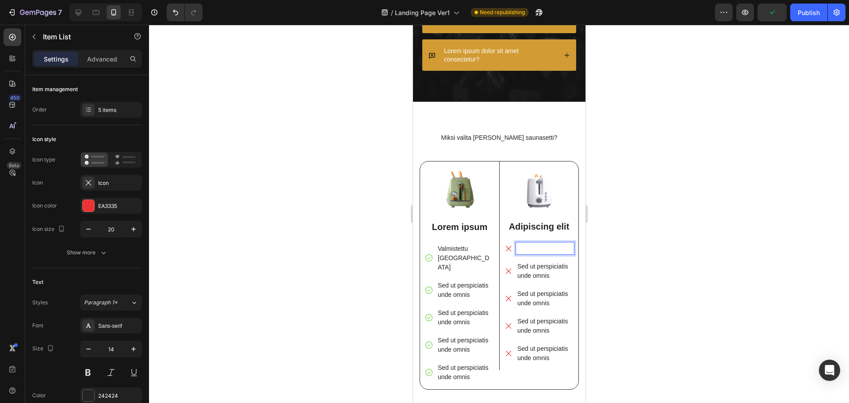
scroll to position [2829, 0]
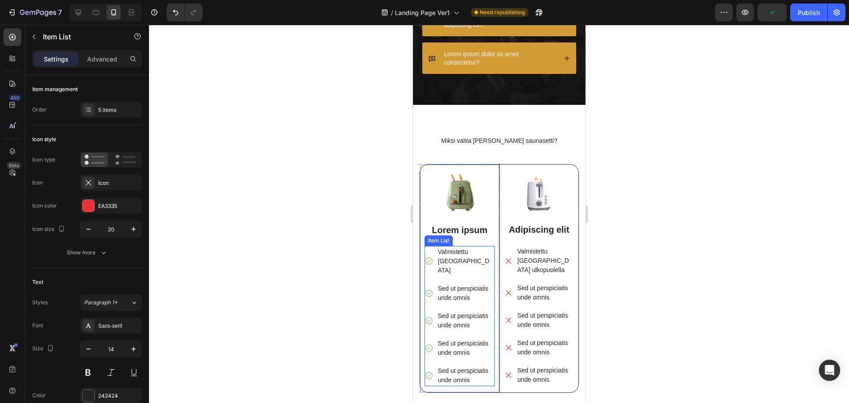
click at [461, 284] on p "Sed ut perspiciatis unde omnis" at bounding box center [465, 293] width 56 height 19
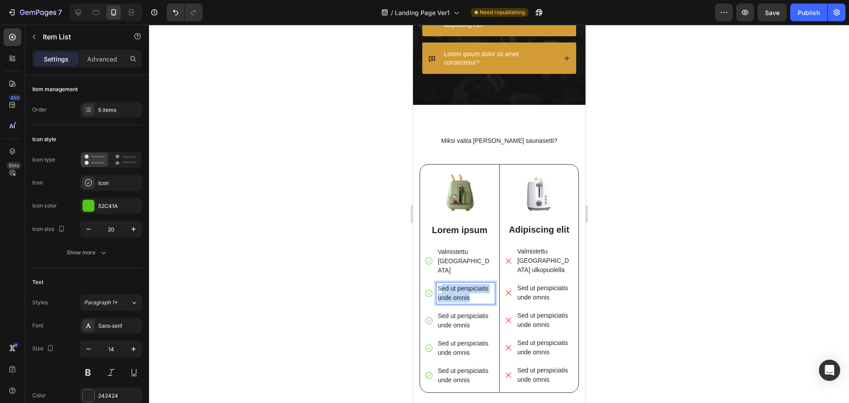
drag, startPoint x: 473, startPoint y: 287, endPoint x: 442, endPoint y: 280, distance: 31.7
click at [442, 284] on p "Sed ut perspiciatis unde omnis" at bounding box center [465, 293] width 56 height 19
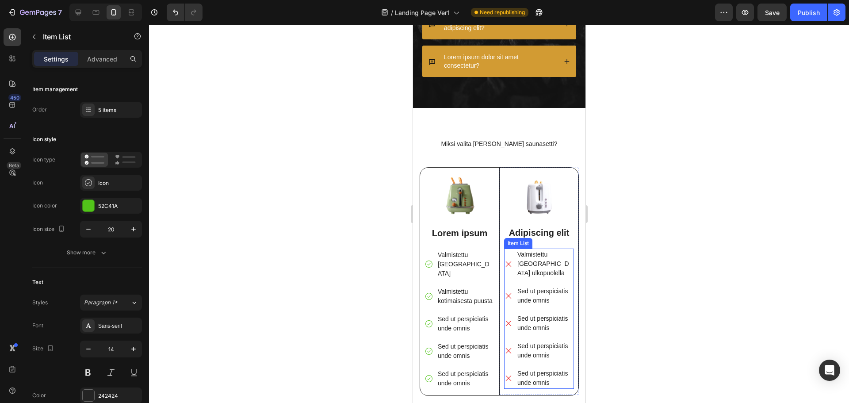
click at [530, 299] on p "Sed ut perspiciatis unde omnis" at bounding box center [544, 296] width 55 height 19
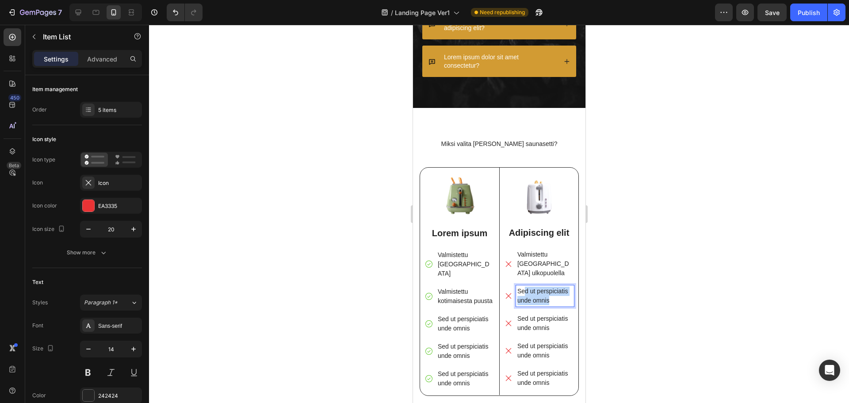
drag, startPoint x: 552, startPoint y: 298, endPoint x: 522, endPoint y: 291, distance: 30.7
click at [522, 291] on p "Sed ut perspiciatis unde omnis" at bounding box center [544, 296] width 55 height 19
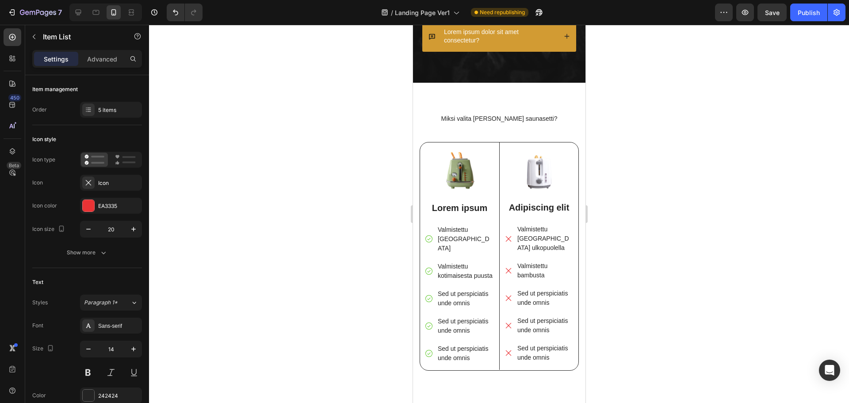
scroll to position [2867, 0]
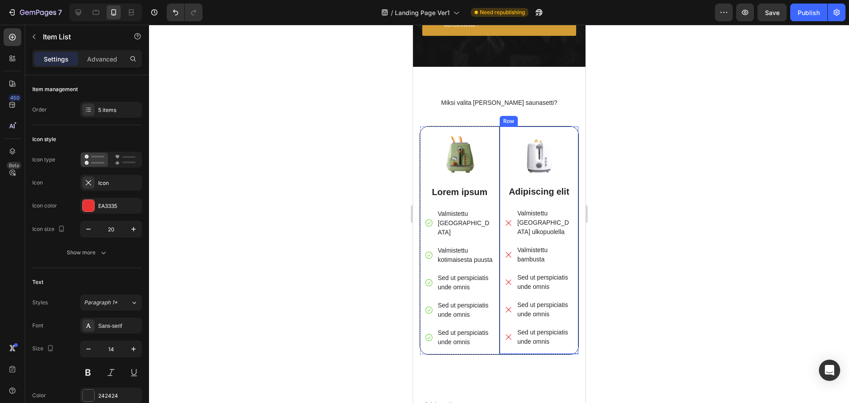
click at [634, 246] on div at bounding box center [499, 214] width 700 height 378
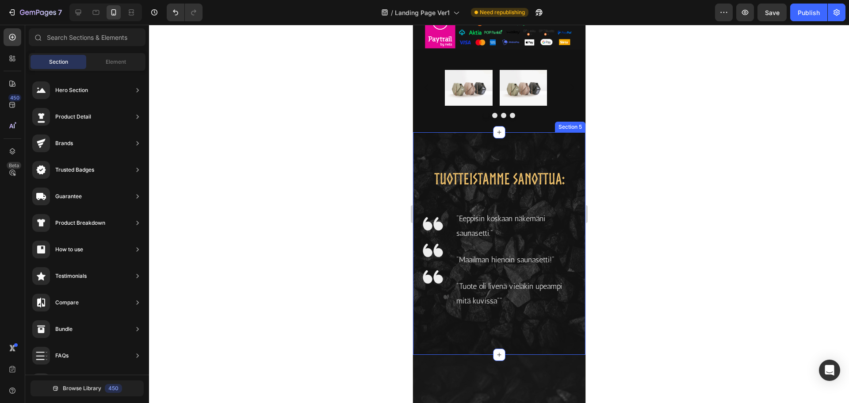
scroll to position [1283, 0]
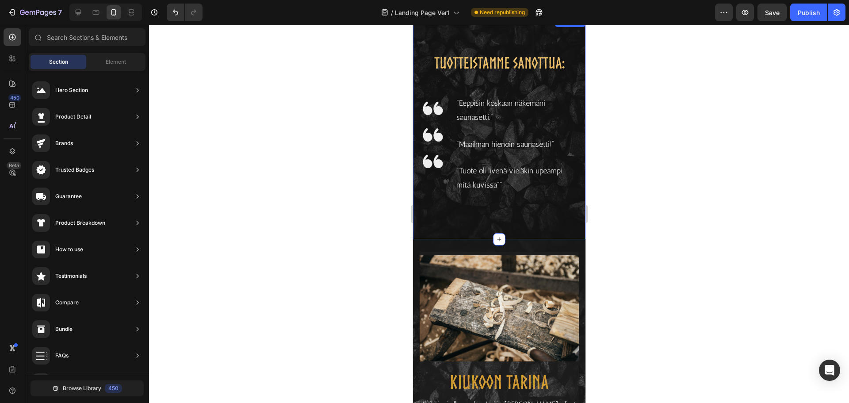
click at [541, 215] on div "TUOTTEISTAMME SANOTTUA: Heading Image Image Image "Eeppisin koskaan näkemäni sa…" at bounding box center [499, 127] width 173 height 223
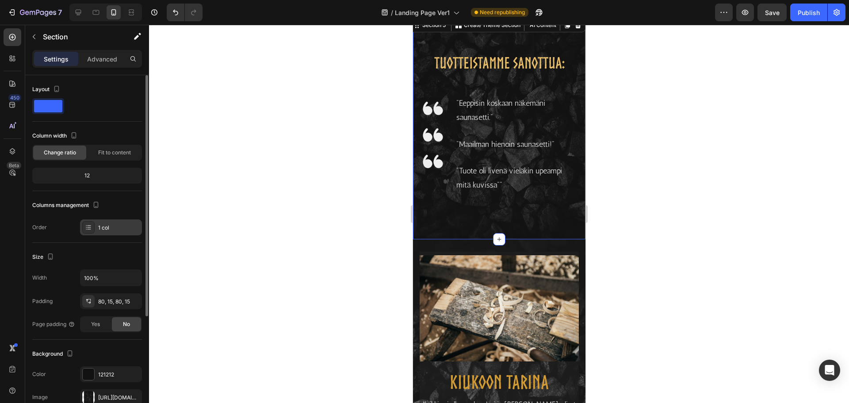
click at [114, 228] on div "1 col" at bounding box center [119, 228] width 42 height 8
click at [131, 199] on div "Columns management" at bounding box center [87, 205] width 110 height 14
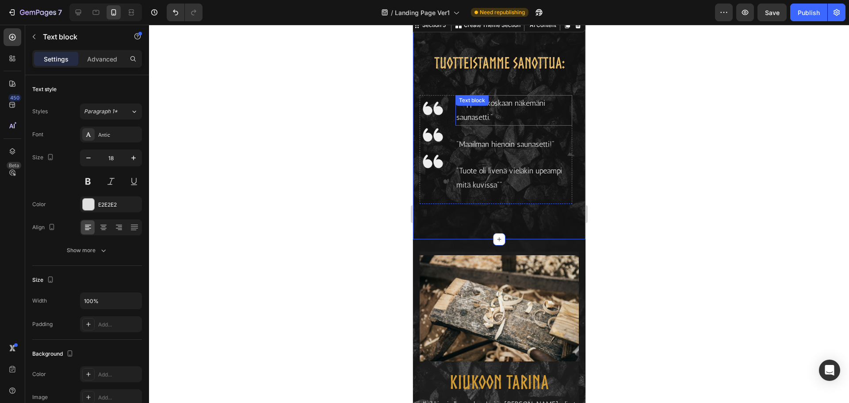
click at [559, 117] on p ""Eeppisin koskaan näkemäni saunasetti."" at bounding box center [513, 110] width 115 height 29
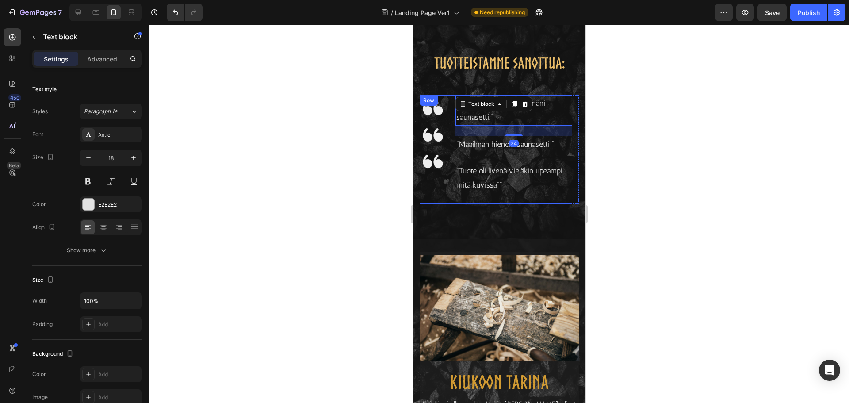
click at [442, 197] on div "Image Image Image" at bounding box center [432, 149] width 27 height 109
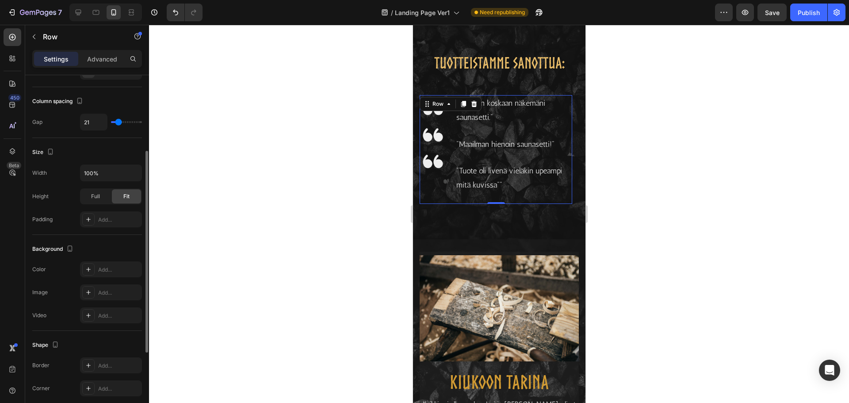
scroll to position [265, 0]
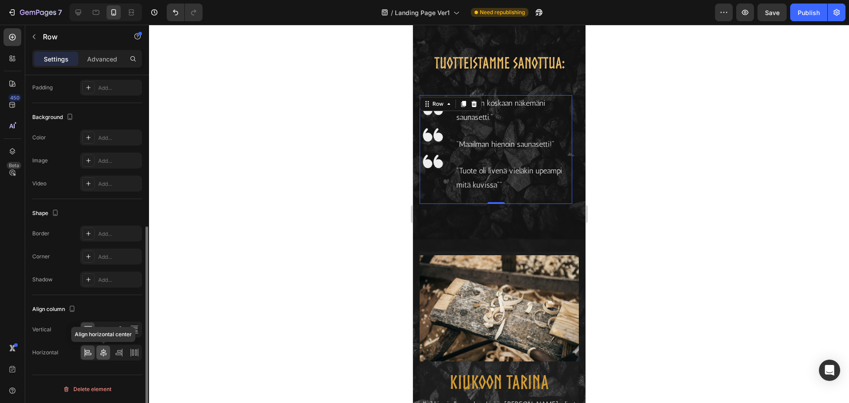
click at [104, 354] on icon at bounding box center [103, 352] width 9 height 9
click at [95, 354] on div at bounding box center [111, 353] width 62 height 16
click at [92, 354] on icon at bounding box center [88, 352] width 9 height 9
click at [134, 329] on icon at bounding box center [134, 329] width 9 height 9
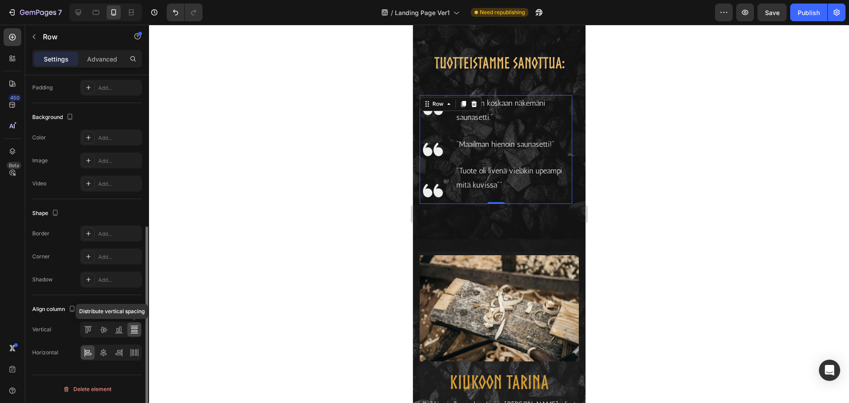
click at [134, 329] on icon at bounding box center [134, 329] width 9 height 9
click at [88, 329] on icon at bounding box center [88, 329] width 9 height 9
click at [103, 331] on icon at bounding box center [103, 329] width 9 height 9
click at [120, 332] on icon at bounding box center [120, 329] width 2 height 6
click at [89, 332] on icon at bounding box center [88, 329] width 9 height 9
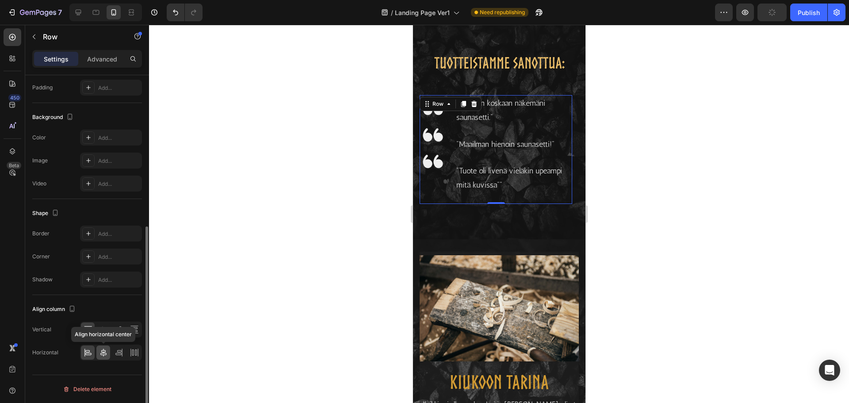
click at [102, 353] on icon at bounding box center [103, 353] width 6 height 8
click at [90, 353] on icon at bounding box center [88, 352] width 9 height 9
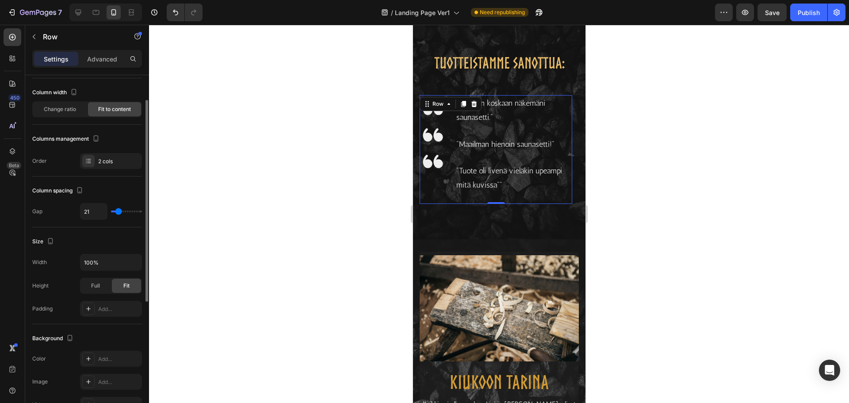
scroll to position [0, 0]
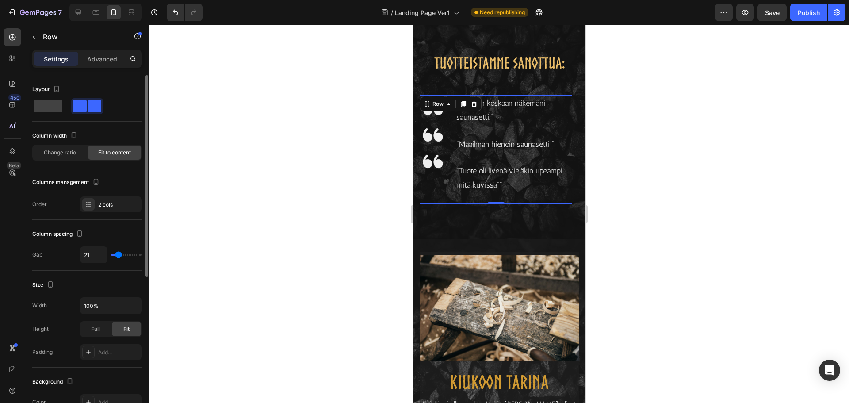
type input "16"
type input "18"
type input "20"
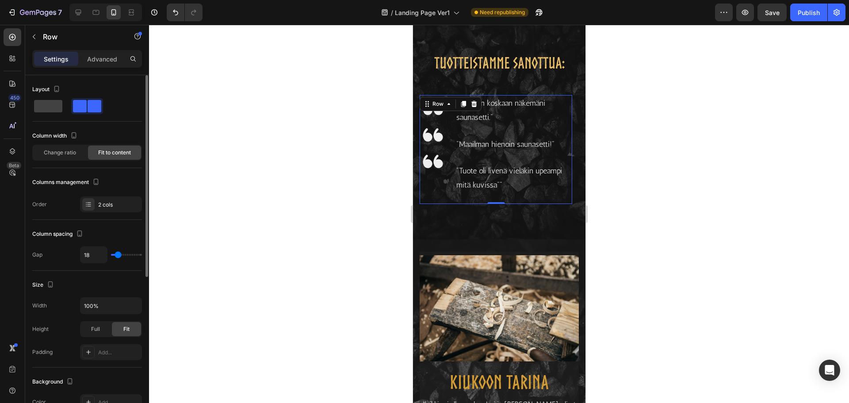
type input "20"
type input "22"
type input "24"
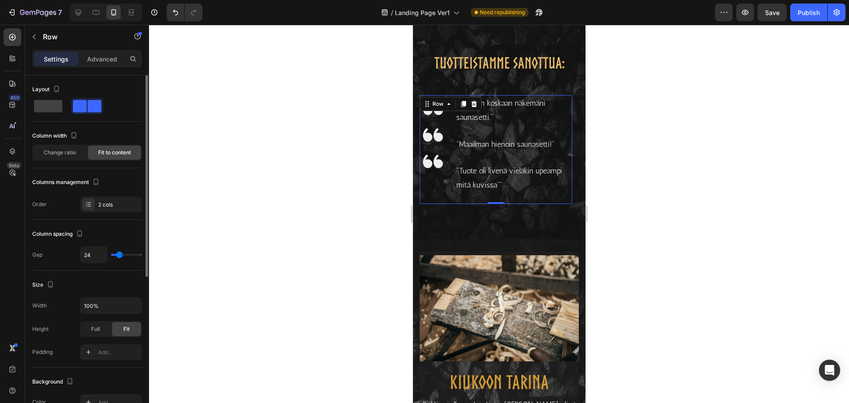
type input "27"
type input "29"
type input "31"
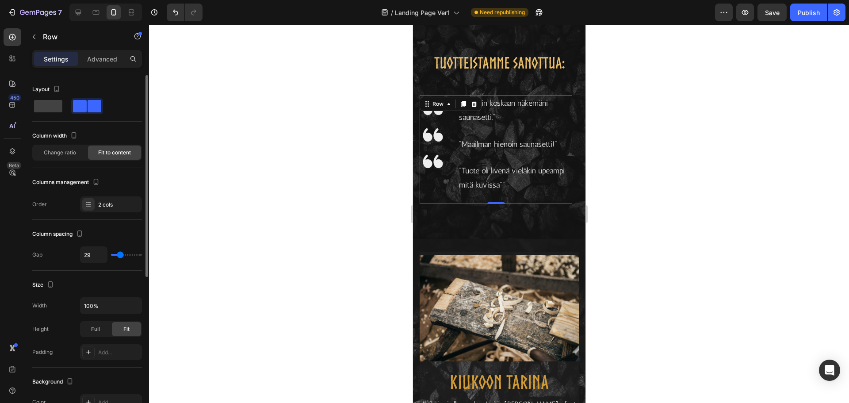
type input "31"
type input "33"
type input "36"
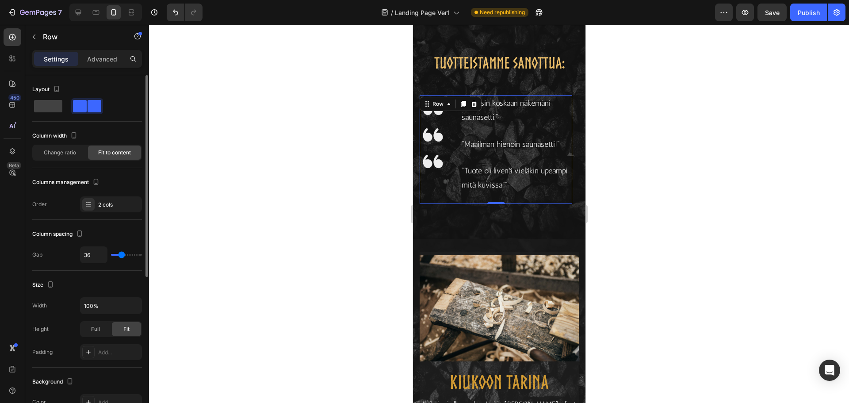
type input "33"
type input "31"
type input "29"
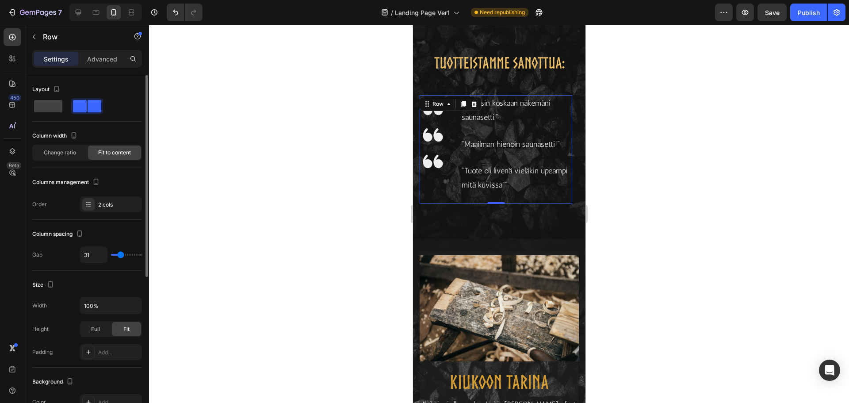
type input "29"
type input "27"
type input "24"
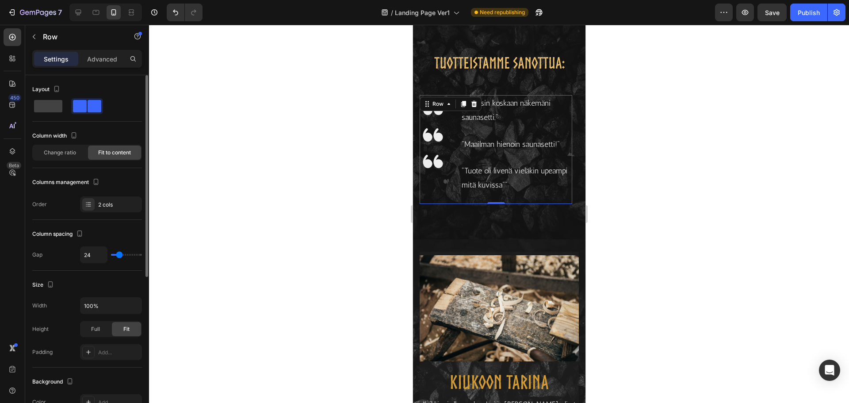
type input "22"
type input "20"
type input "18"
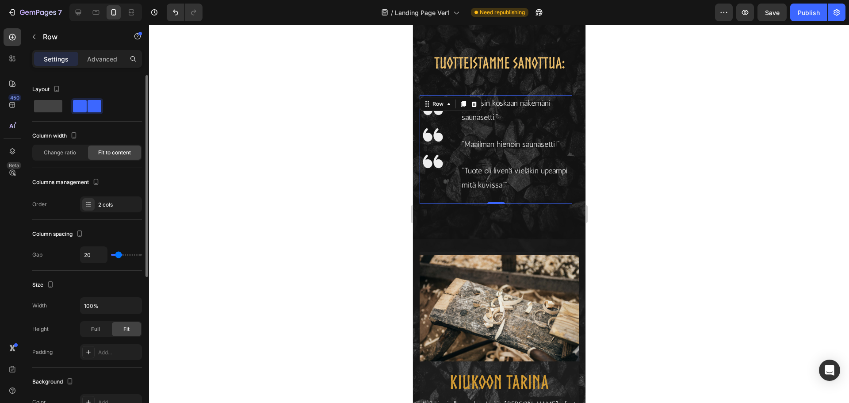
type input "18"
type input "16"
type input "13"
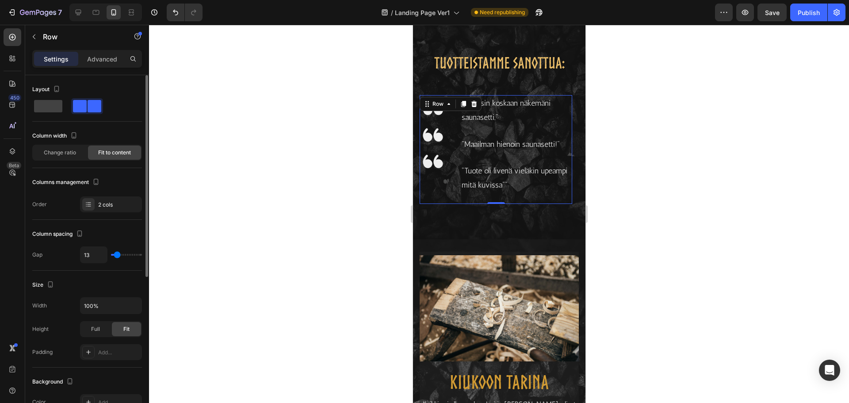
type input "11"
type input "13"
type input "16"
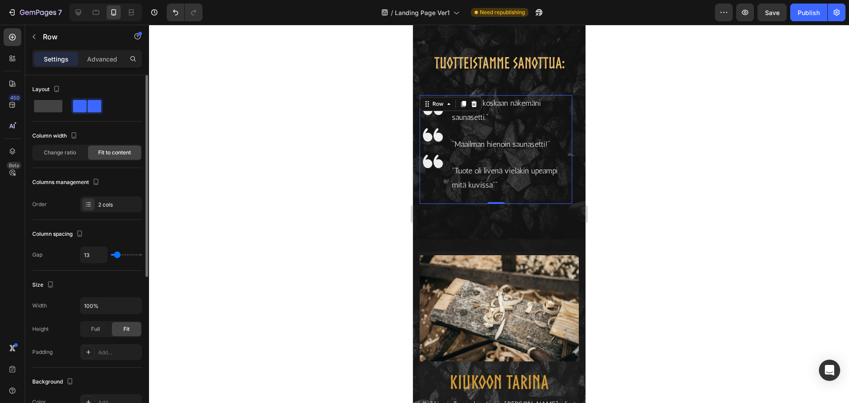
type input "16"
type input "18"
type input "20"
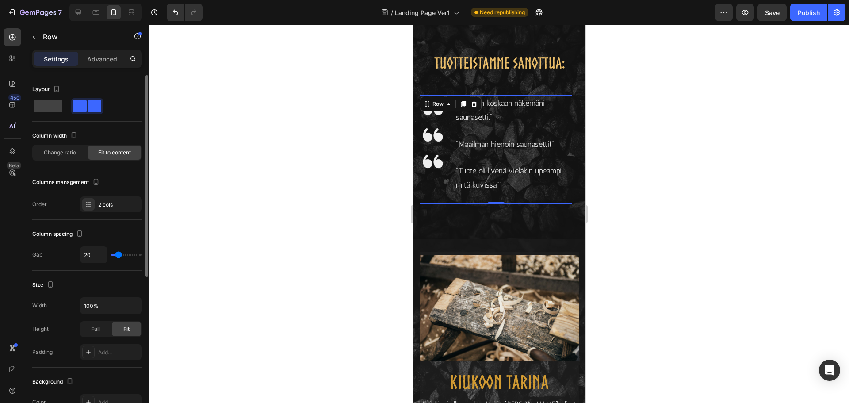
type input "22"
type input "24"
click at [119, 256] on input "range" at bounding box center [126, 255] width 31 height 2
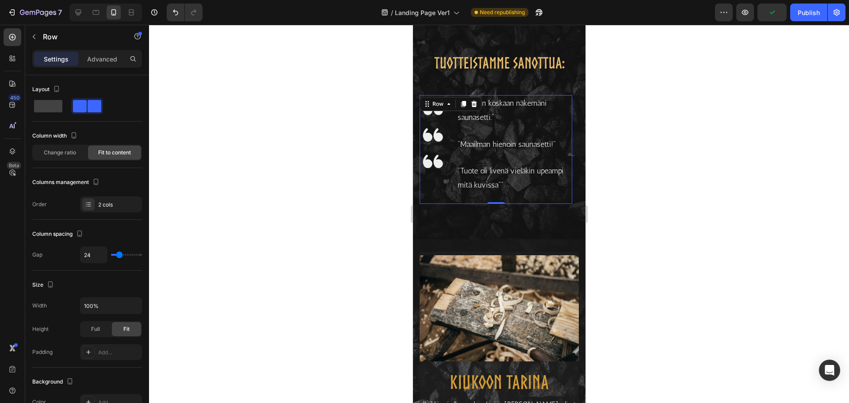
click at [287, 211] on div at bounding box center [499, 214] width 700 height 378
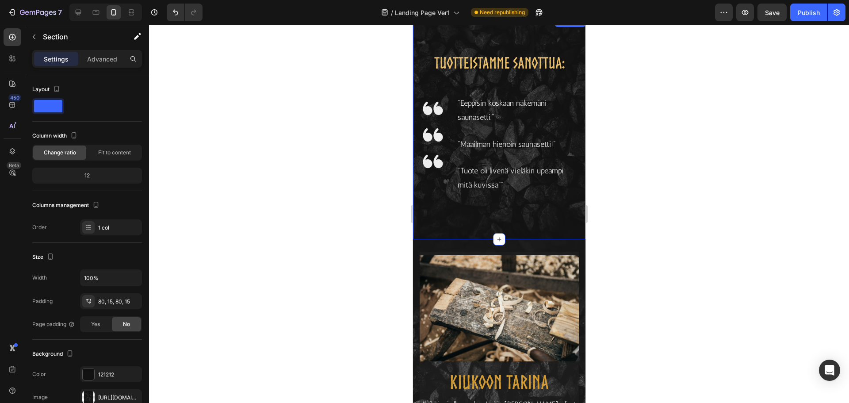
click at [564, 77] on div "TUOTTEISTAMME SANOTTUA: Heading Image Image Image "Eeppisin koskaan näkemäni sa…" at bounding box center [498, 128] width 159 height 152
click at [102, 58] on p "Advanced" at bounding box center [102, 58] width 30 height 9
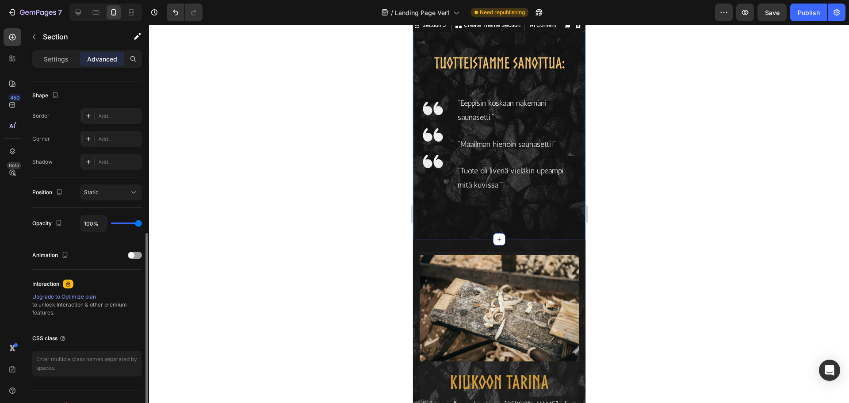
scroll to position [237, 0]
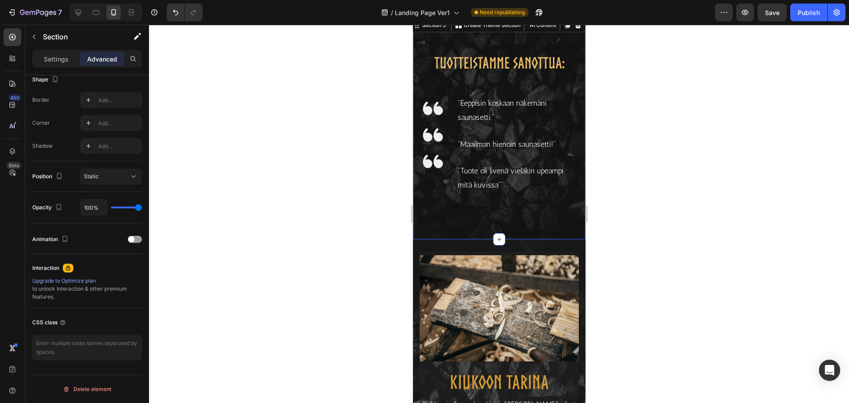
click at [330, 146] on div at bounding box center [499, 214] width 700 height 378
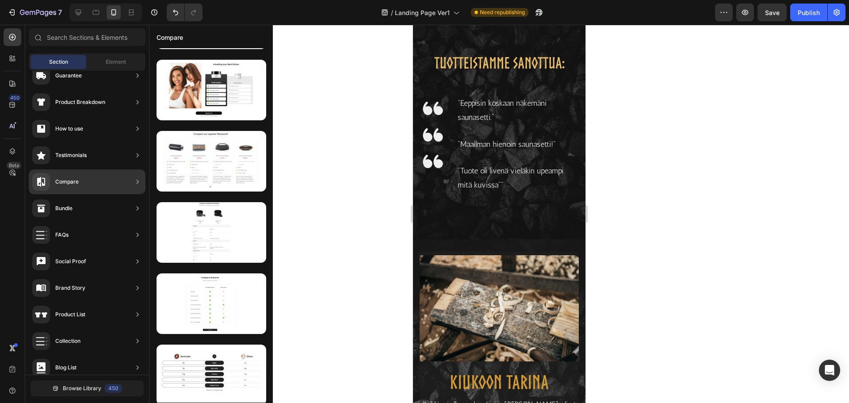
scroll to position [1128, 0]
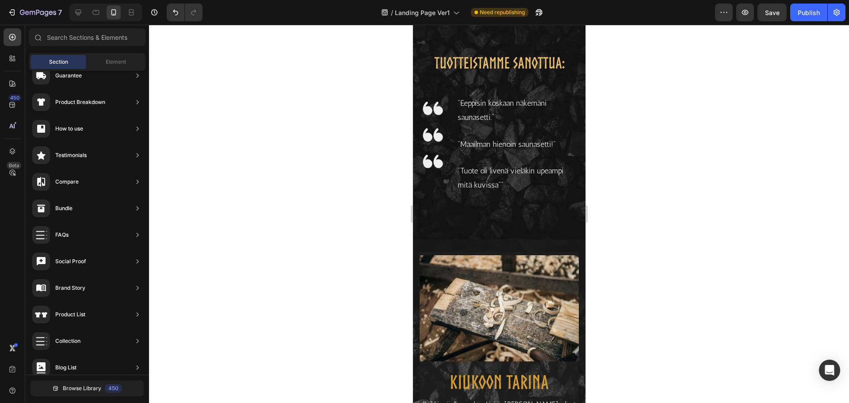
click at [348, 201] on div at bounding box center [499, 214] width 700 height 378
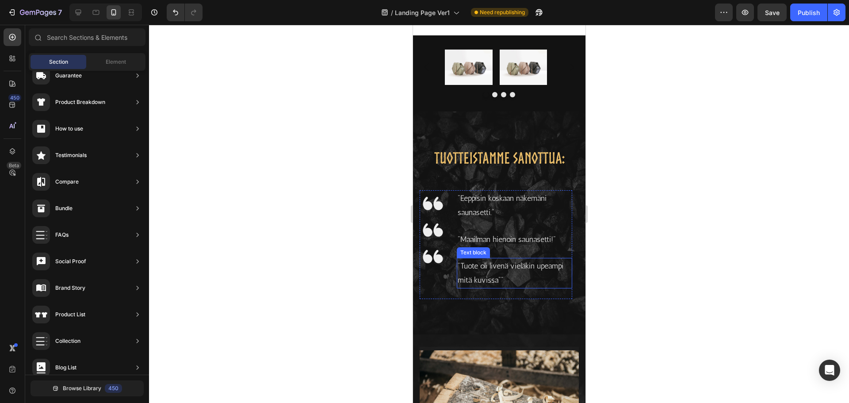
scroll to position [1308, 0]
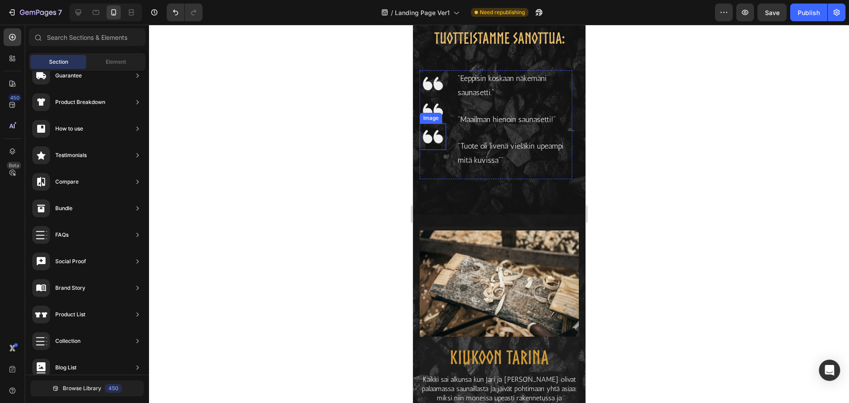
click at [438, 138] on img at bounding box center [432, 136] width 27 height 27
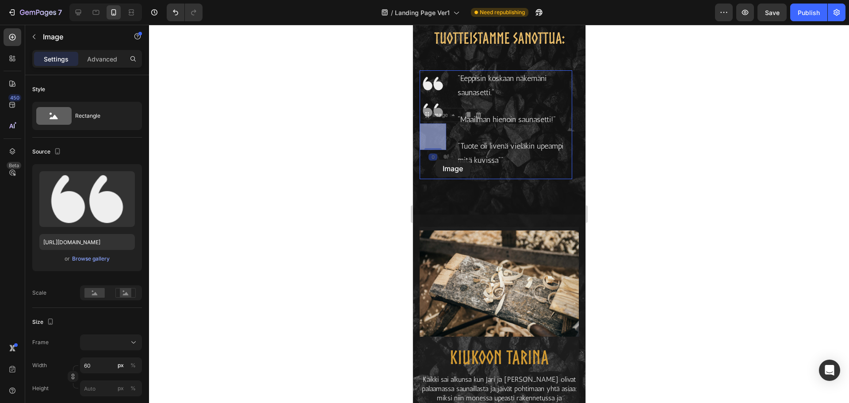
drag, startPoint x: 435, startPoint y: 138, endPoint x: 435, endPoint y: 160, distance: 21.2
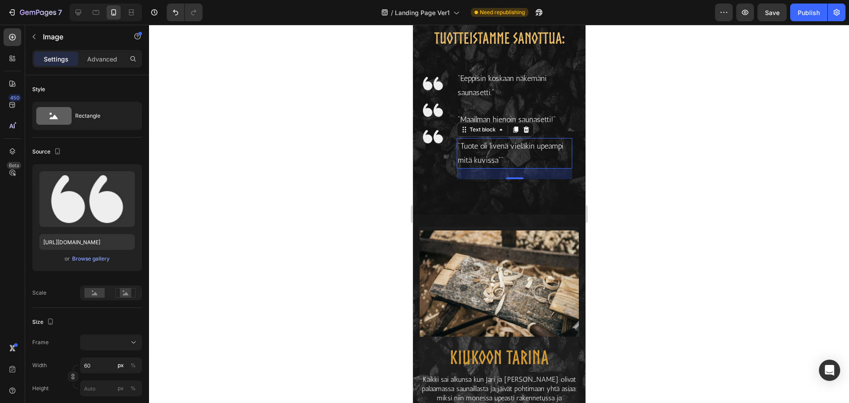
click at [481, 152] on p ""Tuote oli livenä vieläkin upeampi mitä kuvissa""" at bounding box center [514, 153] width 114 height 29
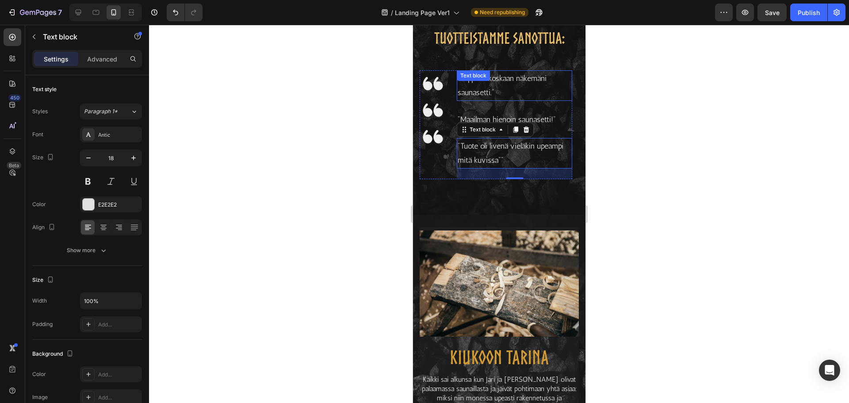
click at [485, 86] on p ""Eeppisin koskaan näkemäni saunasetti."" at bounding box center [514, 85] width 114 height 29
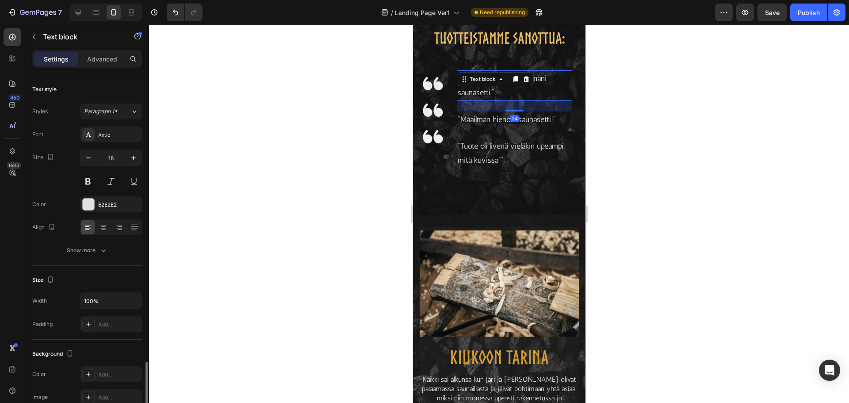
scroll to position [171, 0]
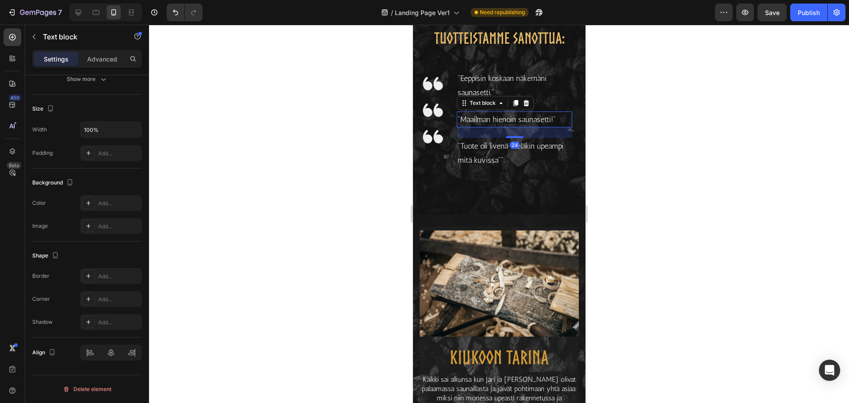
click at [482, 117] on p ""Maailman hienoin saunasetti!"" at bounding box center [514, 119] width 114 height 14
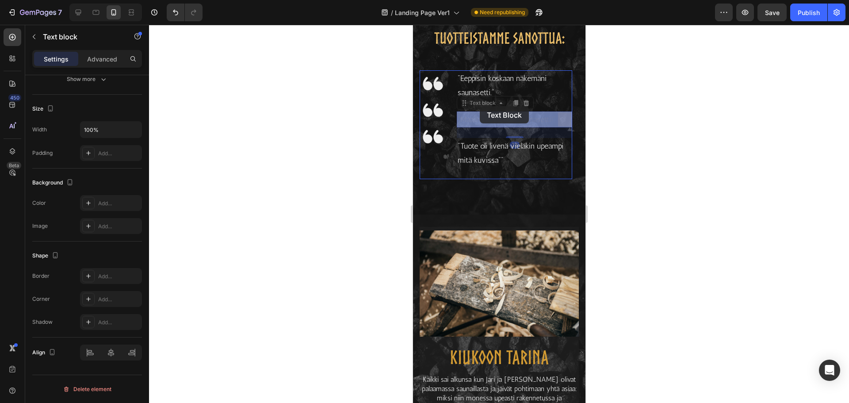
drag, startPoint x: 482, startPoint y: 120, endPoint x: 479, endPoint y: 106, distance: 13.9
click at [469, 148] on p ""Tuote oli livenä vieläkin upeampi mitä kuvissa""" at bounding box center [514, 153] width 114 height 29
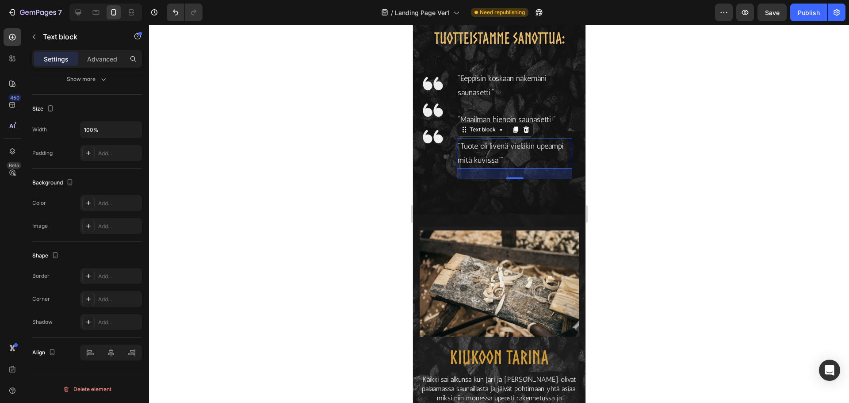
click at [203, 182] on div at bounding box center [499, 214] width 700 height 378
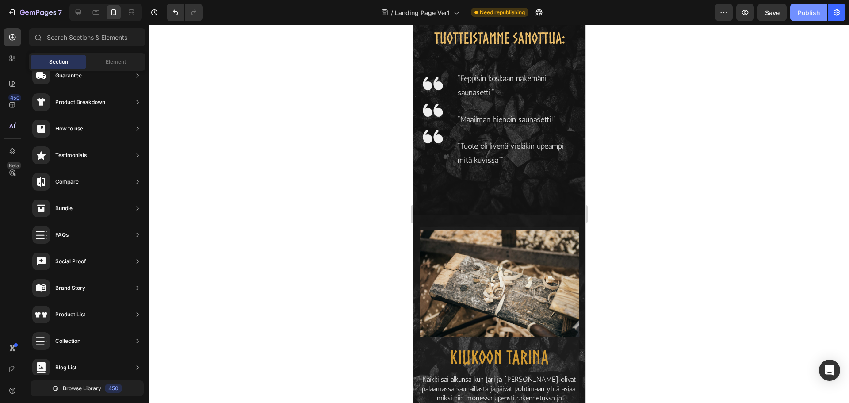
click at [799, 16] on div "Publish" at bounding box center [809, 12] width 22 height 9
